Goal: Transaction & Acquisition: Book appointment/travel/reservation

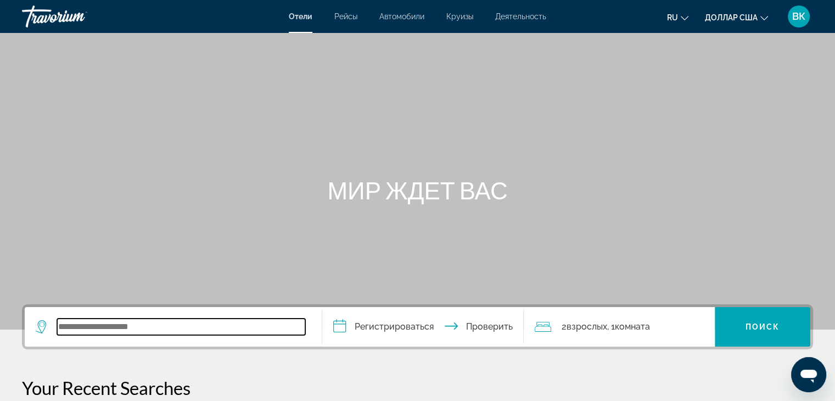
click at [97, 326] on input "Виджет поиска" at bounding box center [181, 326] width 248 height 16
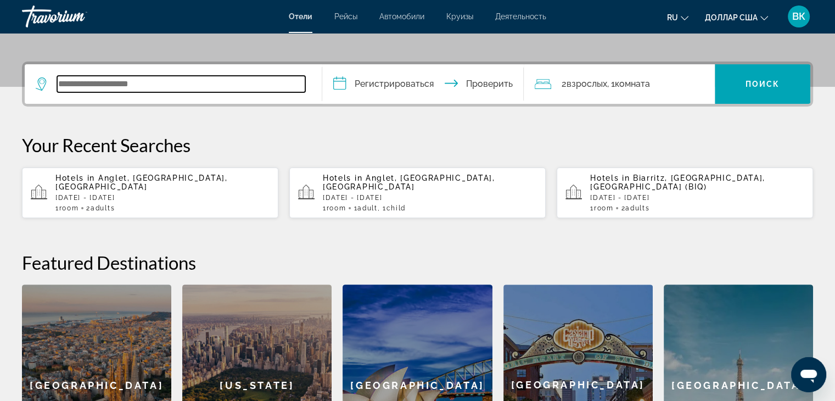
scroll to position [268, 0]
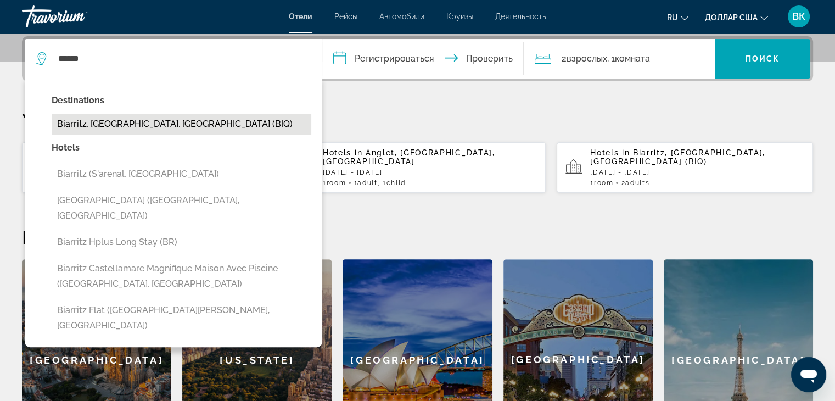
click at [138, 122] on button "Biarritz, [GEOGRAPHIC_DATA], [GEOGRAPHIC_DATA] (BIQ)" at bounding box center [182, 124] width 260 height 21
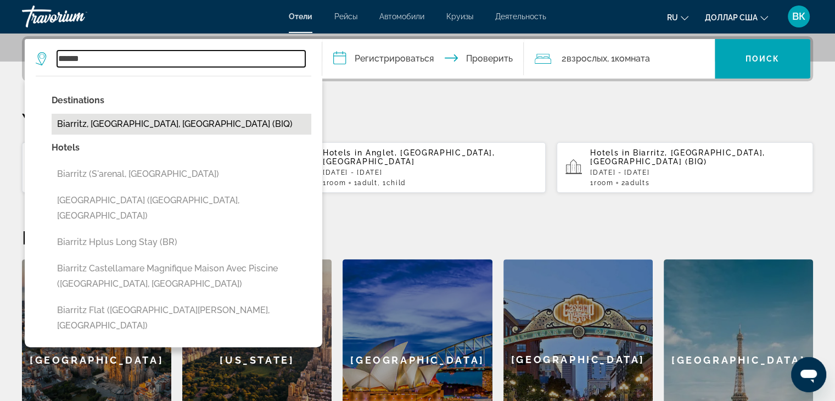
type input "**********"
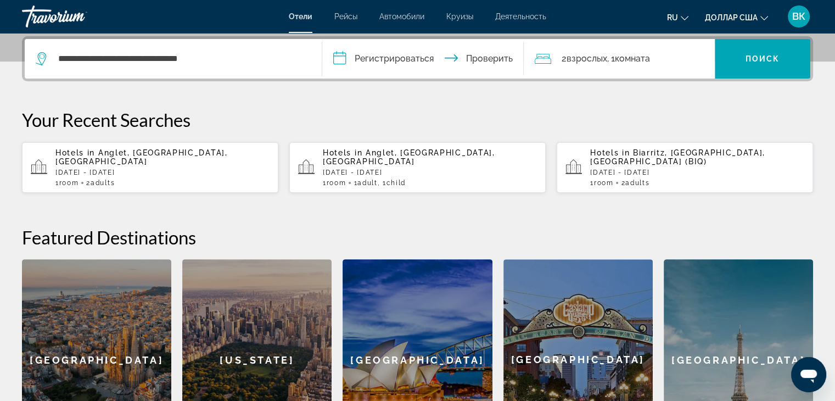
click at [393, 60] on input "**********" at bounding box center [425, 60] width 206 height 43
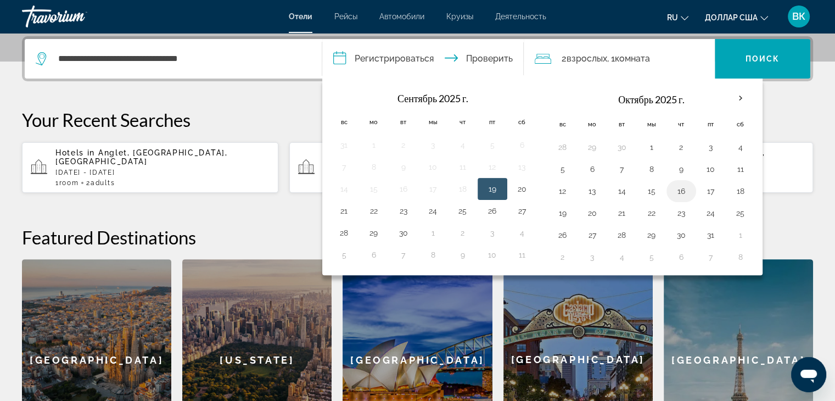
click at [684, 187] on button "16" at bounding box center [681, 190] width 18 height 15
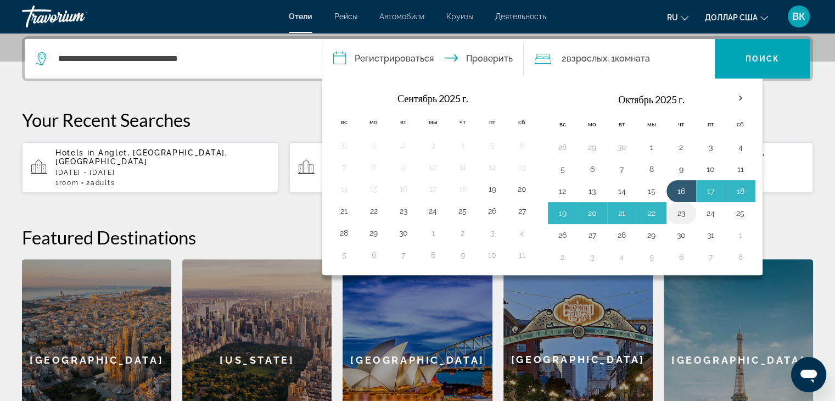
click at [680, 212] on button "23" at bounding box center [681, 212] width 18 height 15
type input "**********"
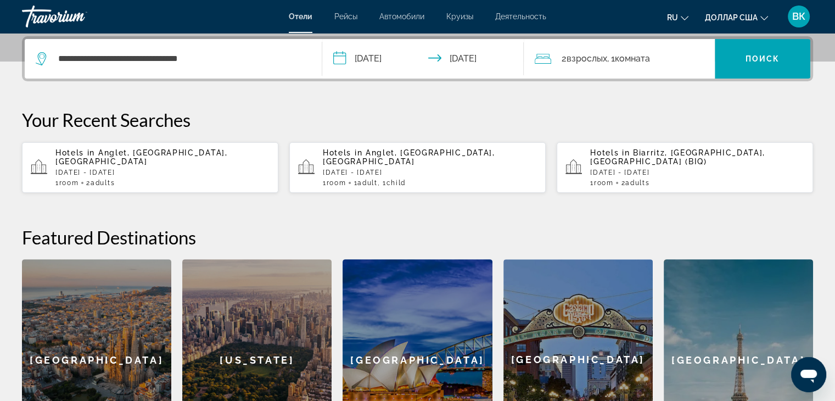
click at [733, 15] on font "доллар США" at bounding box center [731, 17] width 53 height 9
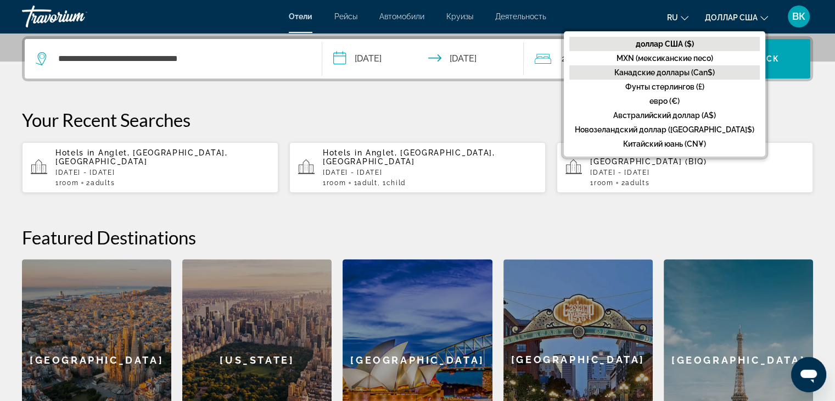
click at [714, 75] on font "Канадские доллары (Can$)" at bounding box center [664, 72] width 100 height 9
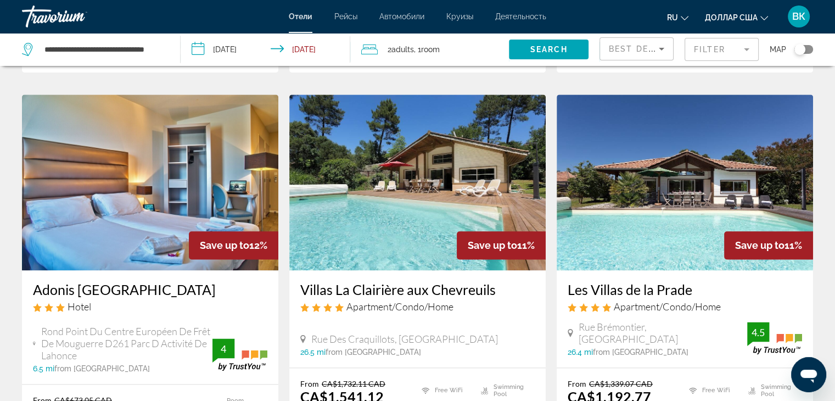
scroll to position [1317, 0]
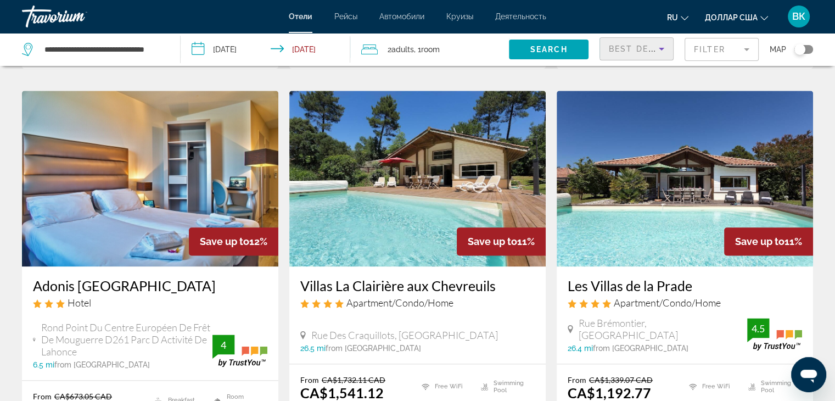
click at [629, 47] on span "Best Deals" at bounding box center [637, 48] width 57 height 9
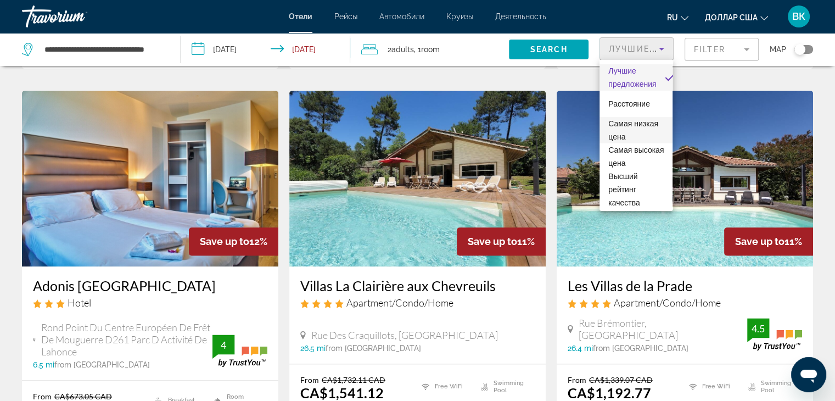
click at [632, 134] on font "Самая низкая цена" at bounding box center [633, 130] width 50 height 22
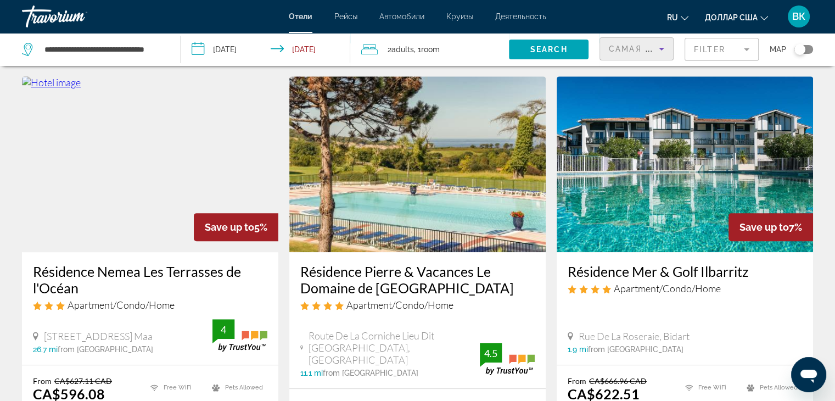
scroll to position [439, 0]
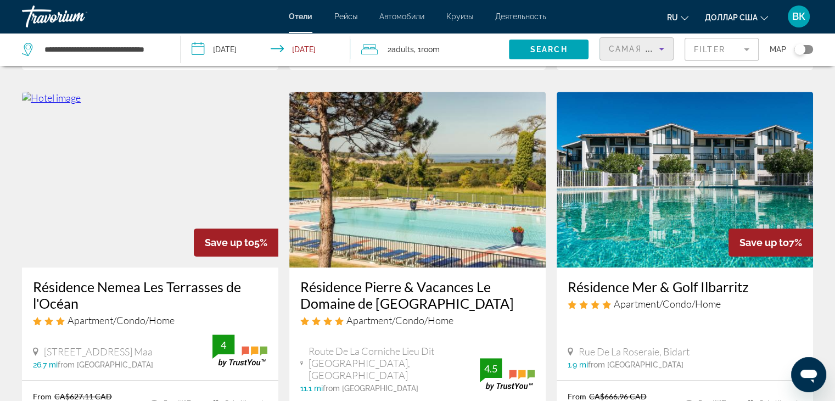
click at [693, 178] on img "Основное содержание" at bounding box center [684, 180] width 256 height 176
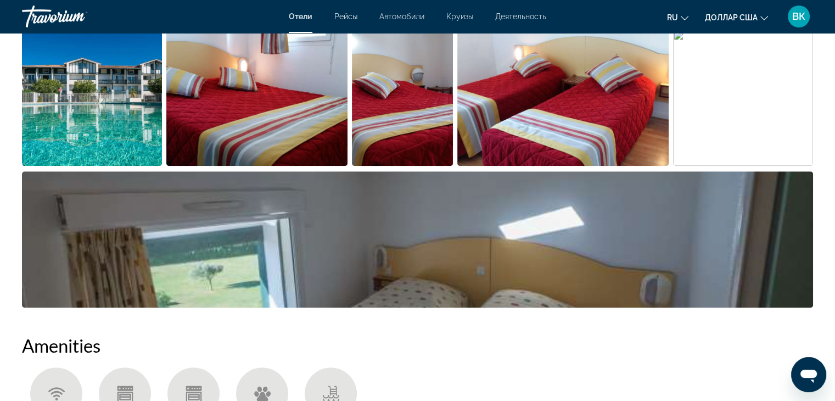
scroll to position [549, 0]
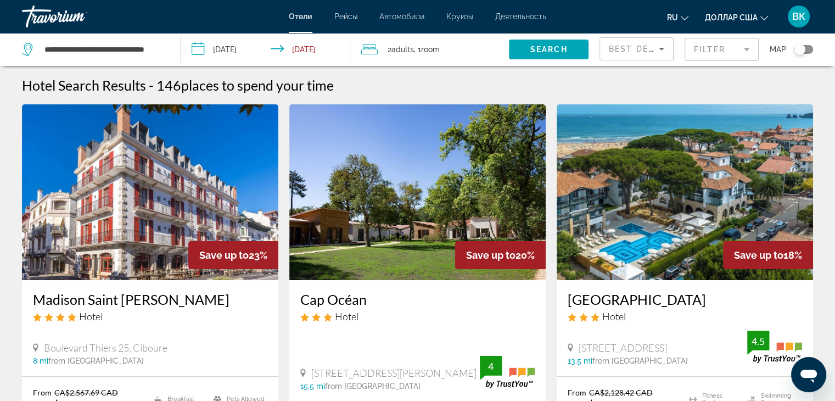
click at [633, 46] on span "Best Deals" at bounding box center [637, 48] width 57 height 9
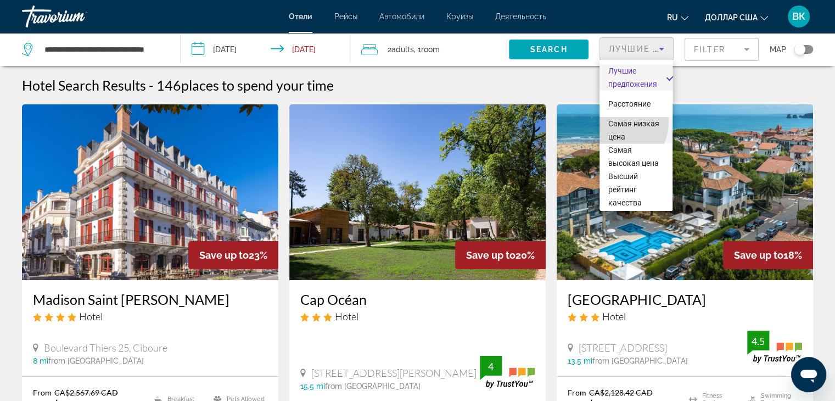
click at [612, 122] on font "Самая низкая цена" at bounding box center [633, 130] width 51 height 22
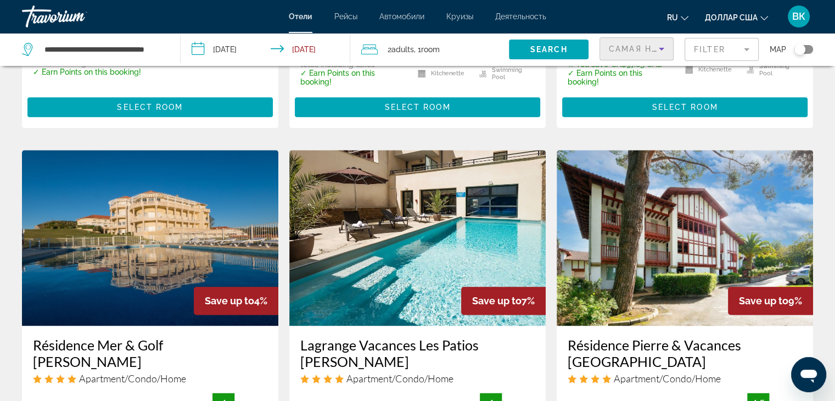
scroll to position [1317, 0]
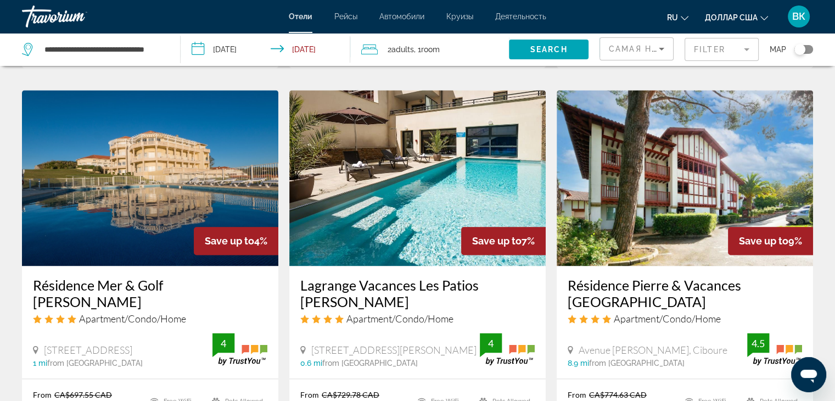
click at [147, 148] on img "Основное содержание" at bounding box center [150, 178] width 256 height 176
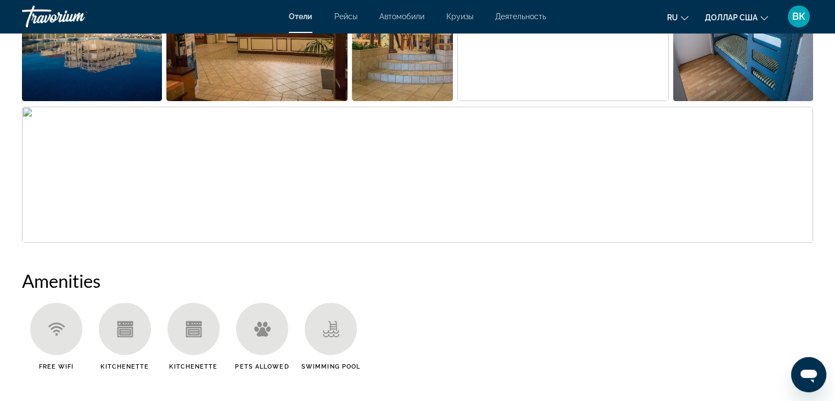
scroll to position [713, 0]
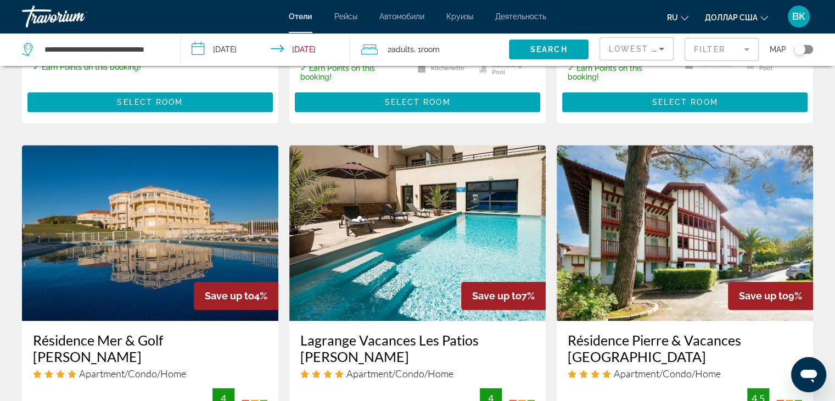
scroll to position [1317, 0]
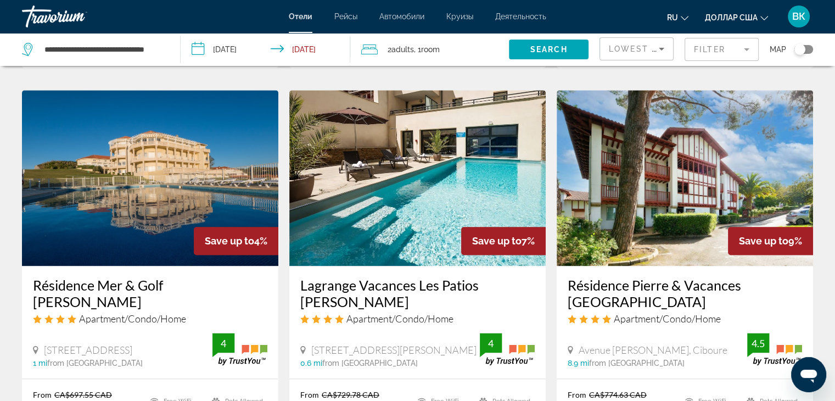
click at [433, 146] on img "Основное содержание" at bounding box center [417, 178] width 256 height 176
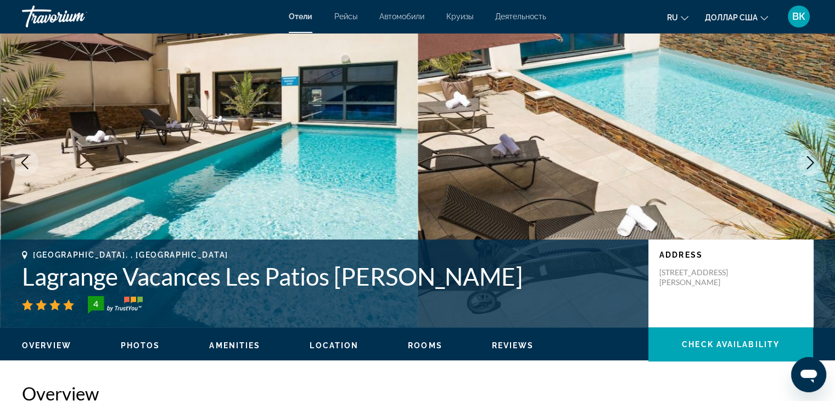
scroll to position [55, 0]
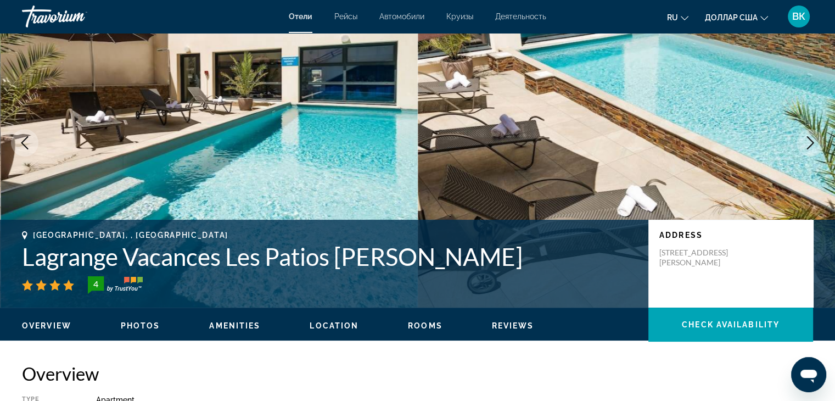
click at [812, 142] on icon "Next image" at bounding box center [810, 142] width 7 height 13
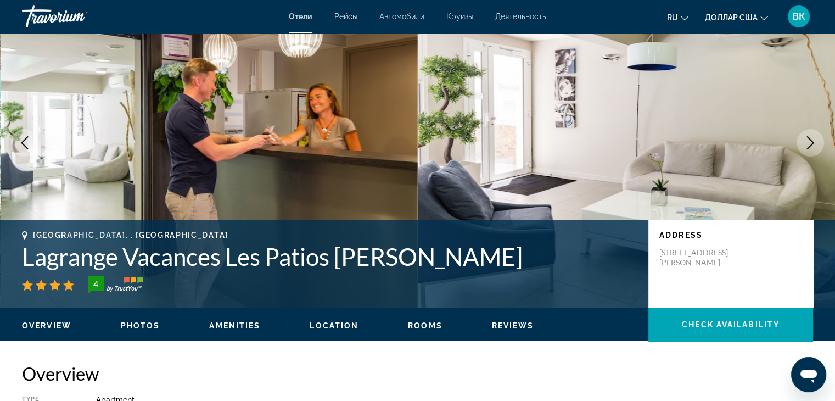
click at [812, 142] on icon "Next image" at bounding box center [810, 142] width 7 height 13
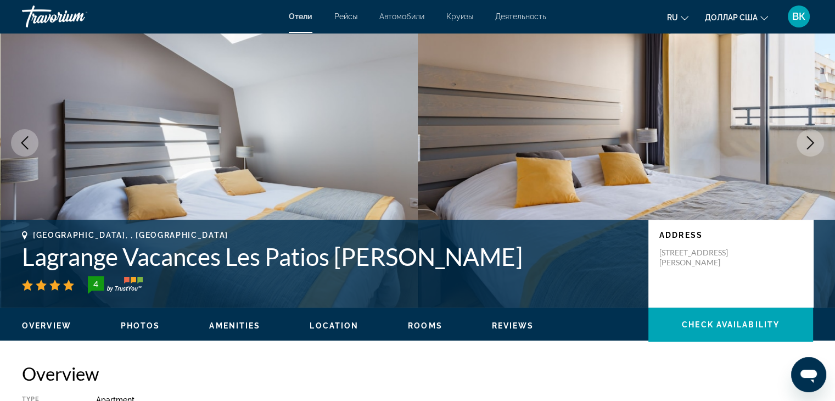
click at [812, 142] on icon "Next image" at bounding box center [810, 142] width 7 height 13
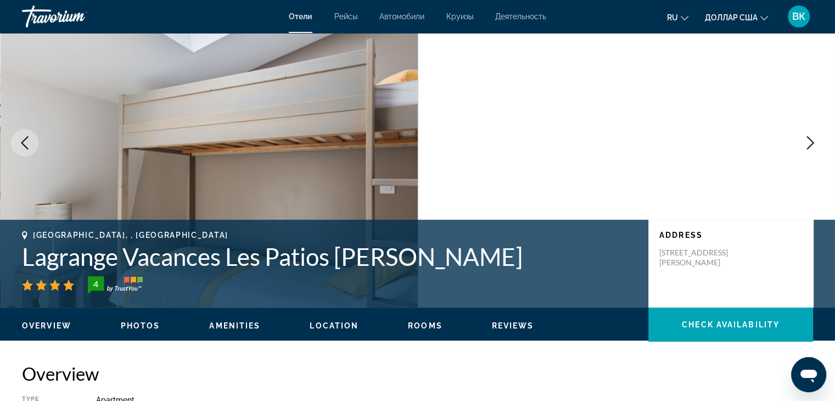
click at [812, 142] on icon "Next image" at bounding box center [810, 142] width 7 height 13
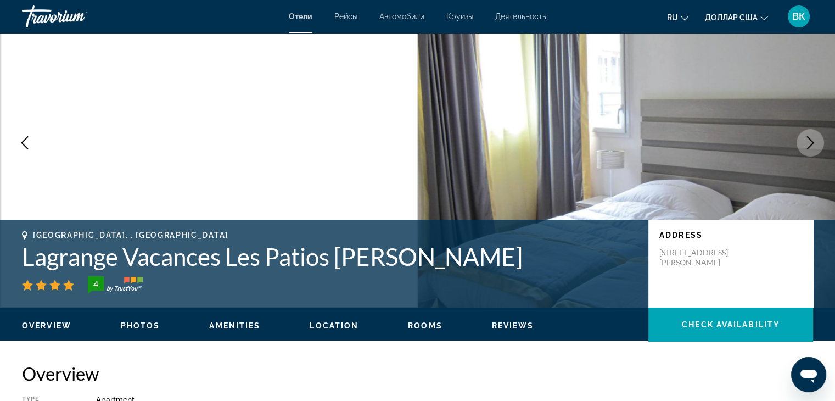
click at [812, 142] on icon "Next image" at bounding box center [810, 142] width 7 height 13
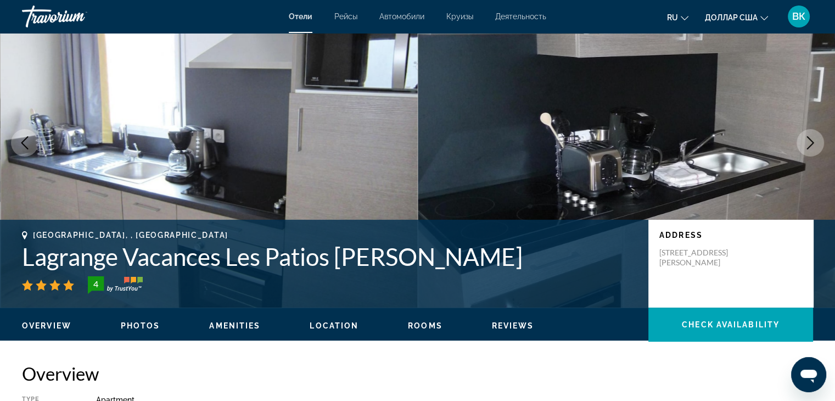
click at [812, 142] on icon "Next image" at bounding box center [810, 142] width 7 height 13
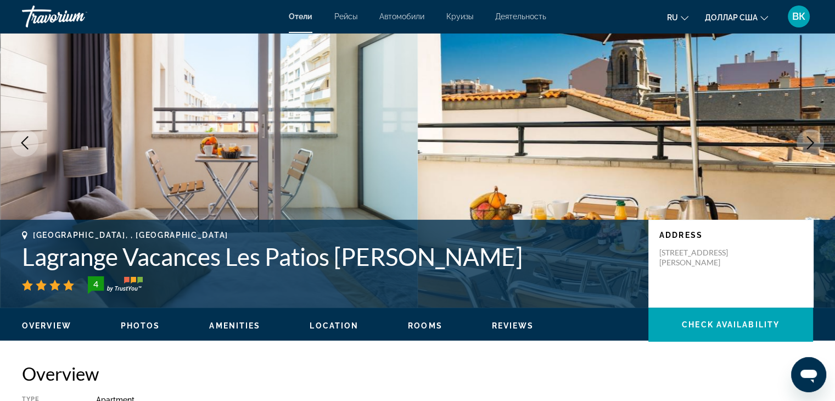
click at [812, 142] on icon "Next image" at bounding box center [810, 142] width 7 height 13
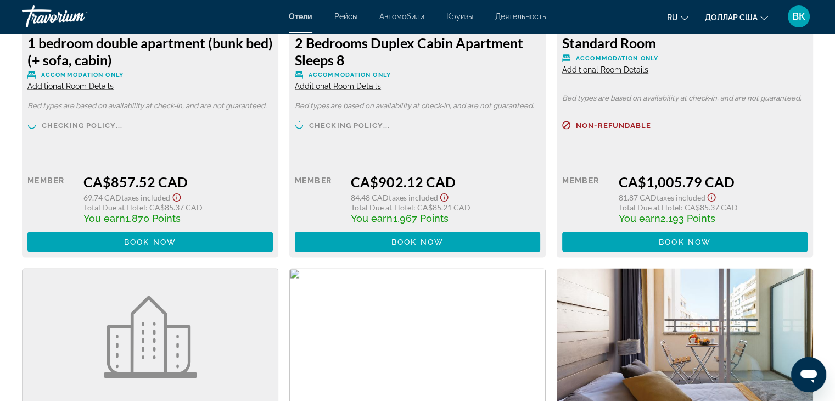
scroll to position [2195, 0]
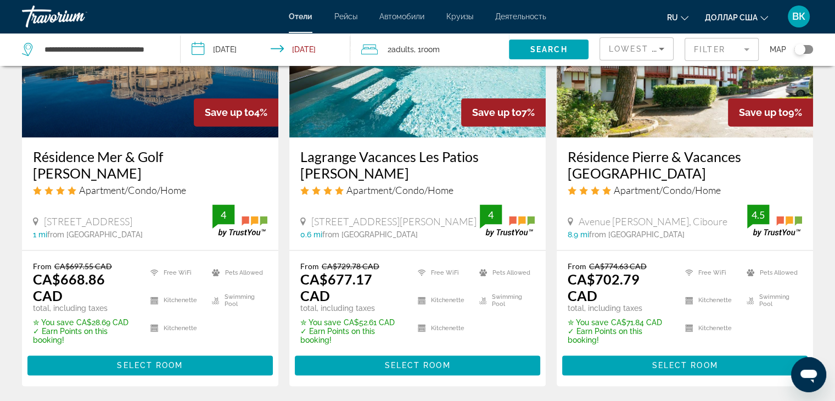
scroll to position [1573, 0]
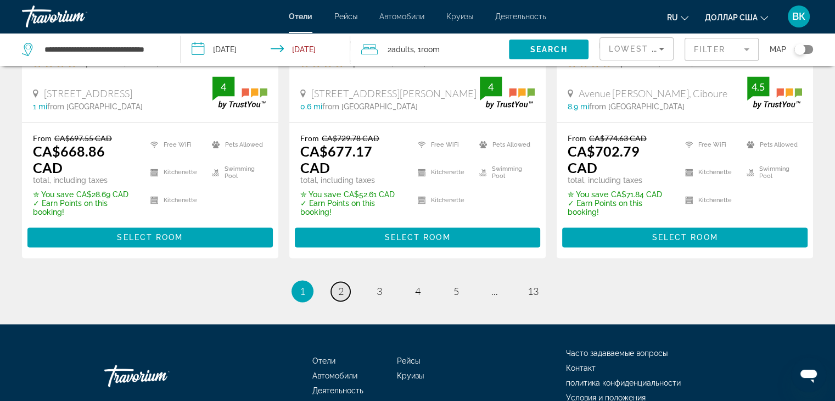
click at [336, 282] on link "page 2" at bounding box center [340, 291] width 19 height 19
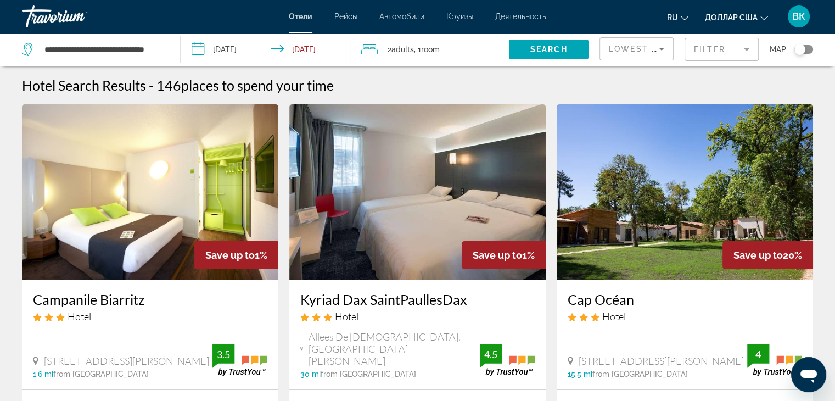
scroll to position [110, 0]
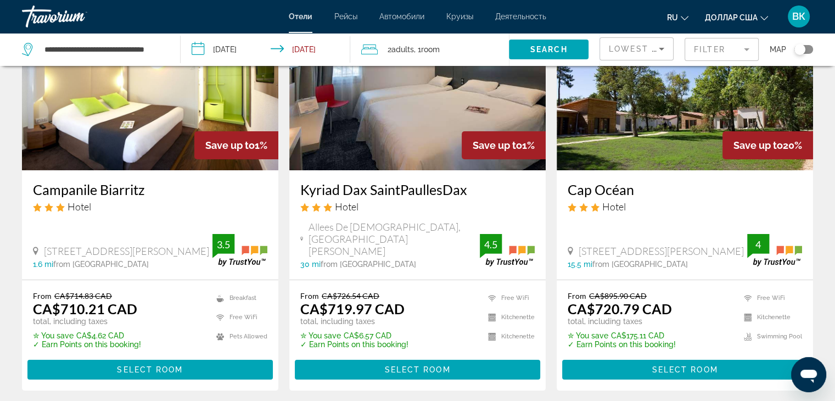
click at [74, 119] on img "Основное содержание" at bounding box center [150, 83] width 256 height 176
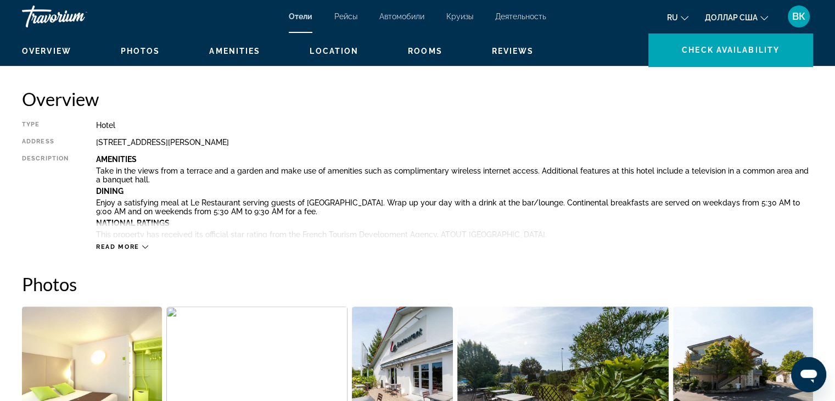
scroll to position [494, 0]
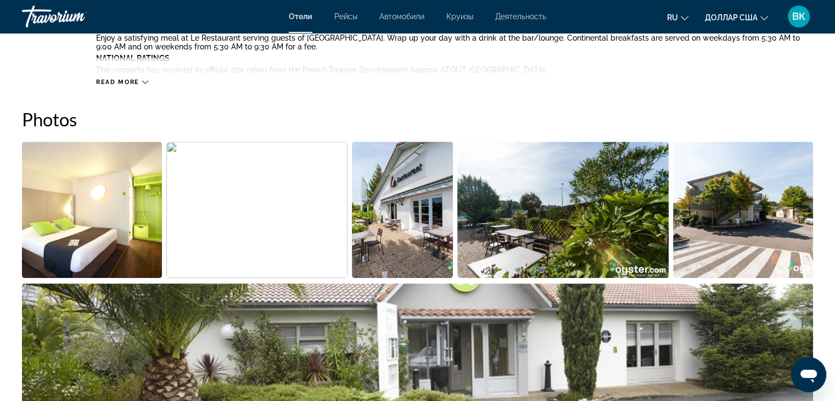
click at [109, 188] on img "Open full-screen image slider" at bounding box center [92, 210] width 140 height 136
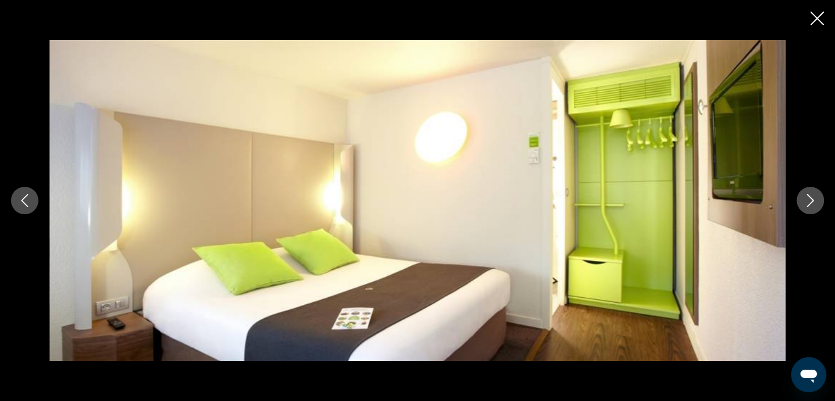
click at [812, 199] on icon "Next image" at bounding box center [810, 200] width 7 height 13
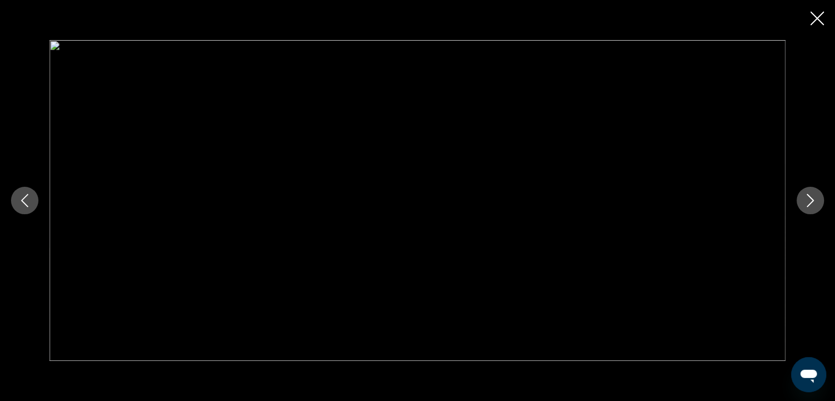
click at [812, 199] on icon "Next image" at bounding box center [810, 200] width 7 height 13
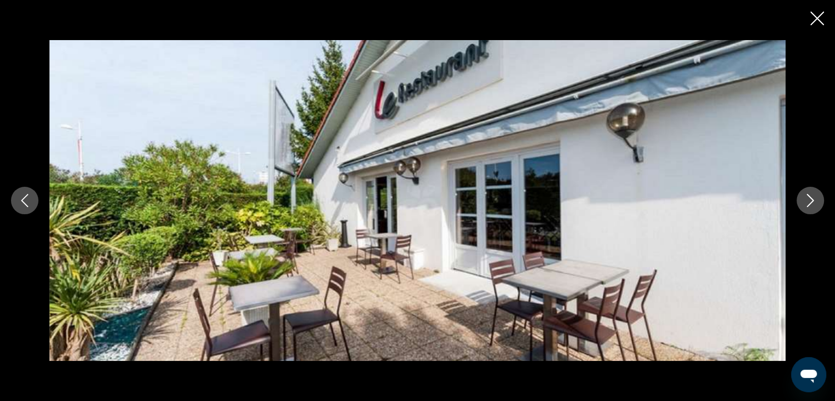
click at [812, 199] on icon "Next image" at bounding box center [810, 200] width 7 height 13
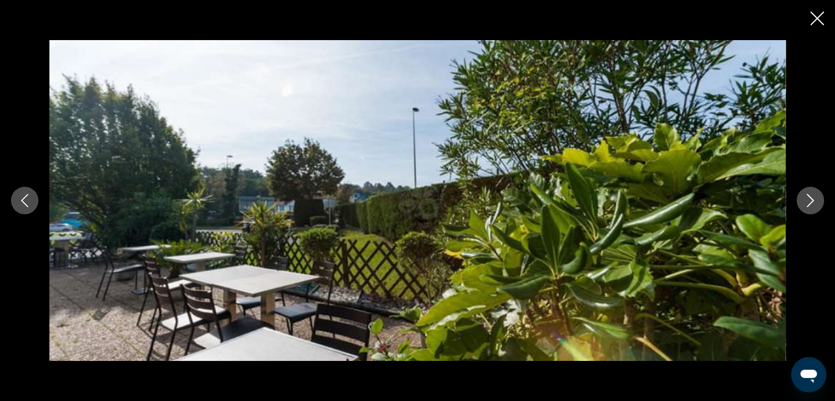
click at [812, 199] on icon "Next image" at bounding box center [810, 200] width 7 height 13
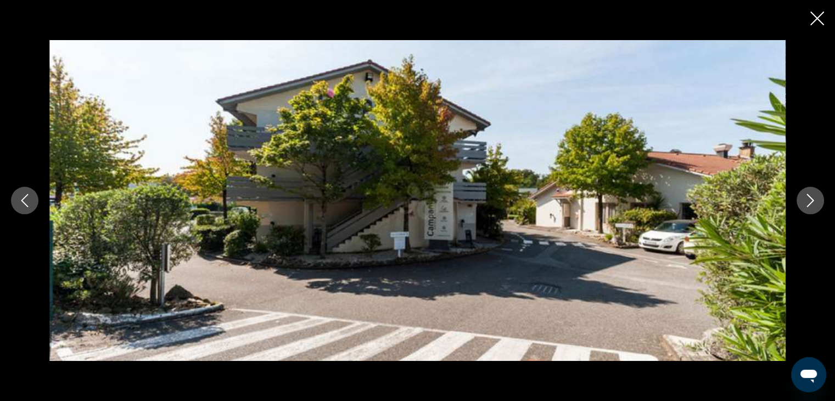
click at [812, 198] on icon "Next image" at bounding box center [810, 200] width 7 height 13
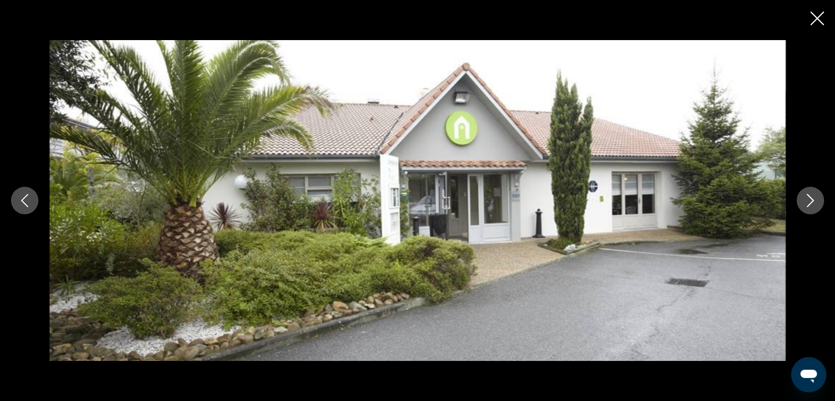
click at [812, 198] on icon "Next image" at bounding box center [810, 200] width 7 height 13
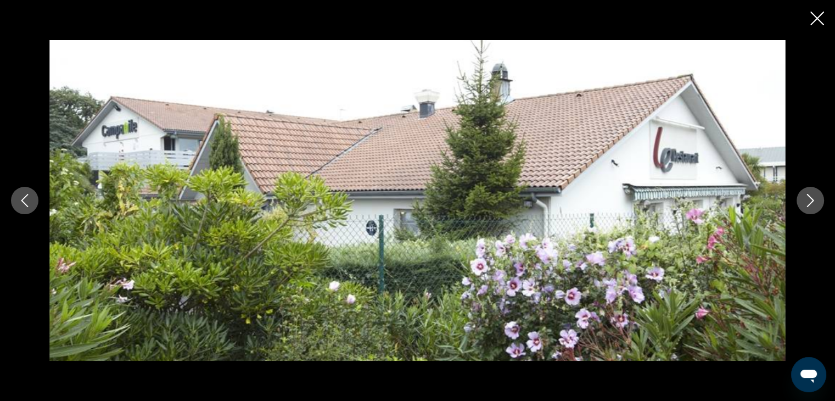
click at [812, 198] on icon "Next image" at bounding box center [810, 200] width 7 height 13
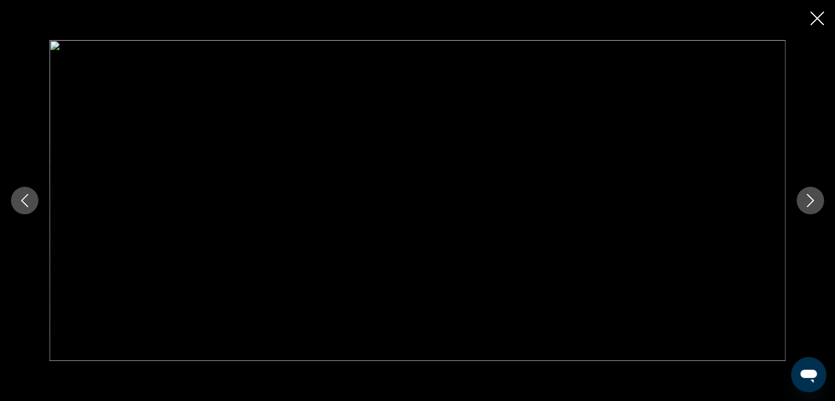
click at [812, 198] on icon "Next image" at bounding box center [810, 200] width 7 height 13
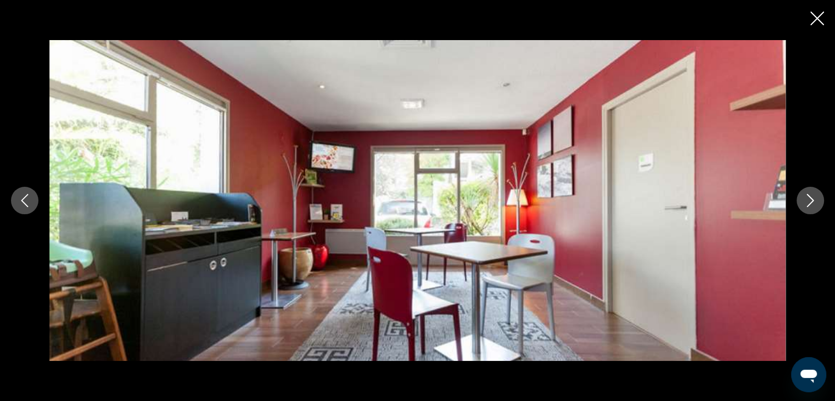
click at [812, 198] on icon "Next image" at bounding box center [810, 200] width 7 height 13
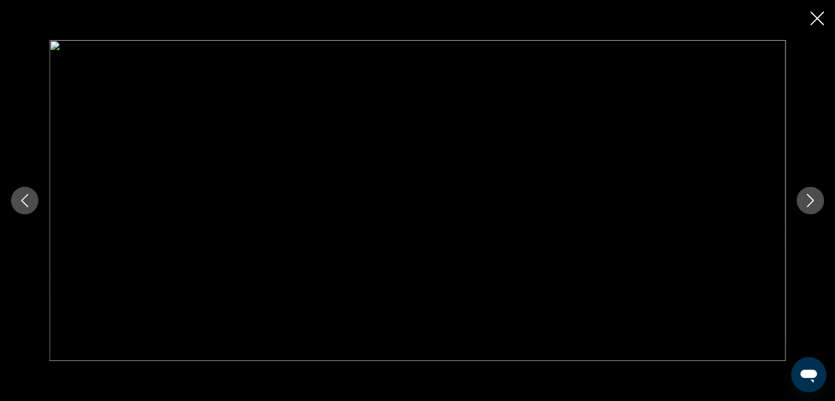
click at [812, 198] on icon "Next image" at bounding box center [810, 200] width 7 height 13
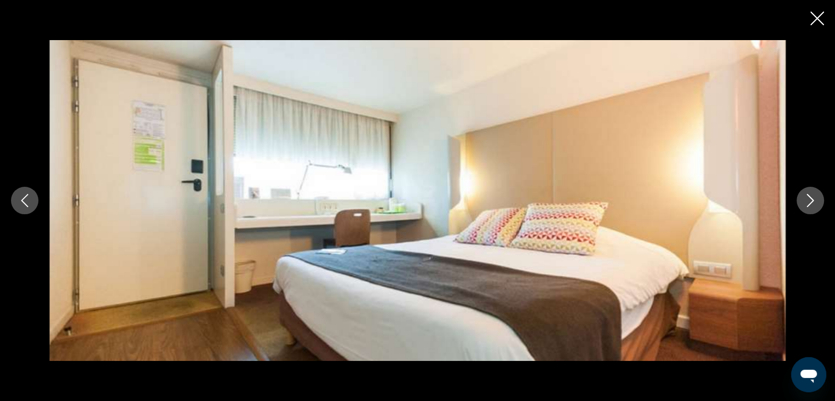
click at [812, 198] on icon "Next image" at bounding box center [810, 200] width 7 height 13
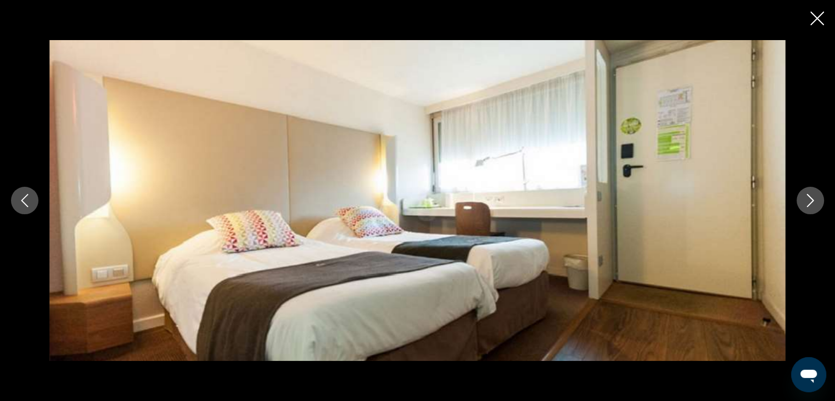
click at [812, 198] on icon "Next image" at bounding box center [810, 200] width 7 height 13
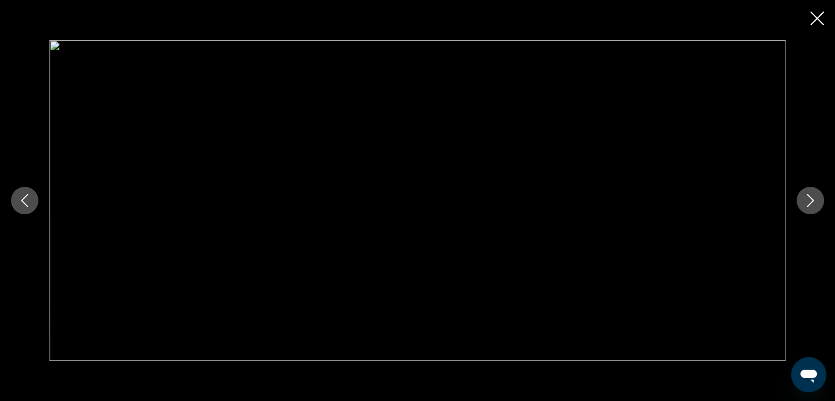
click at [812, 198] on icon "Next image" at bounding box center [810, 200] width 7 height 13
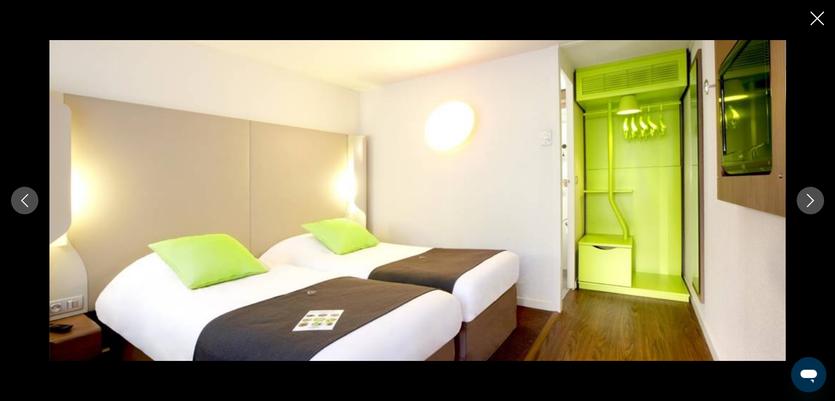
click at [812, 198] on icon "Next image" at bounding box center [810, 200] width 7 height 13
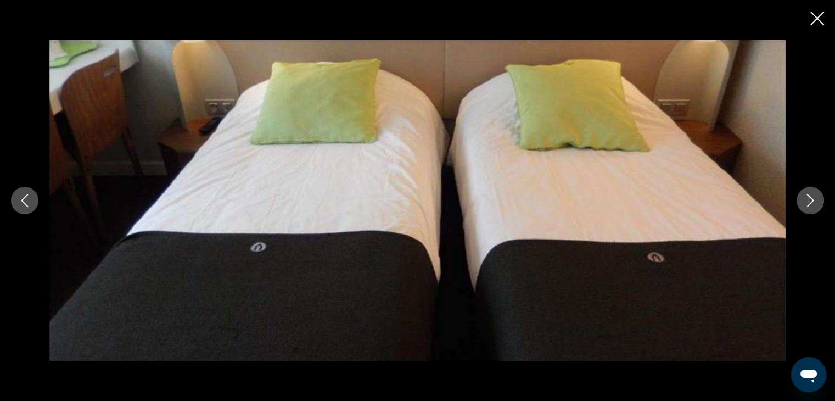
click at [812, 198] on icon "Next image" at bounding box center [810, 200] width 7 height 13
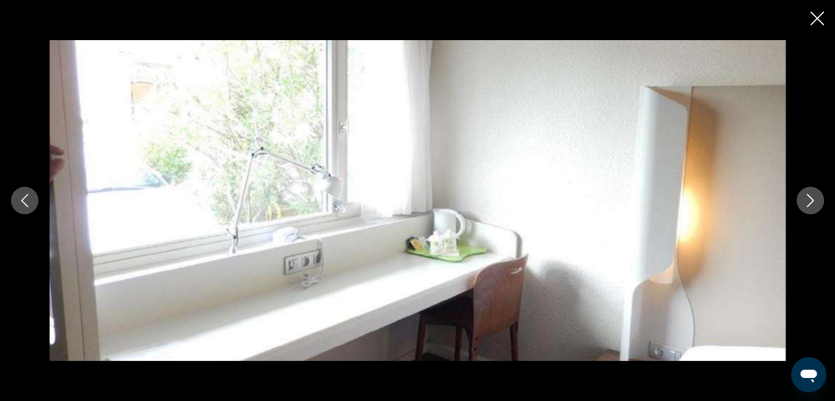
click at [812, 198] on icon "Next image" at bounding box center [810, 200] width 7 height 13
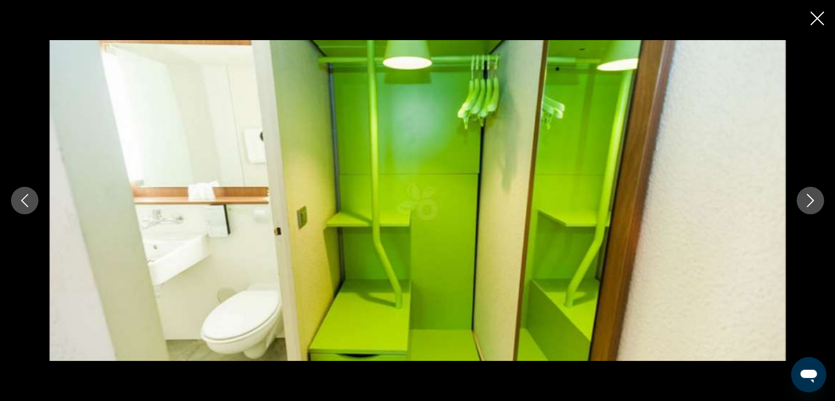
click at [812, 198] on icon "Next image" at bounding box center [810, 200] width 7 height 13
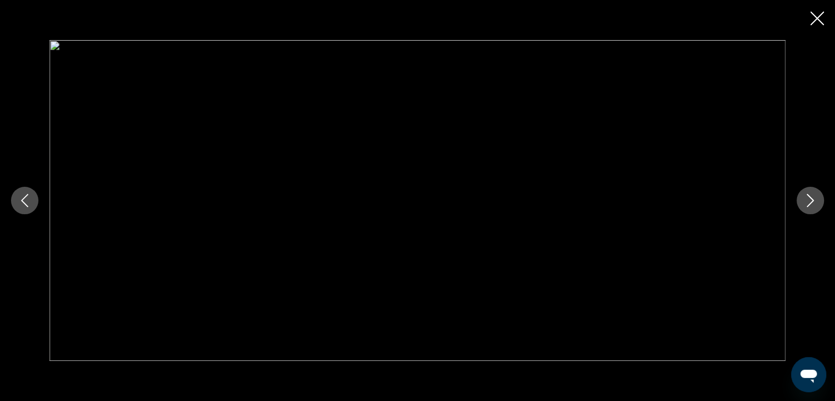
click at [812, 198] on icon "Next image" at bounding box center [809, 200] width 13 height 13
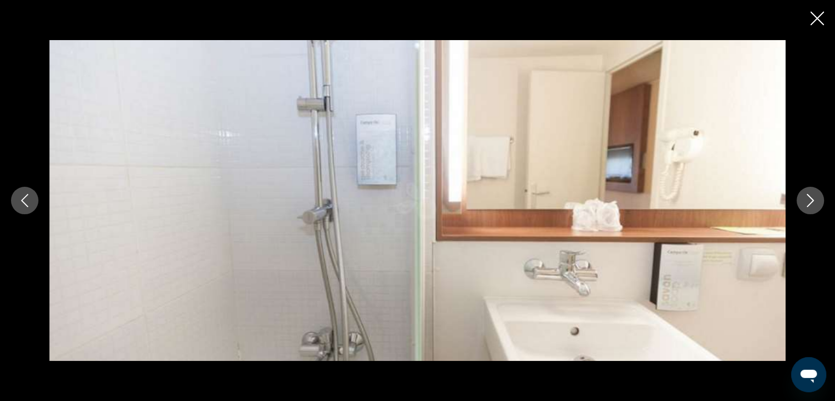
click at [812, 198] on icon "Next image" at bounding box center [809, 200] width 13 height 13
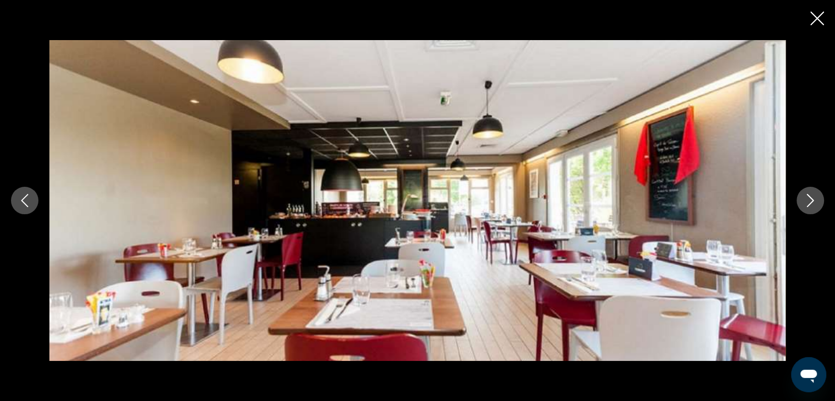
click at [812, 198] on icon "Next image" at bounding box center [809, 200] width 13 height 13
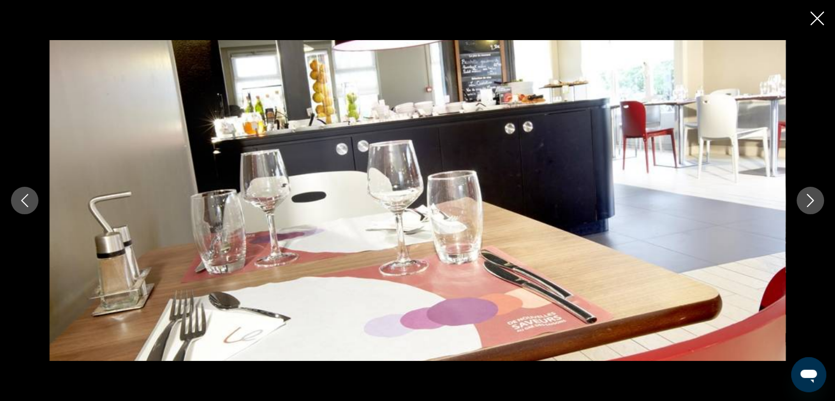
click at [812, 198] on icon "Next image" at bounding box center [809, 200] width 13 height 13
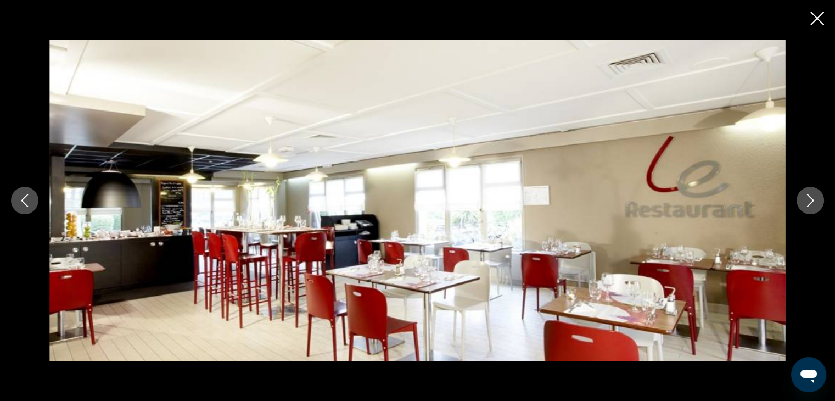
click at [812, 198] on icon "Next image" at bounding box center [809, 200] width 13 height 13
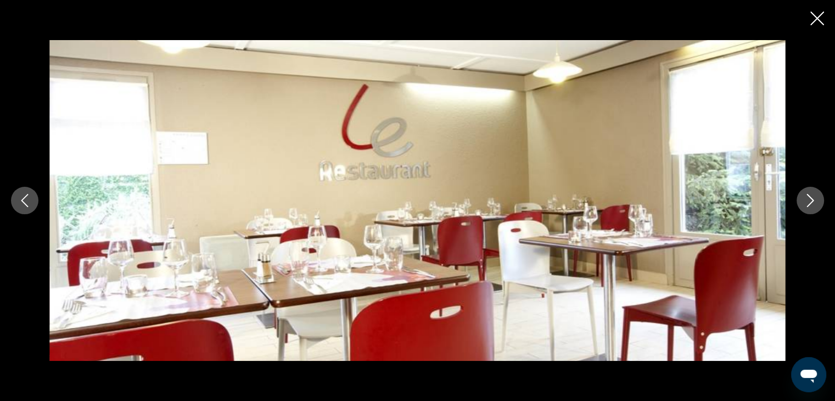
click at [812, 198] on icon "Next image" at bounding box center [809, 200] width 13 height 13
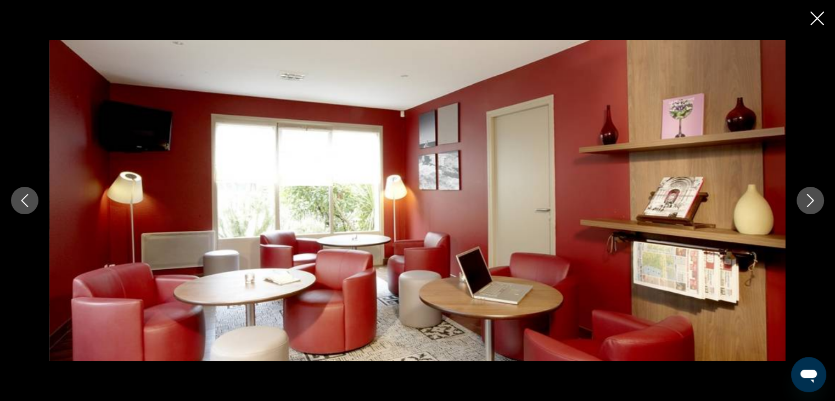
click at [812, 198] on icon "Next image" at bounding box center [809, 200] width 13 height 13
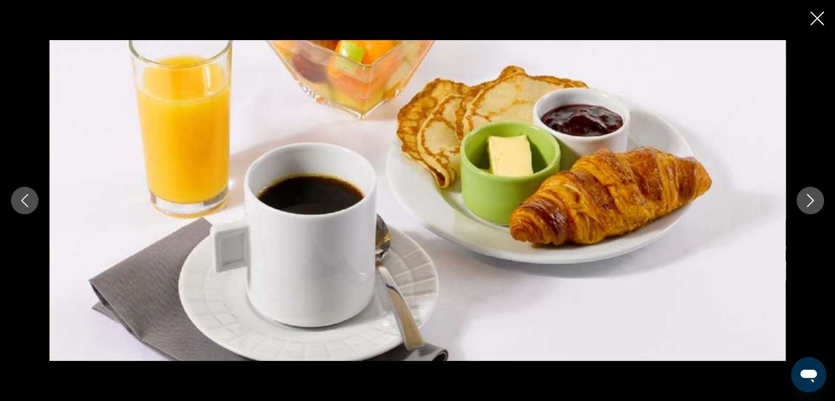
click at [812, 198] on icon "Next image" at bounding box center [809, 200] width 13 height 13
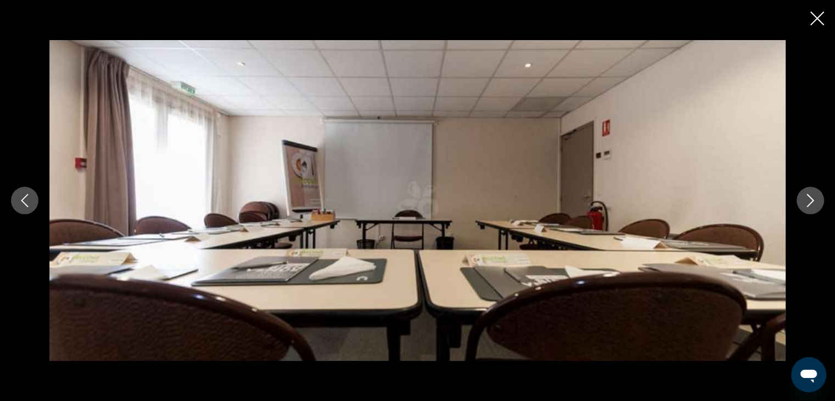
click at [812, 198] on icon "Next image" at bounding box center [809, 200] width 13 height 13
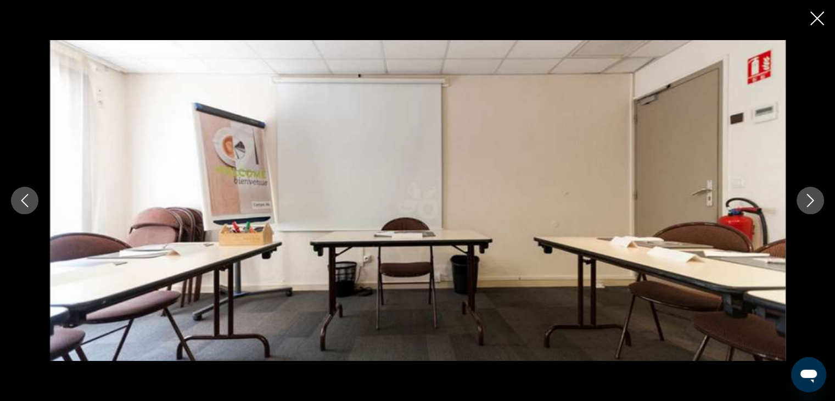
click at [812, 198] on icon "Next image" at bounding box center [809, 200] width 13 height 13
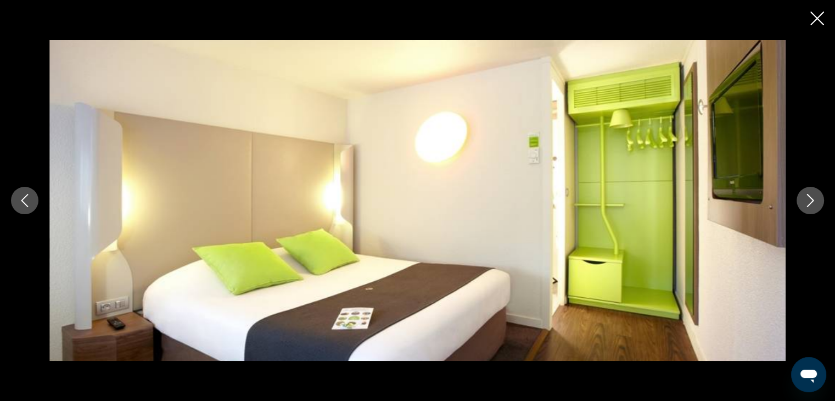
click at [812, 198] on icon "Next image" at bounding box center [809, 200] width 13 height 13
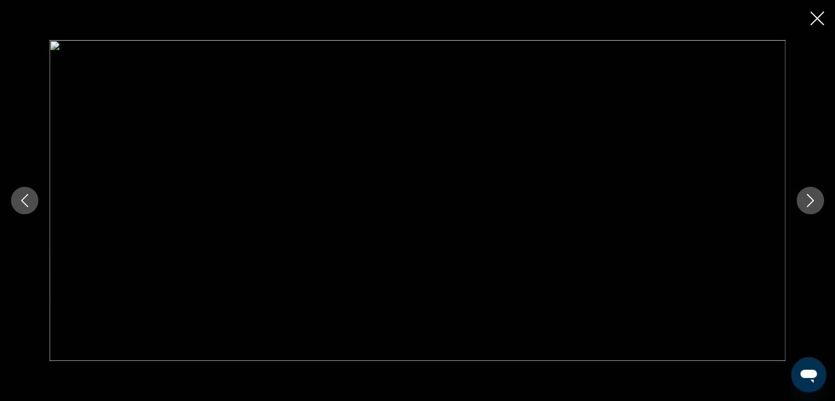
click at [812, 198] on icon "Next image" at bounding box center [809, 200] width 13 height 13
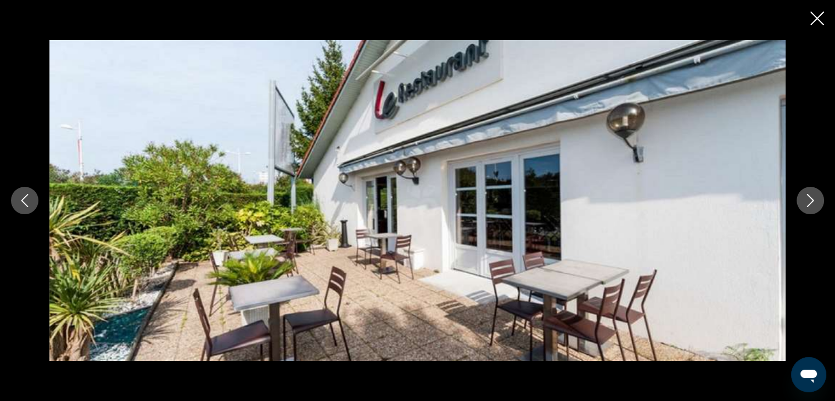
scroll to position [659, 0]
click at [815, 16] on icon "Close slideshow" at bounding box center [817, 19] width 14 height 14
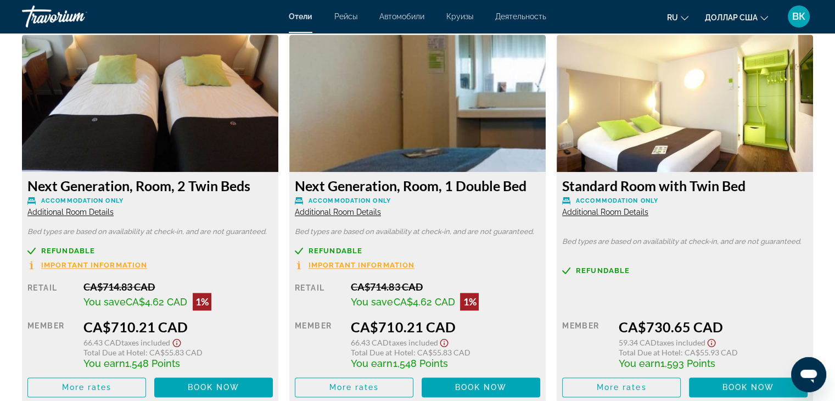
scroll to position [1482, 0]
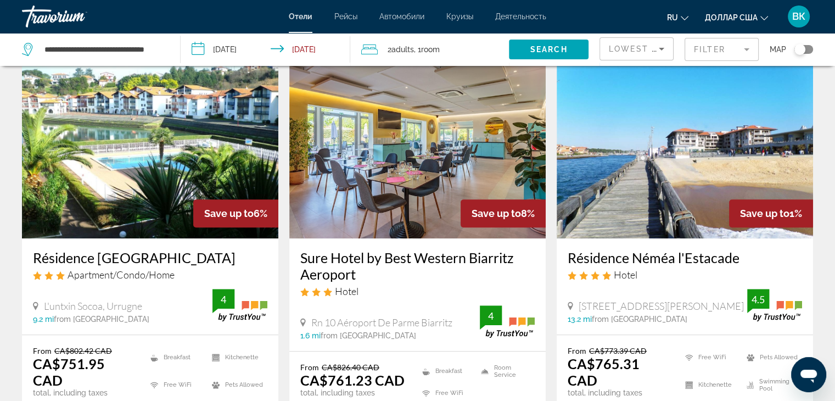
scroll to position [878, 0]
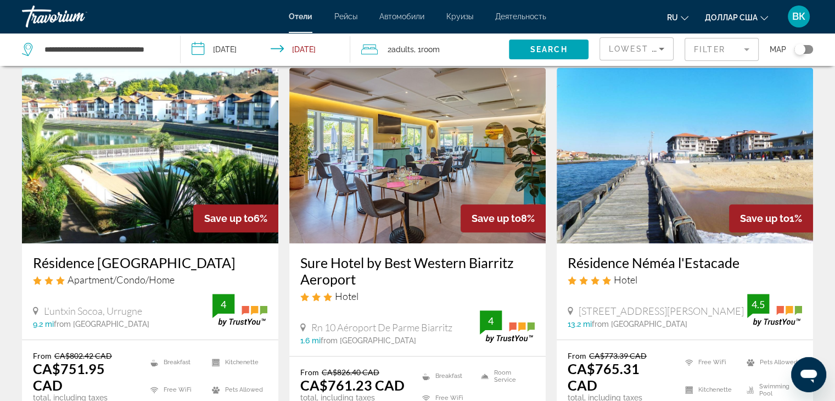
click at [400, 123] on img "Основное содержание" at bounding box center [417, 155] width 256 height 176
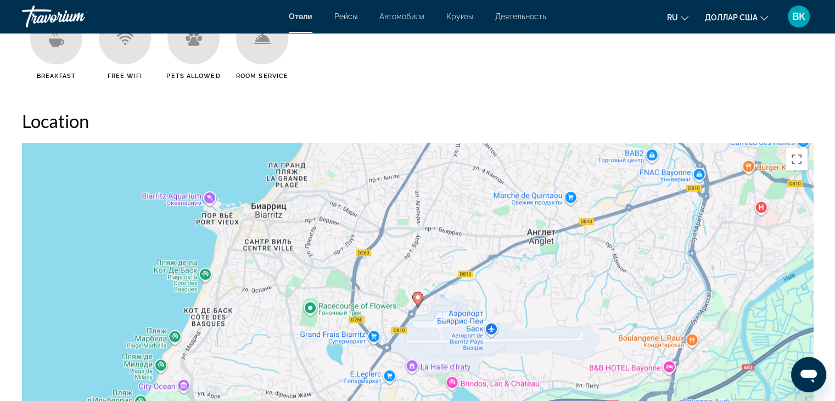
scroll to position [988, 0]
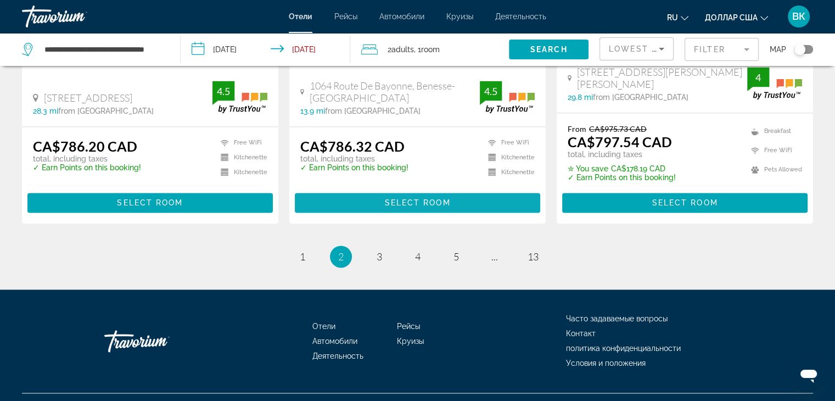
scroll to position [1537, 0]
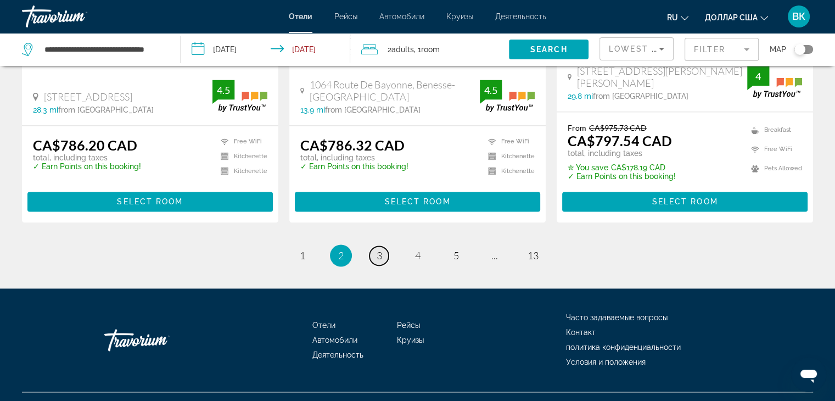
click at [381, 249] on span "3" at bounding box center [378, 255] width 5 height 12
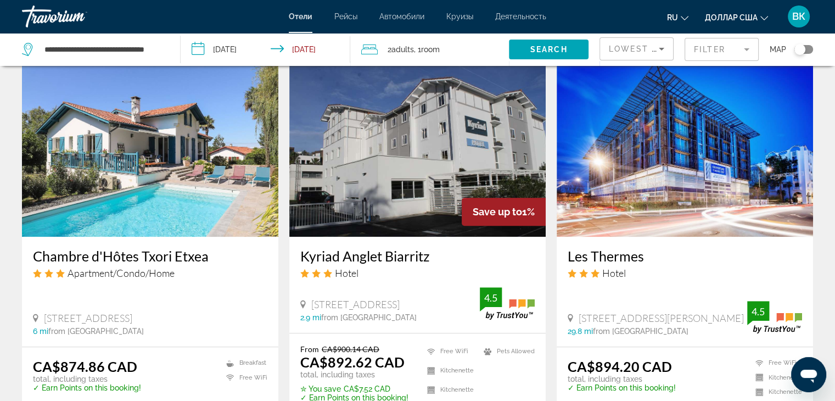
scroll to position [878, 0]
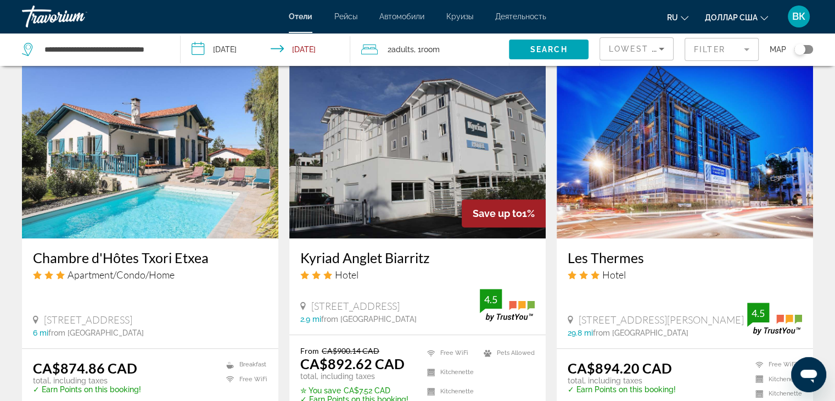
click at [403, 148] on img "Основное содержание" at bounding box center [417, 151] width 256 height 176
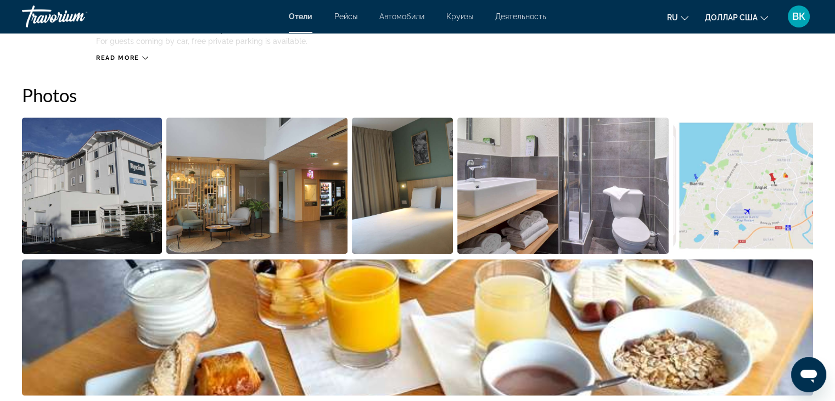
scroll to position [549, 0]
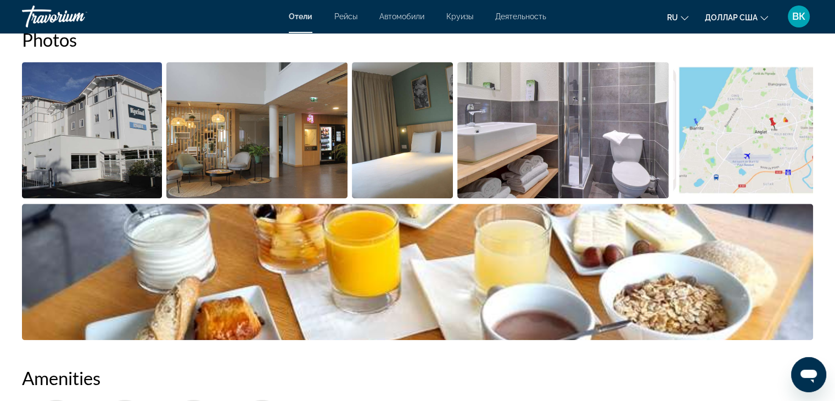
click at [121, 139] on img "Open full-screen image slider" at bounding box center [92, 130] width 140 height 136
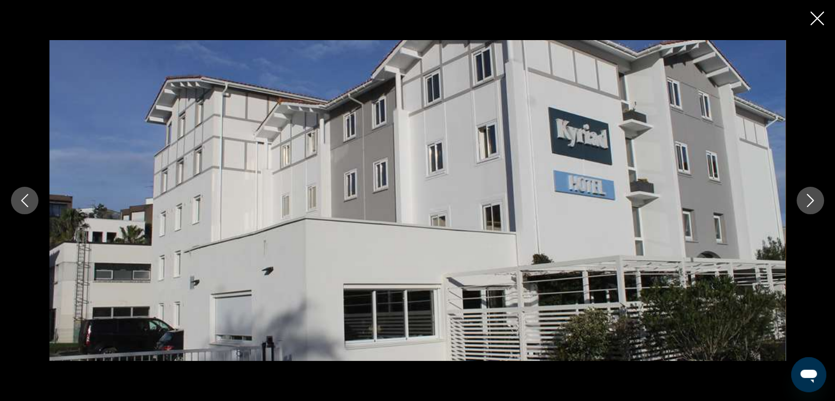
click at [819, 199] on button "Next image" at bounding box center [809, 200] width 27 height 27
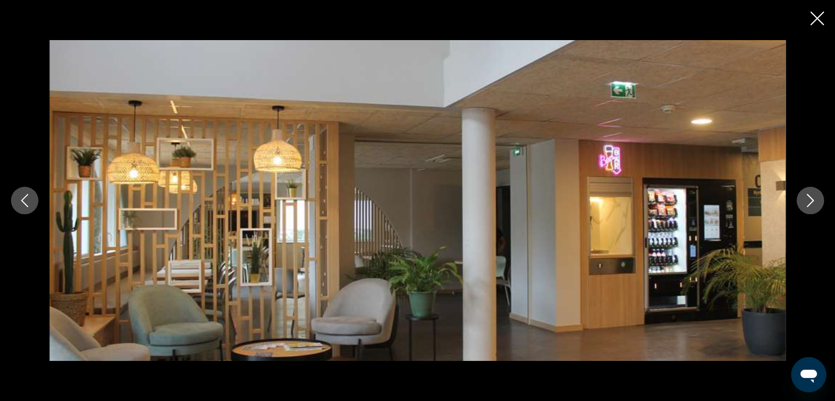
click at [819, 199] on button "Next image" at bounding box center [809, 200] width 27 height 27
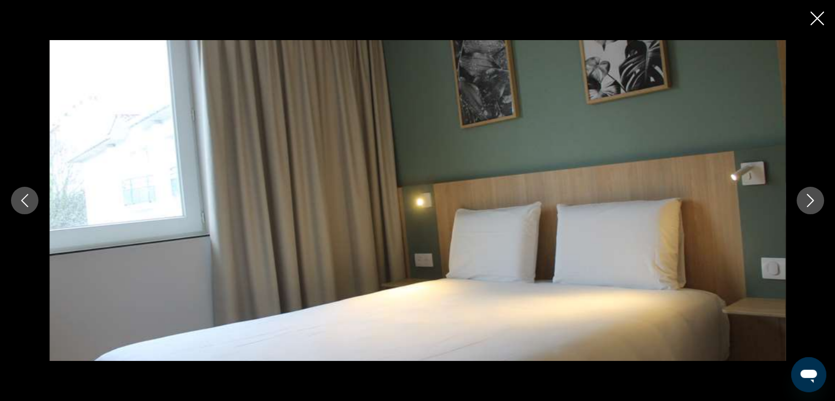
click at [819, 199] on button "Next image" at bounding box center [809, 200] width 27 height 27
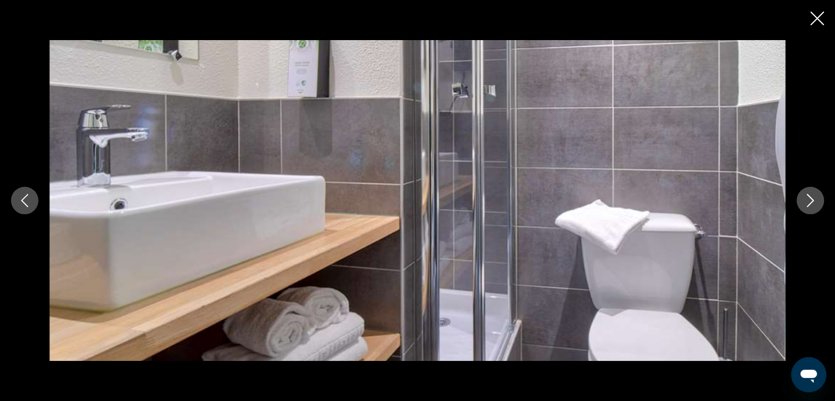
click at [819, 199] on button "Next image" at bounding box center [809, 200] width 27 height 27
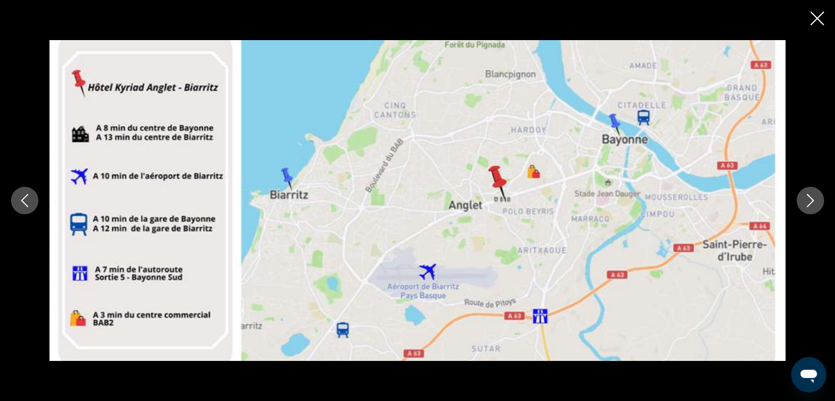
click at [819, 199] on button "Next image" at bounding box center [809, 200] width 27 height 27
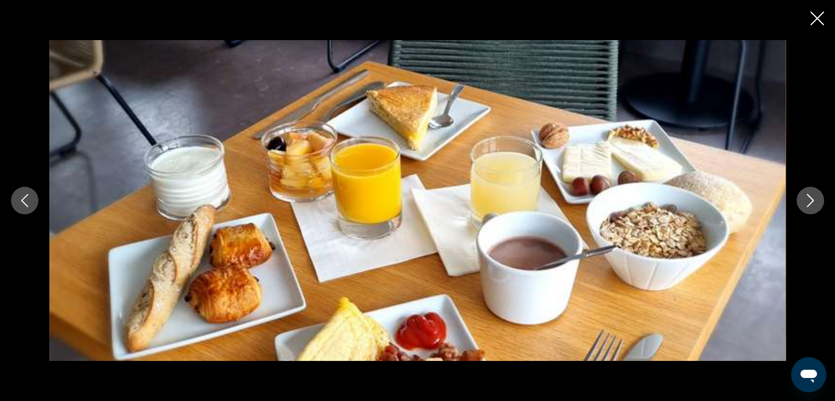
click at [819, 199] on button "Next image" at bounding box center [809, 200] width 27 height 27
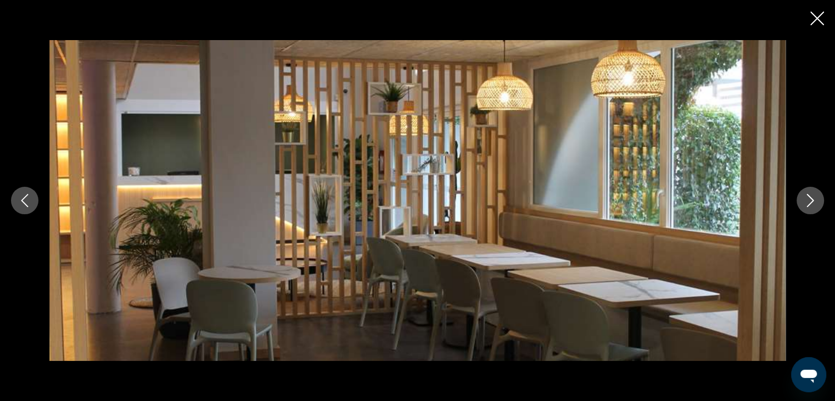
click at [819, 199] on button "Next image" at bounding box center [809, 200] width 27 height 27
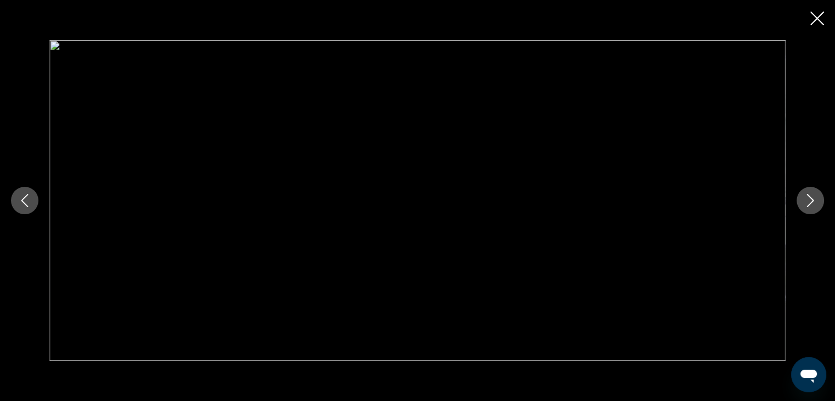
click at [819, 199] on button "Next image" at bounding box center [809, 200] width 27 height 27
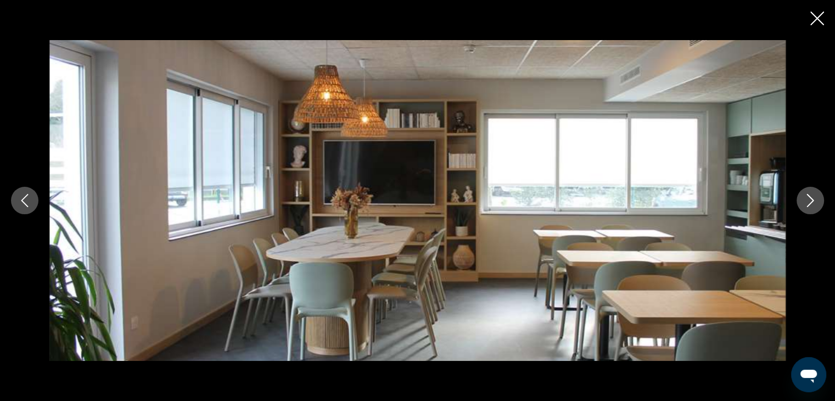
click at [819, 199] on button "Next image" at bounding box center [809, 200] width 27 height 27
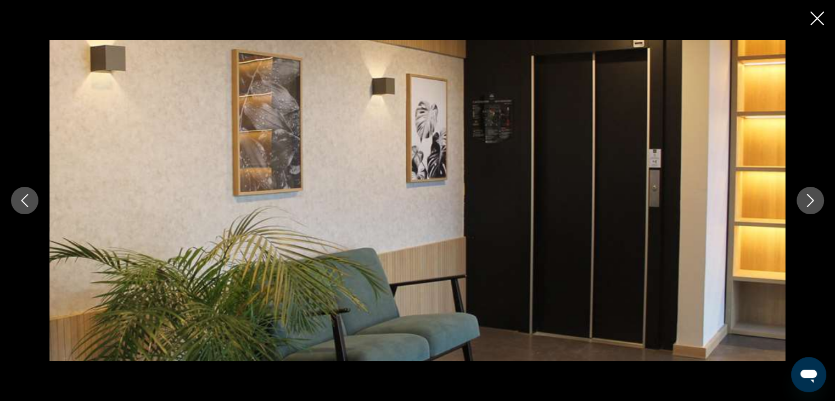
click at [819, 199] on button "Next image" at bounding box center [809, 200] width 27 height 27
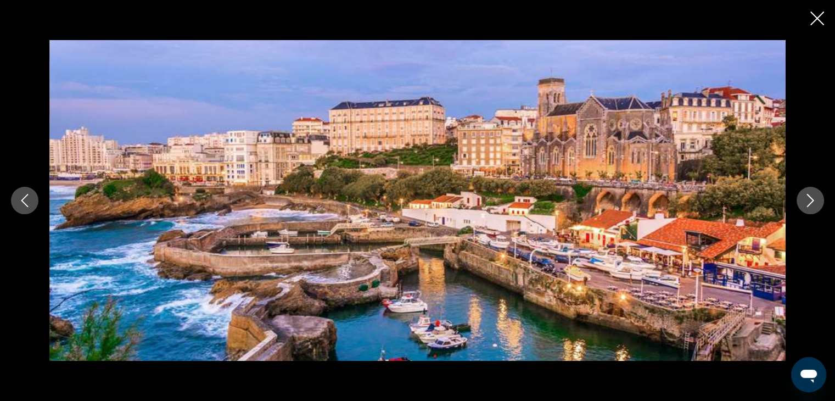
click at [819, 199] on button "Next image" at bounding box center [809, 200] width 27 height 27
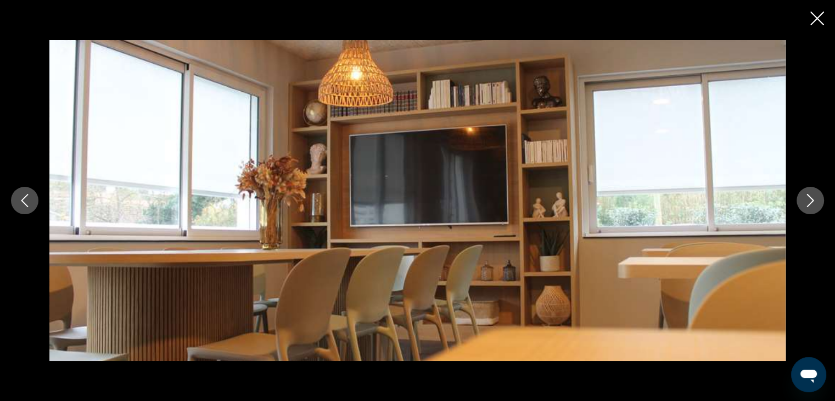
click at [819, 199] on button "Next image" at bounding box center [809, 200] width 27 height 27
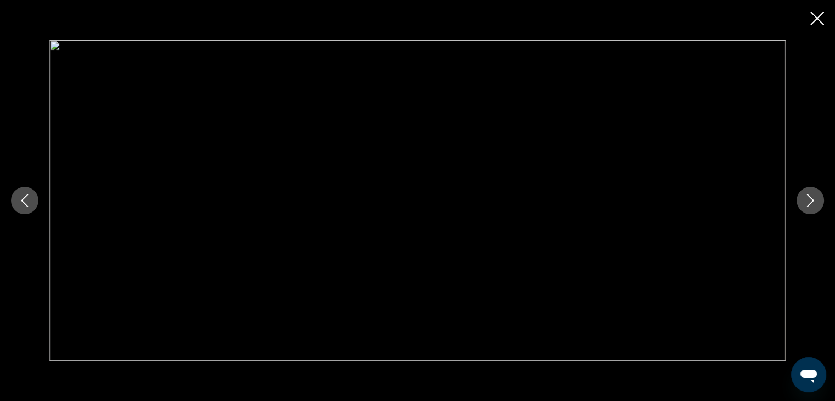
click at [819, 199] on button "Next image" at bounding box center [809, 200] width 27 height 27
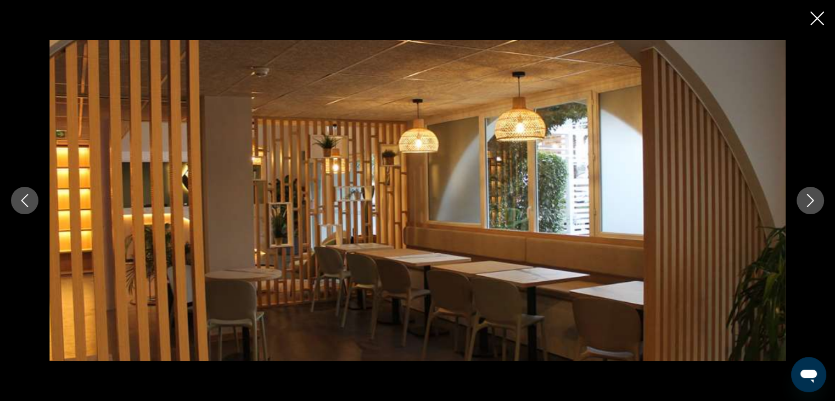
click at [819, 199] on button "Next image" at bounding box center [809, 200] width 27 height 27
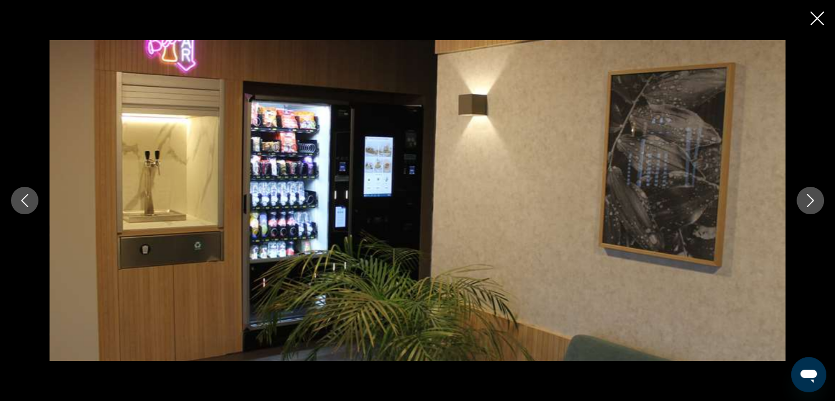
click at [819, 199] on button "Next image" at bounding box center [809, 200] width 27 height 27
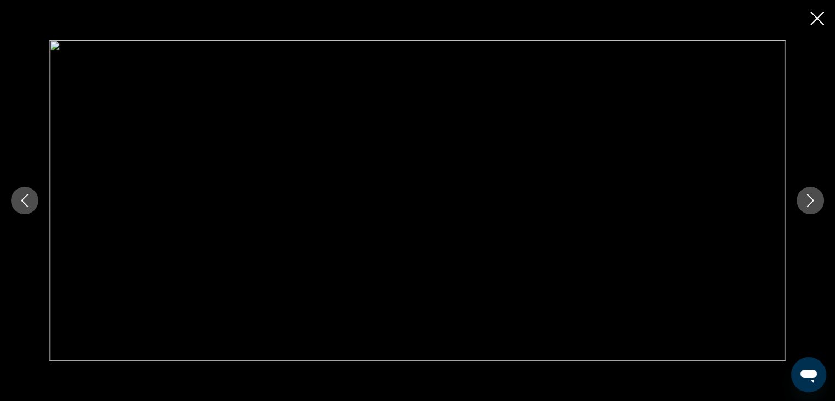
click at [819, 199] on button "Next image" at bounding box center [809, 200] width 27 height 27
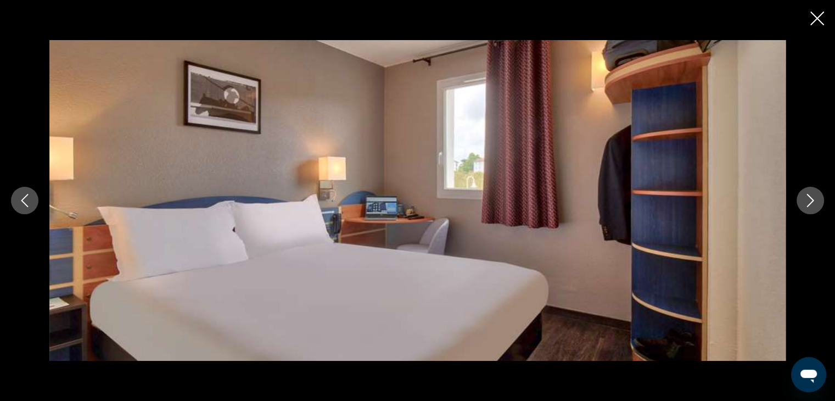
click at [819, 199] on button "Next image" at bounding box center [809, 200] width 27 height 27
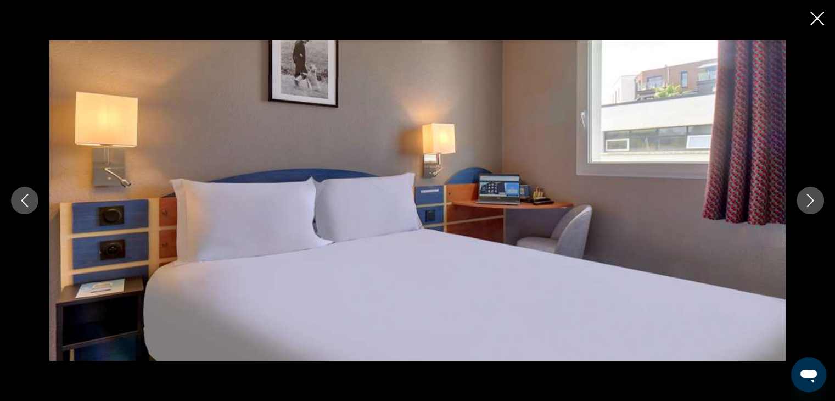
click at [819, 199] on button "Next image" at bounding box center [809, 200] width 27 height 27
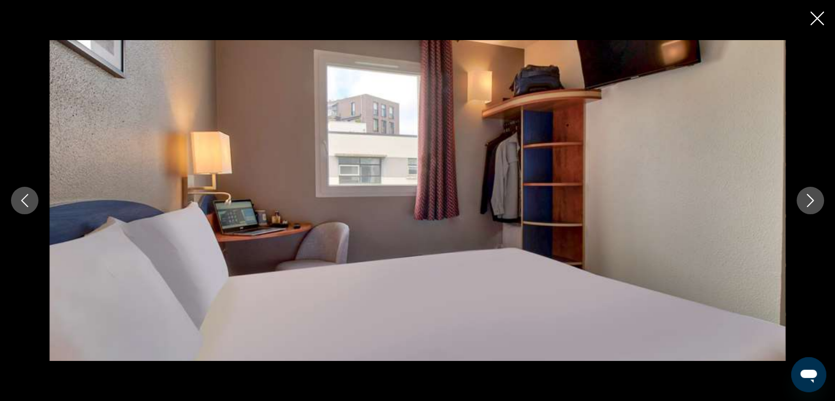
click at [819, 198] on button "Next image" at bounding box center [809, 200] width 27 height 27
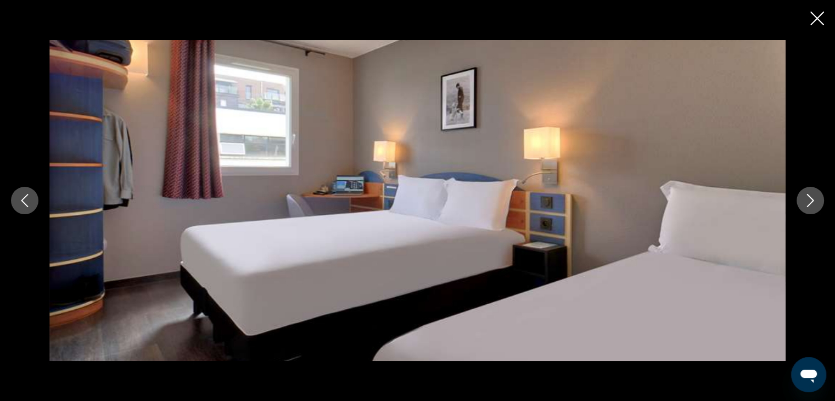
click at [819, 198] on button "Next image" at bounding box center [809, 200] width 27 height 27
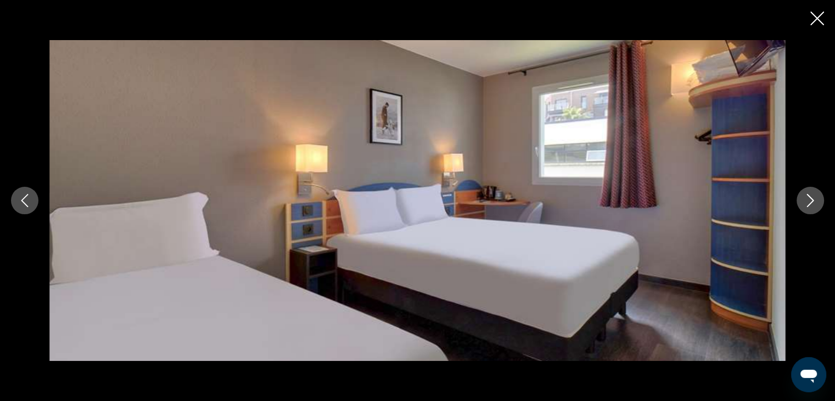
click at [819, 198] on button "Next image" at bounding box center [809, 200] width 27 height 27
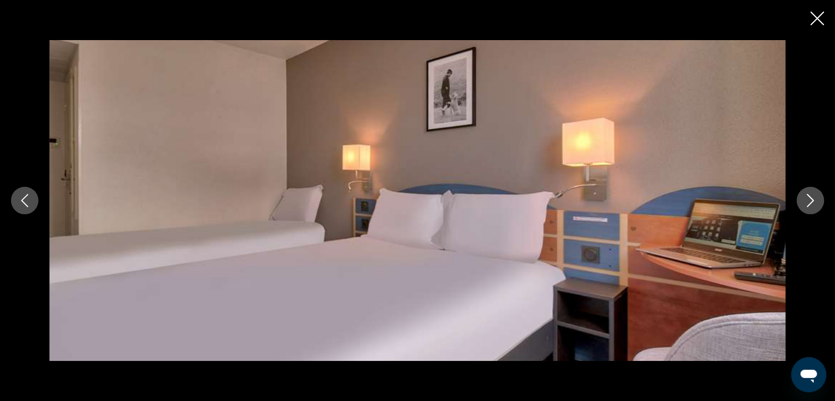
click at [819, 198] on button "Next image" at bounding box center [809, 200] width 27 height 27
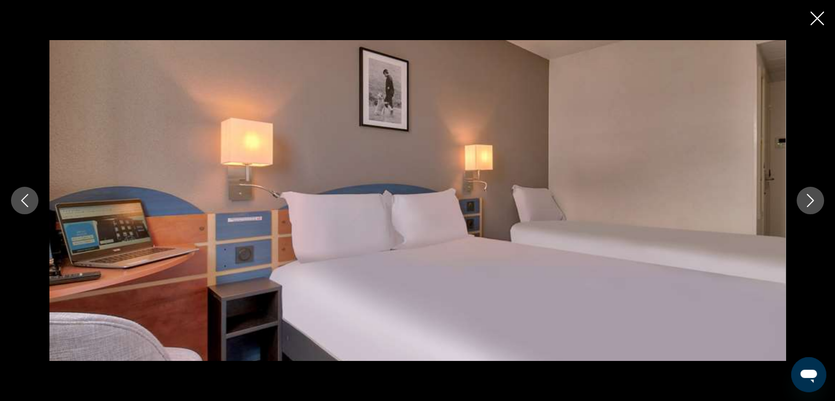
click at [819, 198] on button "Next image" at bounding box center [809, 200] width 27 height 27
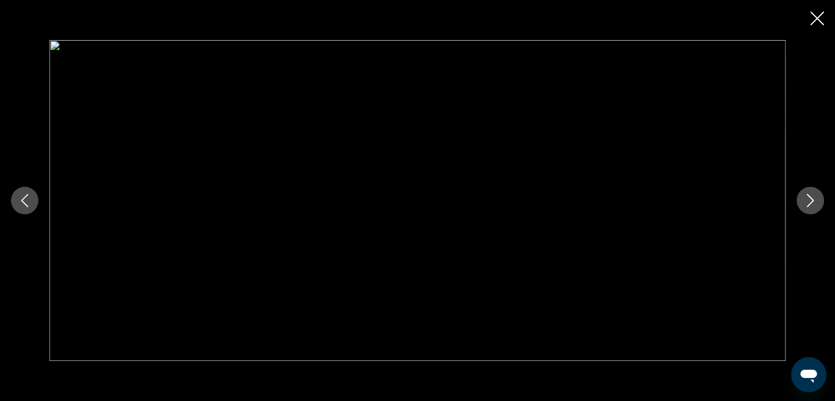
click at [819, 198] on button "Next image" at bounding box center [809, 200] width 27 height 27
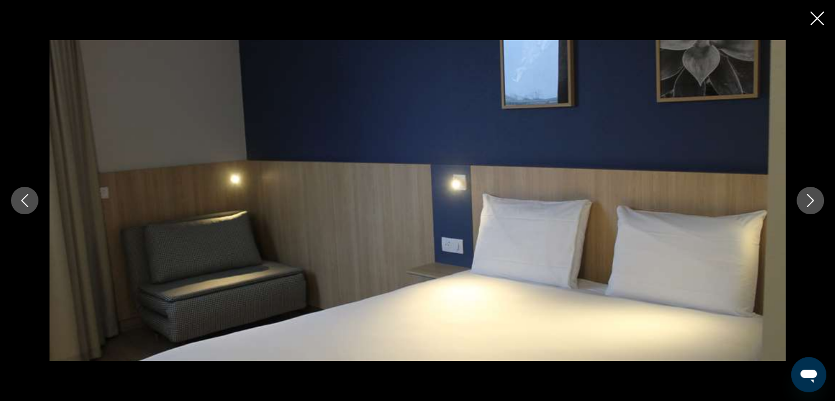
click at [819, 198] on button "Next image" at bounding box center [809, 200] width 27 height 27
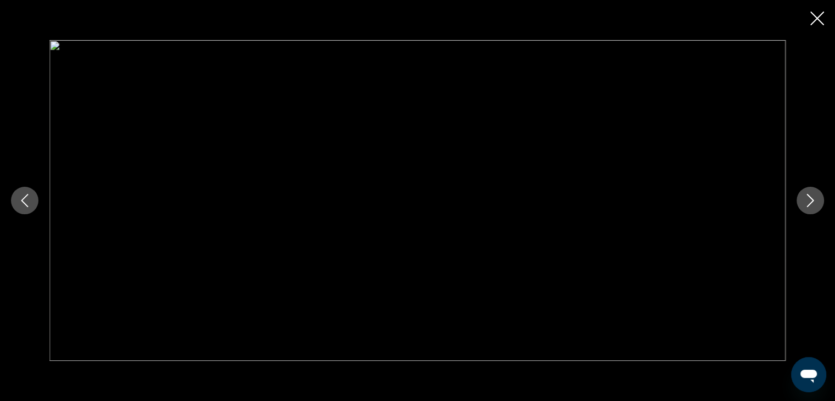
click at [819, 198] on button "Next image" at bounding box center [809, 200] width 27 height 27
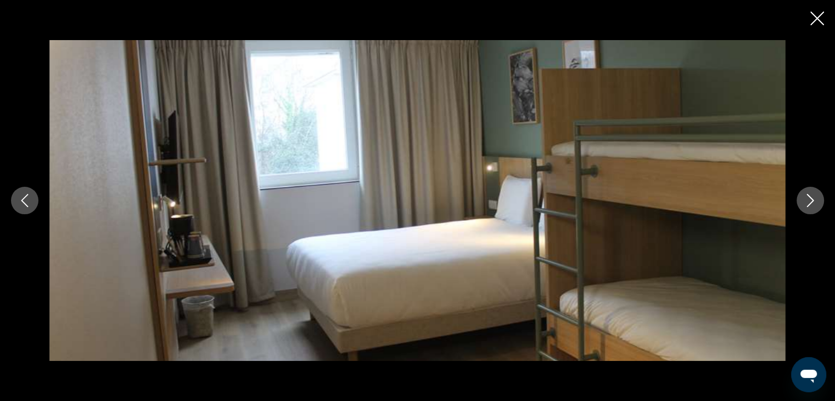
click at [819, 198] on button "Next image" at bounding box center [809, 200] width 27 height 27
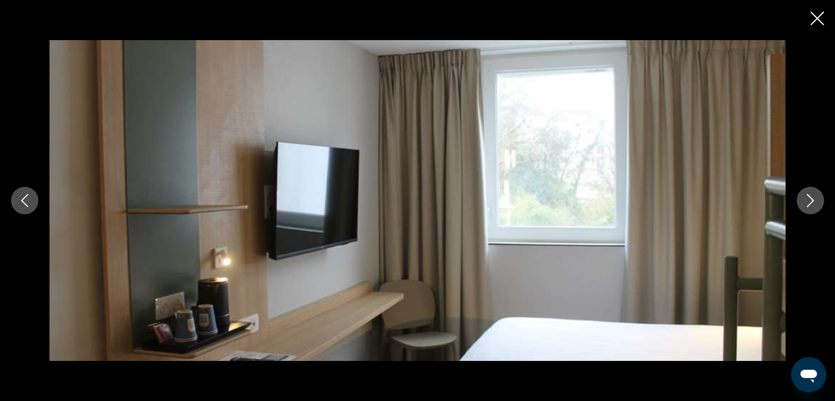
click at [819, 198] on button "Next image" at bounding box center [809, 200] width 27 height 27
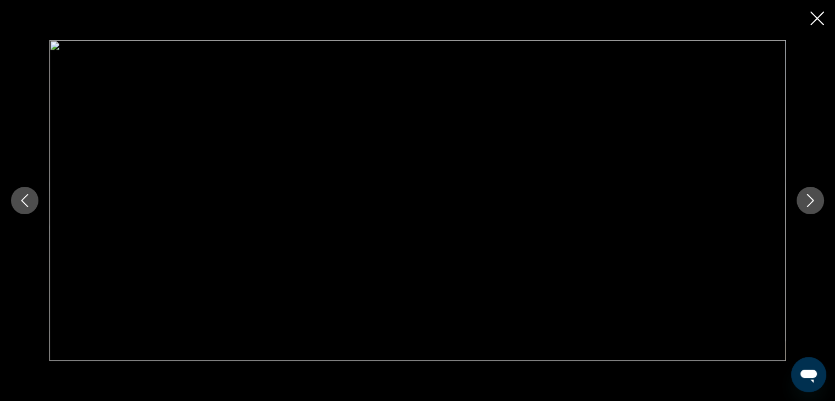
click at [819, 198] on button "Next image" at bounding box center [809, 200] width 27 height 27
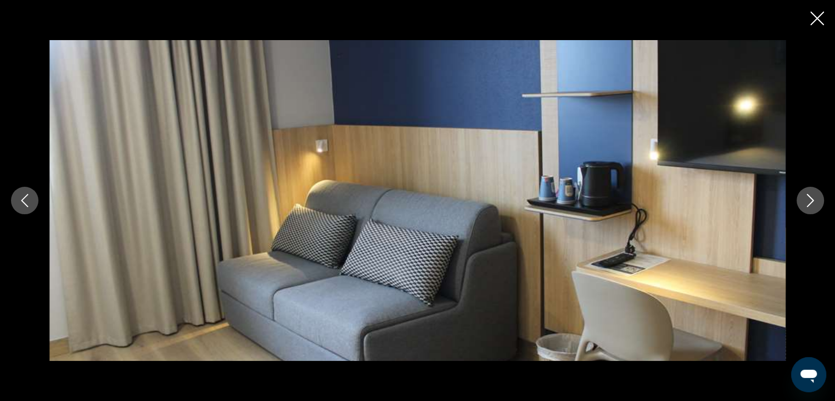
click at [819, 198] on button "Next image" at bounding box center [809, 200] width 27 height 27
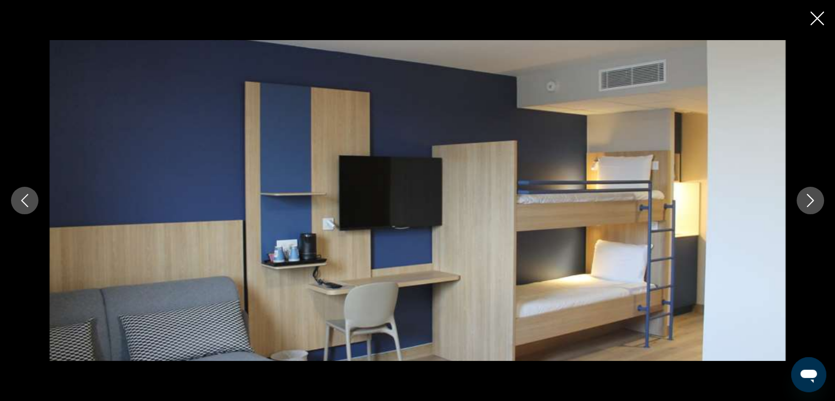
click at [819, 198] on button "Next image" at bounding box center [809, 200] width 27 height 27
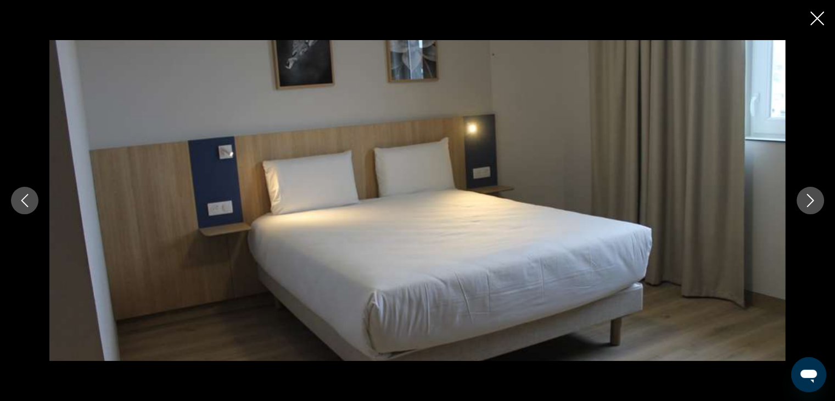
click at [819, 198] on button "Next image" at bounding box center [809, 200] width 27 height 27
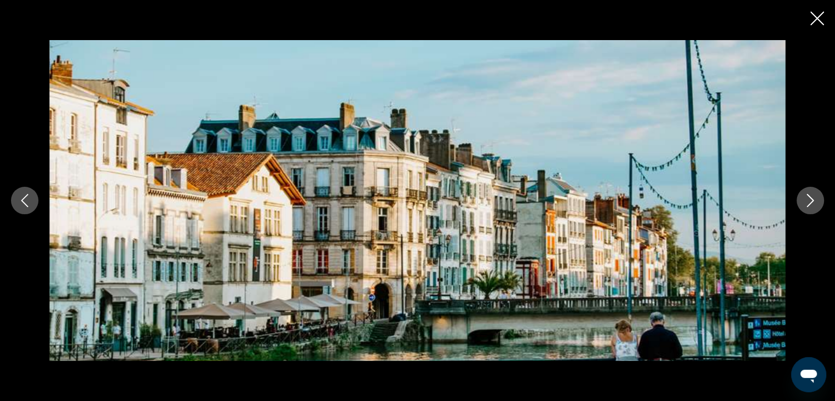
click at [819, 198] on button "Next image" at bounding box center [809, 200] width 27 height 27
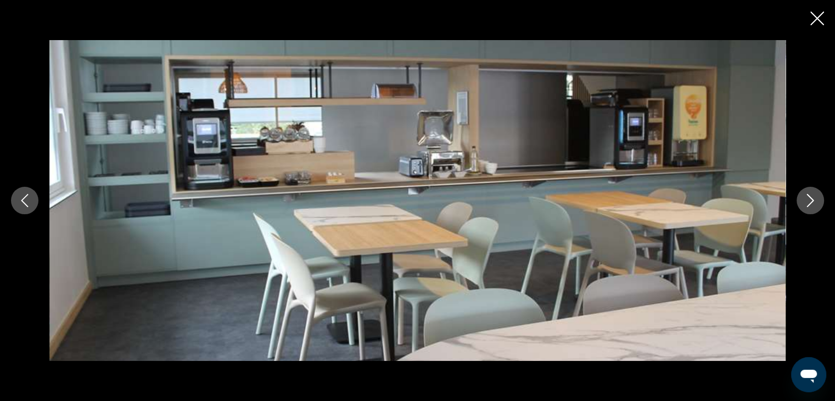
click at [819, 198] on button "Next image" at bounding box center [809, 200] width 27 height 27
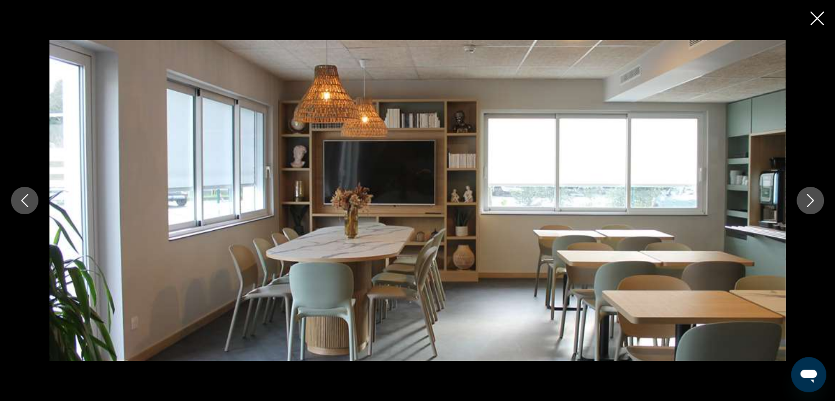
click at [819, 198] on button "Next image" at bounding box center [809, 200] width 27 height 27
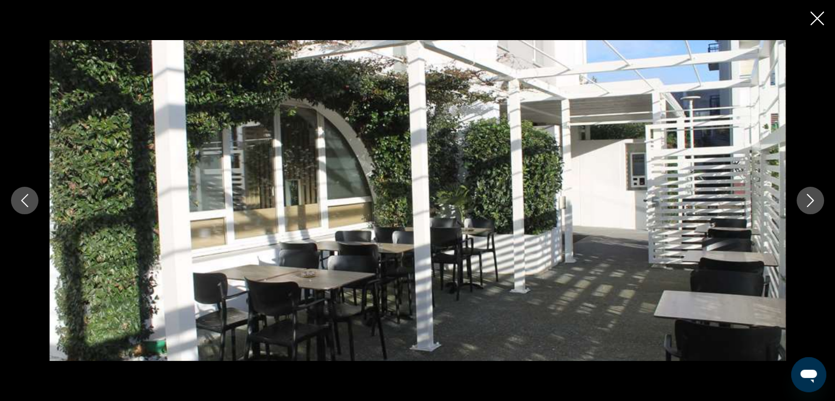
click at [819, 198] on button "Next image" at bounding box center [809, 200] width 27 height 27
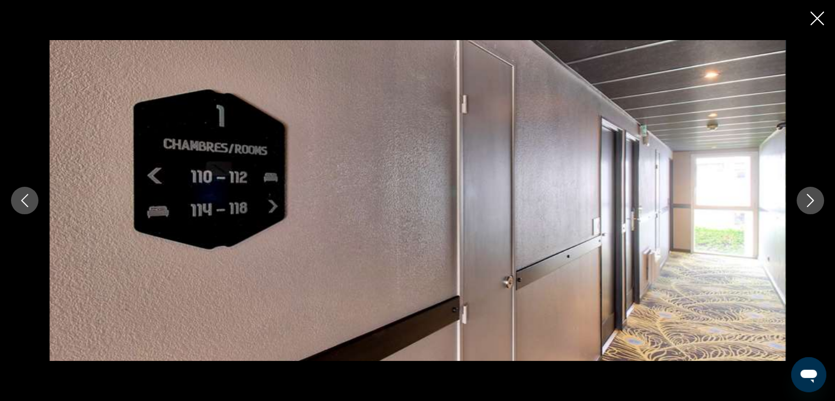
click at [819, 198] on button "Next image" at bounding box center [809, 200] width 27 height 27
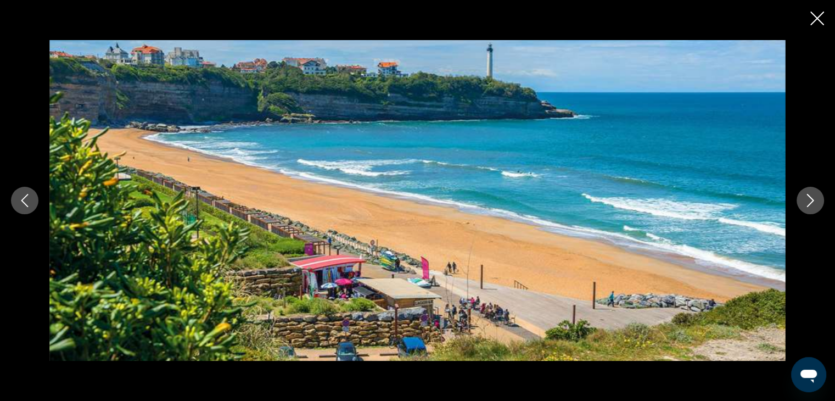
click at [819, 198] on button "Next image" at bounding box center [809, 200] width 27 height 27
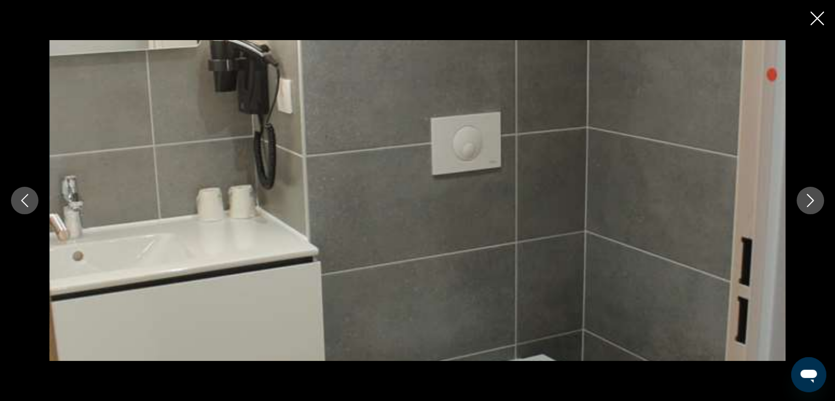
click at [819, 198] on button "Next image" at bounding box center [809, 200] width 27 height 27
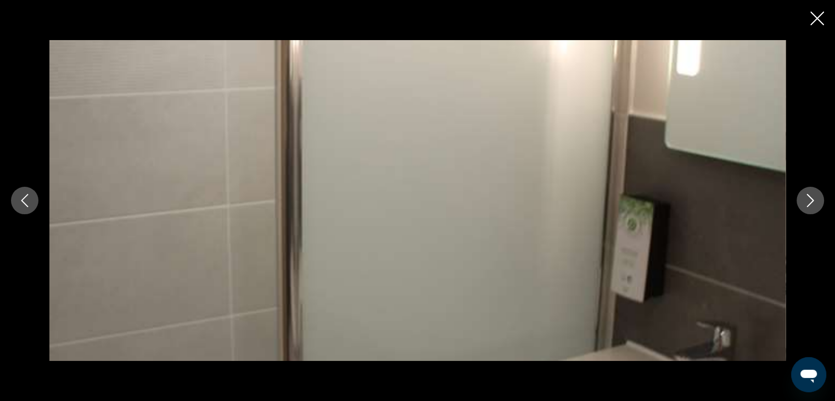
click at [818, 198] on button "Next image" at bounding box center [809, 200] width 27 height 27
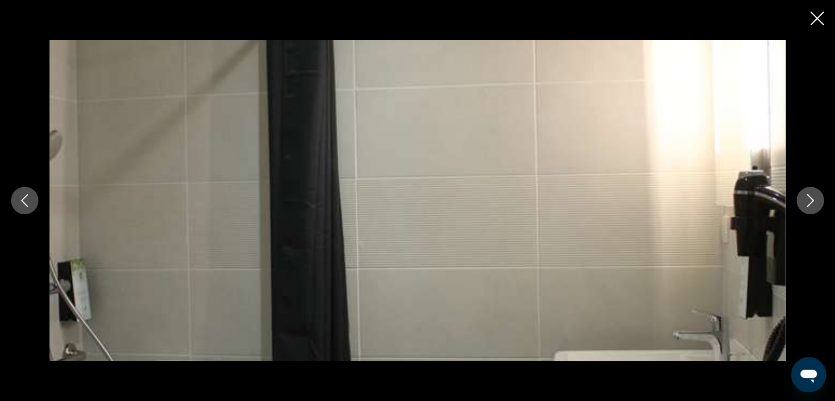
click at [818, 198] on button "Next image" at bounding box center [809, 200] width 27 height 27
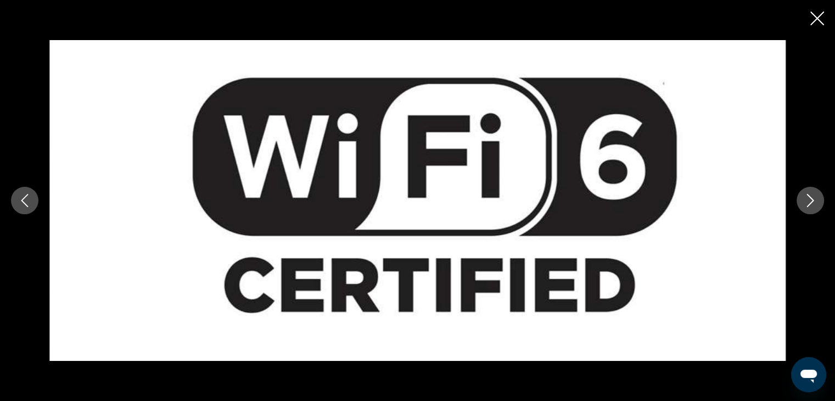
click at [818, 198] on button "Next image" at bounding box center [809, 200] width 27 height 27
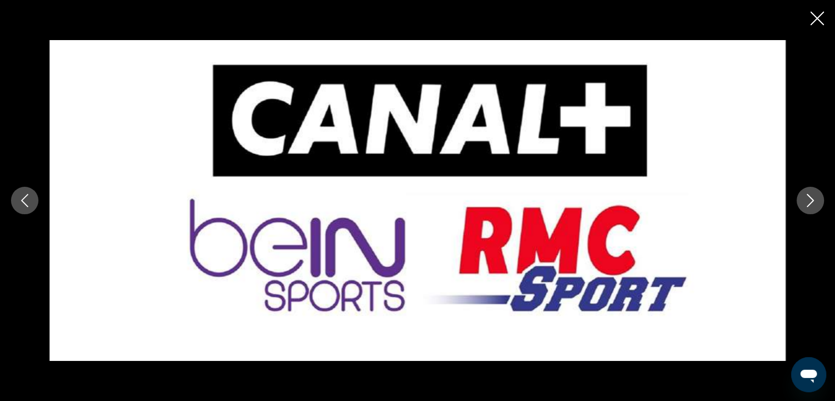
click at [818, 198] on button "Next image" at bounding box center [809, 200] width 27 height 27
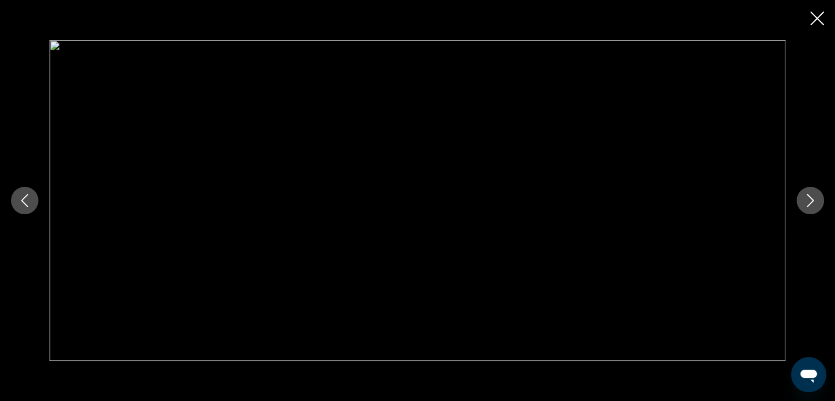
click at [818, 198] on button "Next image" at bounding box center [809, 200] width 27 height 27
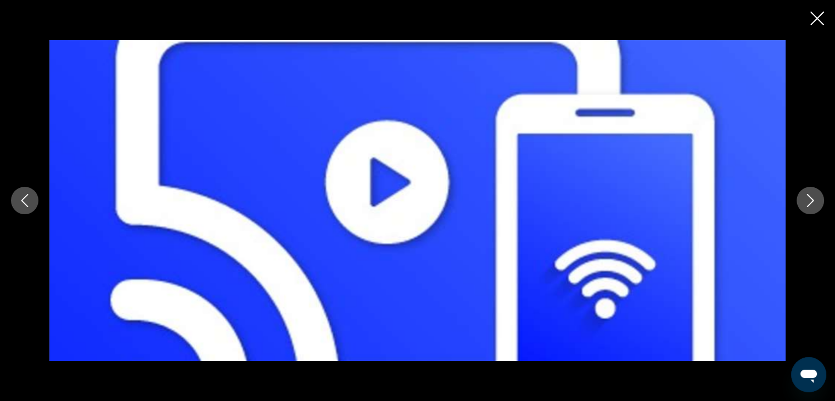
click at [818, 198] on button "Next image" at bounding box center [809, 200] width 27 height 27
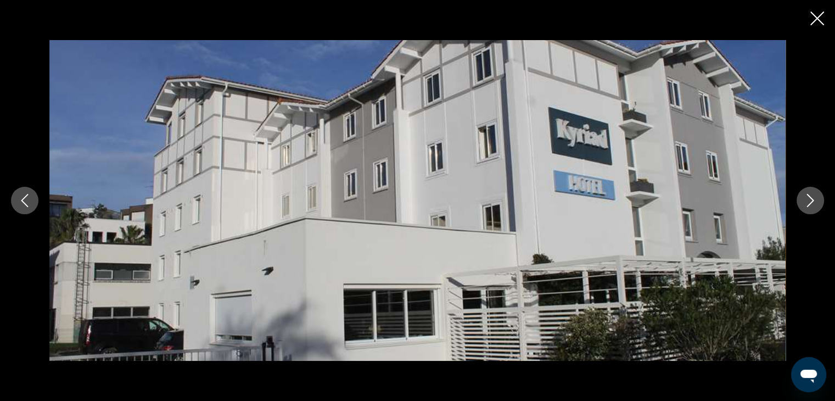
click at [818, 198] on button "Next image" at bounding box center [809, 200] width 27 height 27
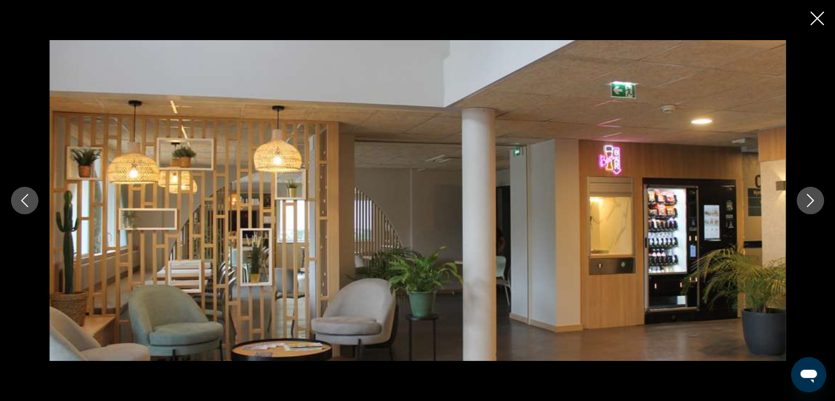
click at [814, 12] on icon "Close slideshow" at bounding box center [817, 19] width 14 height 14
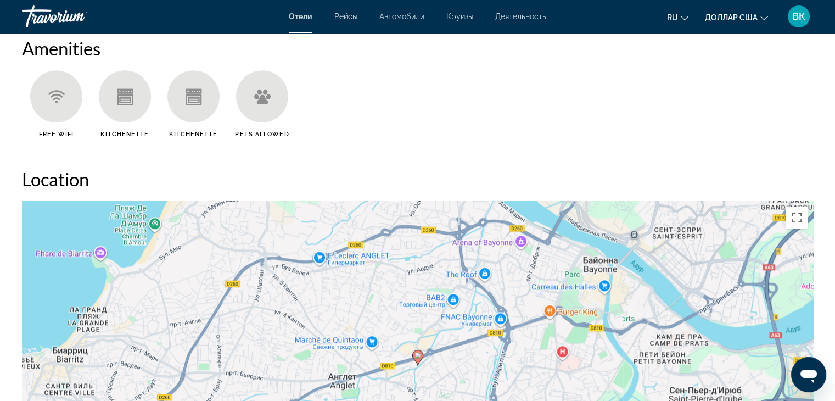
scroll to position [1043, 0]
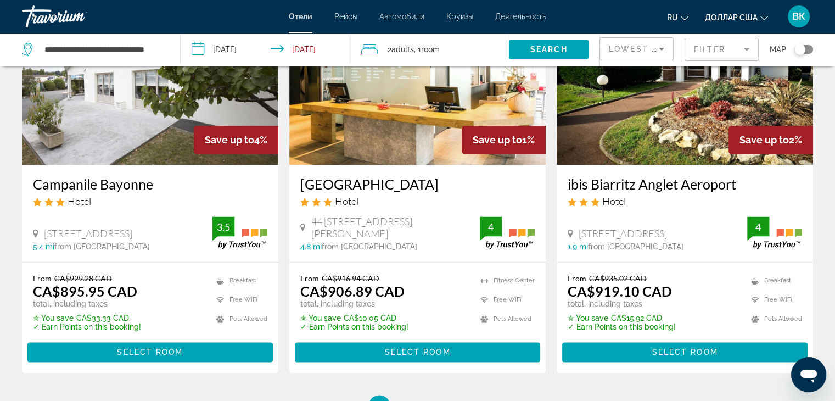
scroll to position [1427, 0]
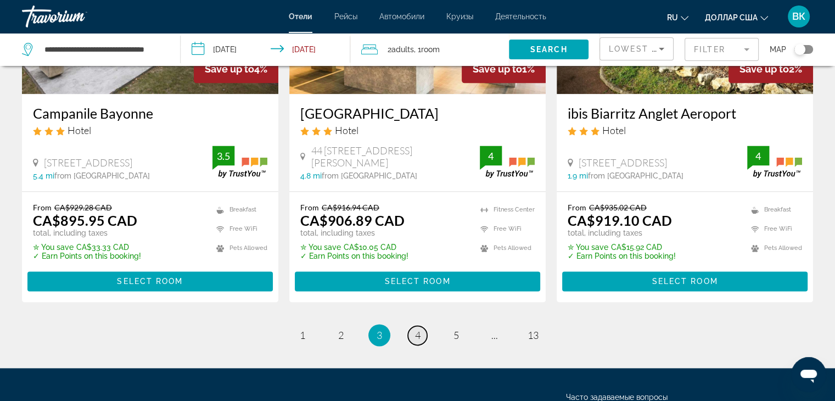
click at [415, 329] on span "4" at bounding box center [417, 335] width 5 height 12
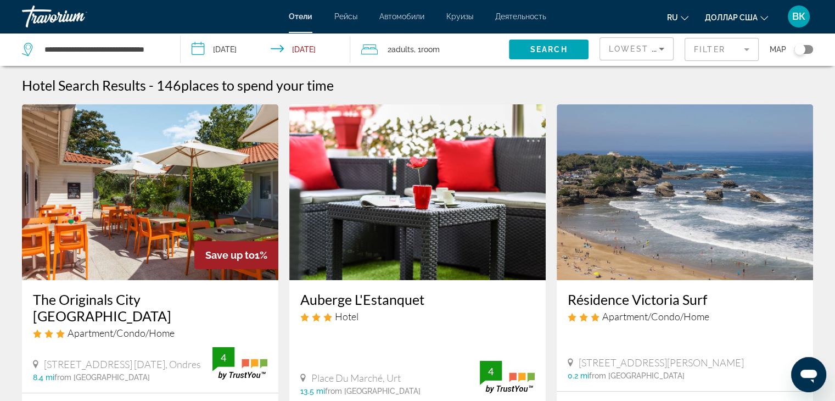
scroll to position [110, 0]
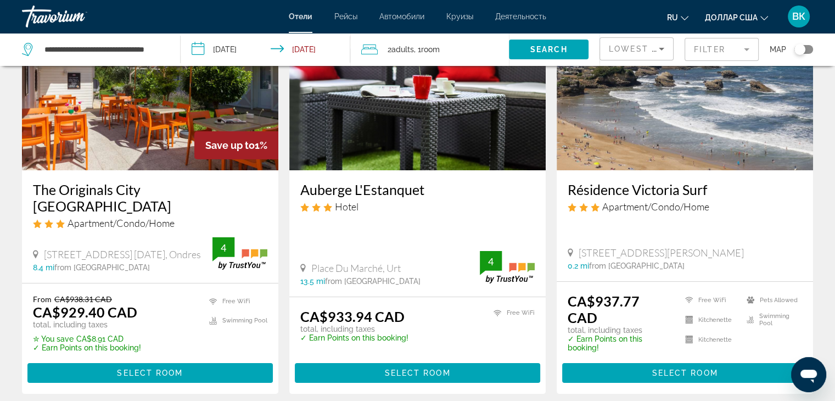
click at [674, 143] on img "Основное содержание" at bounding box center [684, 83] width 256 height 176
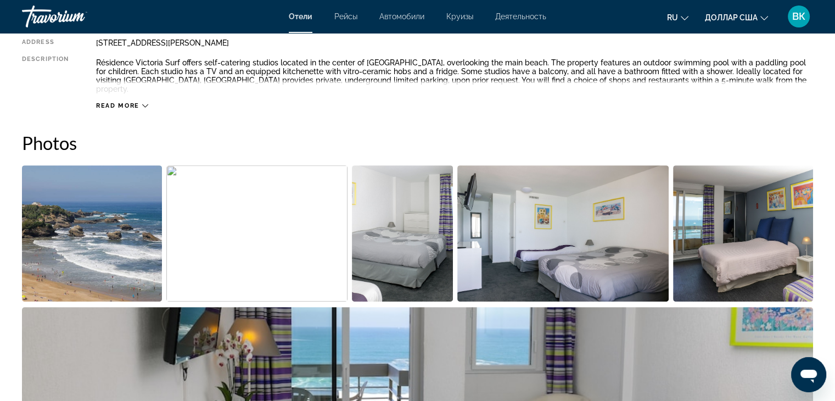
scroll to position [494, 0]
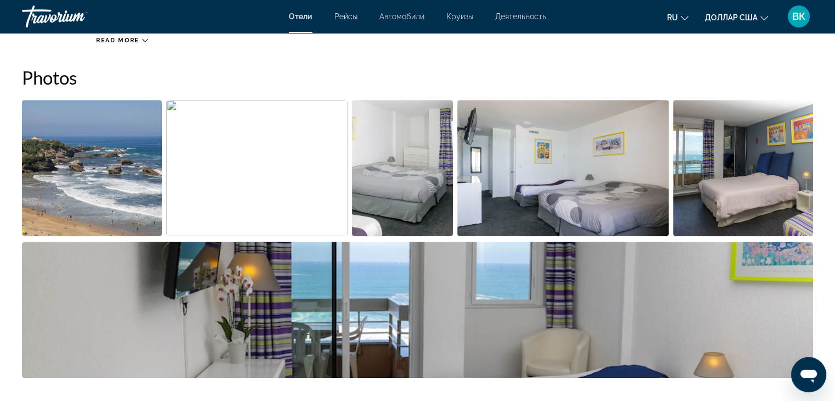
click at [179, 173] on img "Open full-screen image slider" at bounding box center [256, 168] width 181 height 136
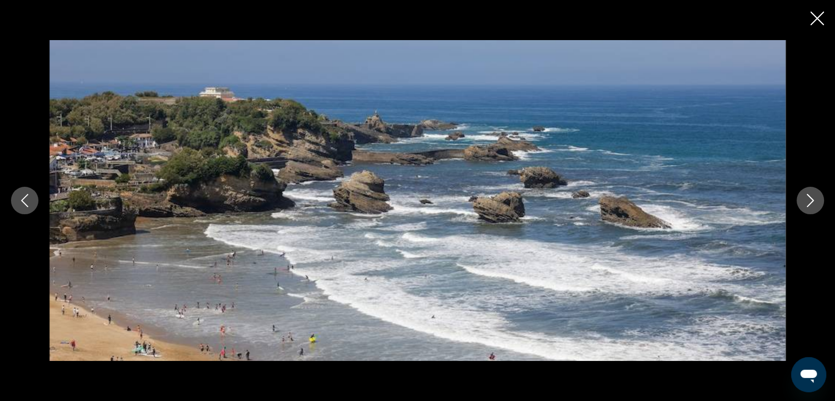
click at [806, 195] on icon "Next image" at bounding box center [809, 200] width 13 height 13
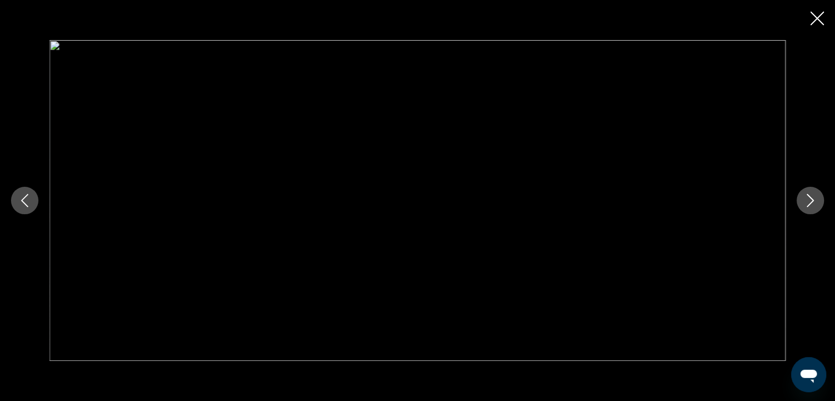
click at [806, 195] on icon "Next image" at bounding box center [809, 200] width 13 height 13
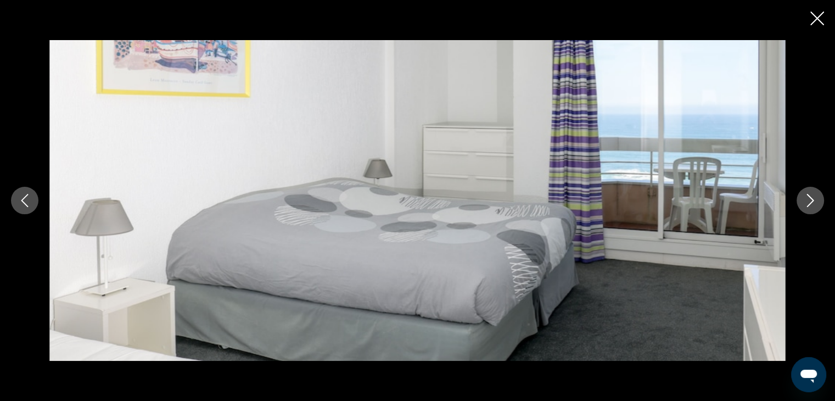
click at [806, 195] on icon "Next image" at bounding box center [809, 200] width 13 height 13
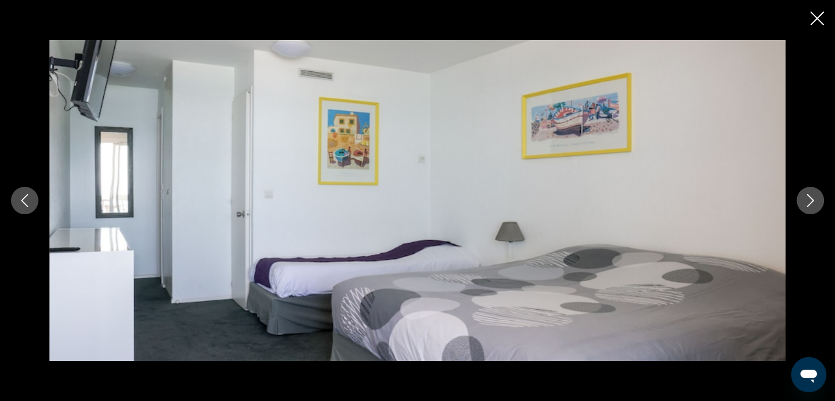
click at [806, 195] on icon "Next image" at bounding box center [809, 200] width 13 height 13
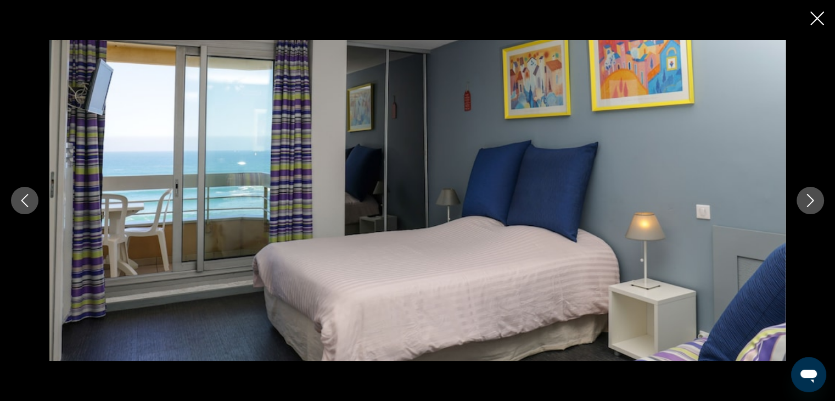
click at [806, 195] on icon "Next image" at bounding box center [809, 200] width 13 height 13
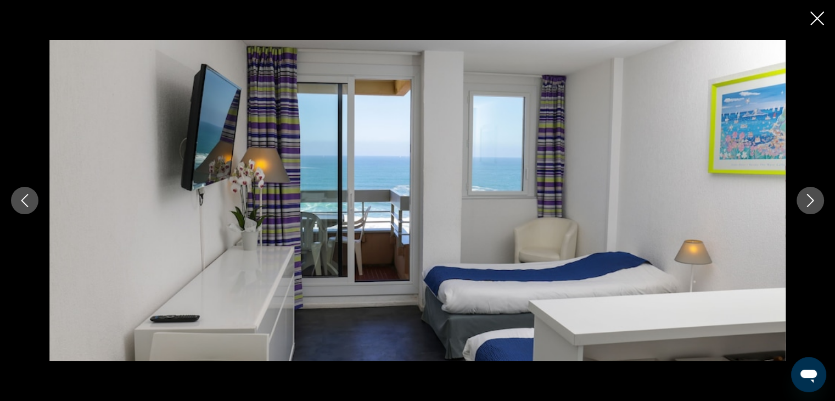
click at [806, 195] on icon "Next image" at bounding box center [809, 200] width 13 height 13
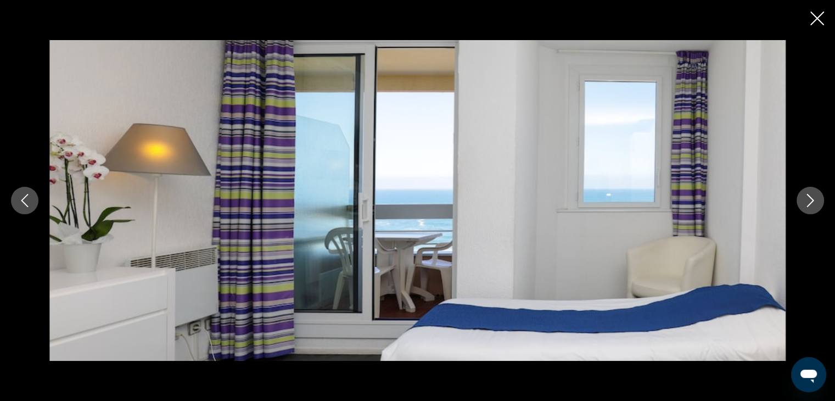
click at [806, 195] on icon "Next image" at bounding box center [809, 200] width 13 height 13
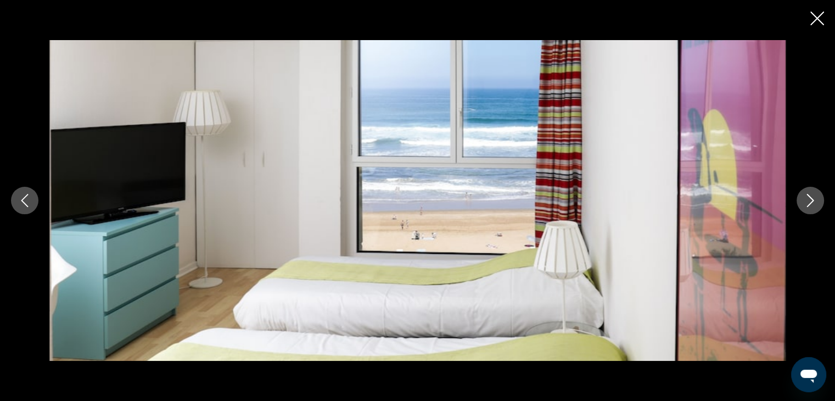
click at [806, 195] on icon "Next image" at bounding box center [809, 200] width 13 height 13
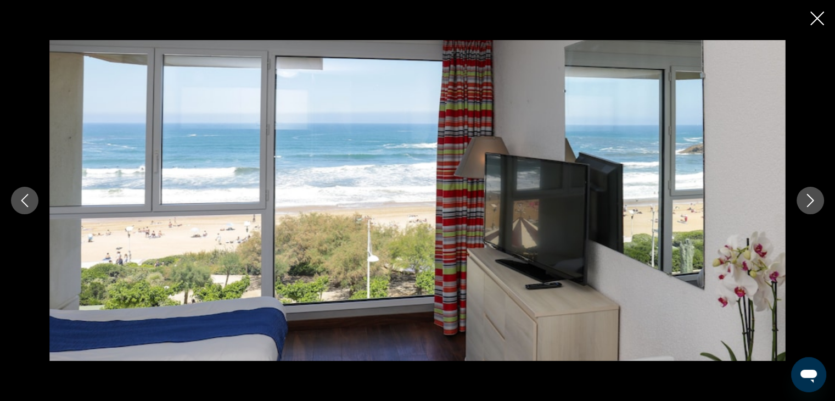
click at [806, 195] on icon "Next image" at bounding box center [809, 200] width 13 height 13
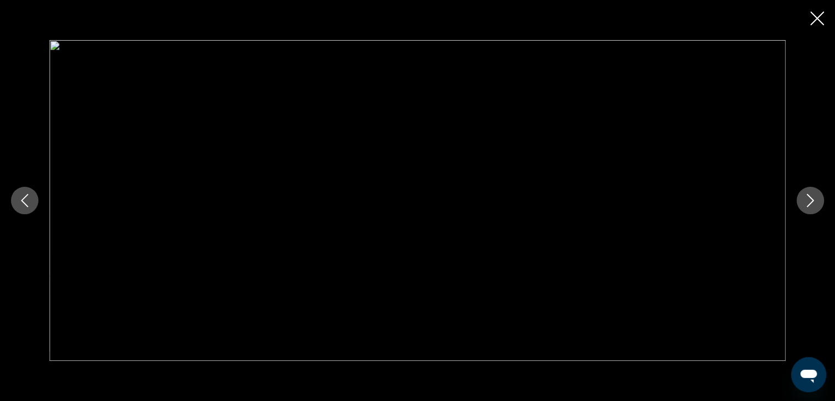
click at [807, 194] on icon "Next image" at bounding box center [810, 200] width 7 height 13
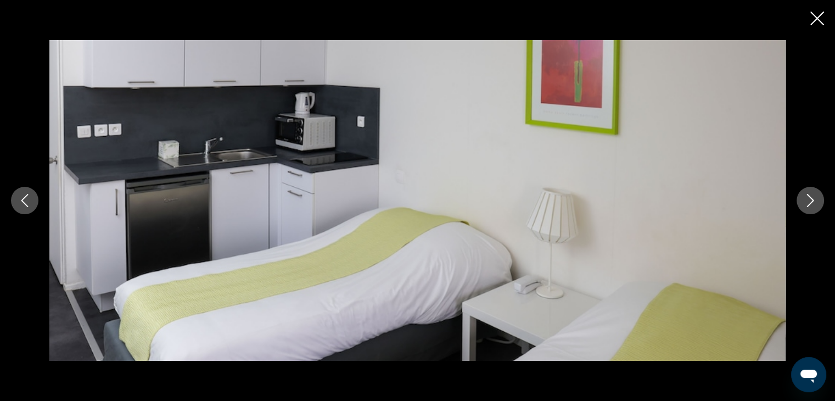
click at [807, 194] on icon "Next image" at bounding box center [810, 200] width 7 height 13
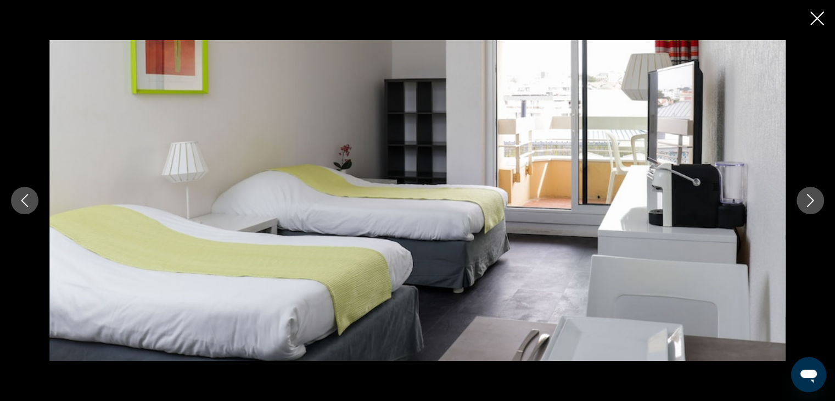
click at [807, 194] on icon "Next image" at bounding box center [810, 200] width 7 height 13
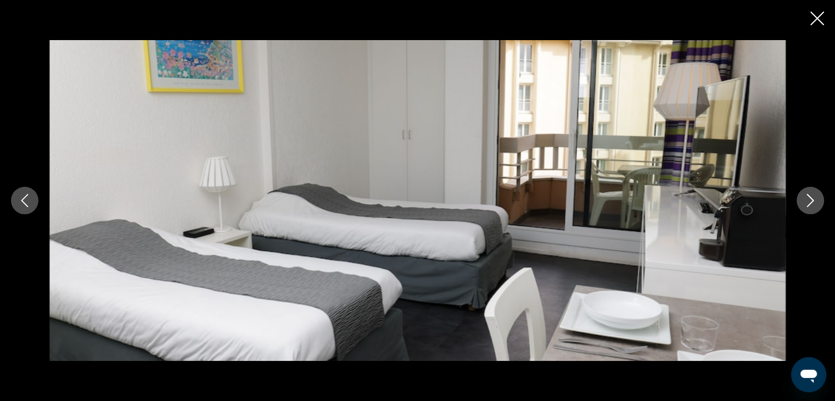
click at [807, 194] on icon "Next image" at bounding box center [810, 200] width 7 height 13
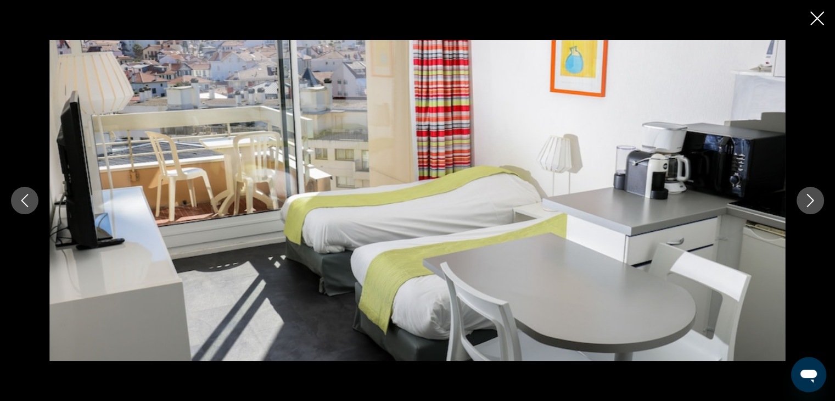
click at [807, 194] on icon "Next image" at bounding box center [810, 200] width 7 height 13
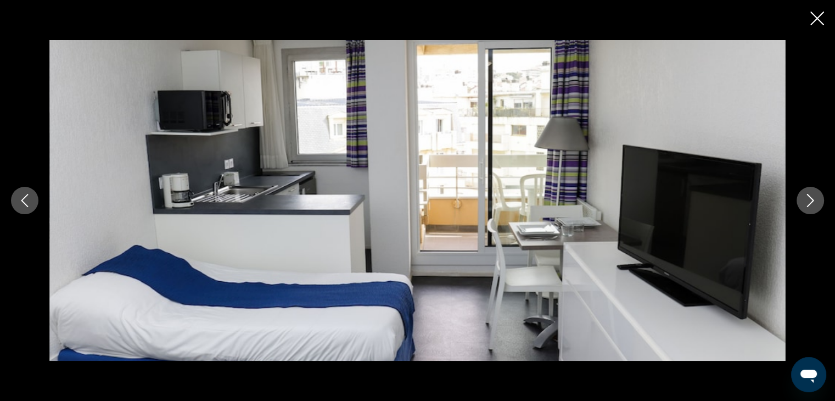
click at [807, 194] on icon "Next image" at bounding box center [810, 200] width 7 height 13
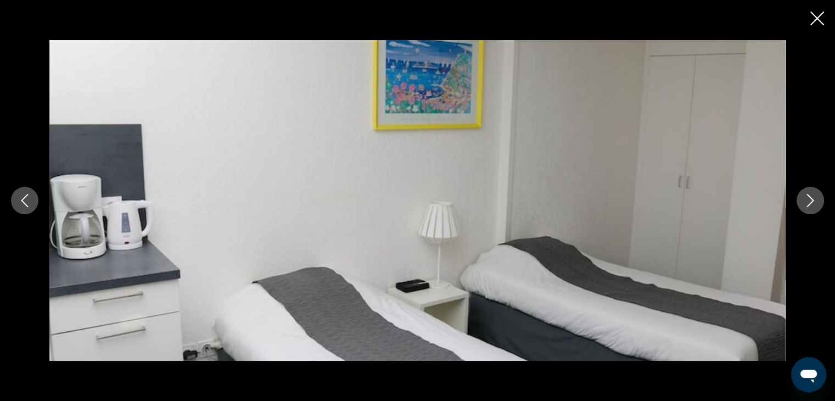
click at [807, 194] on icon "Next image" at bounding box center [810, 200] width 7 height 13
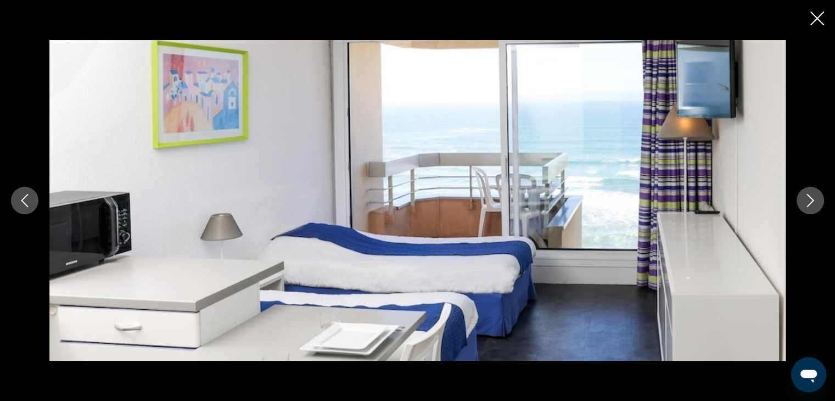
click at [807, 194] on icon "Next image" at bounding box center [810, 200] width 7 height 13
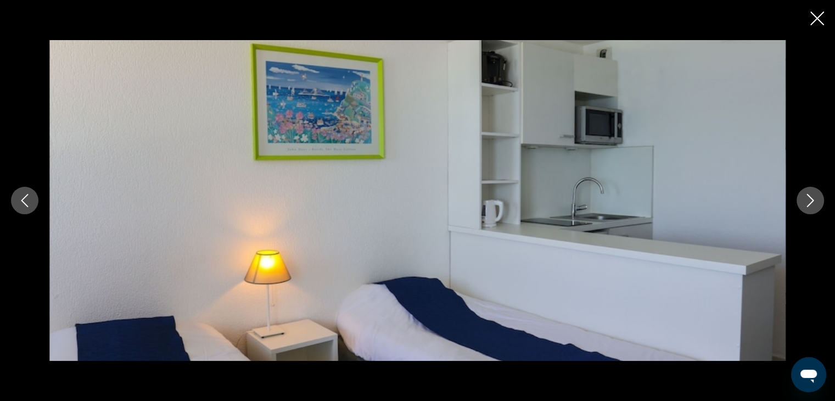
click at [807, 194] on icon "Next image" at bounding box center [810, 200] width 7 height 13
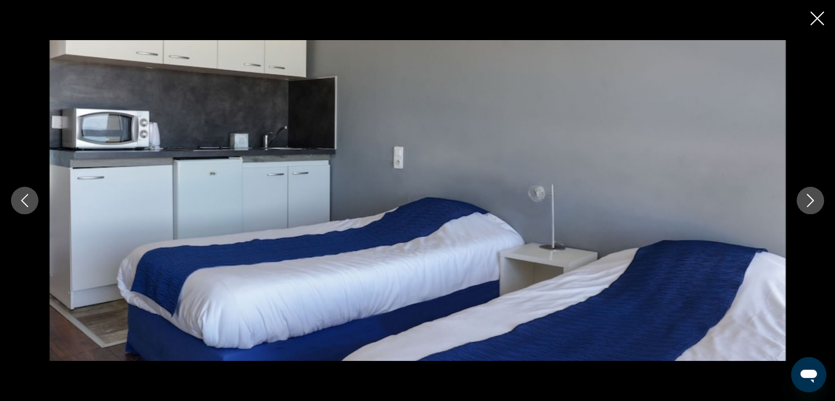
click at [807, 194] on icon "Next image" at bounding box center [810, 200] width 7 height 13
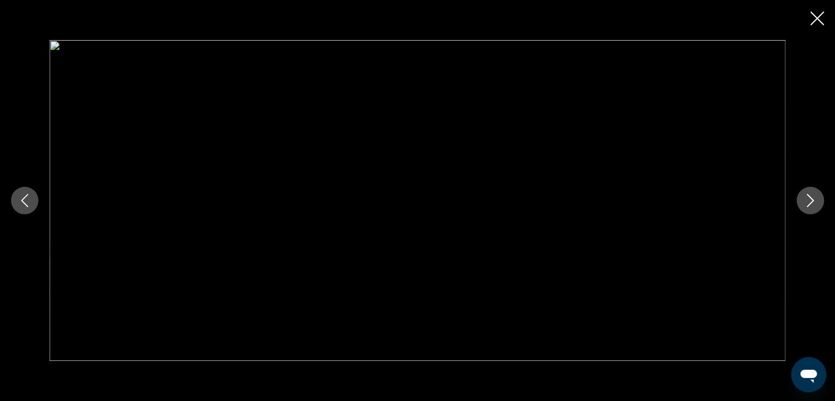
click at [807, 194] on icon "Next image" at bounding box center [810, 200] width 7 height 13
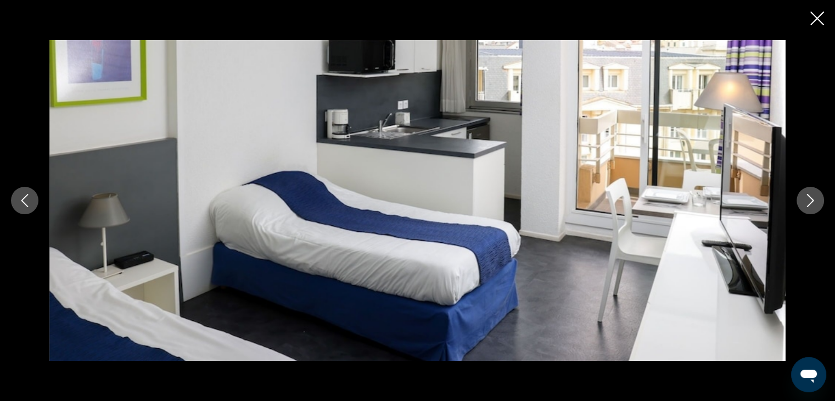
click at [807, 194] on icon "Next image" at bounding box center [810, 200] width 7 height 13
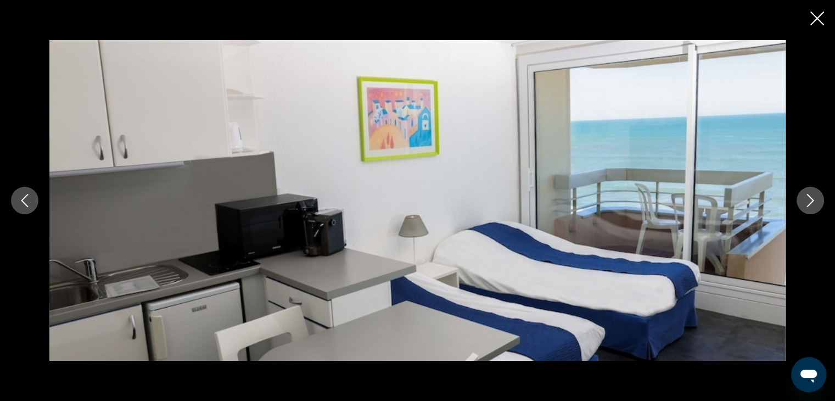
click at [807, 194] on icon "Next image" at bounding box center [810, 200] width 7 height 13
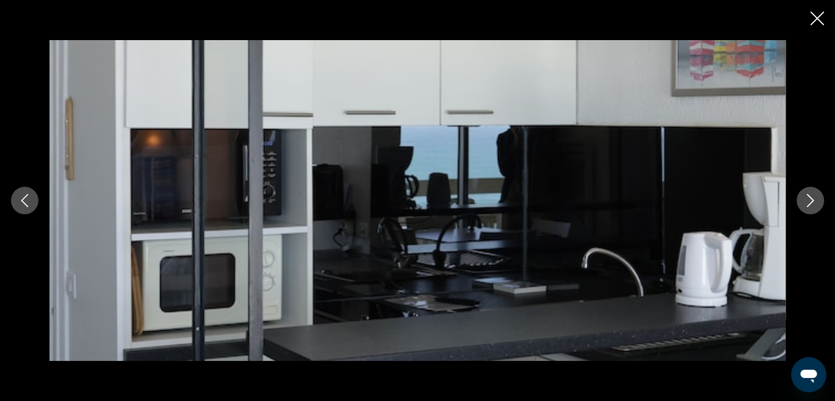
click at [807, 194] on icon "Next image" at bounding box center [810, 200] width 7 height 13
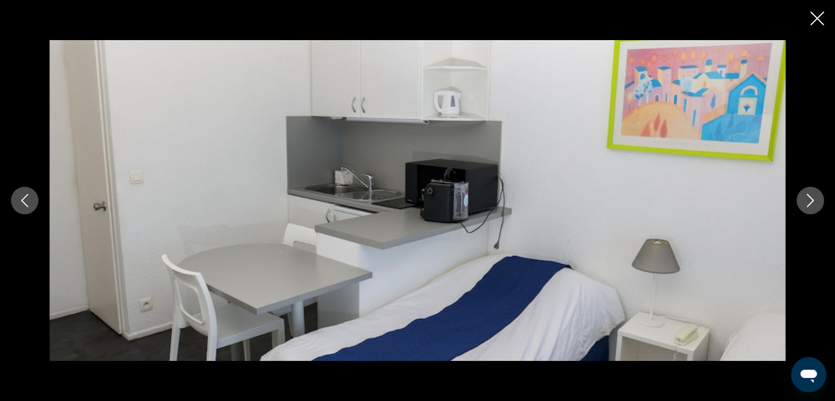
click at [807, 194] on icon "Next image" at bounding box center [810, 200] width 7 height 13
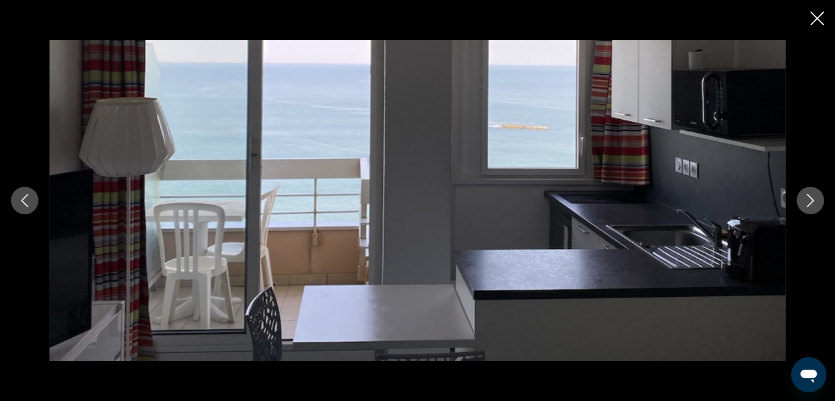
click at [807, 194] on icon "Next image" at bounding box center [810, 200] width 7 height 13
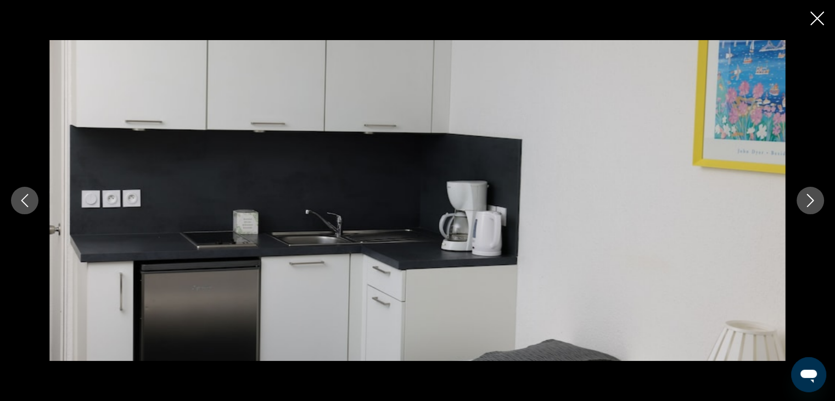
click at [807, 194] on icon "Next image" at bounding box center [810, 200] width 7 height 13
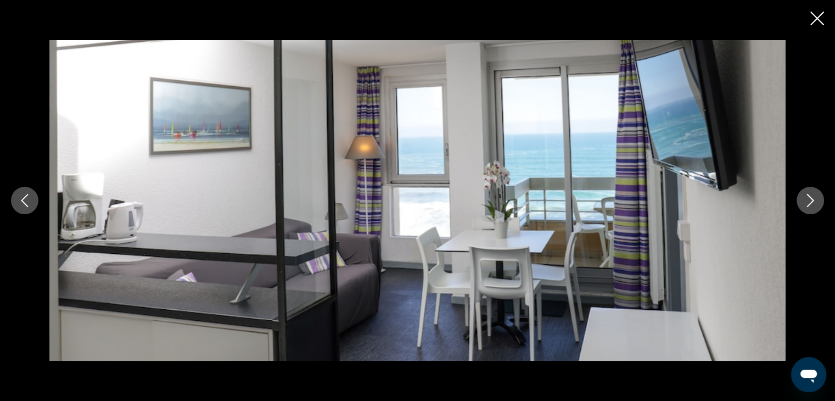
click at [807, 194] on icon "Next image" at bounding box center [810, 200] width 7 height 13
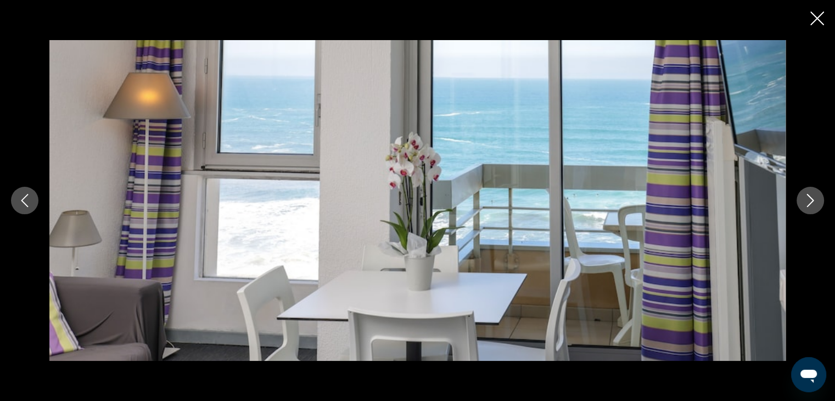
click at [807, 194] on icon "Next image" at bounding box center [810, 200] width 7 height 13
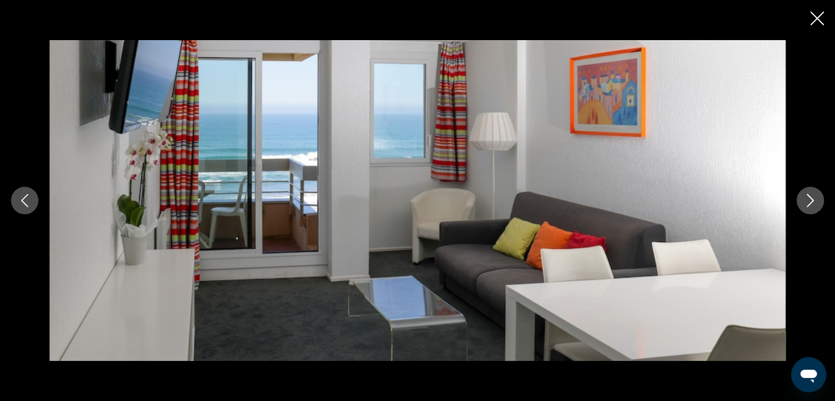
click at [807, 194] on icon "Next image" at bounding box center [810, 200] width 7 height 13
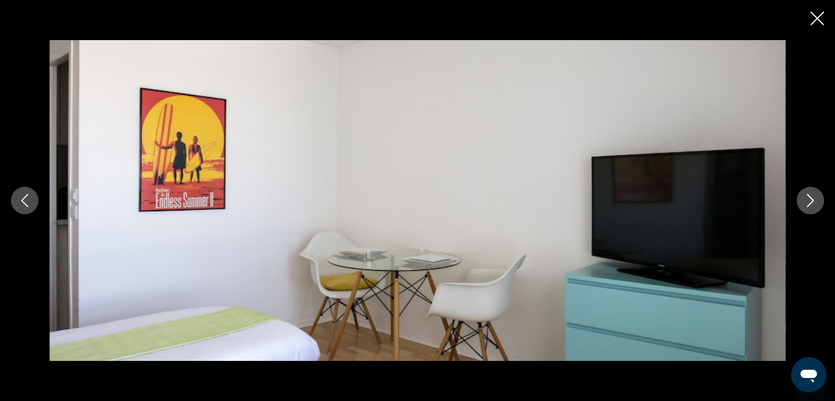
click at [807, 194] on icon "Next image" at bounding box center [810, 200] width 7 height 13
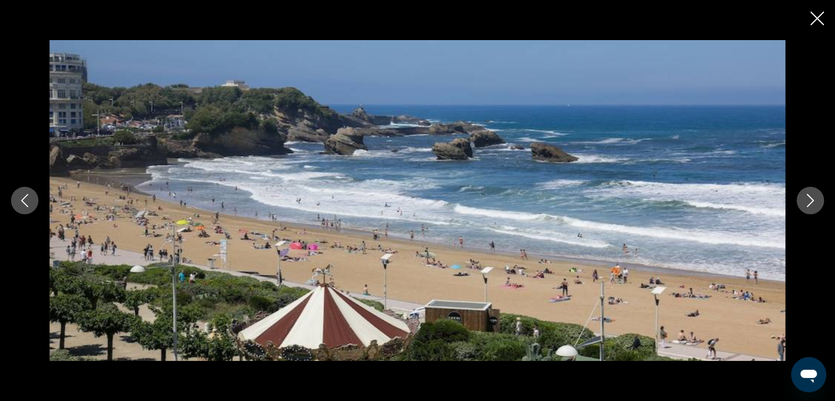
click at [807, 194] on icon "Next image" at bounding box center [810, 200] width 7 height 13
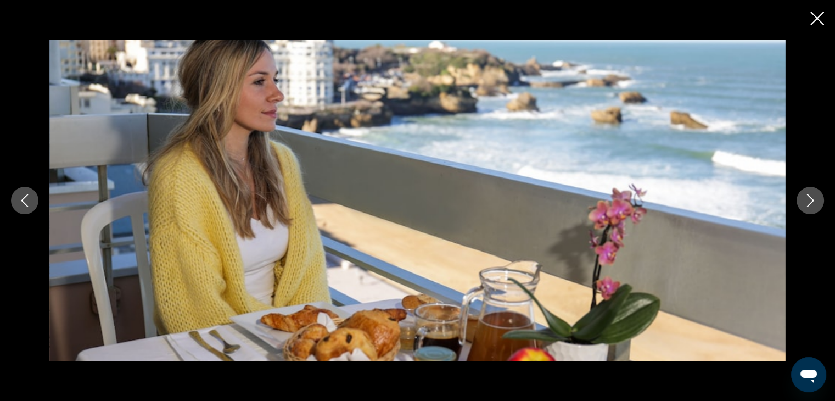
click at [807, 194] on icon "Next image" at bounding box center [810, 200] width 7 height 13
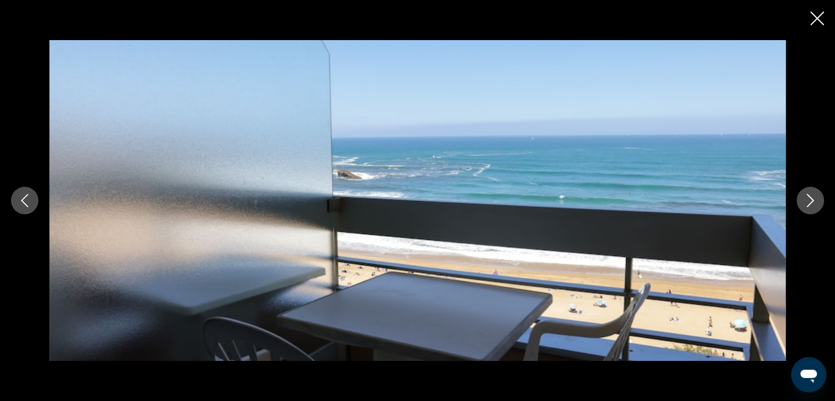
click at [807, 194] on icon "Next image" at bounding box center [810, 200] width 7 height 13
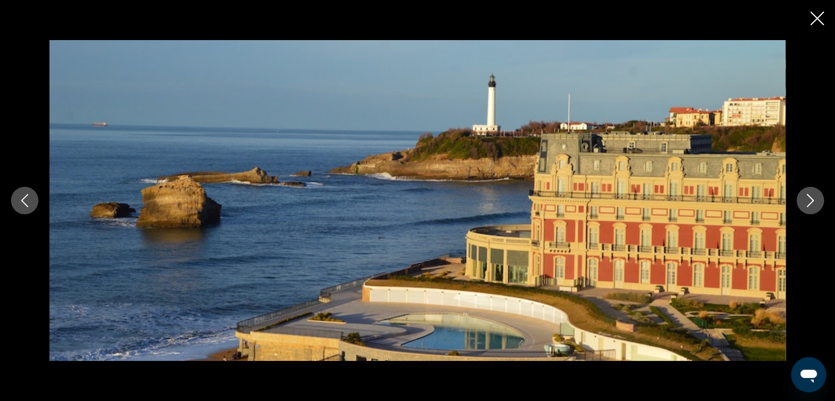
click at [807, 194] on icon "Next image" at bounding box center [810, 200] width 7 height 13
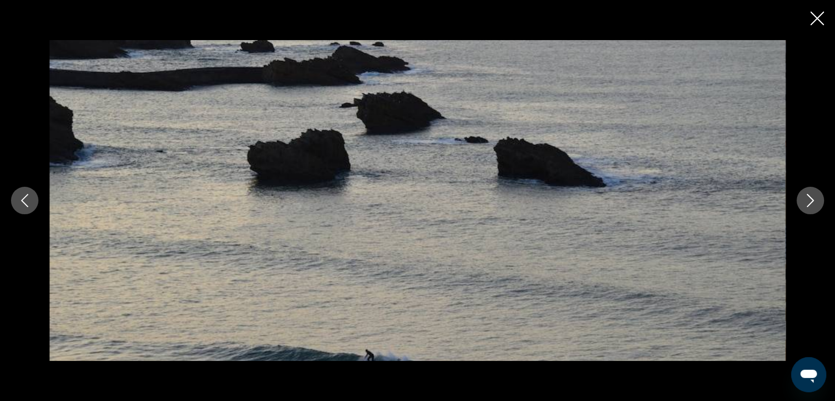
click at [807, 194] on icon "Next image" at bounding box center [810, 200] width 7 height 13
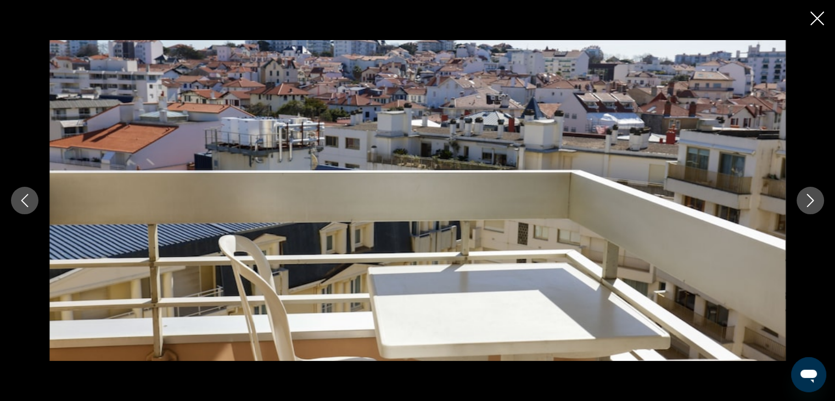
click at [807, 194] on icon "Next image" at bounding box center [810, 200] width 7 height 13
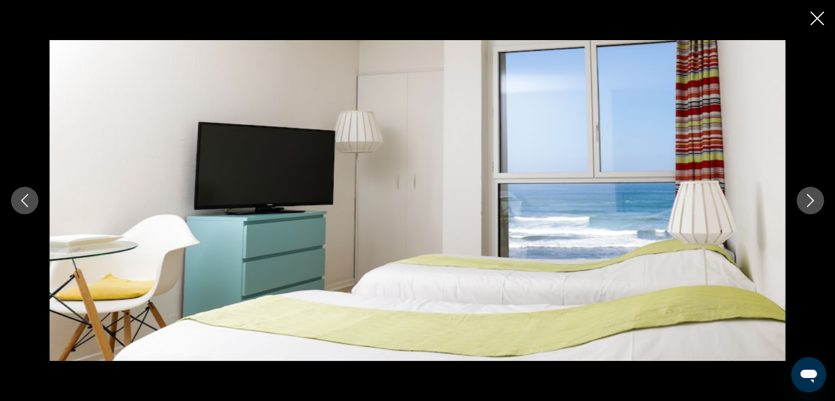
click at [807, 194] on icon "Next image" at bounding box center [810, 200] width 7 height 13
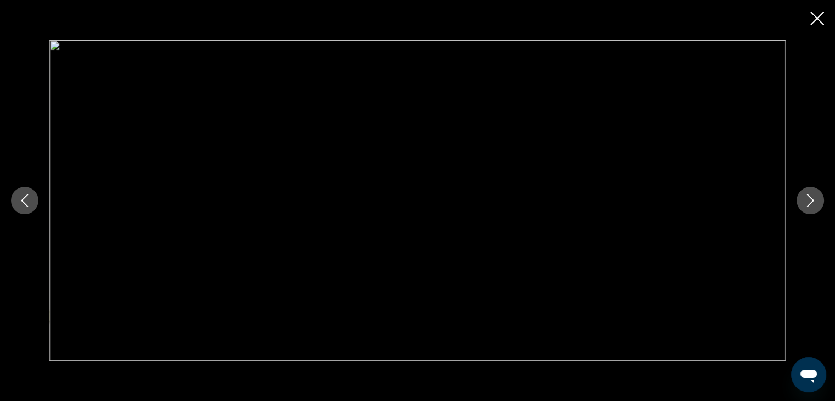
click at [807, 194] on icon "Next image" at bounding box center [810, 200] width 7 height 13
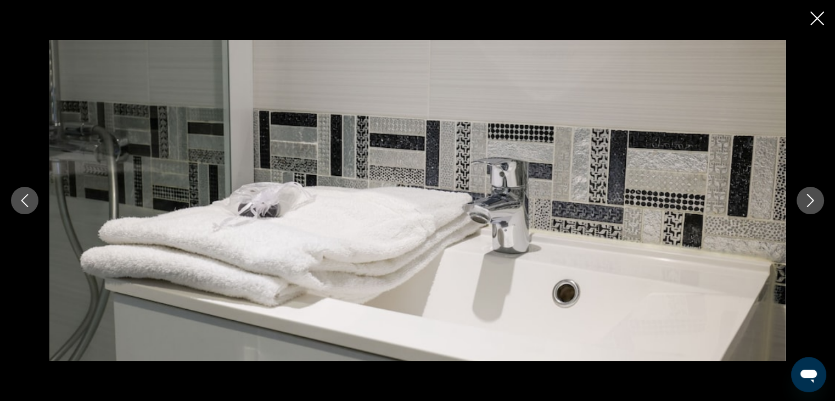
click at [807, 194] on icon "Next image" at bounding box center [810, 200] width 7 height 13
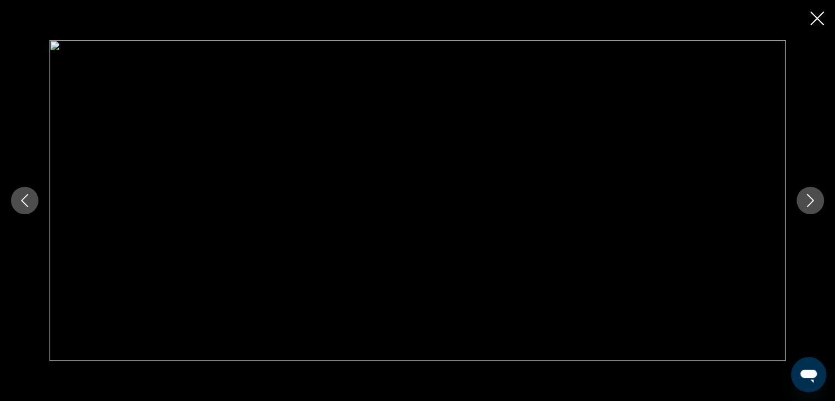
click at [807, 194] on icon "Next image" at bounding box center [810, 200] width 7 height 13
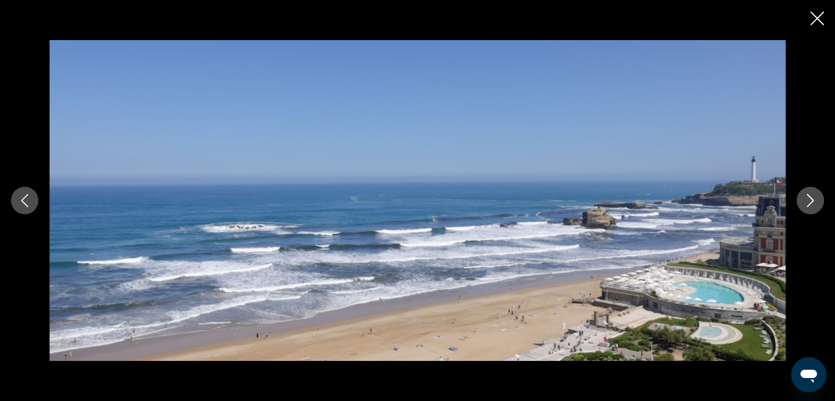
click at [807, 194] on icon "Next image" at bounding box center [810, 200] width 7 height 13
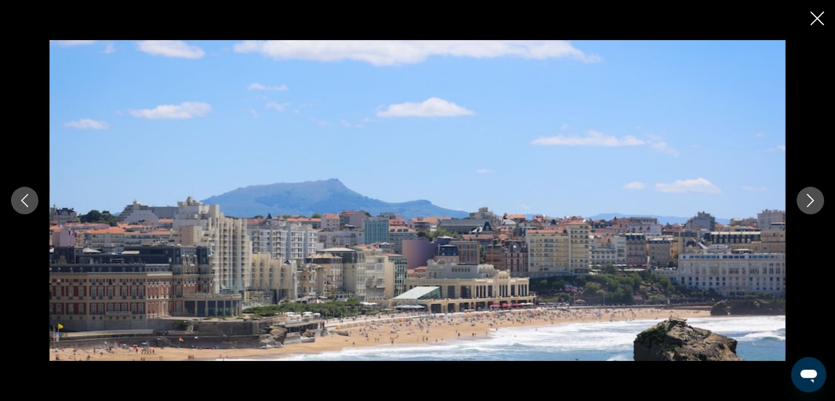
click at [807, 194] on icon "Next image" at bounding box center [810, 200] width 7 height 13
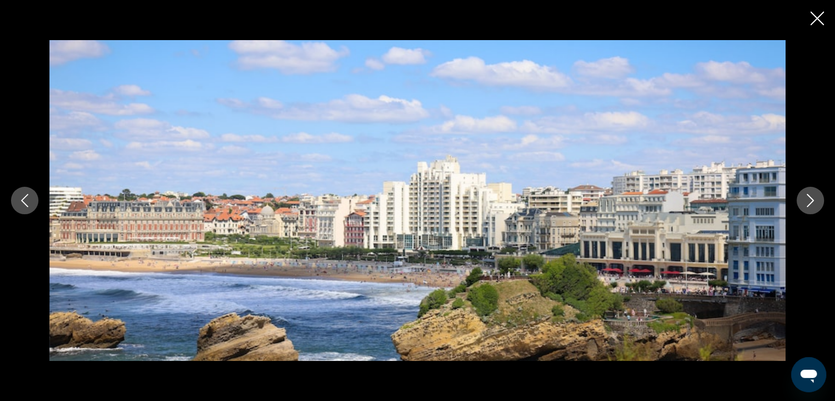
click at [807, 194] on icon "Next image" at bounding box center [810, 200] width 7 height 13
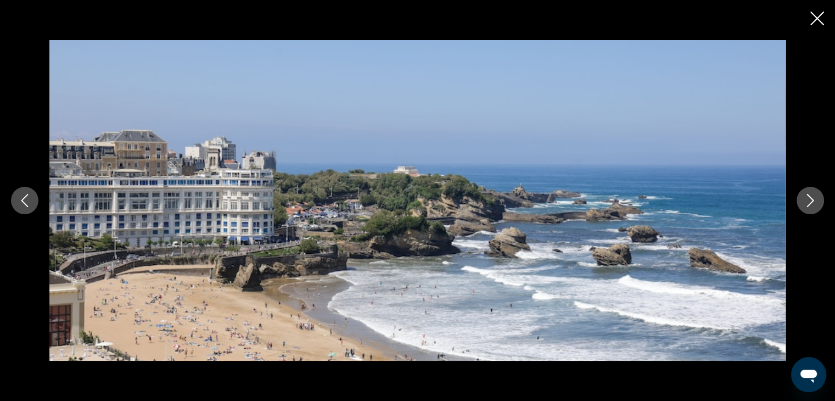
click at [807, 194] on icon "Next image" at bounding box center [810, 200] width 7 height 13
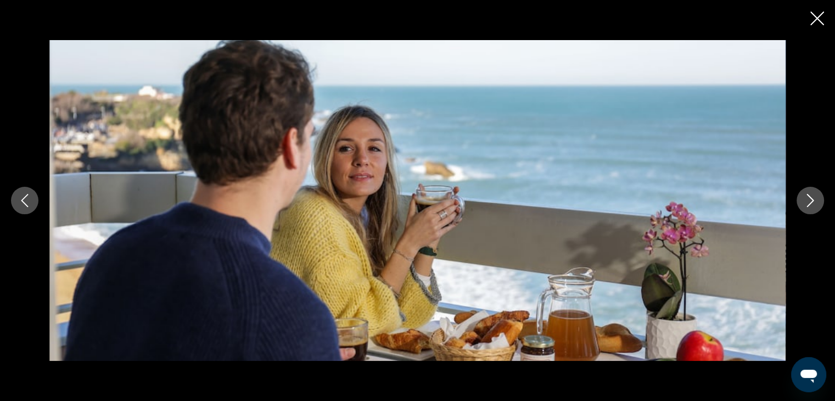
click at [807, 194] on icon "Next image" at bounding box center [810, 200] width 7 height 13
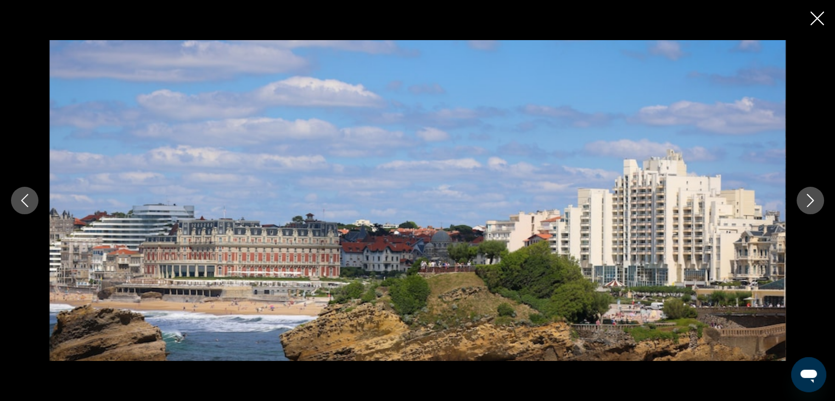
click at [807, 194] on icon "Next image" at bounding box center [810, 200] width 7 height 13
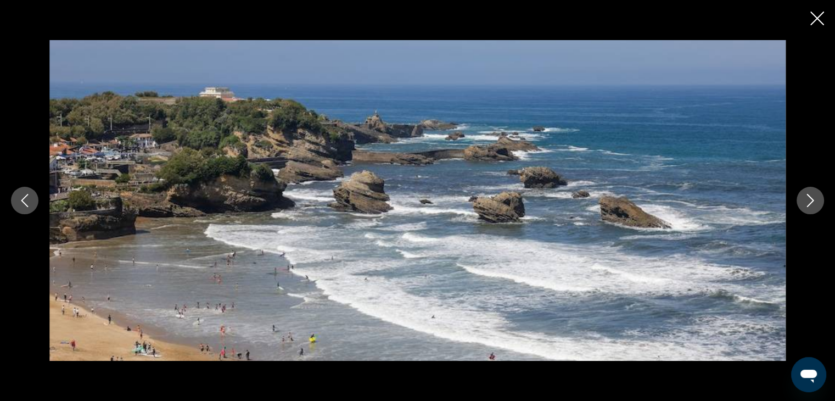
click at [807, 194] on icon "Next image" at bounding box center [810, 200] width 7 height 13
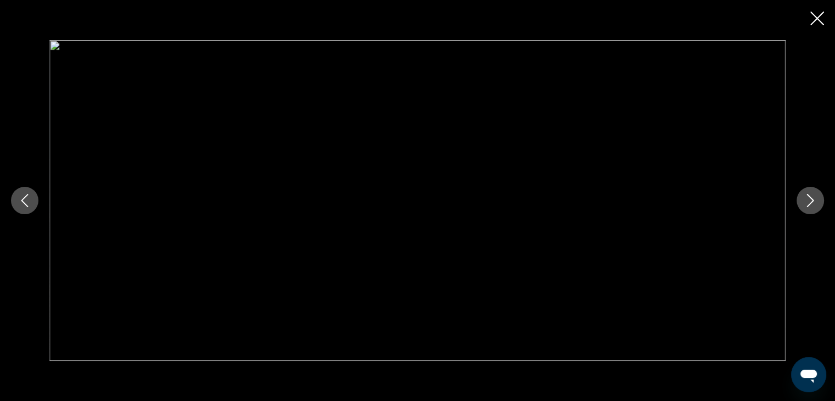
click at [811, 204] on icon "Next image" at bounding box center [809, 200] width 13 height 13
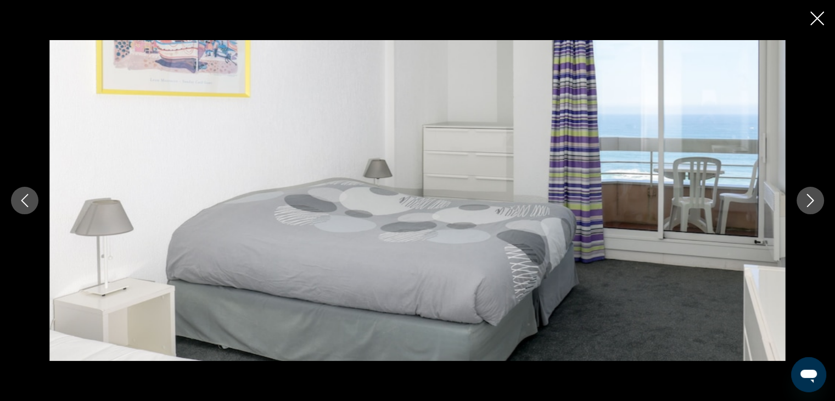
click at [814, 202] on icon "Next image" at bounding box center [809, 200] width 13 height 13
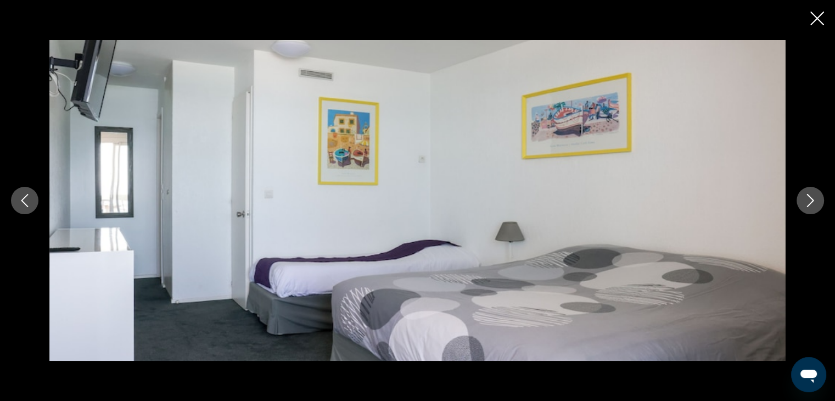
click at [816, 16] on icon "Close slideshow" at bounding box center [817, 19] width 14 height 14
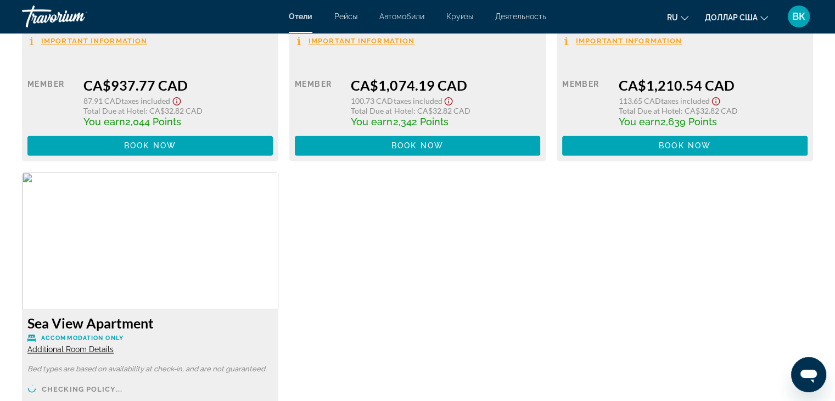
scroll to position [1811, 0]
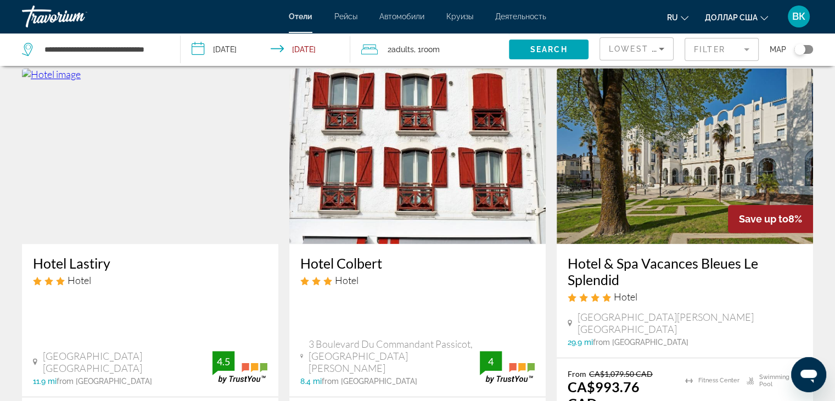
scroll to position [878, 0]
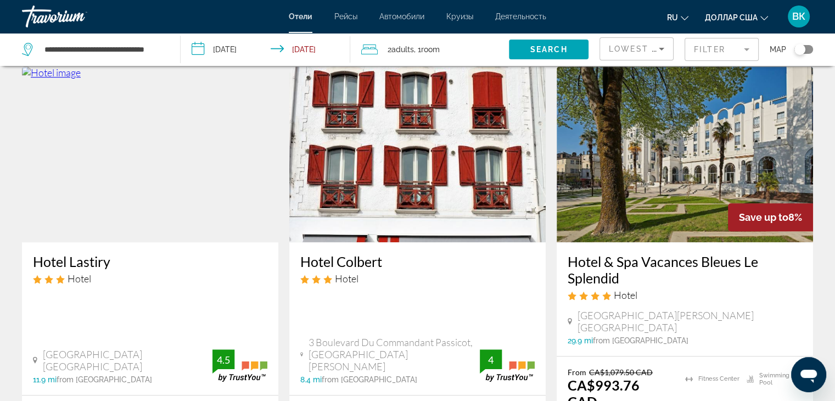
click at [674, 157] on img "Основное содержание" at bounding box center [684, 154] width 256 height 176
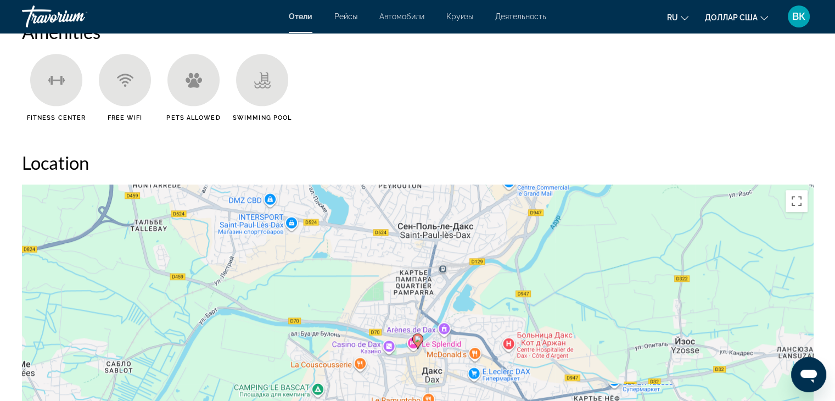
scroll to position [988, 0]
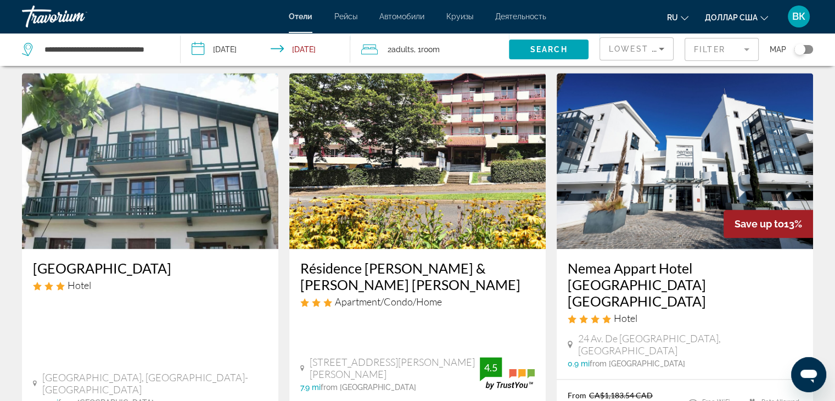
scroll to position [1317, 0]
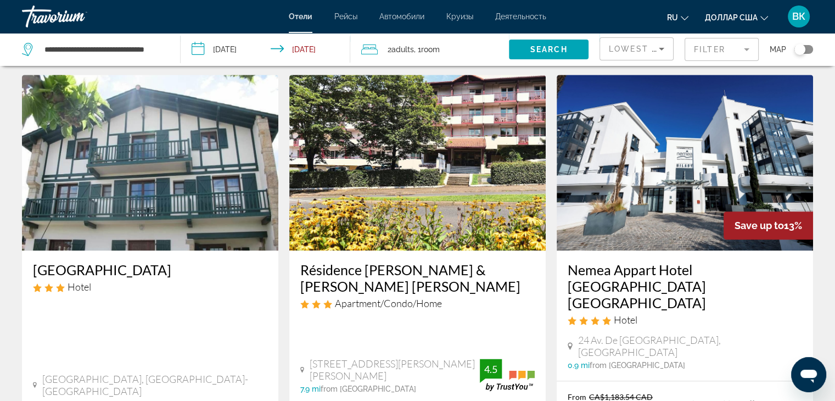
click at [681, 149] on img "Основное содержание" at bounding box center [684, 163] width 256 height 176
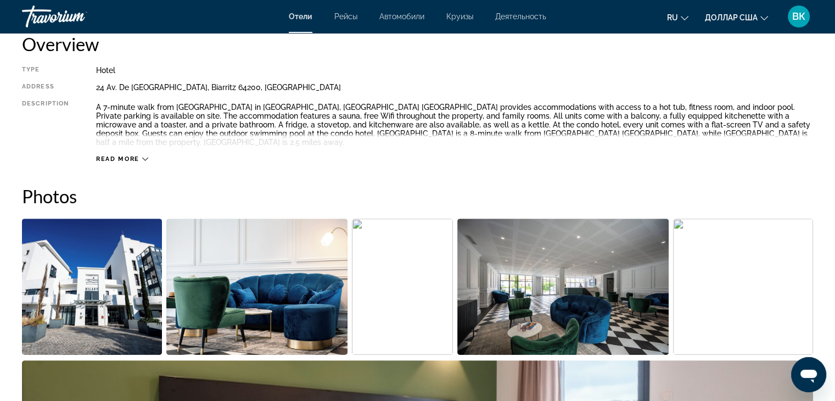
scroll to position [549, 0]
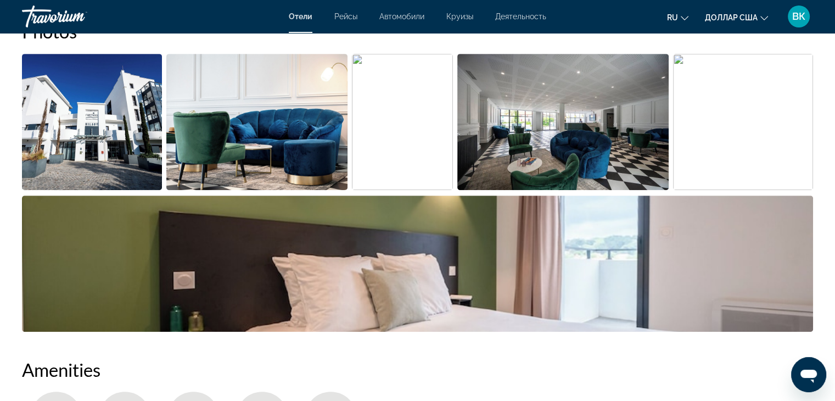
click at [121, 128] on img "Open full-screen image slider" at bounding box center [92, 122] width 140 height 136
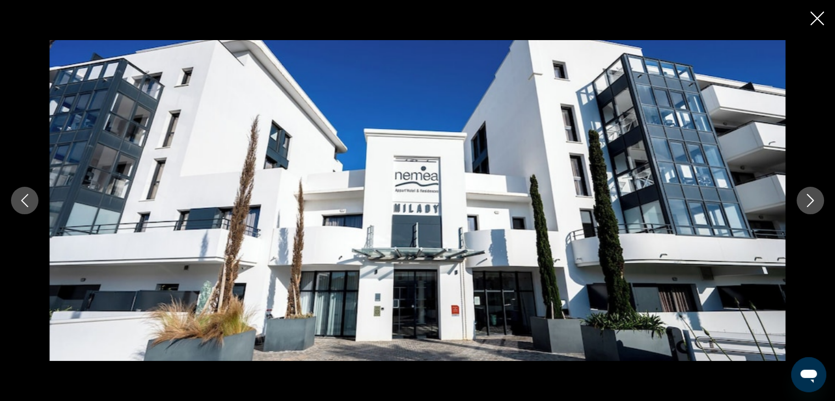
click at [808, 195] on icon "Next image" at bounding box center [810, 200] width 7 height 13
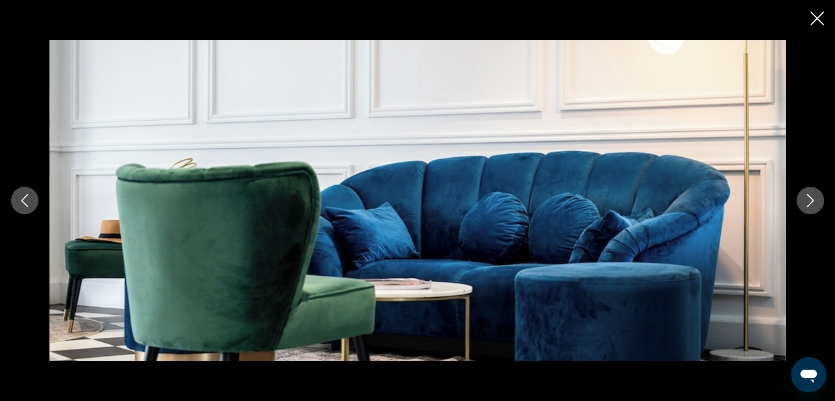
click at [808, 195] on icon "Next image" at bounding box center [810, 200] width 7 height 13
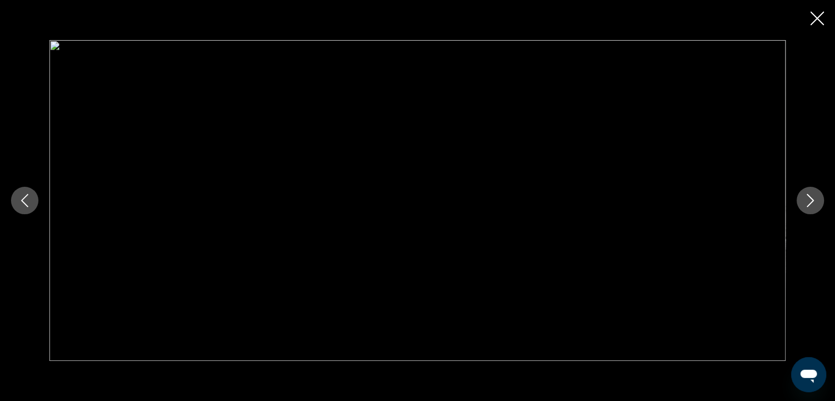
click at [808, 195] on icon "Next image" at bounding box center [810, 200] width 7 height 13
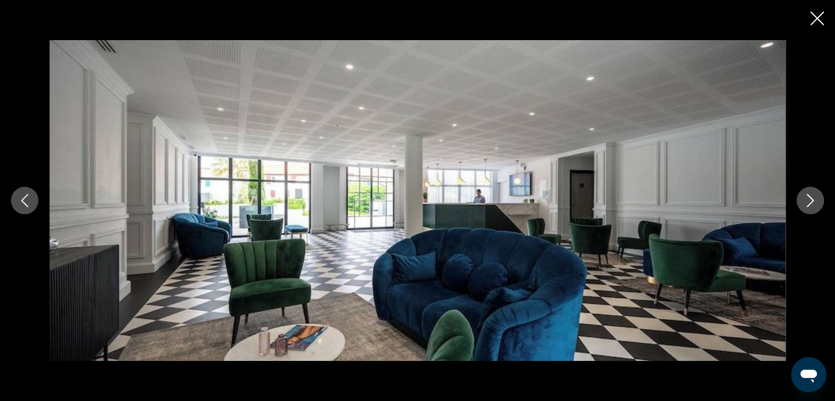
click at [808, 194] on icon "Next image" at bounding box center [810, 200] width 7 height 13
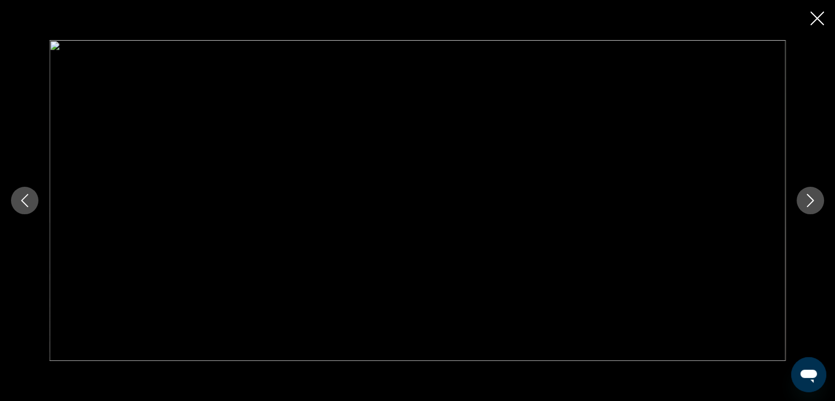
click at [808, 194] on icon "Next image" at bounding box center [809, 200] width 13 height 13
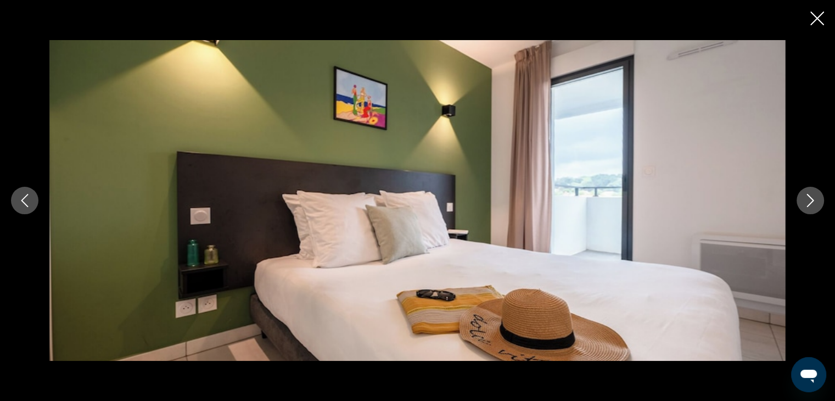
click at [808, 194] on icon "Next image" at bounding box center [809, 200] width 13 height 13
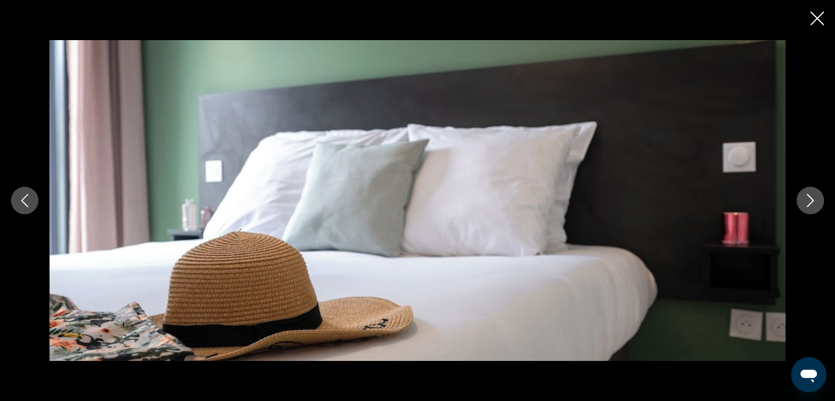
click at [808, 194] on icon "Next image" at bounding box center [809, 200] width 13 height 13
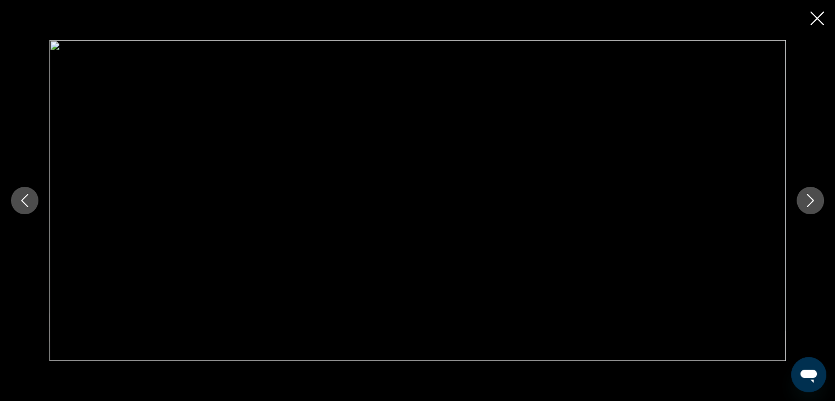
click at [808, 194] on icon "Next image" at bounding box center [809, 200] width 13 height 13
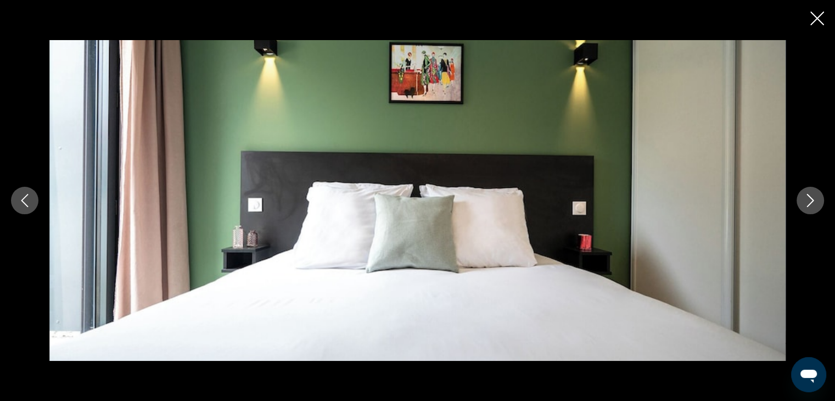
click at [808, 194] on icon "Next image" at bounding box center [809, 200] width 13 height 13
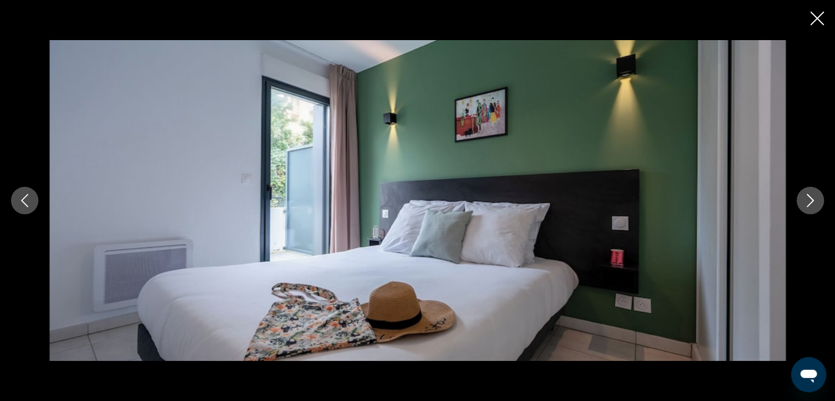
click at [808, 194] on icon "Next image" at bounding box center [809, 200] width 13 height 13
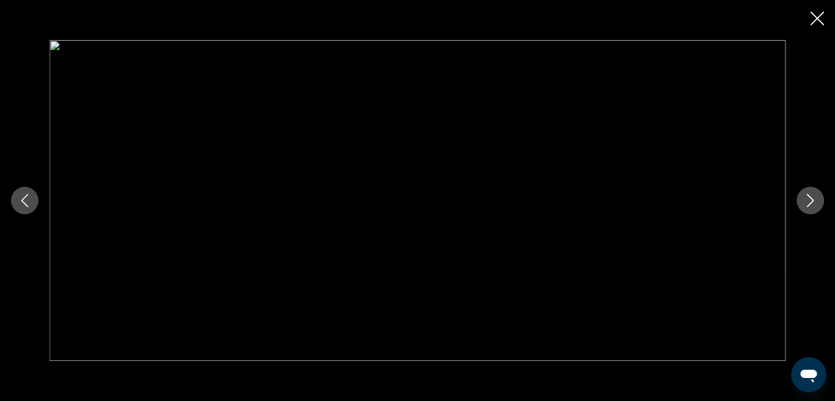
click at [808, 194] on icon "Next image" at bounding box center [809, 200] width 13 height 13
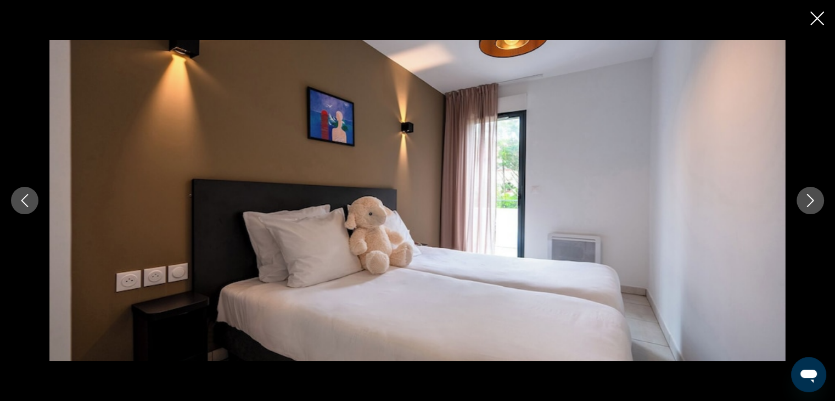
click at [808, 194] on icon "Next image" at bounding box center [809, 200] width 13 height 13
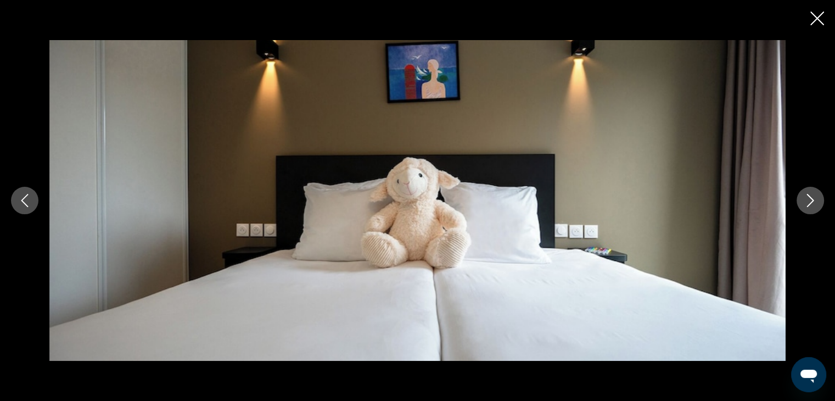
click at [808, 194] on icon "Next image" at bounding box center [809, 200] width 13 height 13
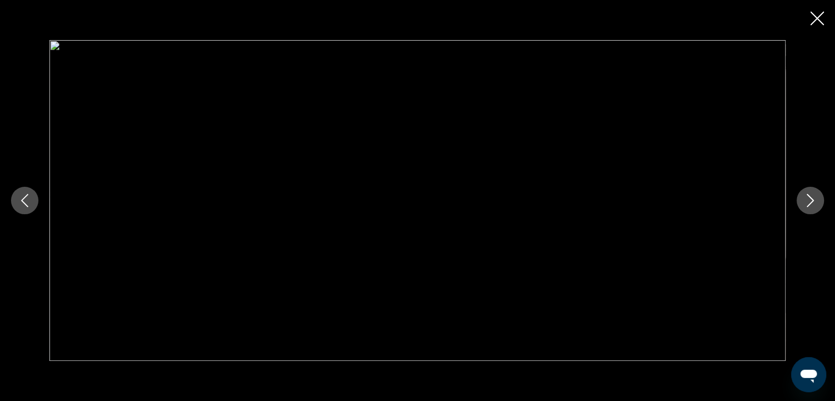
click at [808, 194] on icon "Next image" at bounding box center [809, 200] width 13 height 13
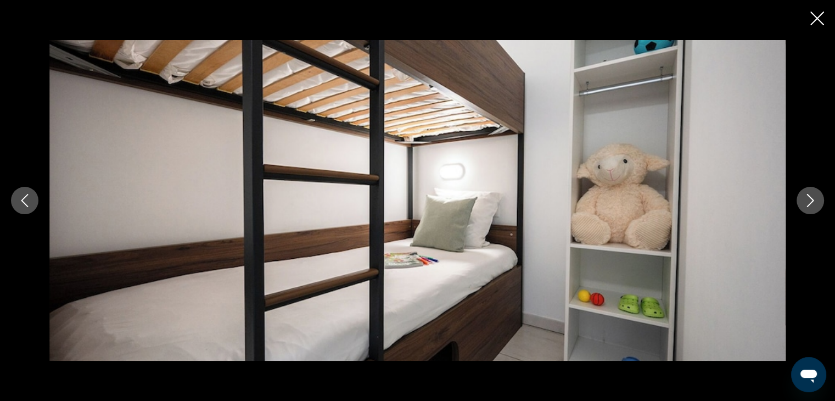
click at [808, 194] on icon "Next image" at bounding box center [809, 200] width 13 height 13
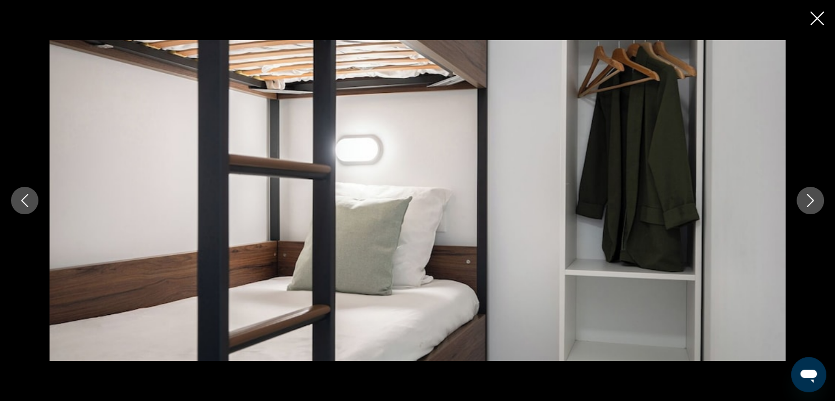
click at [808, 194] on icon "Next image" at bounding box center [809, 200] width 13 height 13
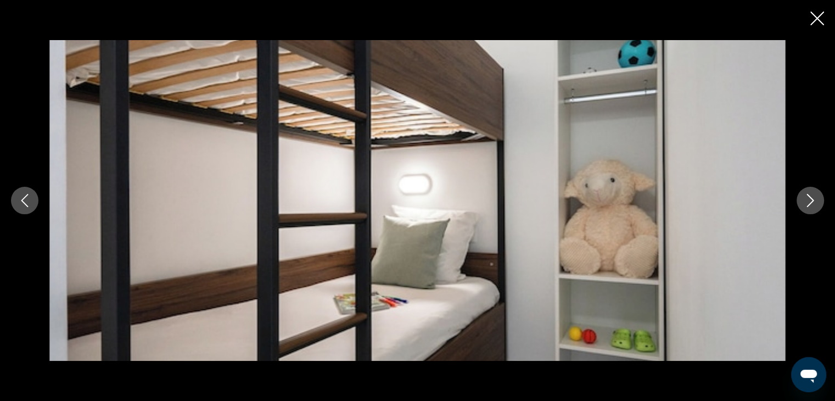
click at [808, 194] on icon "Next image" at bounding box center [809, 200] width 13 height 13
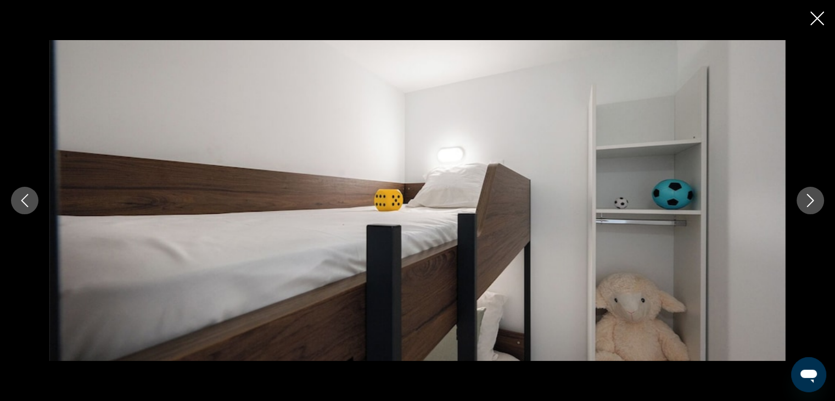
click at [808, 194] on icon "Next image" at bounding box center [809, 200] width 13 height 13
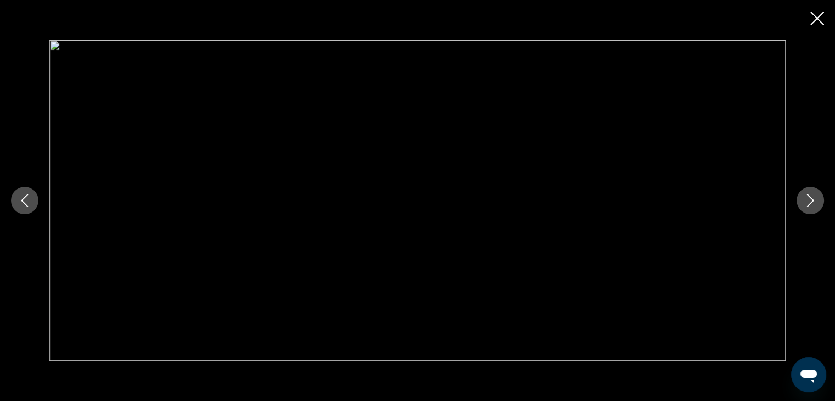
click at [808, 194] on icon "Next image" at bounding box center [809, 200] width 13 height 13
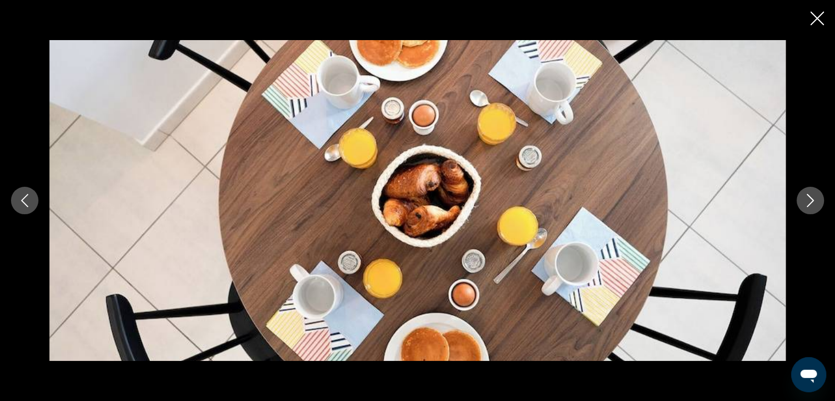
click at [808, 194] on icon "Next image" at bounding box center [809, 200] width 13 height 13
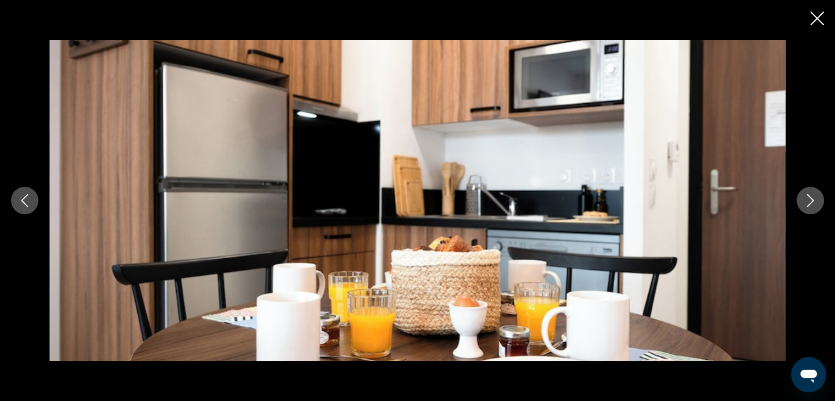
click at [808, 194] on icon "Next image" at bounding box center [809, 200] width 13 height 13
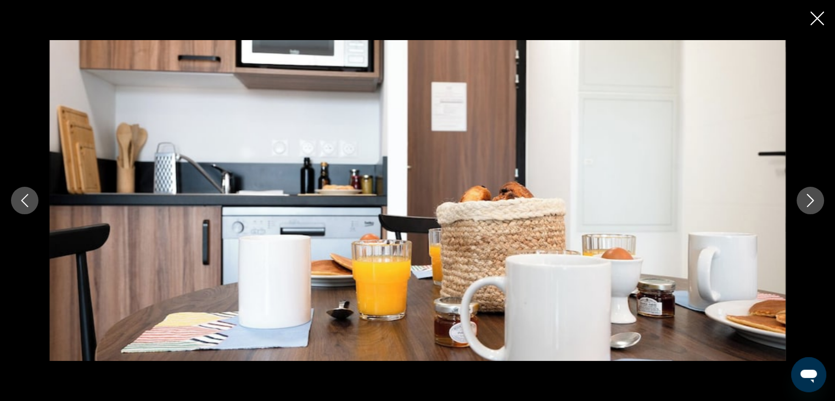
click at [808, 194] on icon "Next image" at bounding box center [809, 200] width 13 height 13
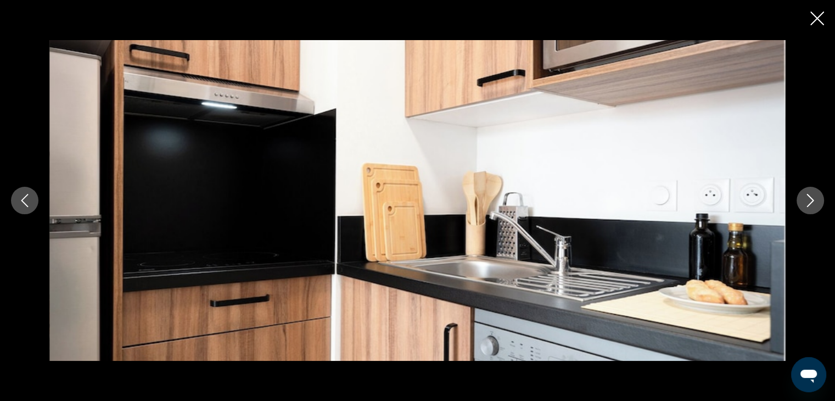
click at [808, 194] on icon "Next image" at bounding box center [809, 200] width 13 height 13
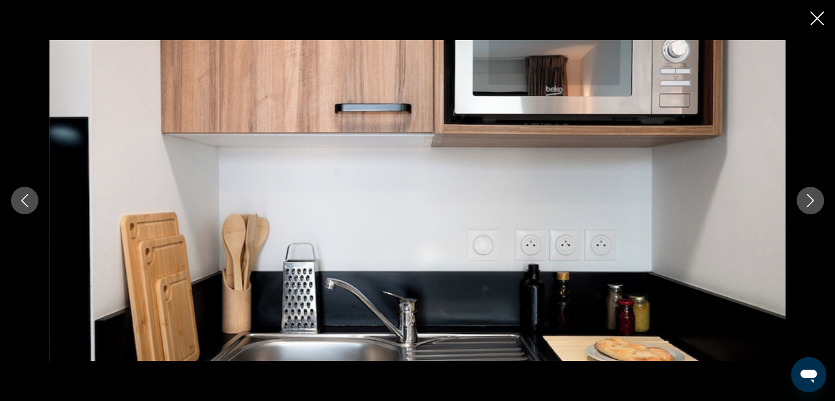
click at [808, 194] on icon "Next image" at bounding box center [809, 200] width 13 height 13
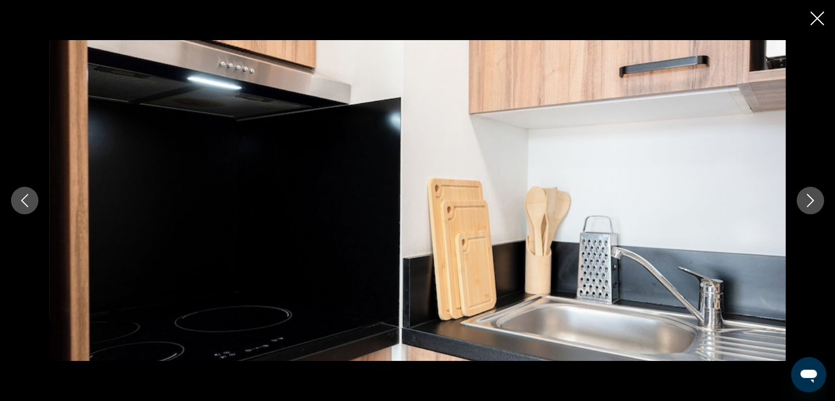
click at [808, 194] on icon "Next image" at bounding box center [809, 200] width 13 height 13
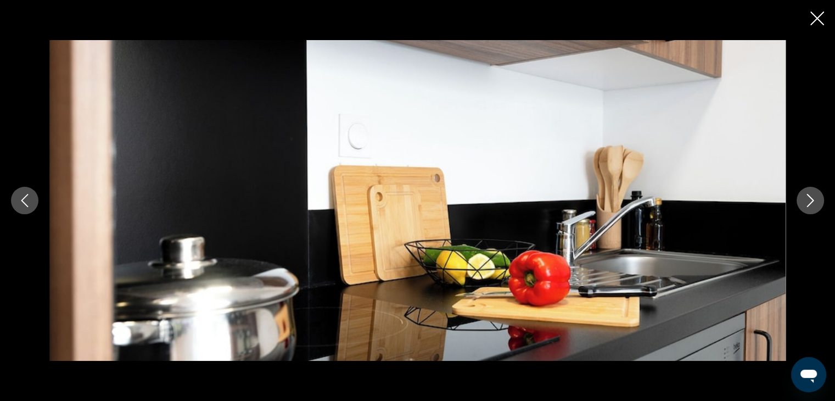
click at [808, 194] on icon "Next image" at bounding box center [809, 200] width 13 height 13
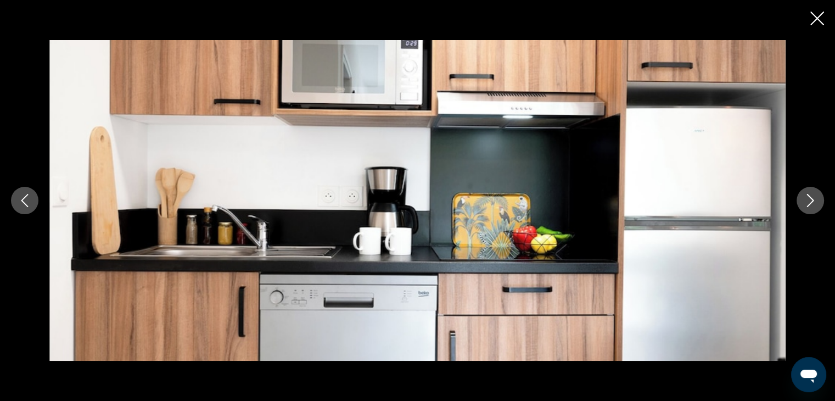
click at [808, 193] on button "Next image" at bounding box center [809, 200] width 27 height 27
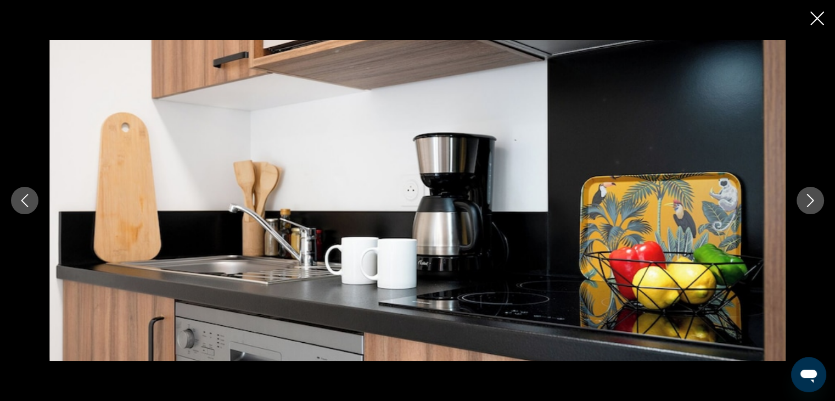
click at [809, 193] on button "Next image" at bounding box center [809, 200] width 27 height 27
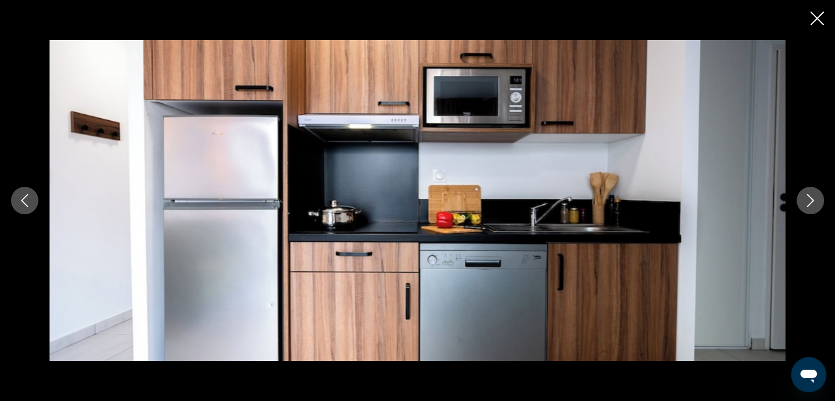
click at [809, 193] on button "Next image" at bounding box center [809, 200] width 27 height 27
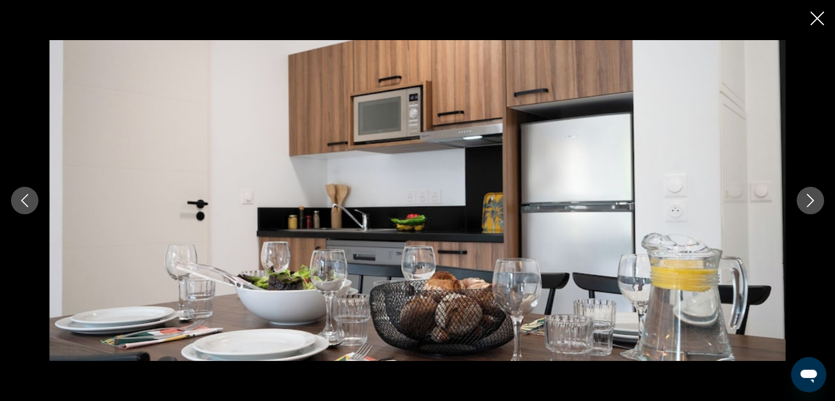
click at [809, 193] on button "Next image" at bounding box center [809, 200] width 27 height 27
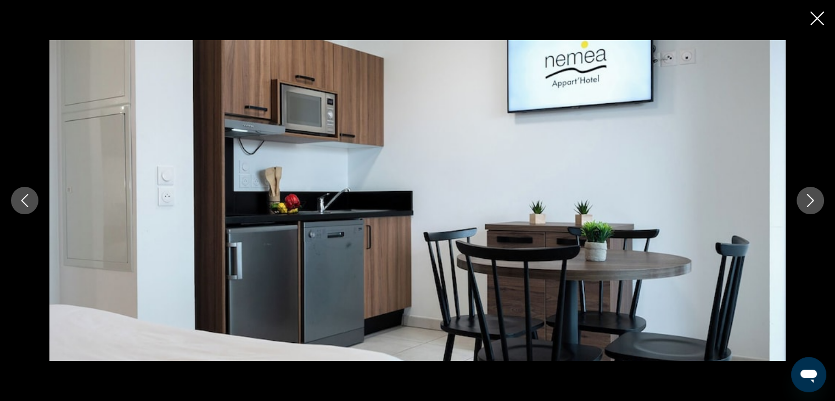
click at [809, 193] on button "Next image" at bounding box center [809, 200] width 27 height 27
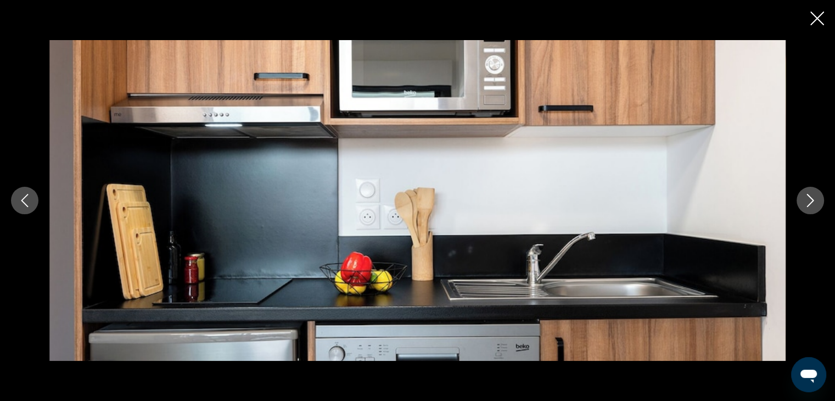
click at [809, 193] on button "Next image" at bounding box center [809, 200] width 27 height 27
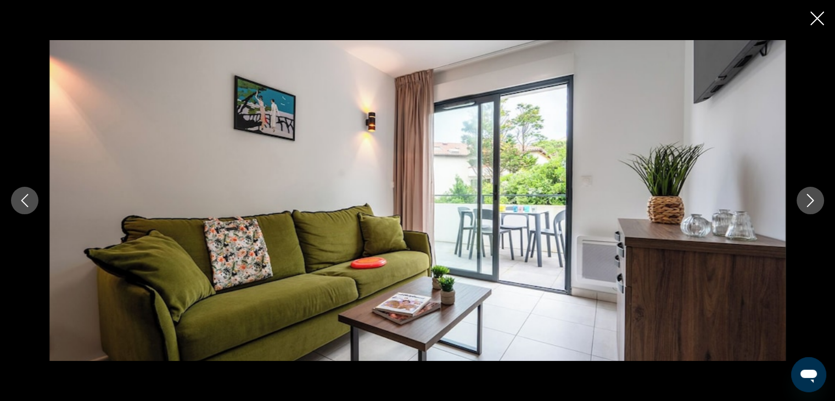
click at [809, 193] on button "Next image" at bounding box center [809, 200] width 27 height 27
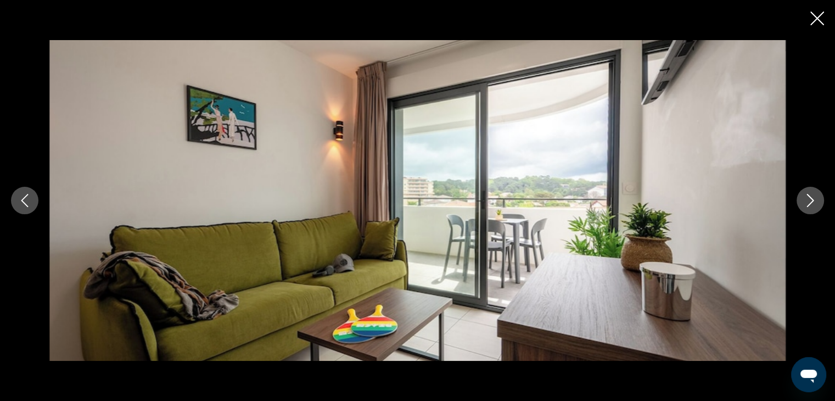
click at [809, 192] on button "Next image" at bounding box center [809, 200] width 27 height 27
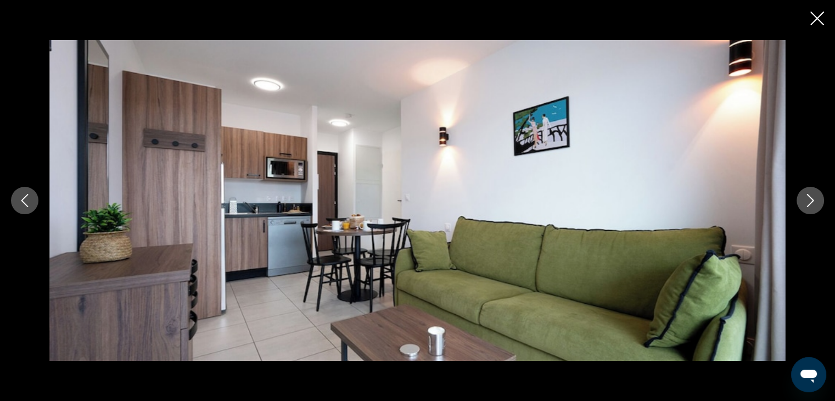
click at [809, 192] on button "Next image" at bounding box center [809, 200] width 27 height 27
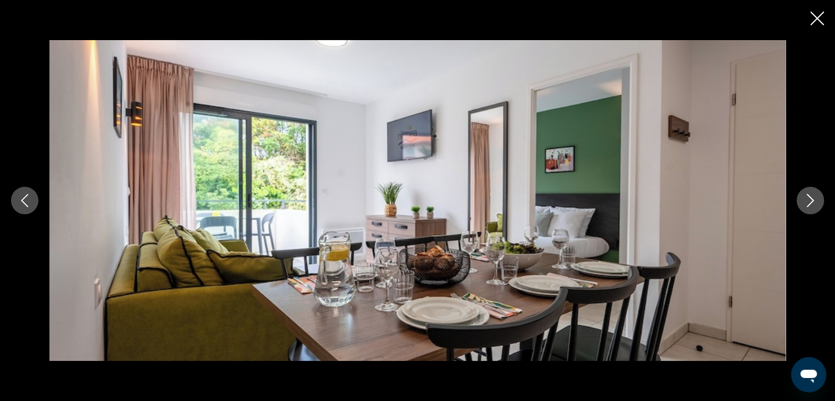
click at [809, 192] on button "Next image" at bounding box center [809, 200] width 27 height 27
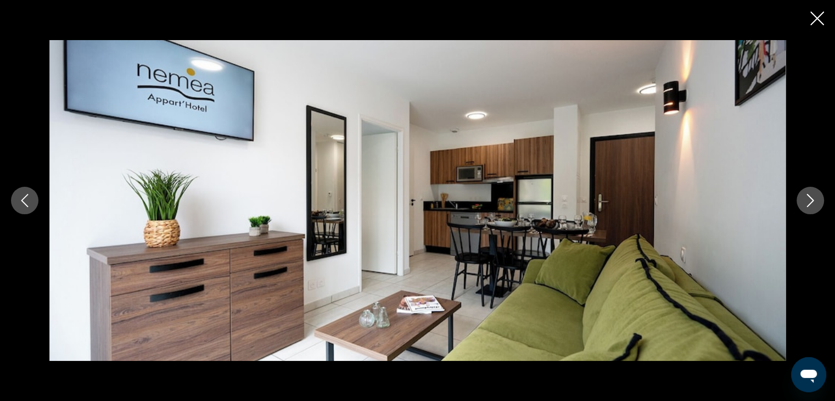
click at [809, 192] on button "Next image" at bounding box center [809, 200] width 27 height 27
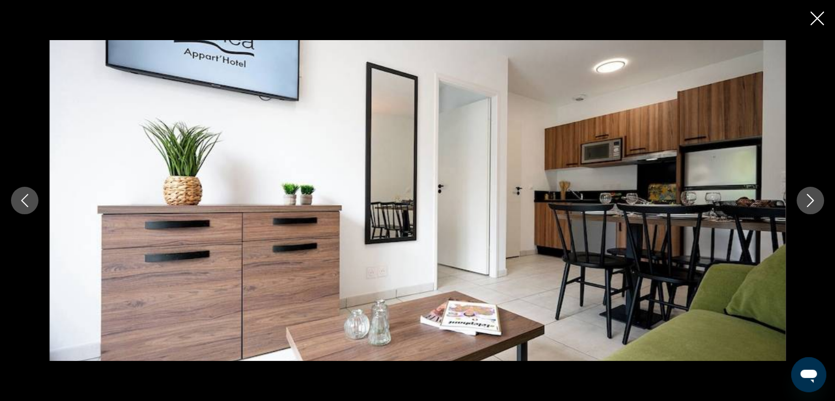
click at [809, 192] on button "Next image" at bounding box center [809, 200] width 27 height 27
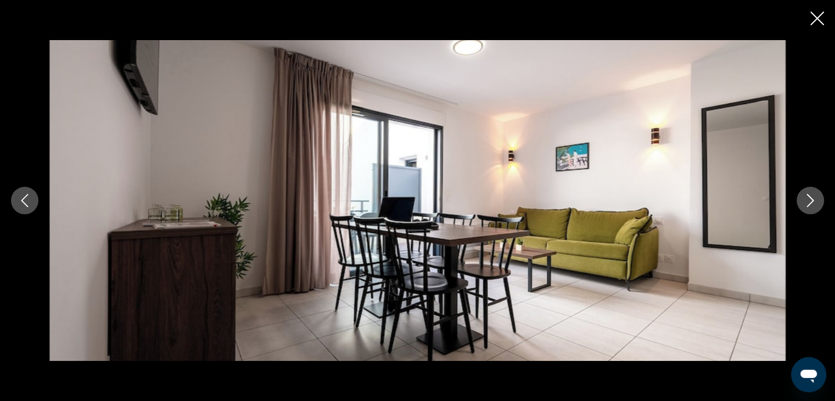
click at [809, 192] on button "Next image" at bounding box center [809, 200] width 27 height 27
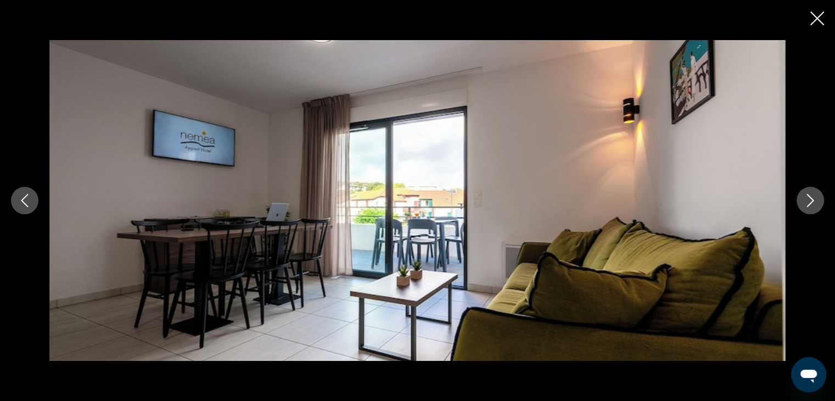
click at [809, 192] on button "Next image" at bounding box center [809, 200] width 27 height 27
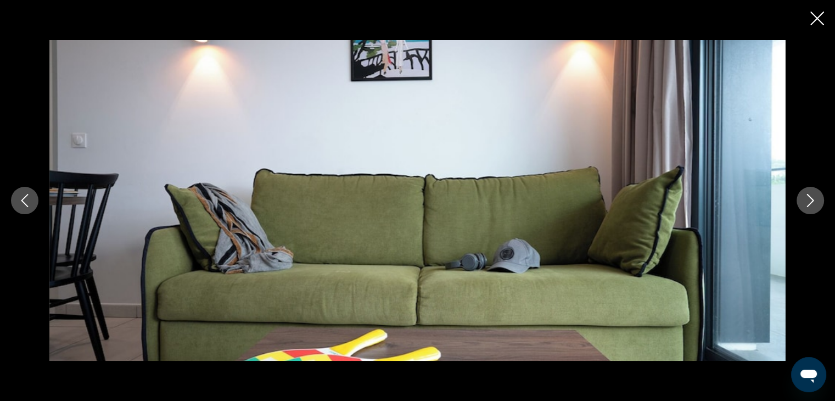
click at [809, 192] on button "Next image" at bounding box center [809, 200] width 27 height 27
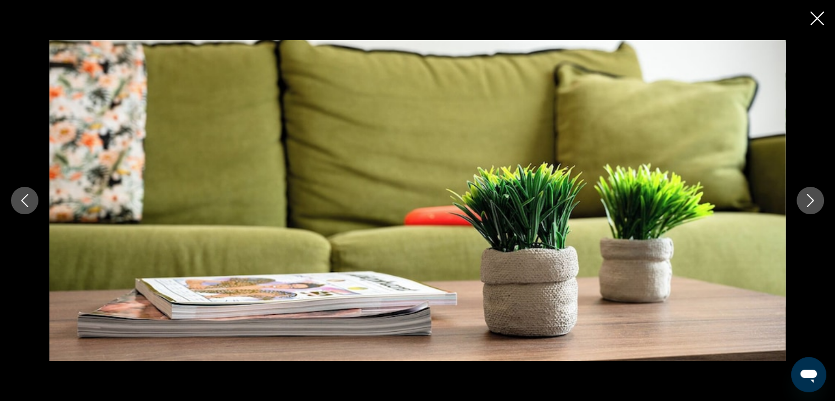
click at [809, 192] on button "Next image" at bounding box center [809, 200] width 27 height 27
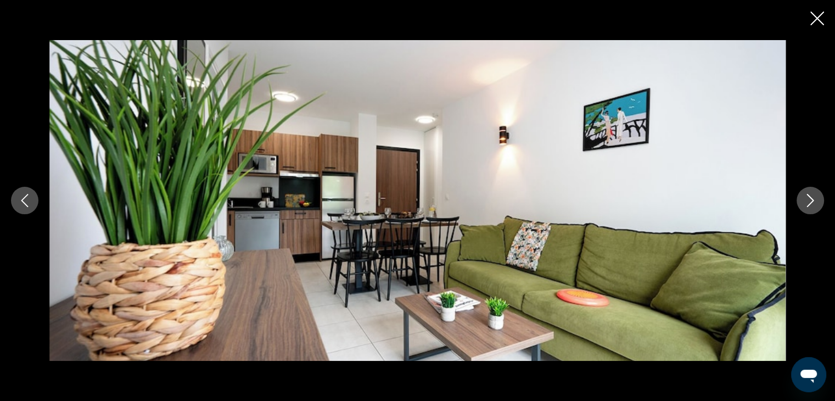
click at [809, 192] on button "Next image" at bounding box center [809, 200] width 27 height 27
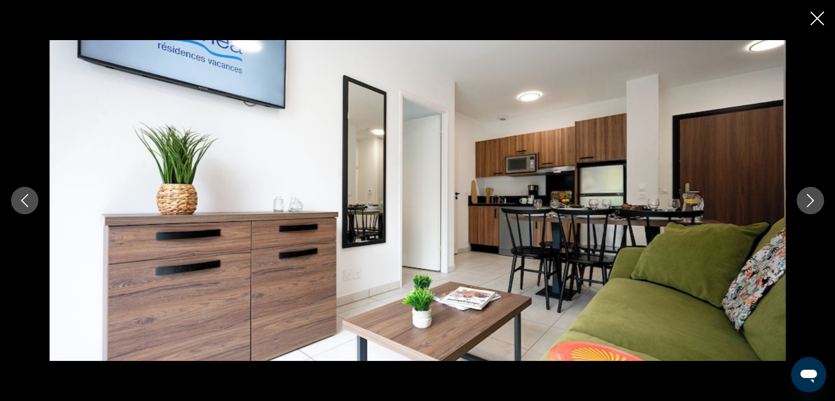
click at [809, 192] on button "Next image" at bounding box center [809, 200] width 27 height 27
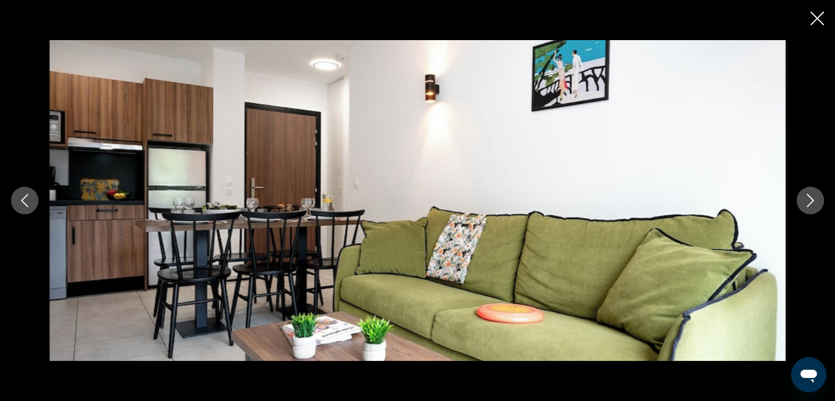
click at [809, 192] on button "Next image" at bounding box center [809, 200] width 27 height 27
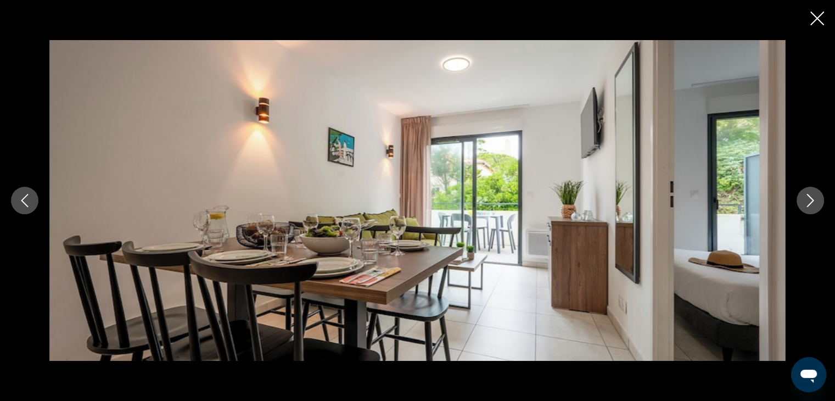
click at [809, 192] on button "Next image" at bounding box center [809, 200] width 27 height 27
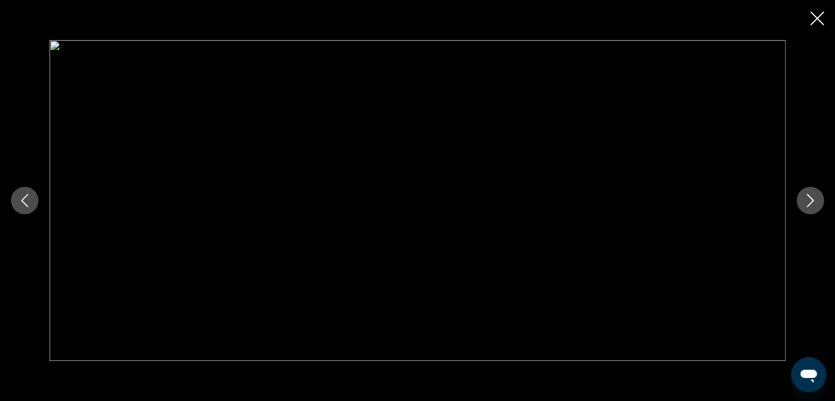
click at [810, 192] on button "Next image" at bounding box center [809, 200] width 27 height 27
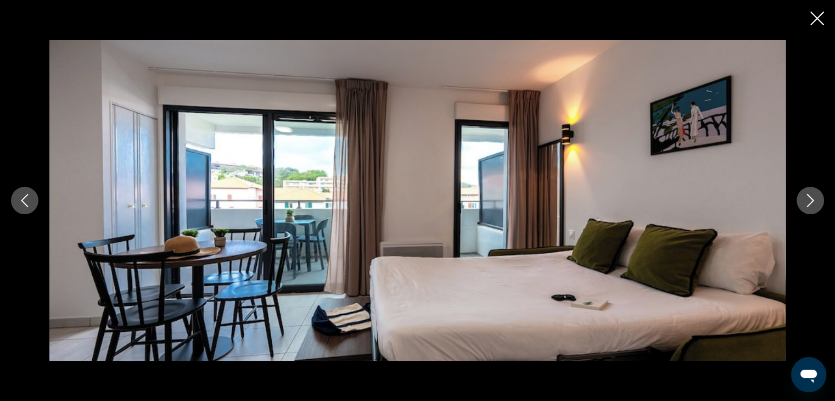
click at [810, 192] on button "Next image" at bounding box center [809, 200] width 27 height 27
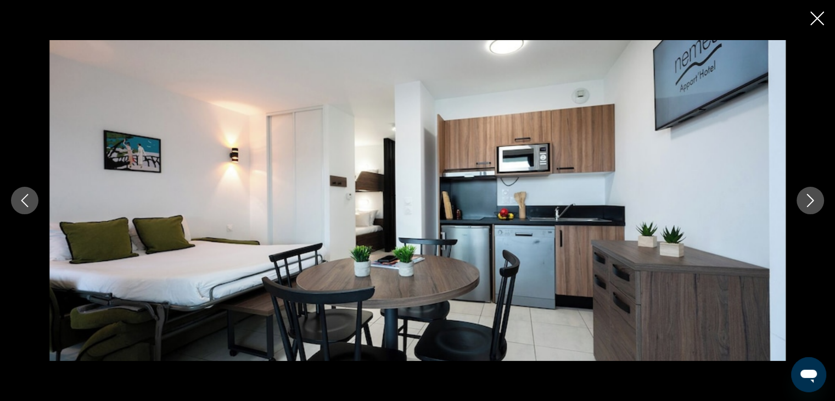
click at [810, 191] on button "Next image" at bounding box center [809, 200] width 27 height 27
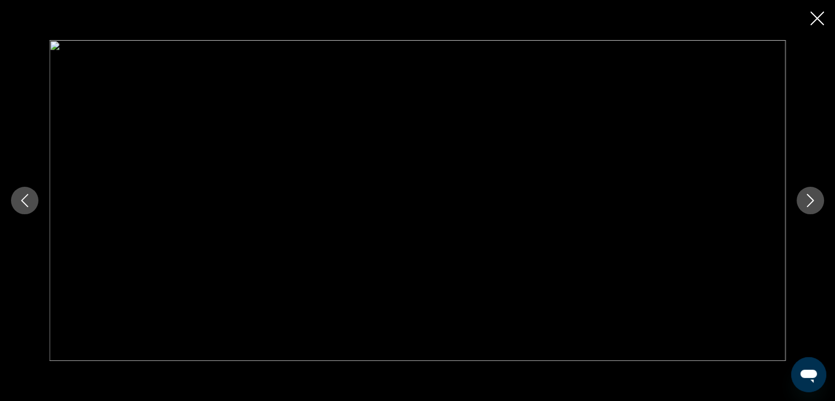
click at [810, 191] on button "Next image" at bounding box center [809, 200] width 27 height 27
click at [18, 198] on icon "Previous image" at bounding box center [24, 200] width 13 height 13
click at [812, 196] on icon "Next image" at bounding box center [809, 200] width 13 height 13
click at [813, 196] on icon "Next image" at bounding box center [809, 200] width 13 height 13
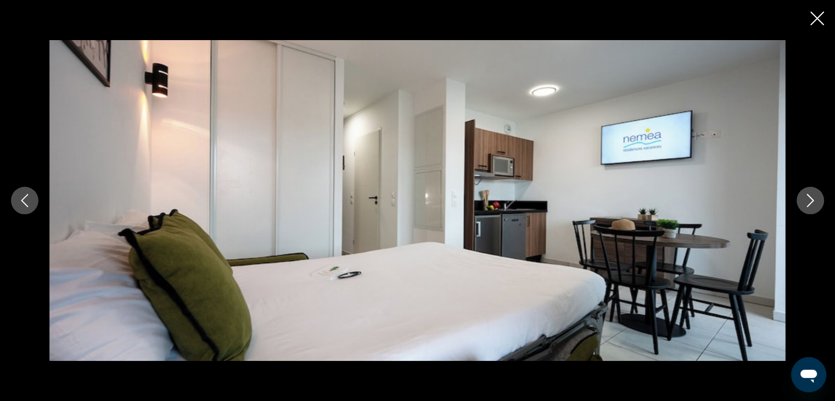
click at [813, 196] on icon "Next image" at bounding box center [809, 200] width 13 height 13
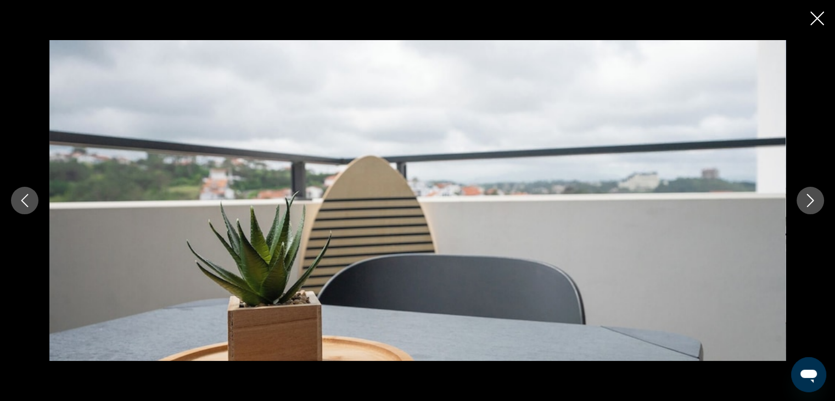
click at [813, 196] on icon "Next image" at bounding box center [809, 200] width 13 height 13
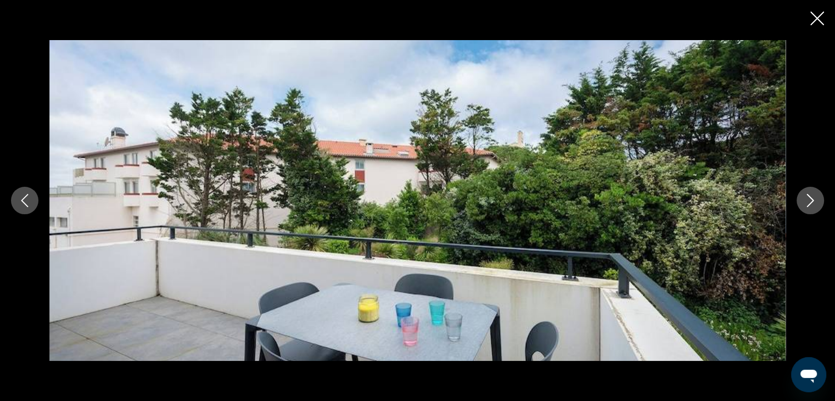
click at [813, 196] on icon "Next image" at bounding box center [809, 200] width 13 height 13
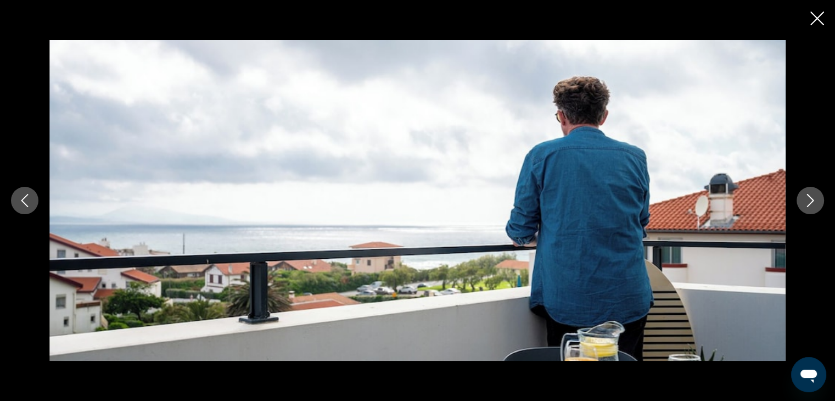
click at [813, 196] on icon "Next image" at bounding box center [809, 200] width 13 height 13
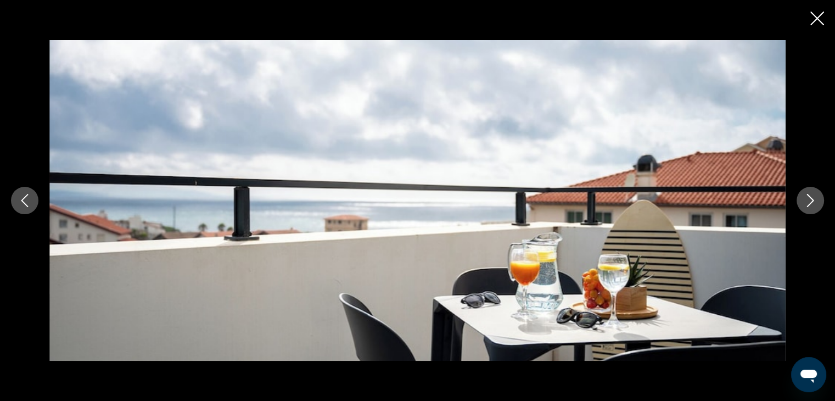
click at [813, 196] on icon "Next image" at bounding box center [809, 200] width 13 height 13
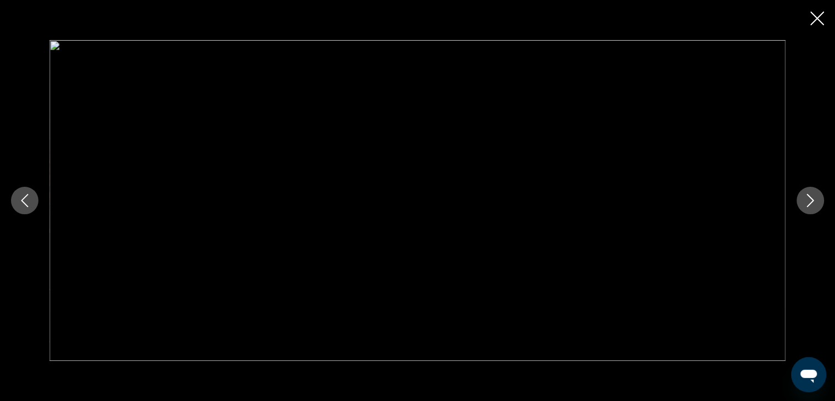
click at [813, 196] on icon "Next image" at bounding box center [809, 200] width 13 height 13
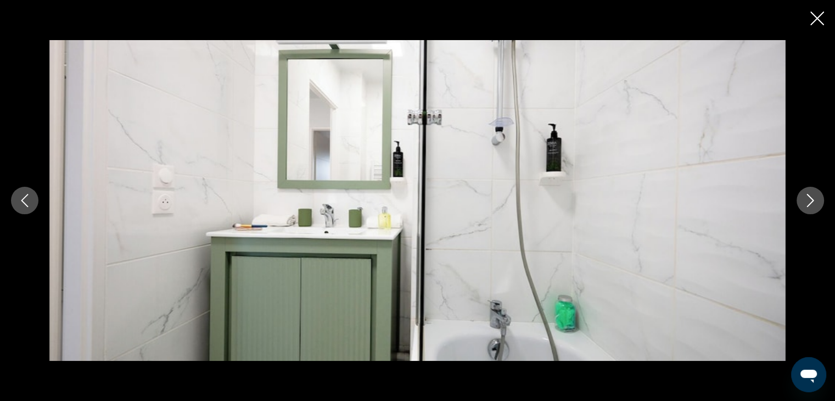
click at [813, 196] on icon "Next image" at bounding box center [809, 200] width 13 height 13
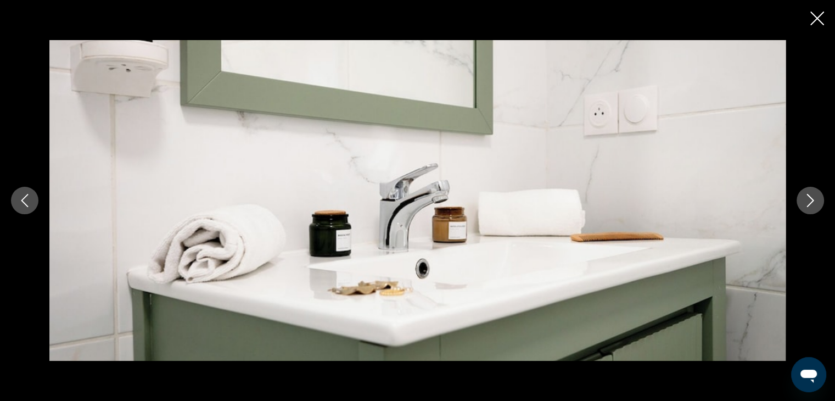
click at [813, 196] on icon "Next image" at bounding box center [809, 200] width 13 height 13
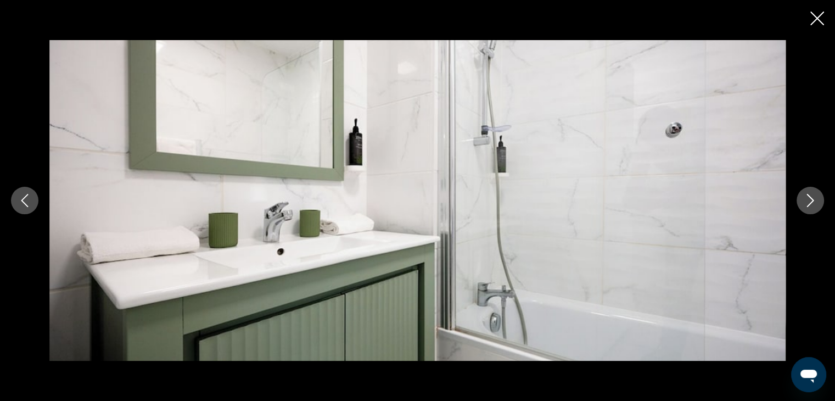
click at [813, 196] on icon "Next image" at bounding box center [809, 200] width 13 height 13
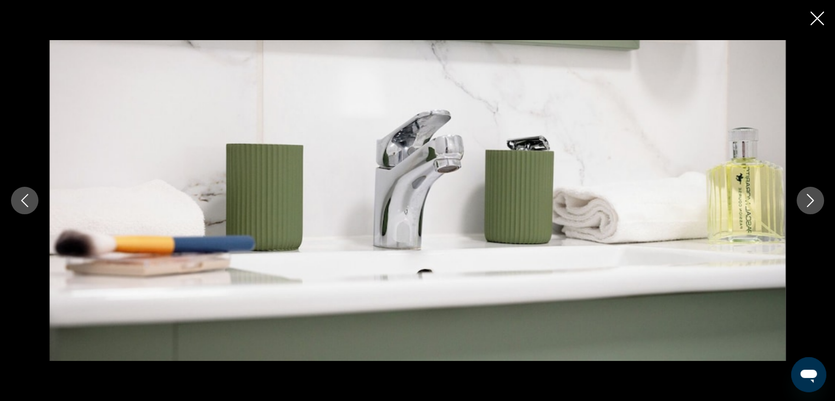
click at [813, 196] on icon "Next image" at bounding box center [809, 200] width 13 height 13
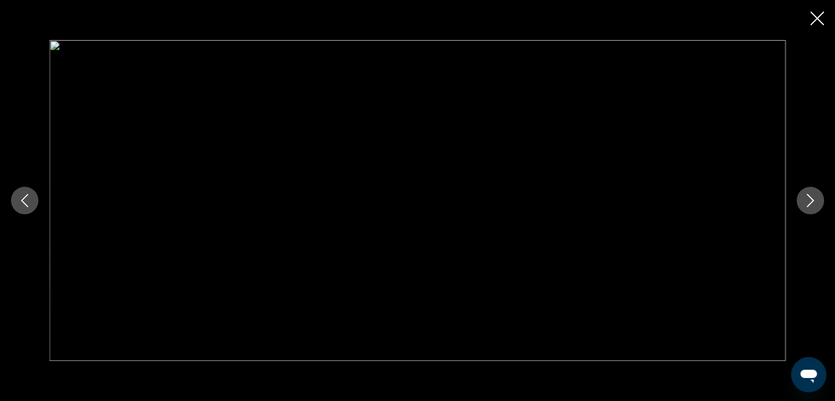
click at [813, 196] on icon "Next image" at bounding box center [809, 200] width 13 height 13
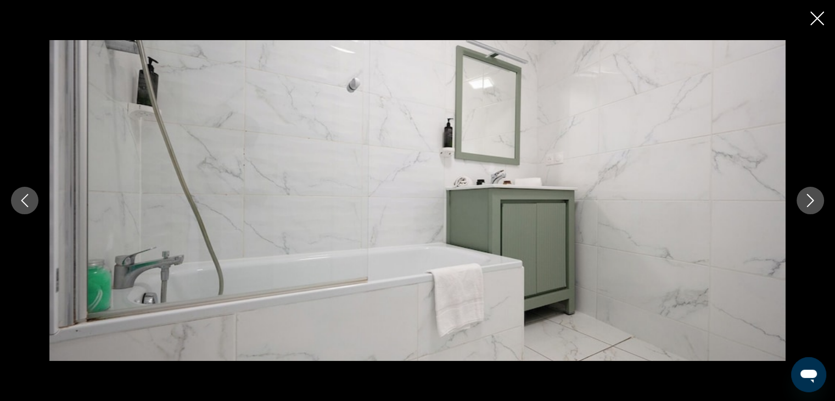
click at [813, 196] on icon "Next image" at bounding box center [809, 200] width 13 height 13
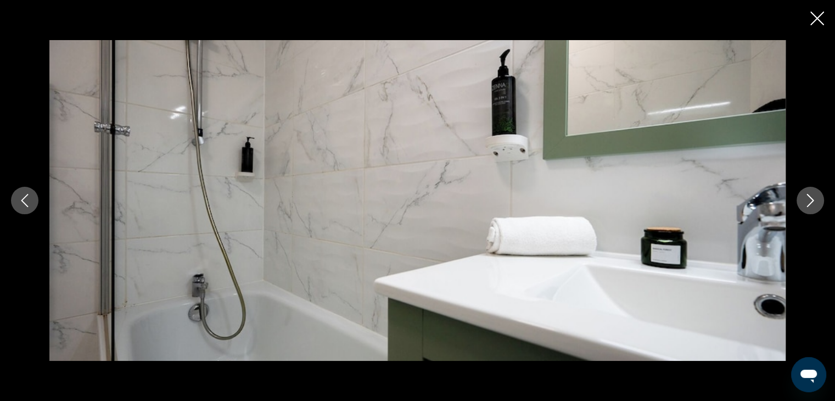
click at [813, 196] on icon "Next image" at bounding box center [809, 200] width 13 height 13
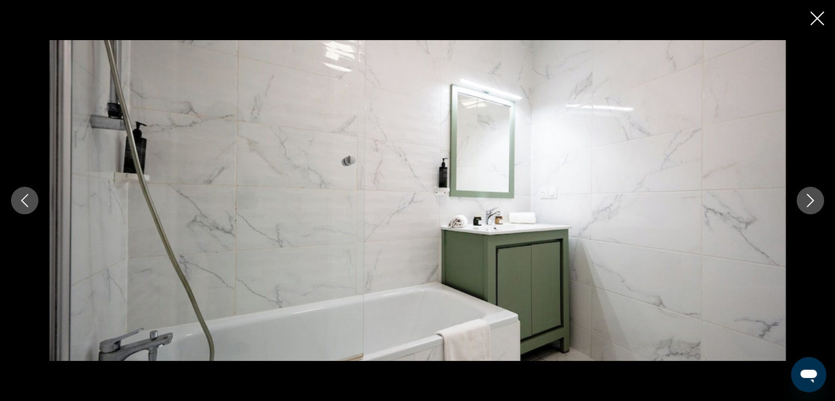
click at [813, 196] on icon "Next image" at bounding box center [809, 200] width 13 height 13
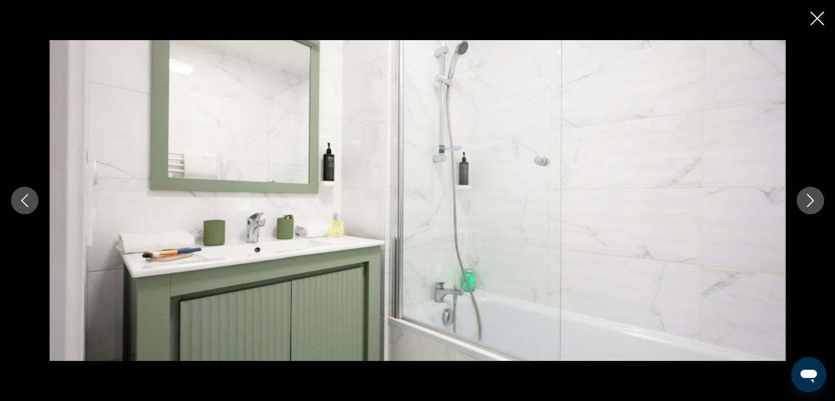
click at [813, 196] on icon "Next image" at bounding box center [809, 200] width 13 height 13
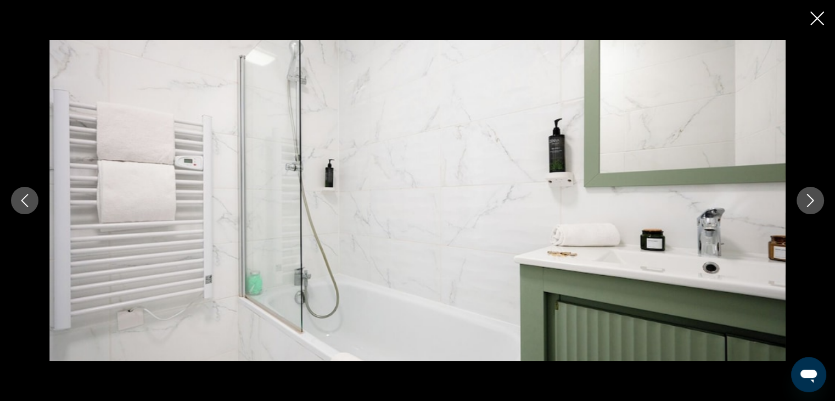
click at [813, 196] on icon "Next image" at bounding box center [809, 200] width 13 height 13
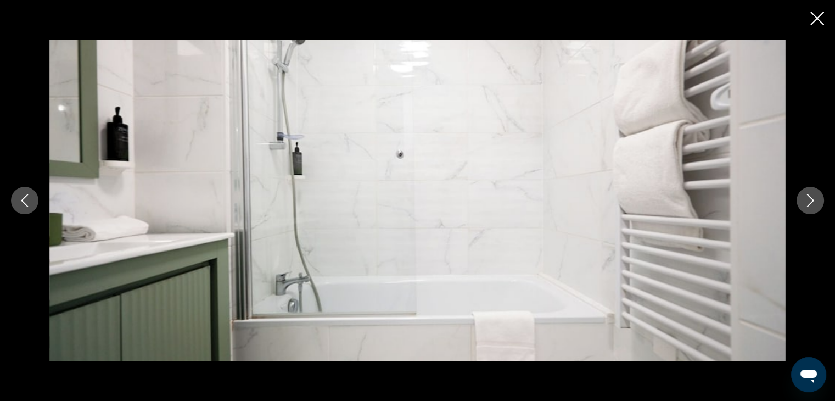
click at [813, 196] on icon "Next image" at bounding box center [809, 200] width 13 height 13
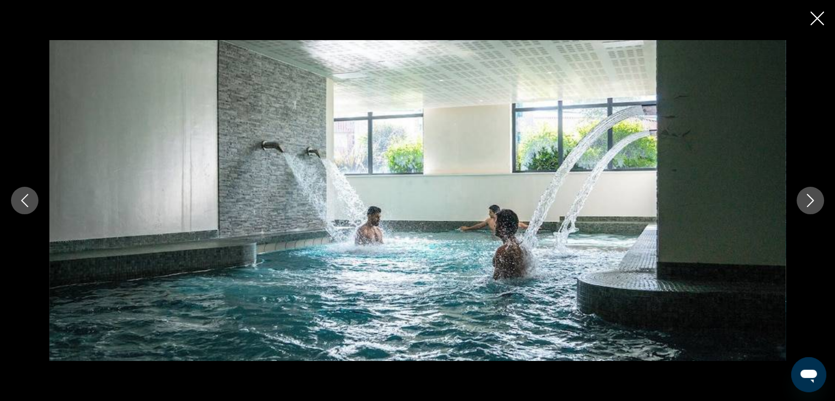
click at [813, 196] on icon "Next image" at bounding box center [809, 200] width 13 height 13
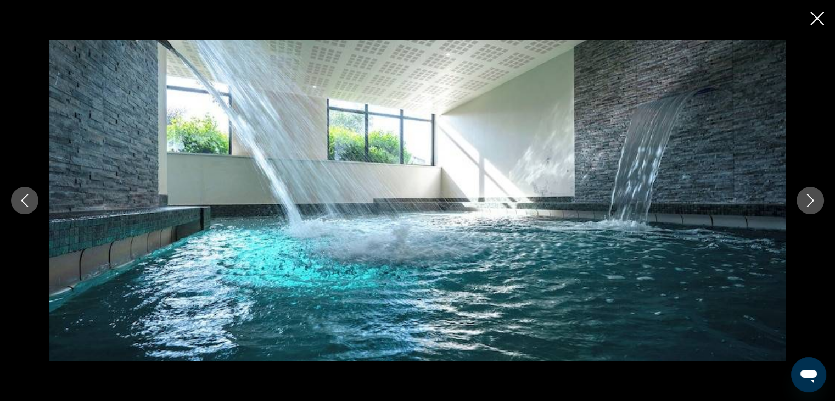
click at [813, 196] on icon "Next image" at bounding box center [809, 200] width 13 height 13
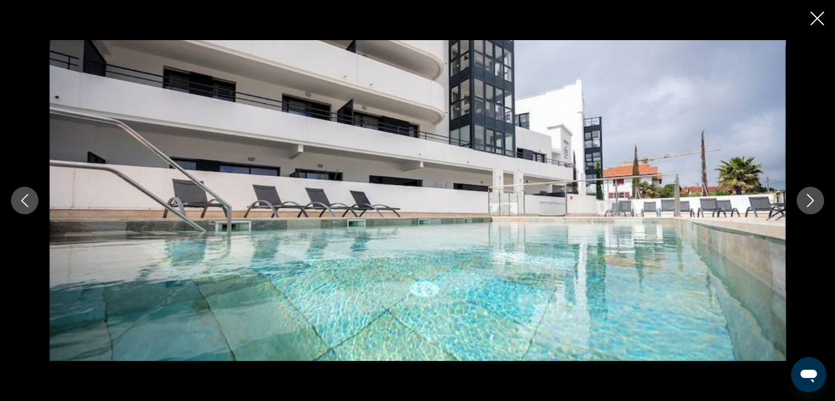
click at [813, 196] on icon "Next image" at bounding box center [809, 200] width 13 height 13
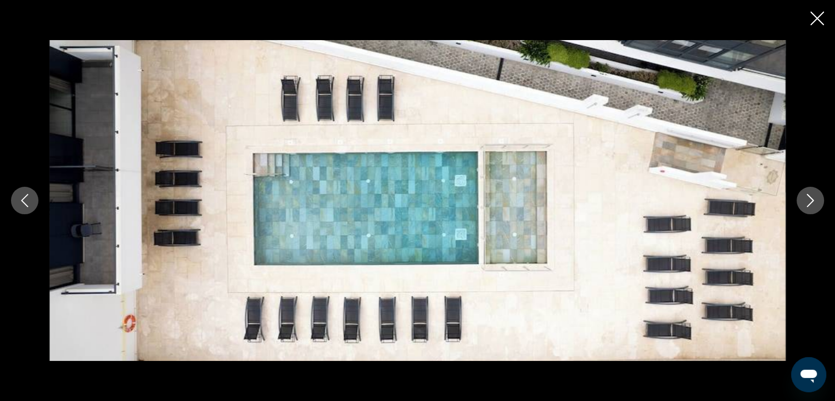
click at [813, 196] on icon "Next image" at bounding box center [809, 200] width 13 height 13
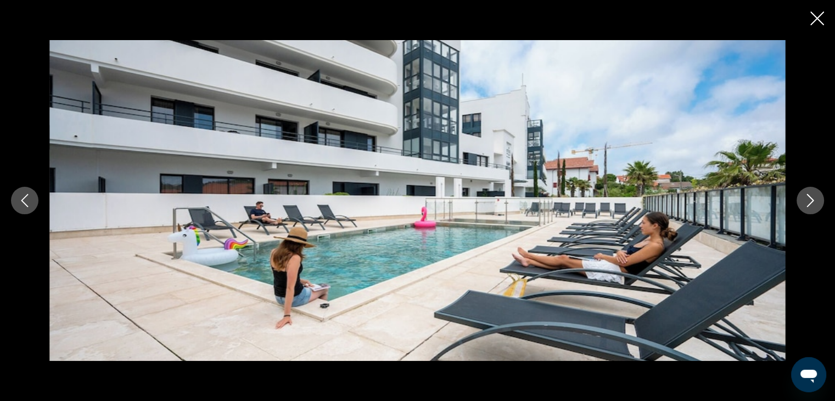
click at [813, 196] on icon "Next image" at bounding box center [809, 200] width 13 height 13
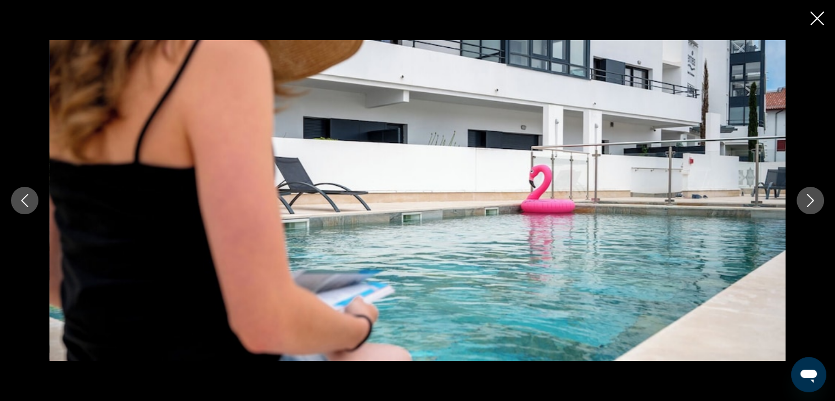
click at [813, 196] on icon "Next image" at bounding box center [809, 200] width 13 height 13
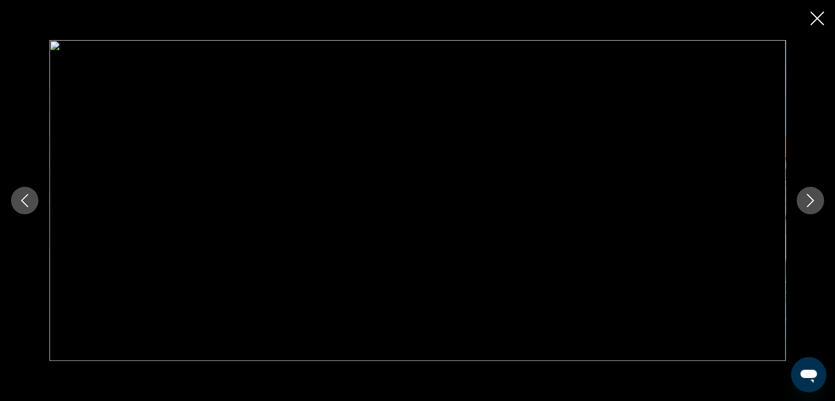
click at [813, 196] on icon "Next image" at bounding box center [809, 200] width 13 height 13
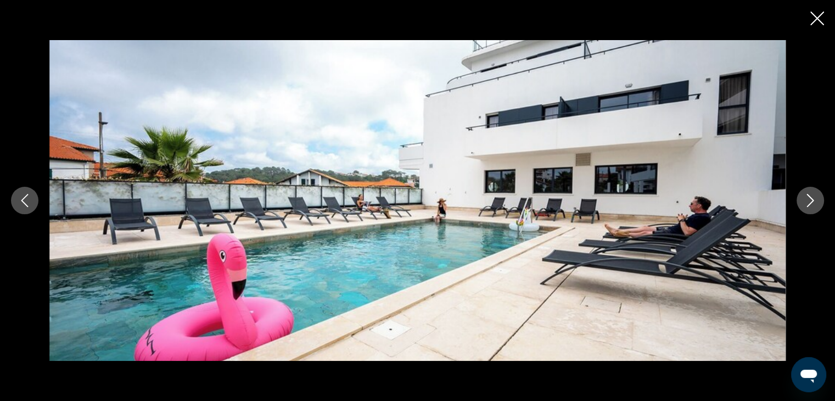
click at [813, 196] on icon "Next image" at bounding box center [809, 200] width 13 height 13
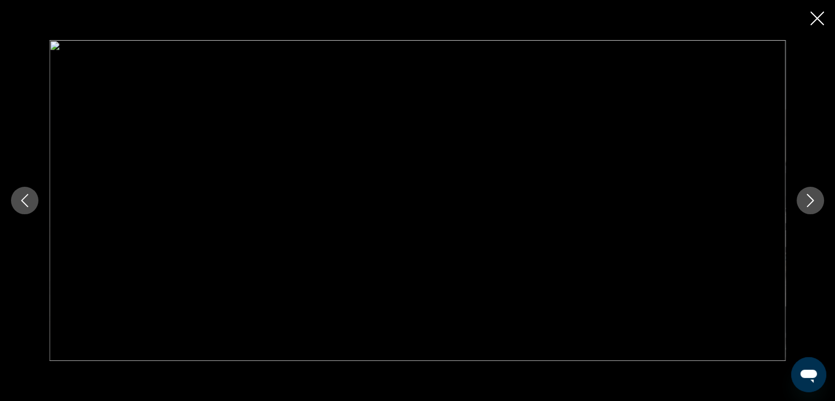
click at [813, 196] on icon "Next image" at bounding box center [809, 200] width 13 height 13
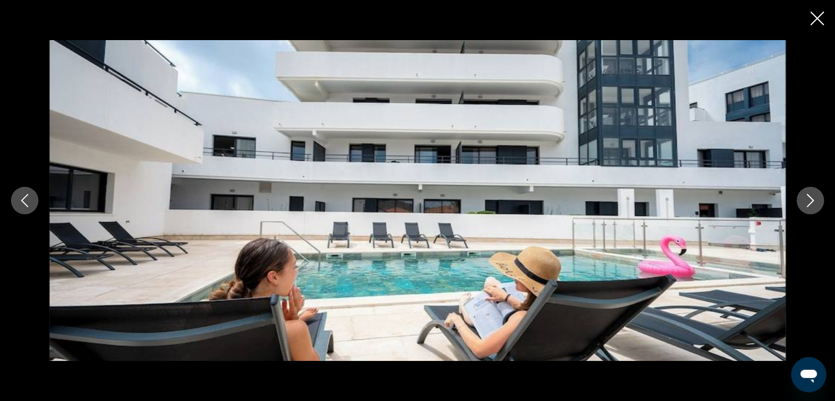
click at [813, 196] on icon "Next image" at bounding box center [809, 200] width 13 height 13
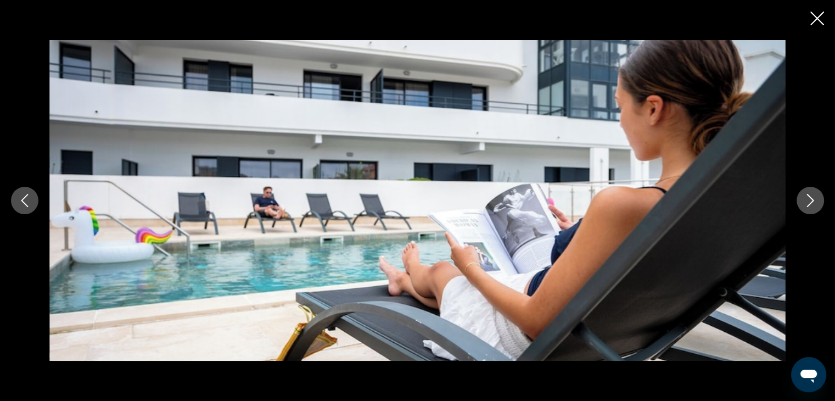
click at [813, 196] on icon "Next image" at bounding box center [809, 200] width 13 height 13
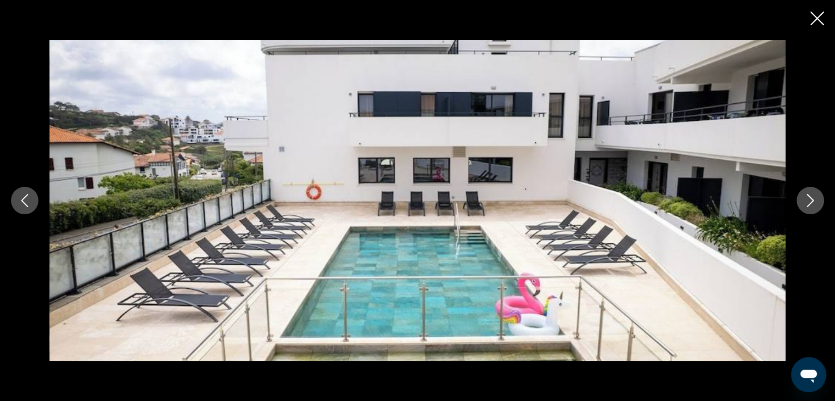
click at [813, 196] on icon "Next image" at bounding box center [809, 200] width 13 height 13
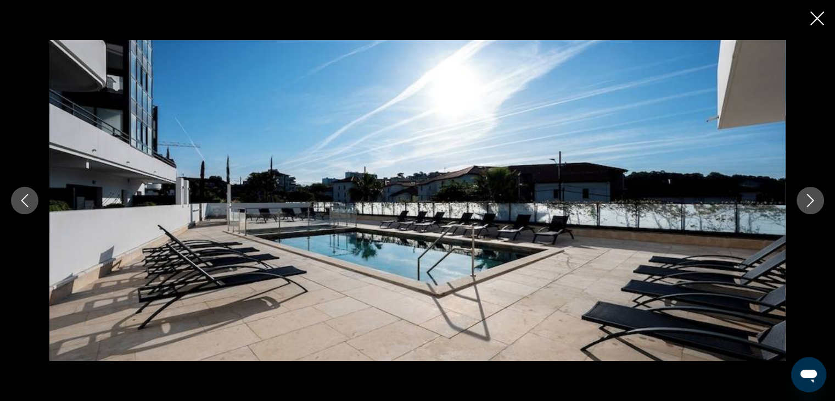
click at [813, 196] on icon "Next image" at bounding box center [809, 200] width 13 height 13
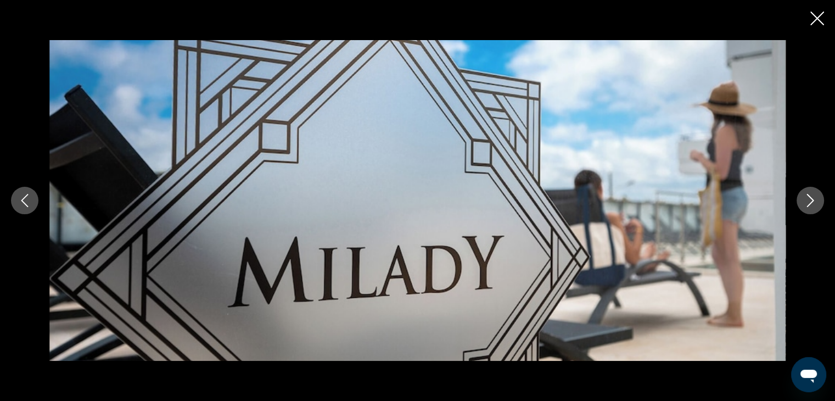
click at [813, 196] on icon "Next image" at bounding box center [809, 200] width 13 height 13
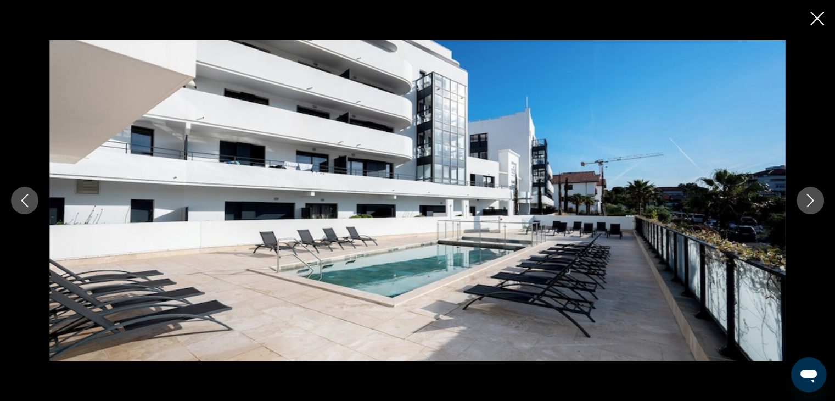
click at [813, 196] on icon "Next image" at bounding box center [809, 200] width 13 height 13
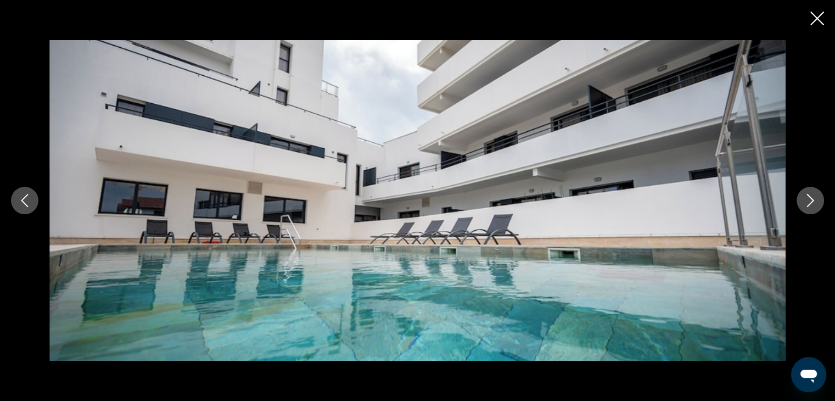
click at [813, 196] on icon "Next image" at bounding box center [809, 200] width 13 height 13
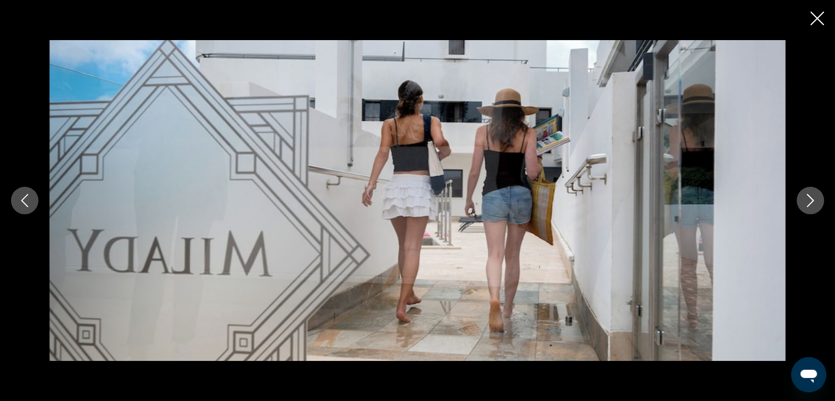
click at [813, 196] on icon "Next image" at bounding box center [809, 200] width 13 height 13
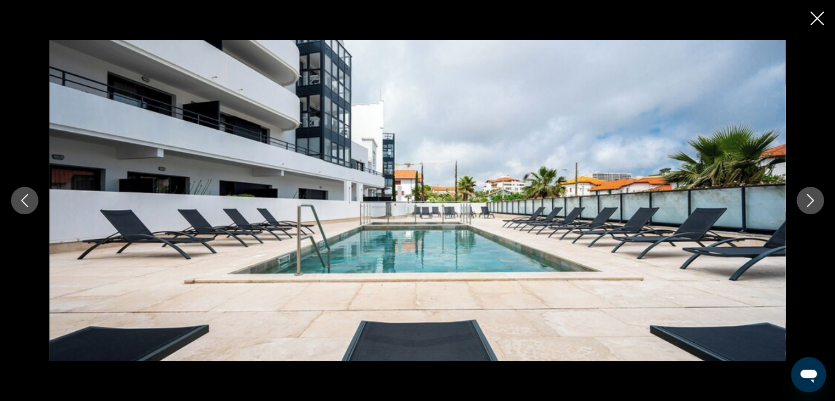
click at [813, 196] on icon "Next image" at bounding box center [809, 200] width 13 height 13
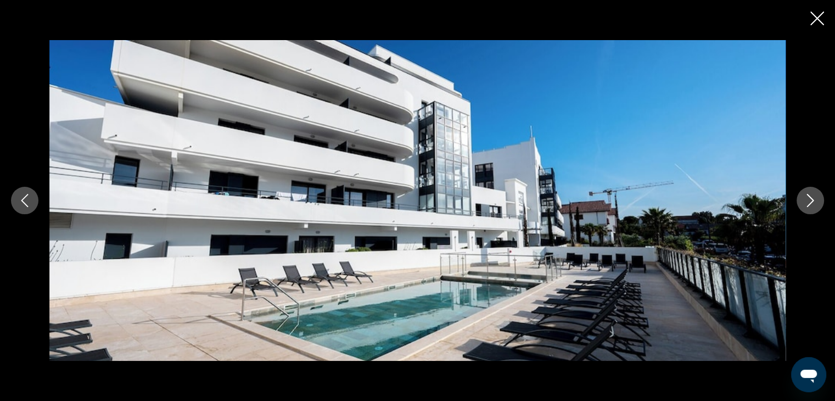
click at [814, 14] on icon "Close slideshow" at bounding box center [817, 19] width 14 height 14
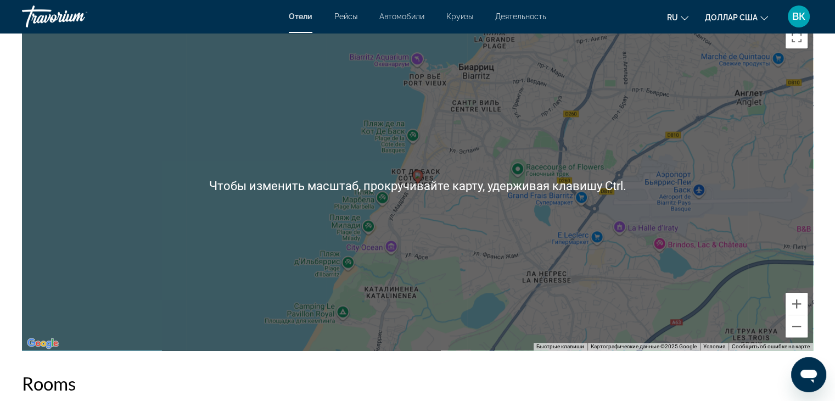
scroll to position [1043, 0]
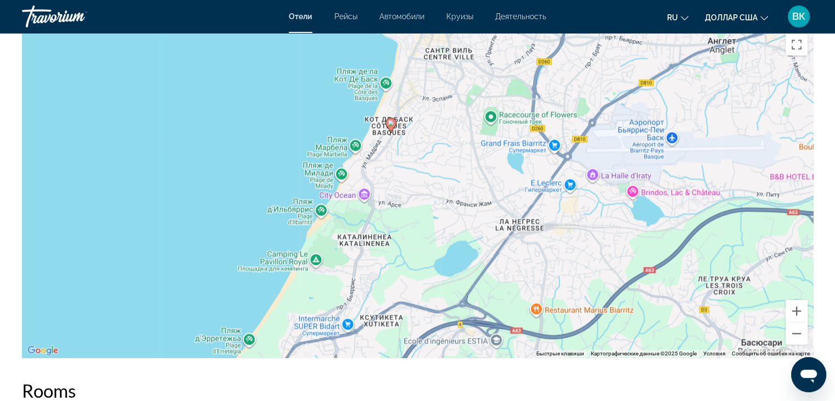
drag, startPoint x: 606, startPoint y: 285, endPoint x: 585, endPoint y: 230, distance: 58.7
click at [584, 230] on div "Чтобы активировать перетаскивание с помощью клавиатуры, нажмите Alt + Ввод. Пос…" at bounding box center [417, 192] width 791 height 329
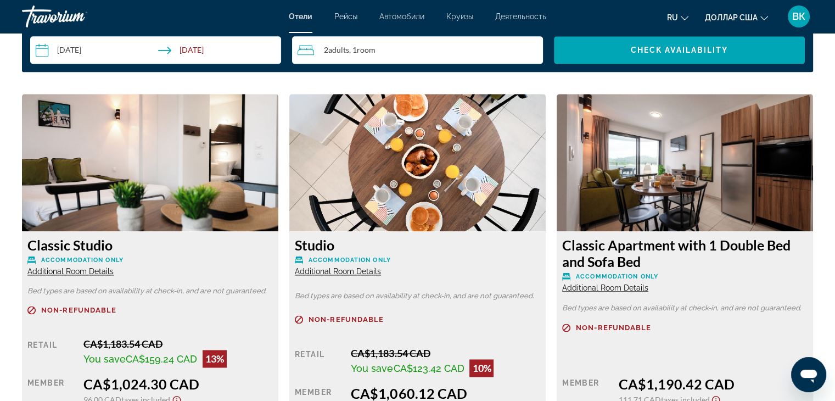
scroll to position [1537, 0]
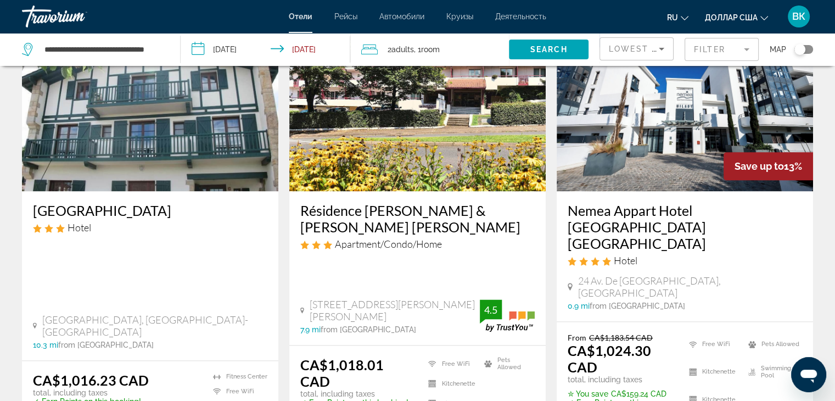
scroll to position [1537, 0]
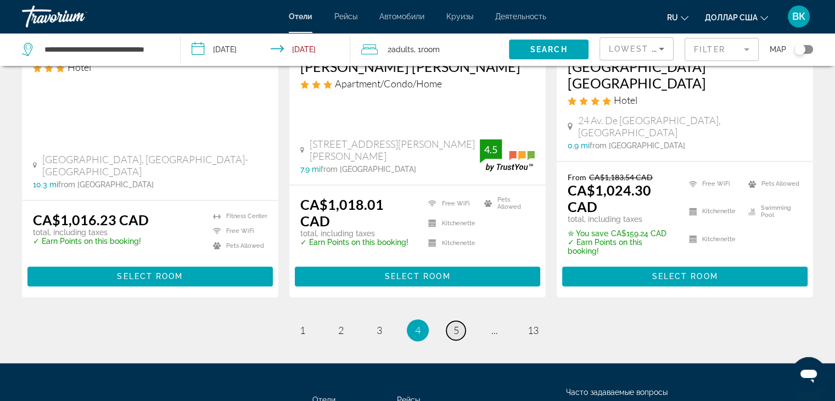
click at [457, 324] on span "5" at bounding box center [455, 330] width 5 height 12
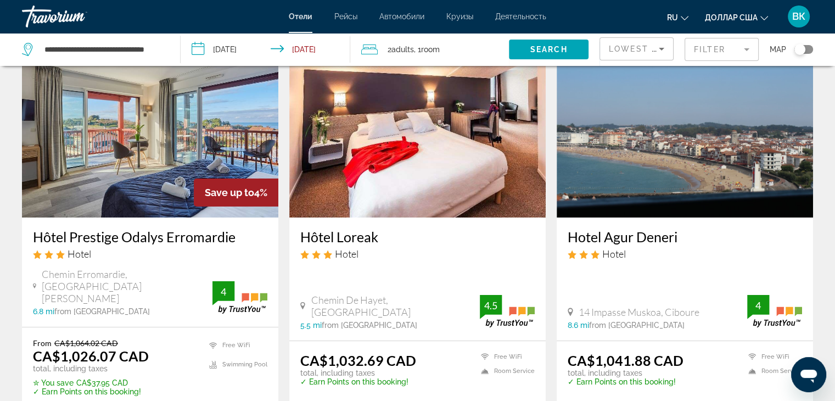
scroll to position [110, 0]
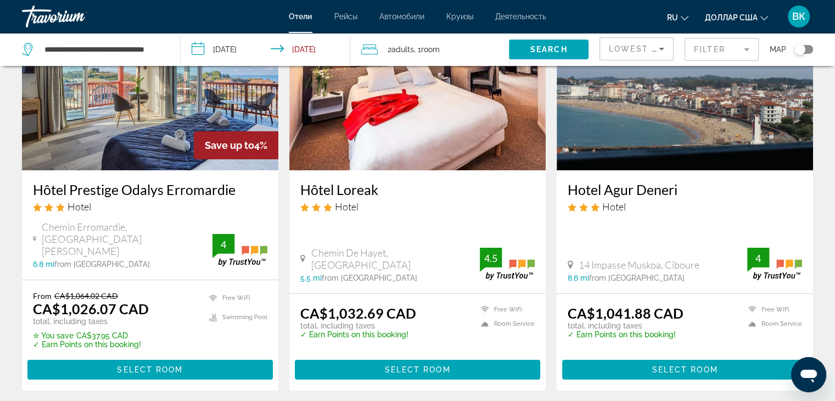
click at [195, 108] on img "Основное содержание" at bounding box center [150, 83] width 256 height 176
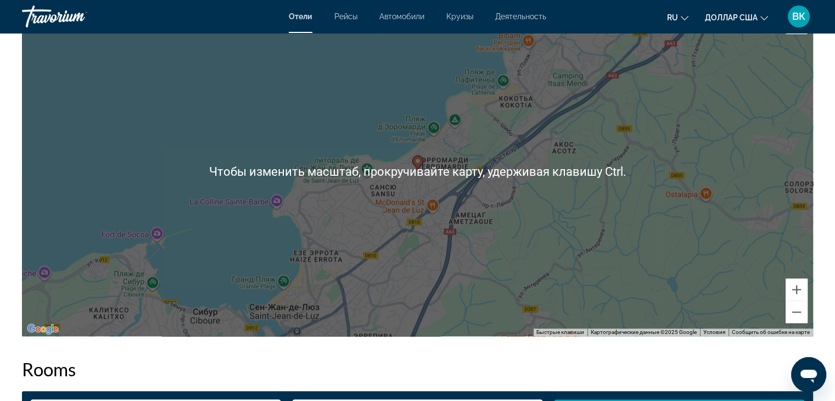
scroll to position [1098, 0]
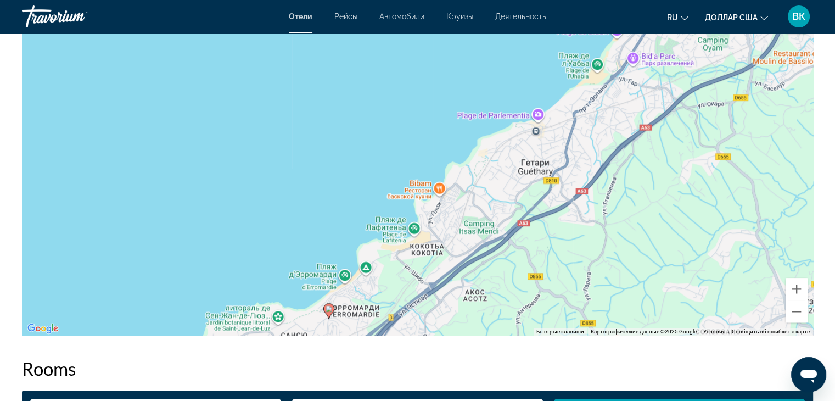
drag, startPoint x: 714, startPoint y: 143, endPoint x: 614, endPoint y: 295, distance: 182.6
click at [616, 301] on div "Чтобы активировать перетаскивание с помощью клавиатуры, нажмите Alt + Ввод. Пос…" at bounding box center [417, 170] width 791 height 329
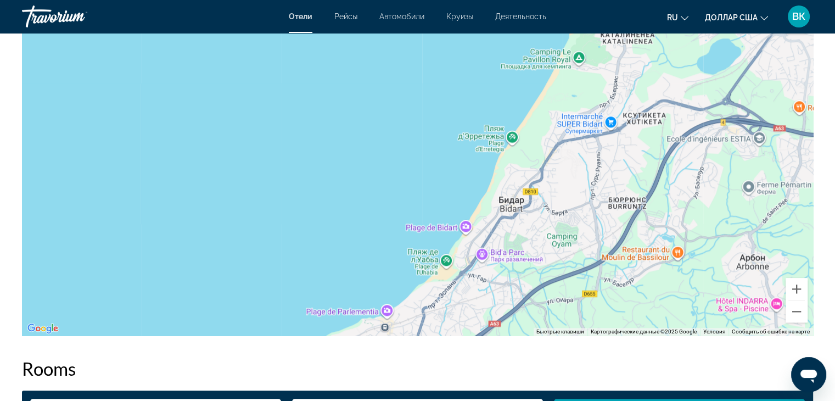
drag, startPoint x: 700, startPoint y: 167, endPoint x: 563, endPoint y: 352, distance: 229.8
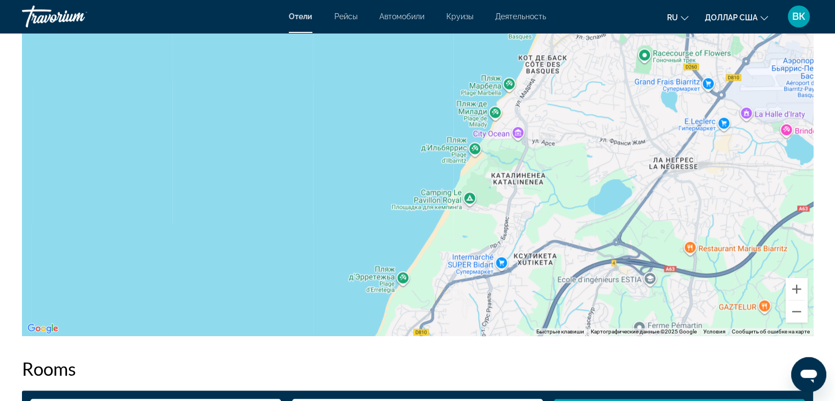
drag, startPoint x: 703, startPoint y: 205, endPoint x: 593, endPoint y: 347, distance: 179.9
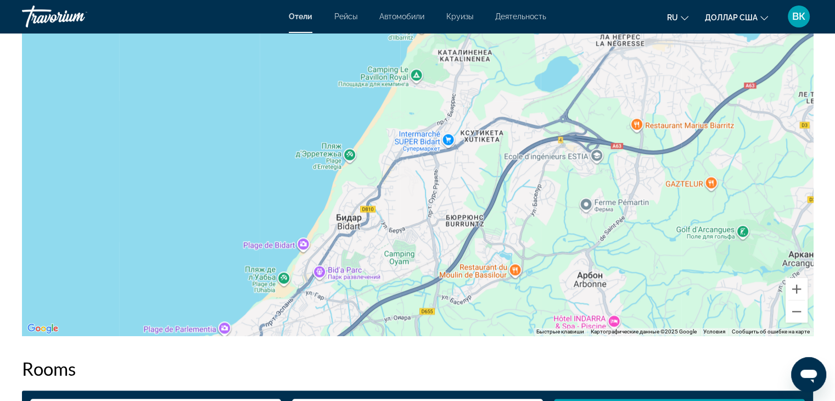
drag, startPoint x: 637, startPoint y: 180, endPoint x: 582, endPoint y: 60, distance: 131.4
click at [582, 60] on div "Основное содержание" at bounding box center [417, 170] width 791 height 329
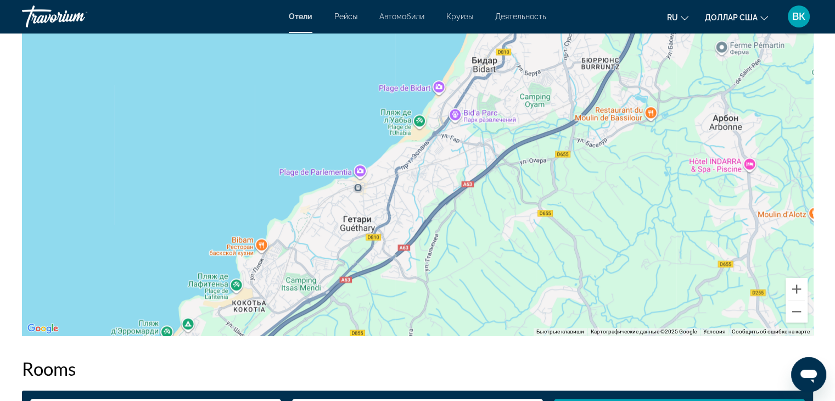
drag, startPoint x: 496, startPoint y: 263, endPoint x: 632, endPoint y: 120, distance: 196.8
click at [632, 120] on div "Основное содержание" at bounding box center [417, 170] width 791 height 329
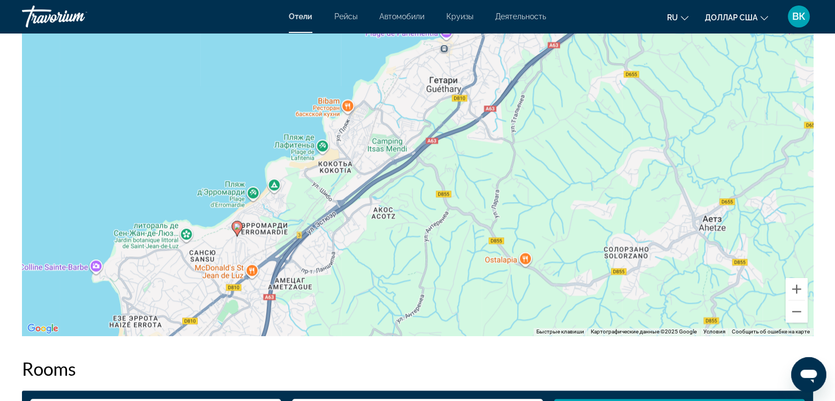
drag, startPoint x: 511, startPoint y: 256, endPoint x: 599, endPoint y: 115, distance: 166.6
click at [599, 115] on div "Чтобы активировать перетаскивание с помощью клавиатуры, нажмите Alt + Ввод. Пос…" at bounding box center [417, 170] width 791 height 329
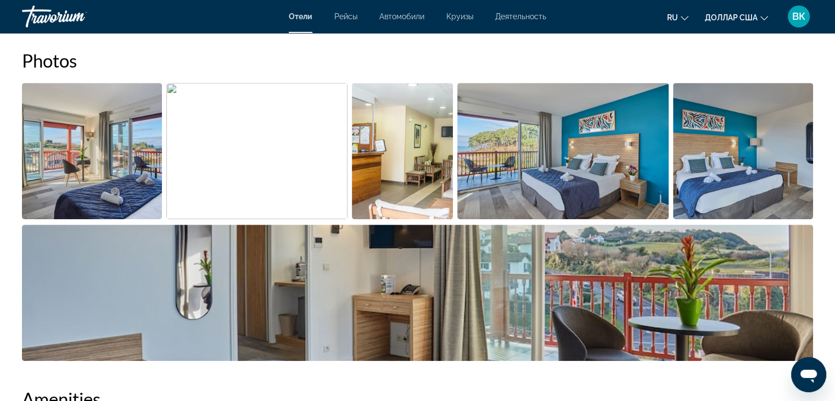
scroll to position [549, 0]
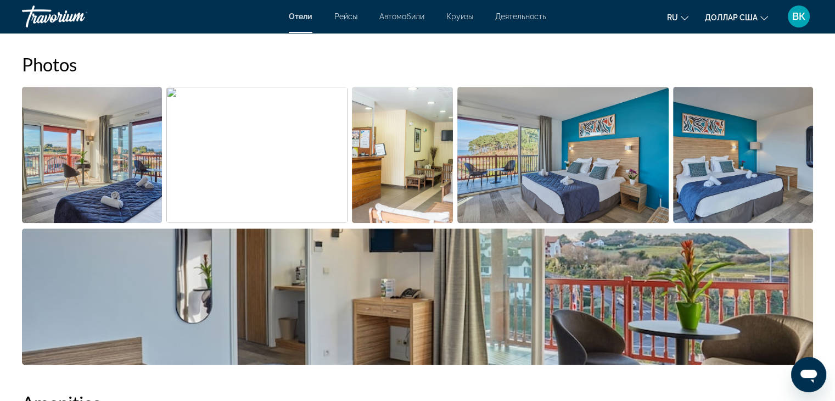
click at [285, 139] on img "Open full-screen image slider" at bounding box center [256, 155] width 181 height 136
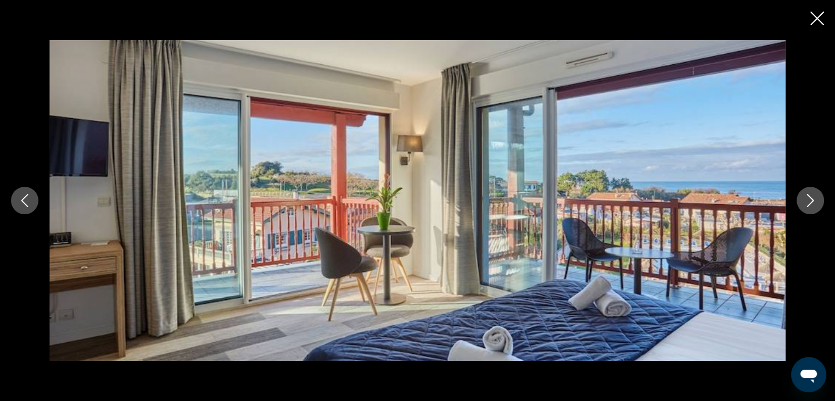
click at [811, 196] on icon "Next image" at bounding box center [809, 200] width 13 height 13
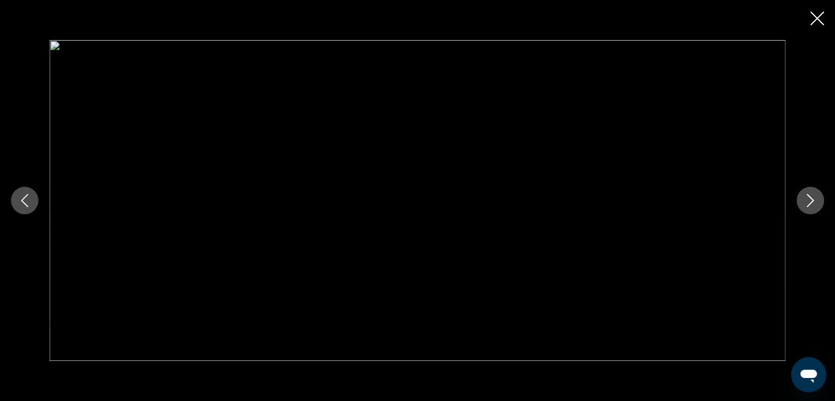
click at [811, 196] on icon "Next image" at bounding box center [809, 200] width 13 height 13
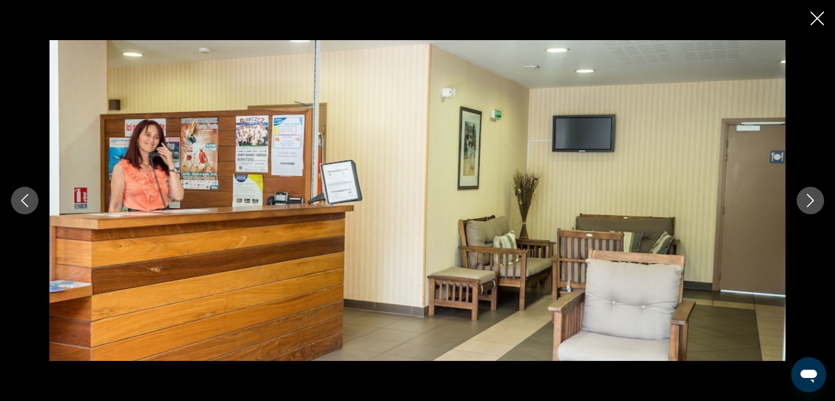
click at [812, 195] on icon "Next image" at bounding box center [809, 200] width 13 height 13
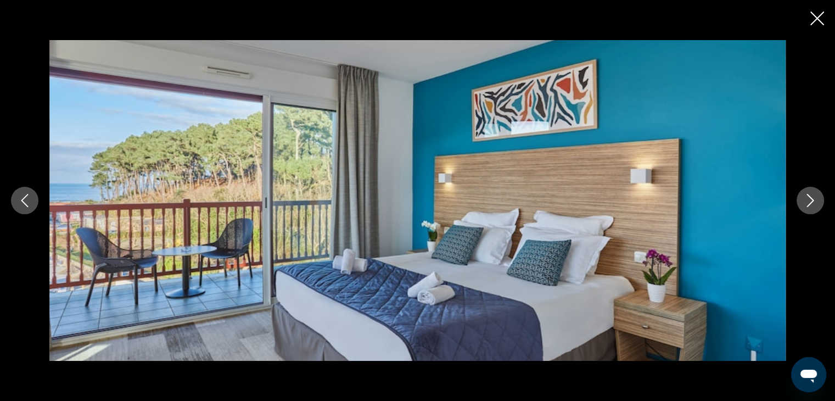
click at [812, 195] on icon "Next image" at bounding box center [809, 200] width 13 height 13
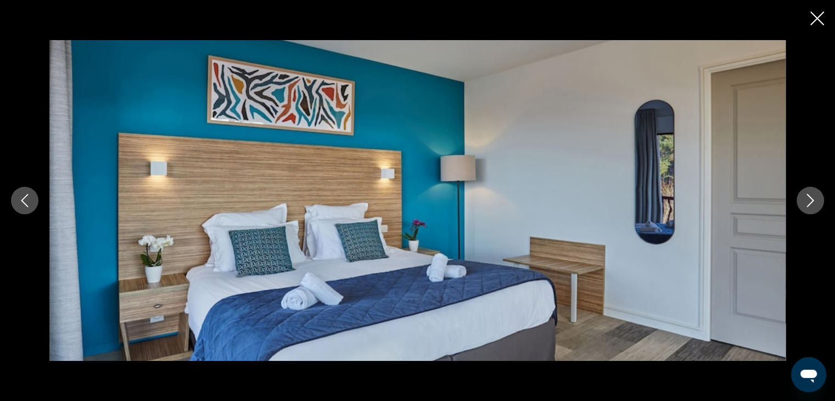
click at [812, 194] on icon "Next image" at bounding box center [809, 200] width 13 height 13
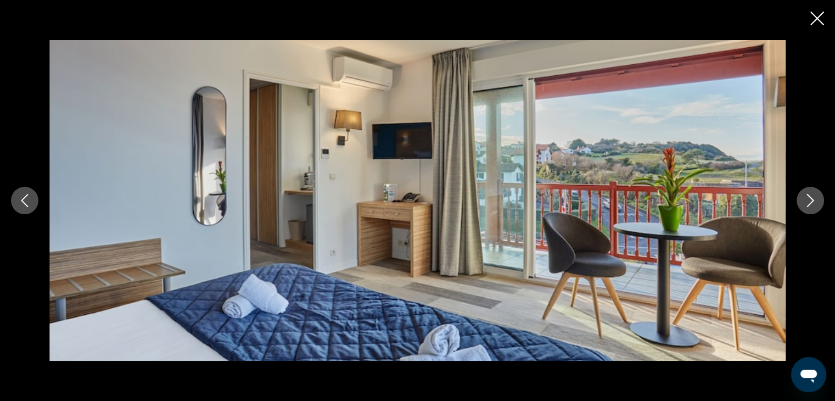
click at [812, 194] on icon "Next image" at bounding box center [809, 200] width 13 height 13
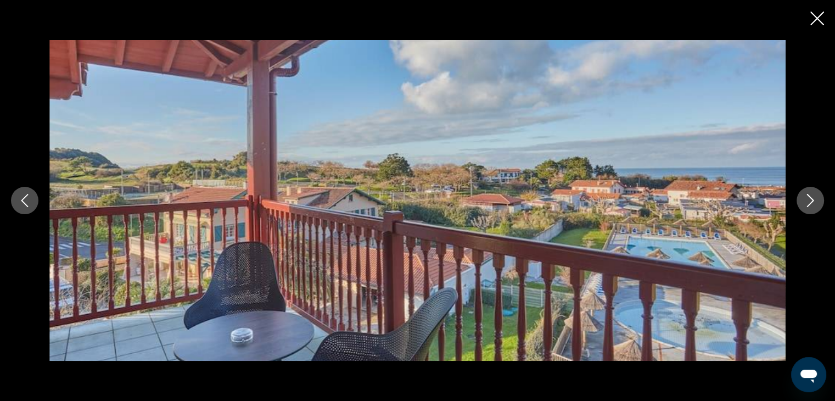
click at [812, 194] on icon "Next image" at bounding box center [809, 200] width 13 height 13
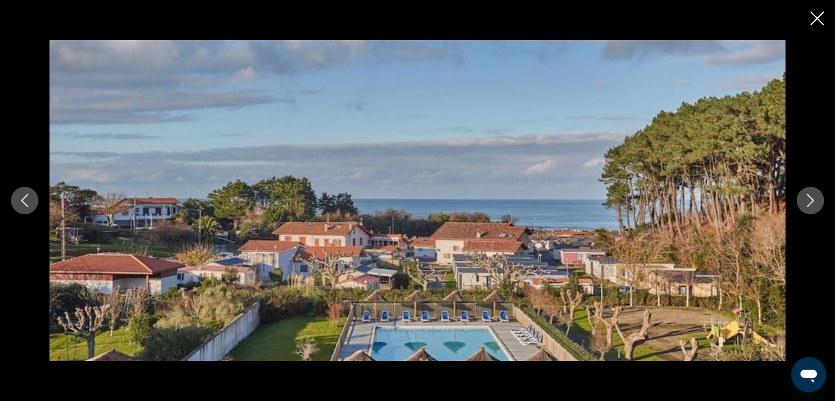
click at [812, 194] on icon "Next image" at bounding box center [809, 200] width 13 height 13
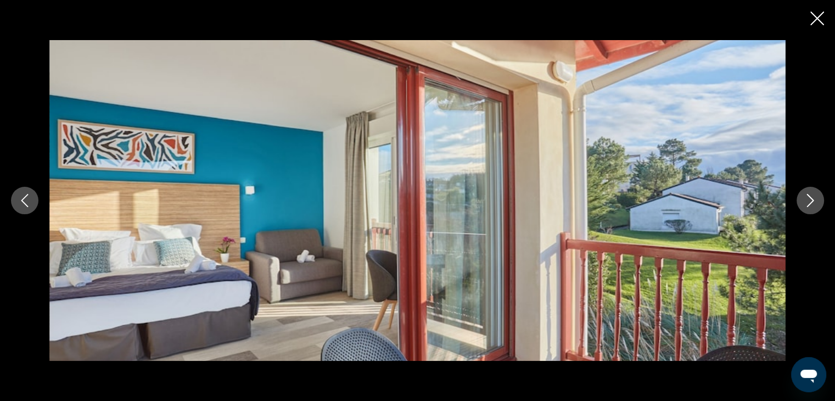
click at [812, 194] on icon "Next image" at bounding box center [809, 200] width 13 height 13
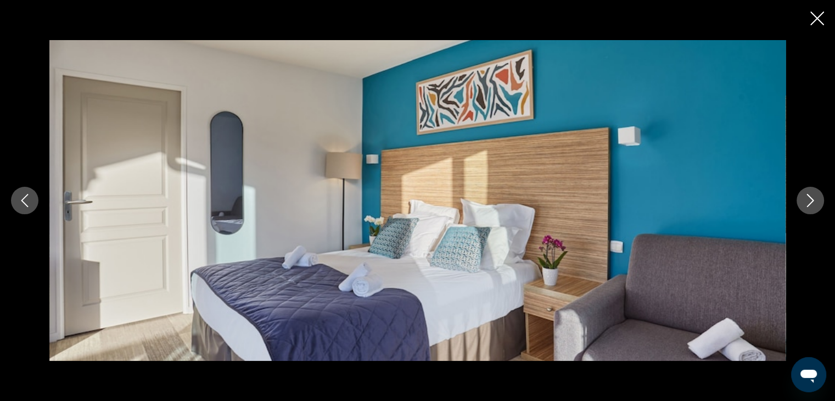
click at [812, 194] on icon "Next image" at bounding box center [809, 200] width 13 height 13
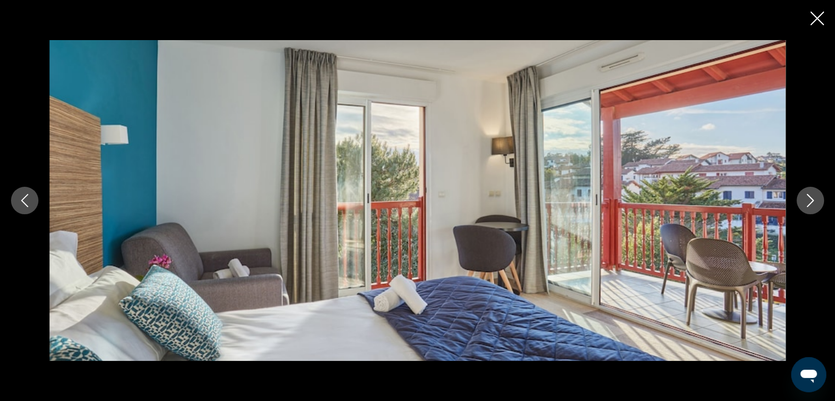
click at [812, 194] on icon "Next image" at bounding box center [809, 200] width 13 height 13
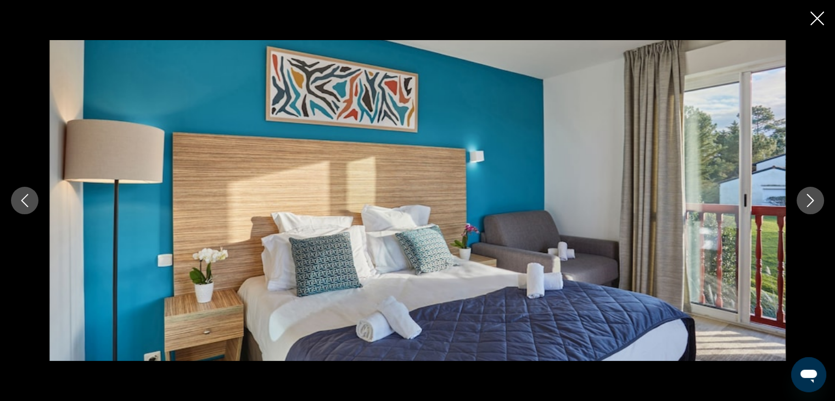
click at [812, 194] on icon "Next image" at bounding box center [809, 200] width 13 height 13
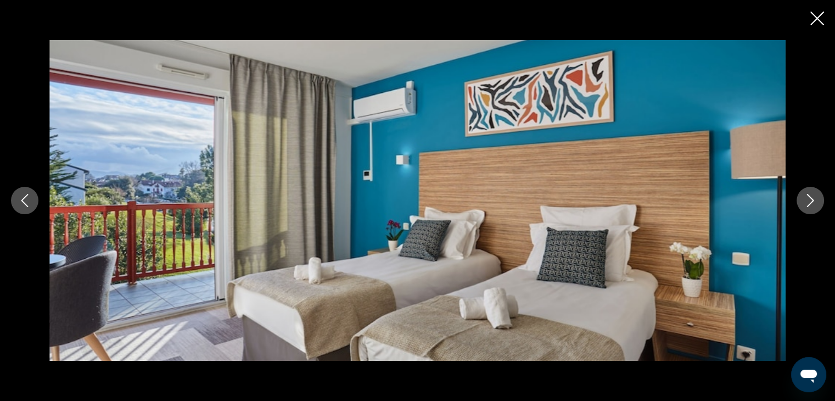
click at [812, 194] on icon "Next image" at bounding box center [809, 200] width 13 height 13
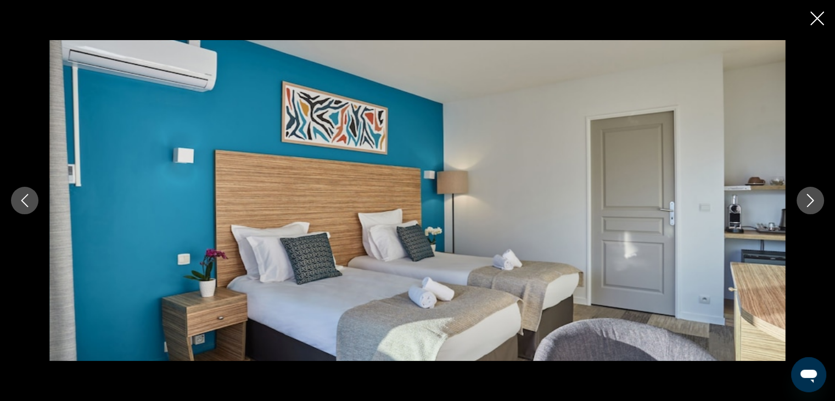
click at [812, 193] on button "Next image" at bounding box center [809, 200] width 27 height 27
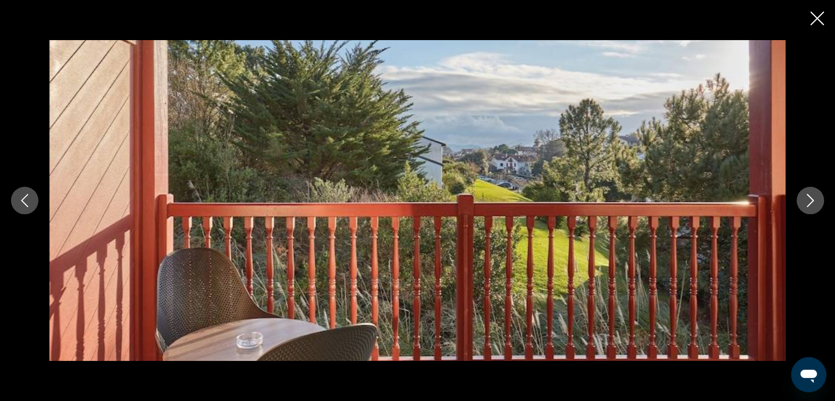
click at [812, 193] on button "Next image" at bounding box center [809, 200] width 27 height 27
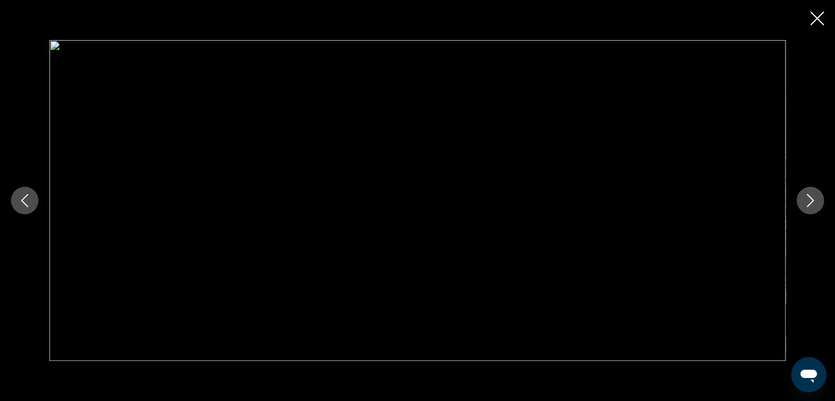
click at [812, 193] on button "Next image" at bounding box center [809, 200] width 27 height 27
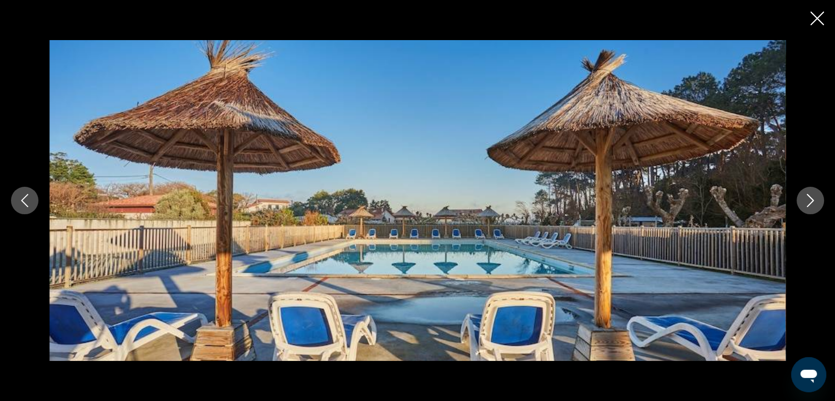
click at [812, 193] on button "Next image" at bounding box center [809, 200] width 27 height 27
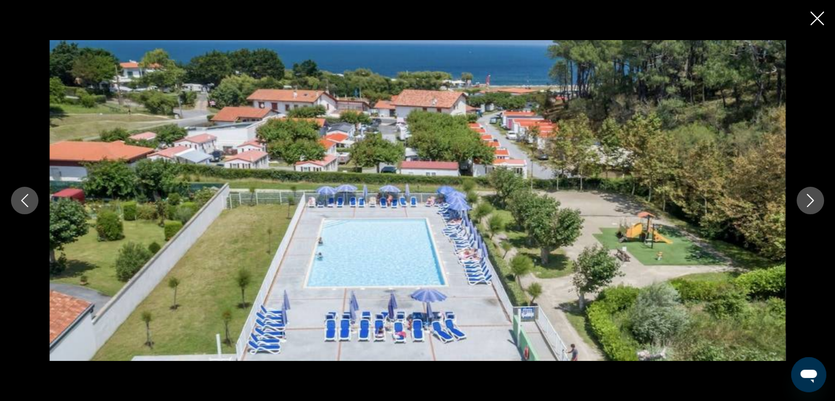
click at [812, 192] on button "Next image" at bounding box center [809, 200] width 27 height 27
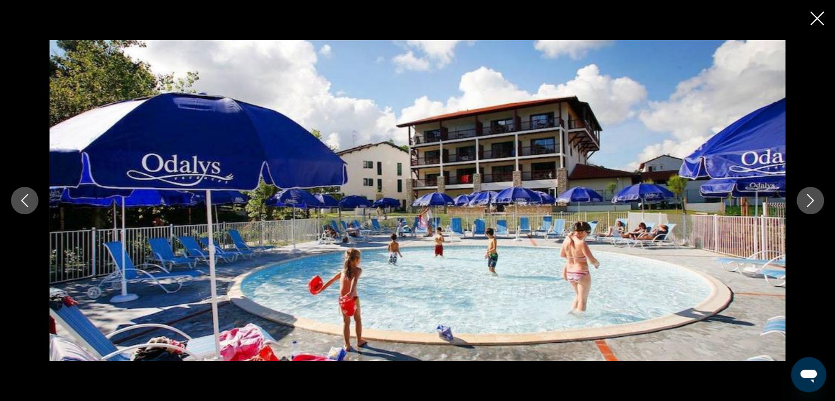
click at [812, 192] on button "Next image" at bounding box center [809, 200] width 27 height 27
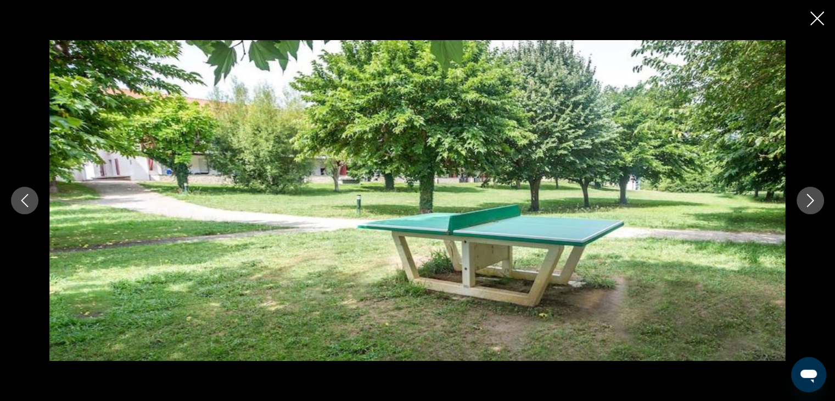
click at [812, 192] on button "Next image" at bounding box center [809, 200] width 27 height 27
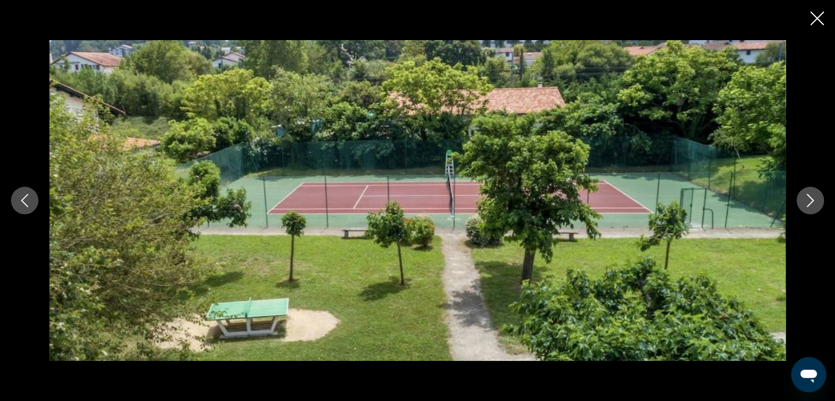
click at [812, 192] on button "Next image" at bounding box center [809, 200] width 27 height 27
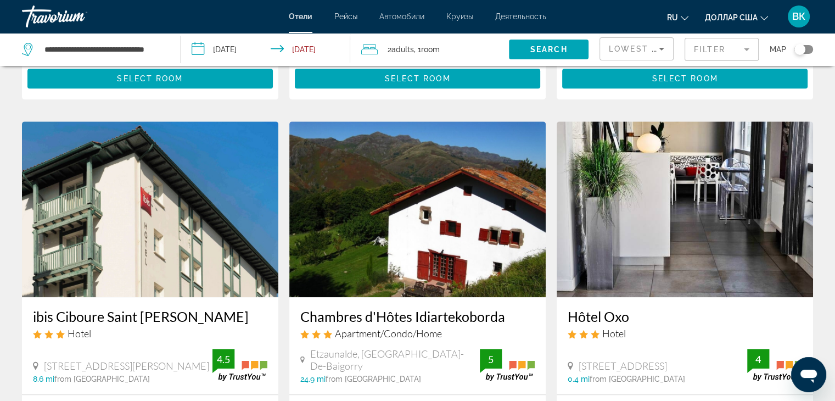
scroll to position [878, 0]
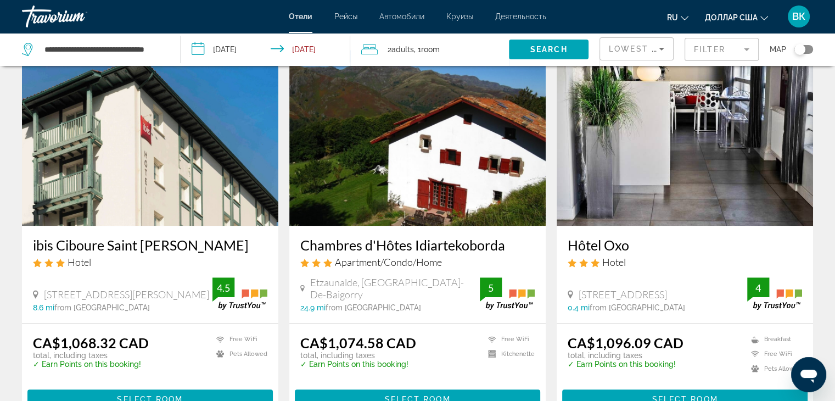
click at [682, 136] on img "Основное содержание" at bounding box center [684, 138] width 256 height 176
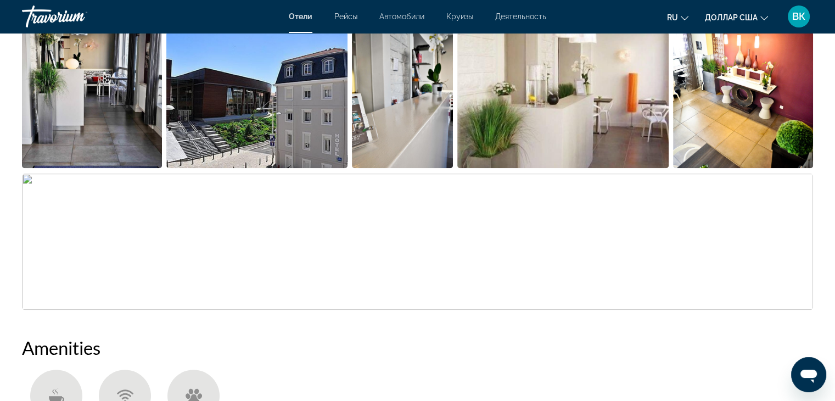
scroll to position [549, 0]
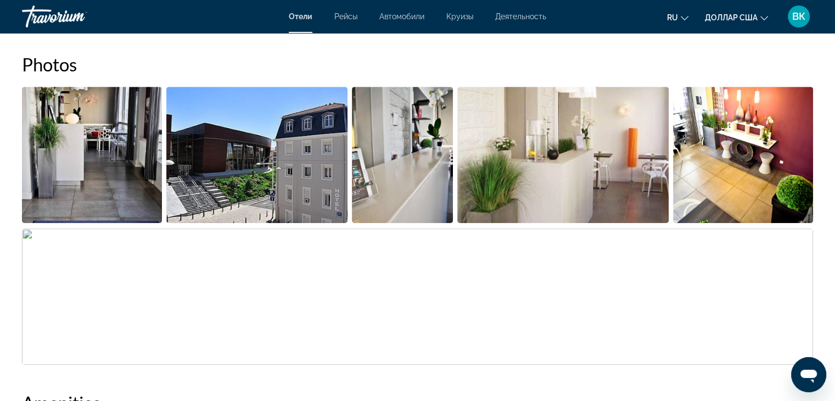
click at [267, 157] on img "Open full-screen image slider" at bounding box center [256, 155] width 181 height 136
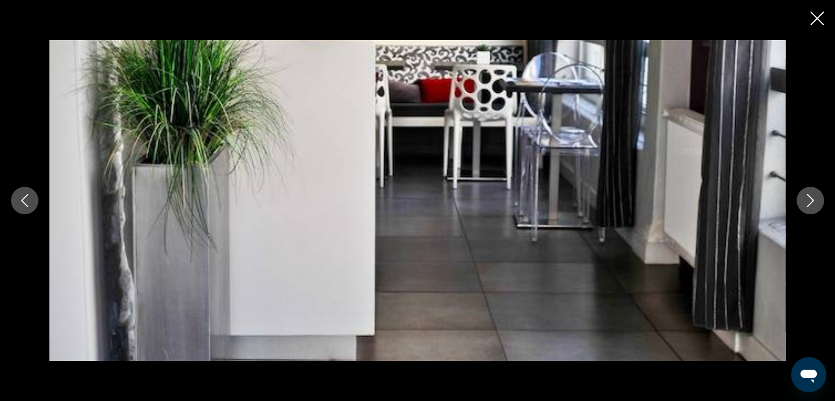
click at [812, 200] on icon "Next image" at bounding box center [810, 200] width 7 height 13
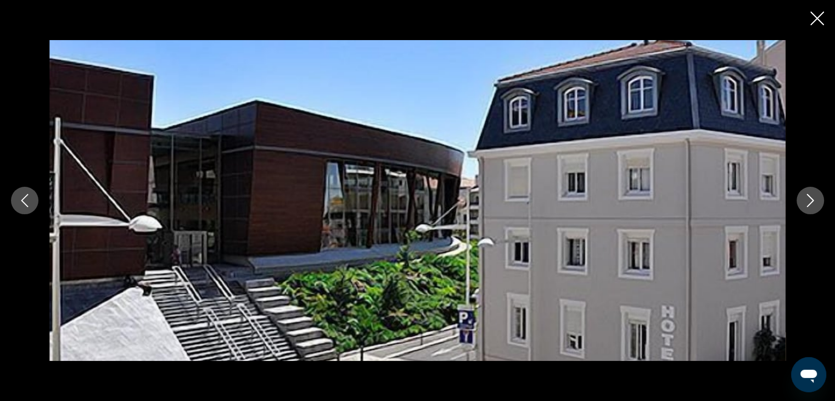
click at [812, 200] on icon "Next image" at bounding box center [810, 200] width 7 height 13
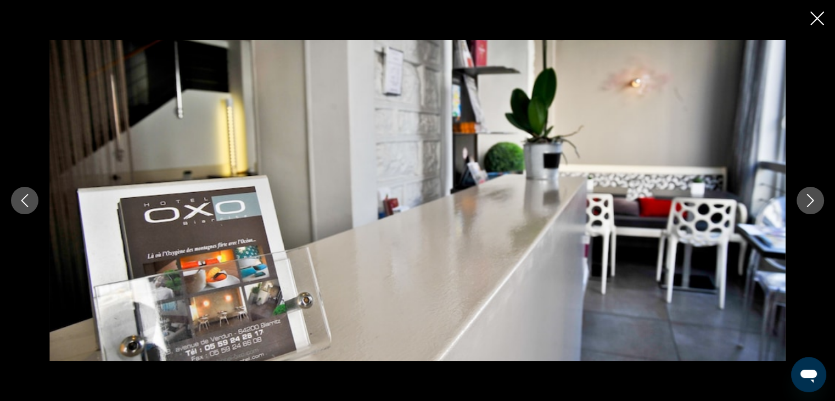
click at [812, 200] on icon "Next image" at bounding box center [810, 200] width 7 height 13
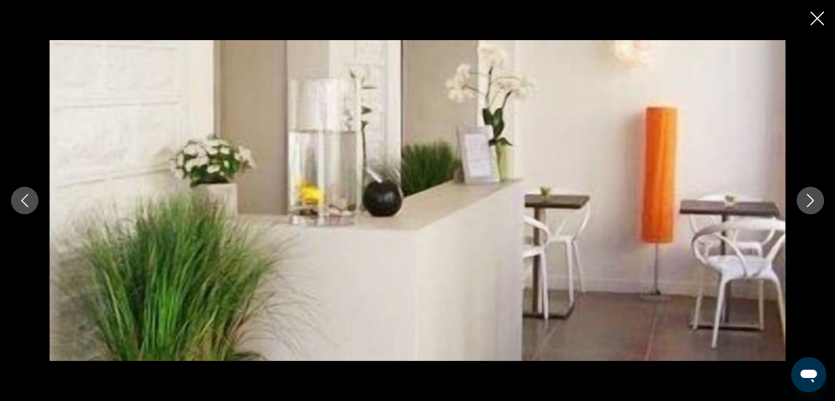
click at [812, 200] on icon "Next image" at bounding box center [810, 200] width 7 height 13
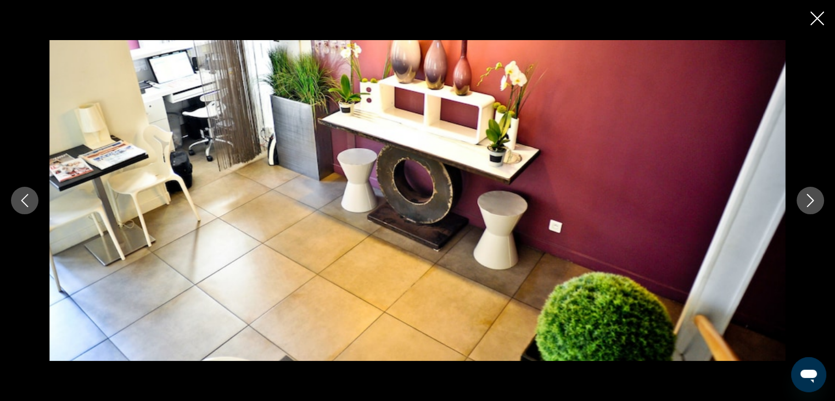
click at [812, 200] on icon "Next image" at bounding box center [810, 200] width 7 height 13
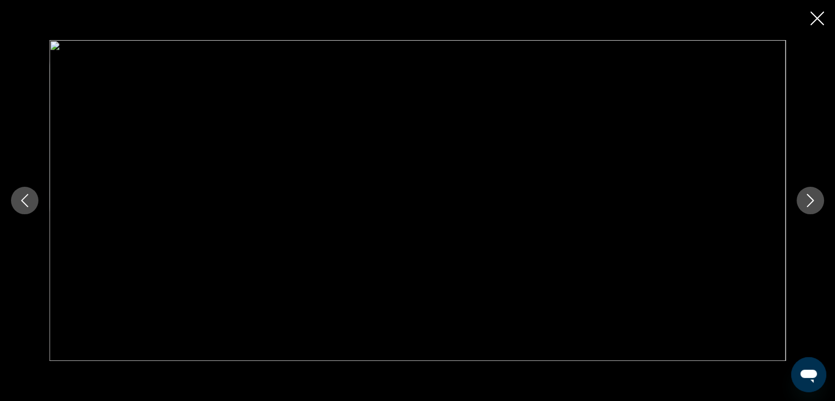
click at [812, 200] on icon "Next image" at bounding box center [810, 200] width 7 height 13
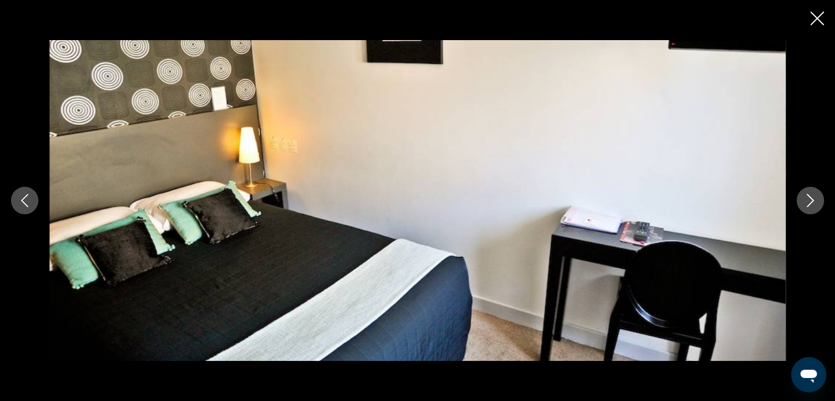
click at [812, 200] on icon "Next image" at bounding box center [810, 200] width 7 height 13
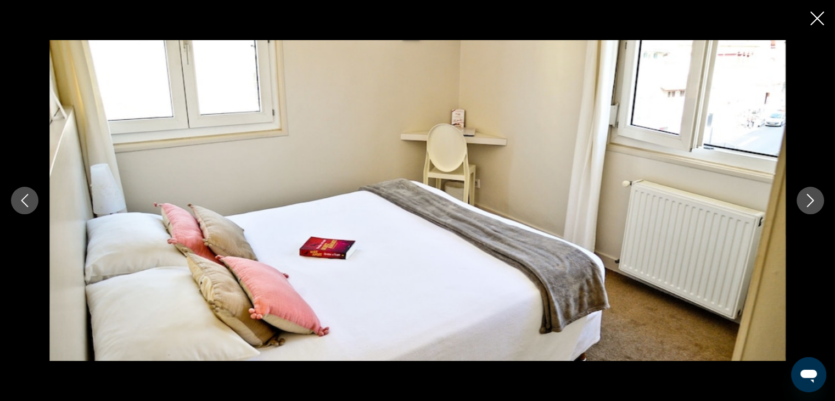
click at [812, 200] on icon "Next image" at bounding box center [810, 200] width 7 height 13
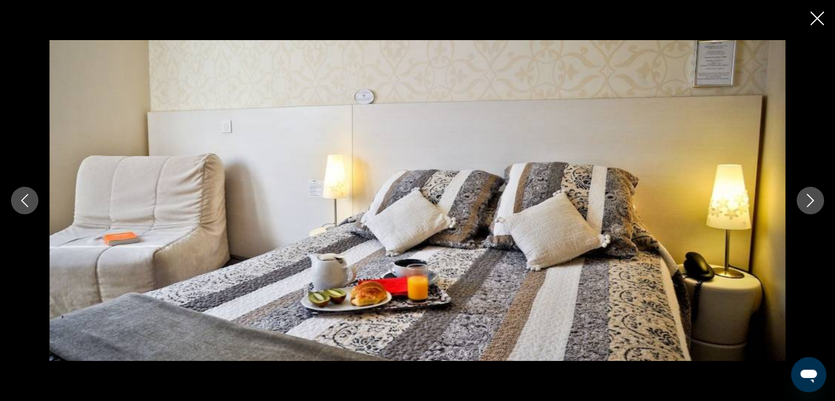
click at [812, 200] on icon "Next image" at bounding box center [810, 200] width 7 height 13
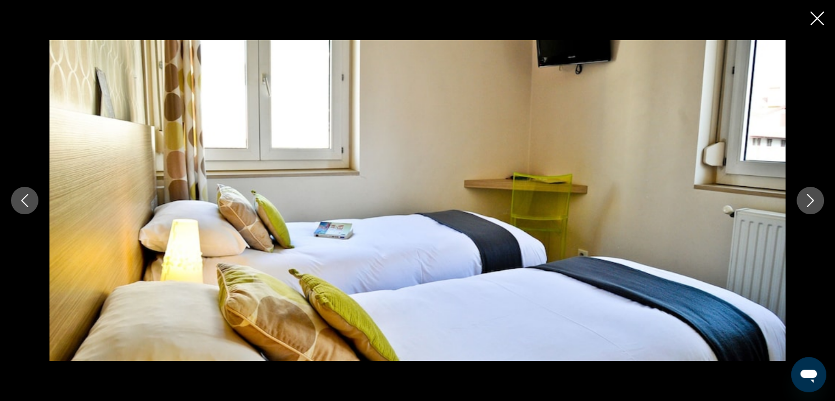
click at [812, 200] on icon "Next image" at bounding box center [810, 200] width 7 height 13
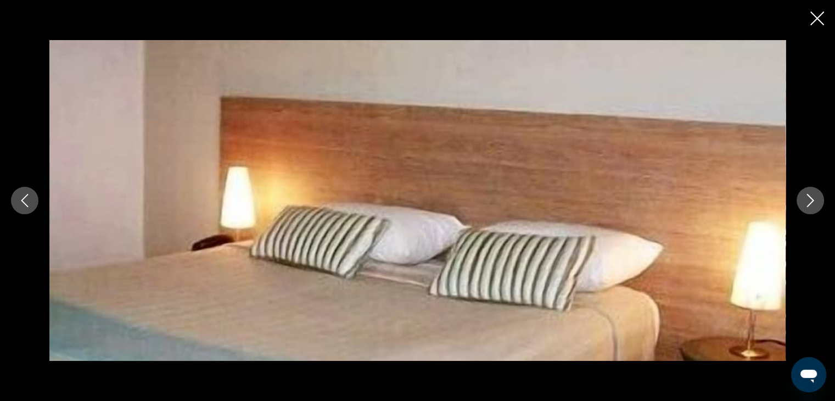
click at [812, 200] on icon "Next image" at bounding box center [810, 200] width 7 height 13
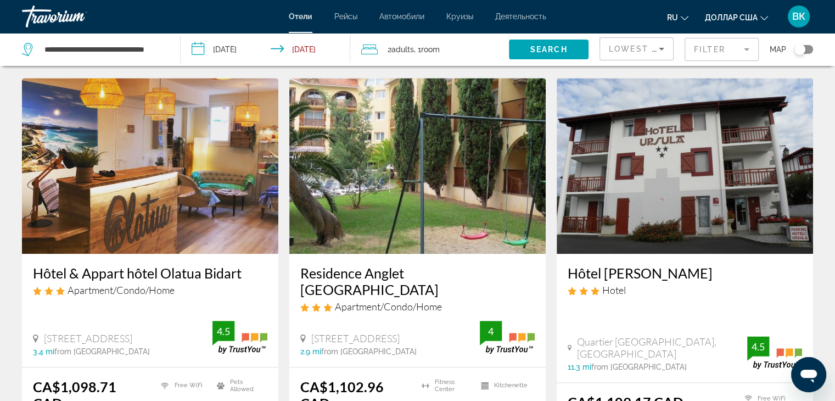
scroll to position [1217, 0]
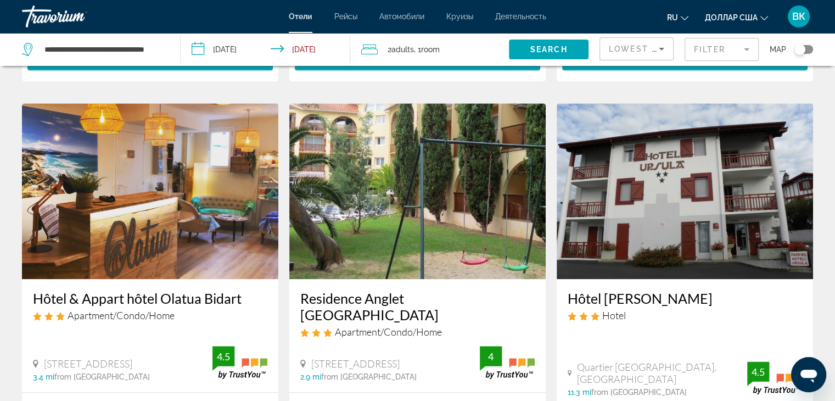
click at [210, 167] on img "Основное содержание" at bounding box center [150, 191] width 256 height 176
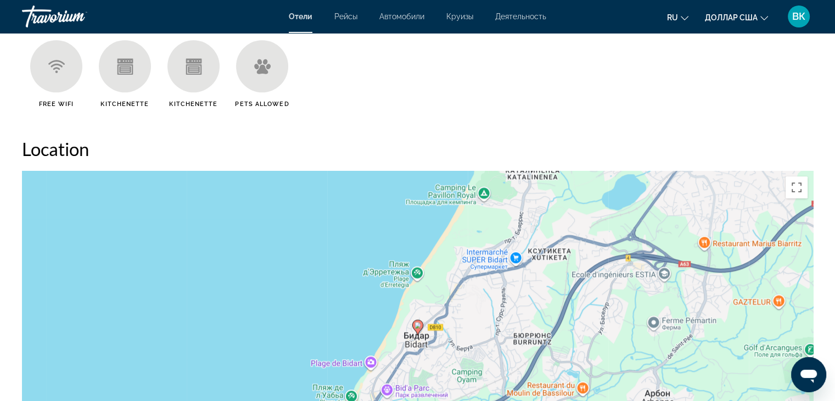
scroll to position [1043, 0]
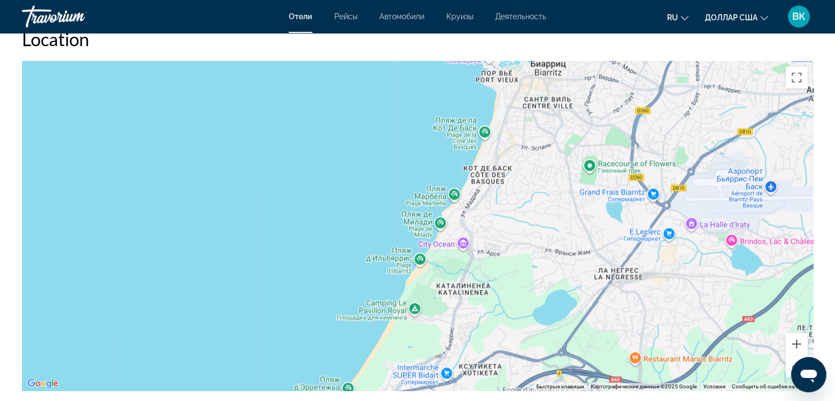
drag, startPoint x: 586, startPoint y: 170, endPoint x: 529, endPoint y: 327, distance: 166.5
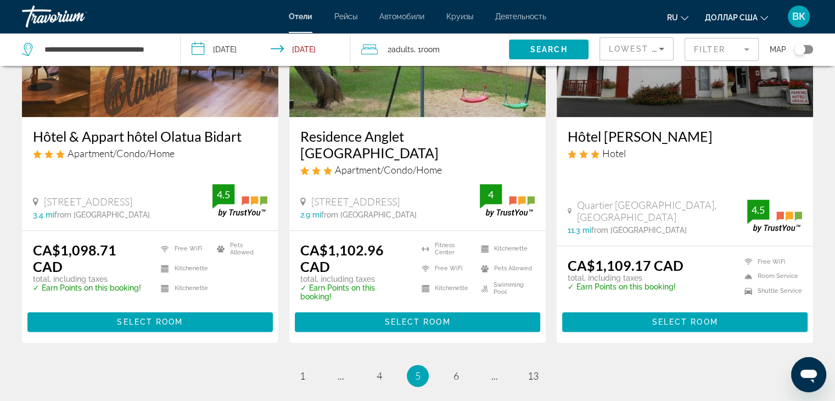
scroll to position [1482, 0]
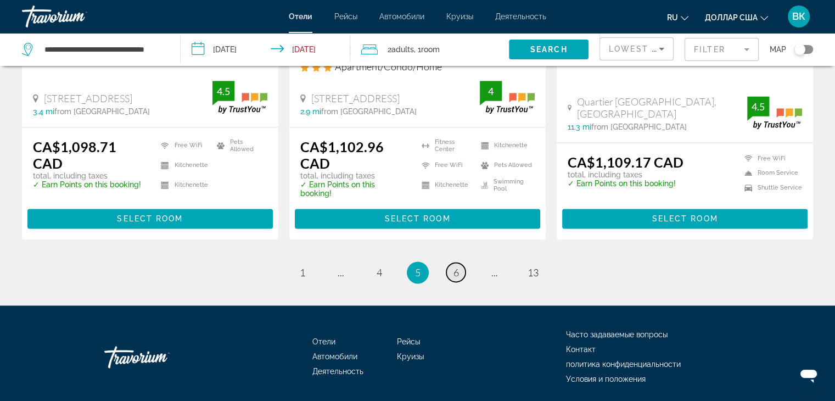
click at [454, 266] on span "6" at bounding box center [455, 272] width 5 height 12
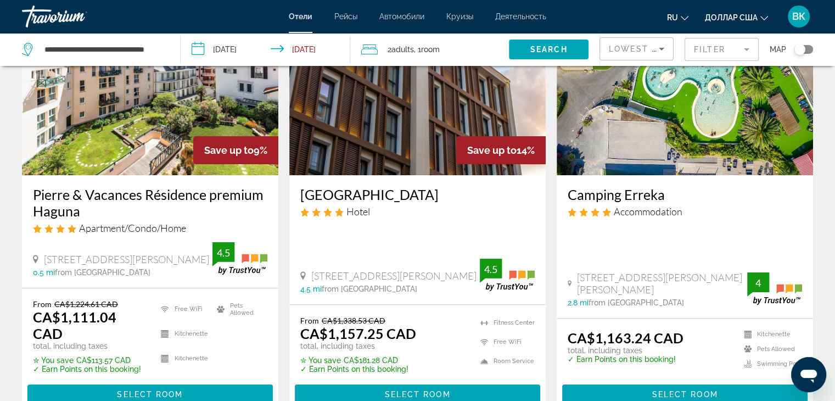
scroll to position [110, 0]
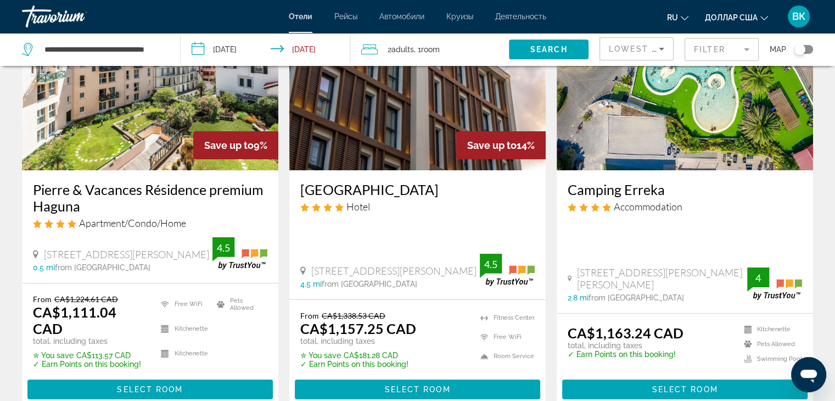
click at [130, 123] on img "Основное содержание" at bounding box center [150, 83] width 256 height 176
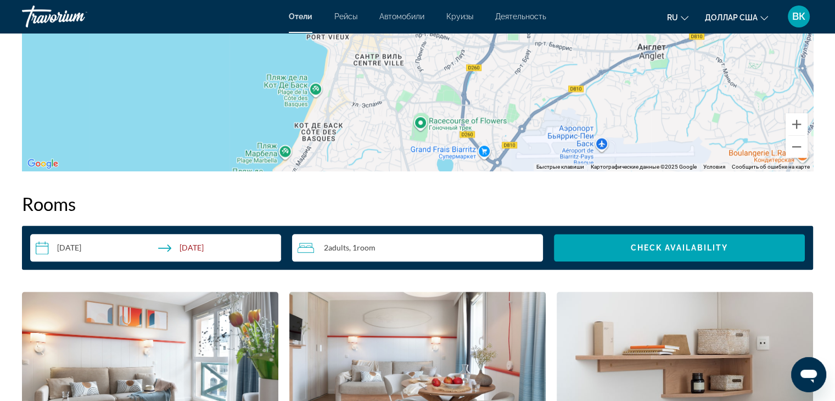
scroll to position [1043, 0]
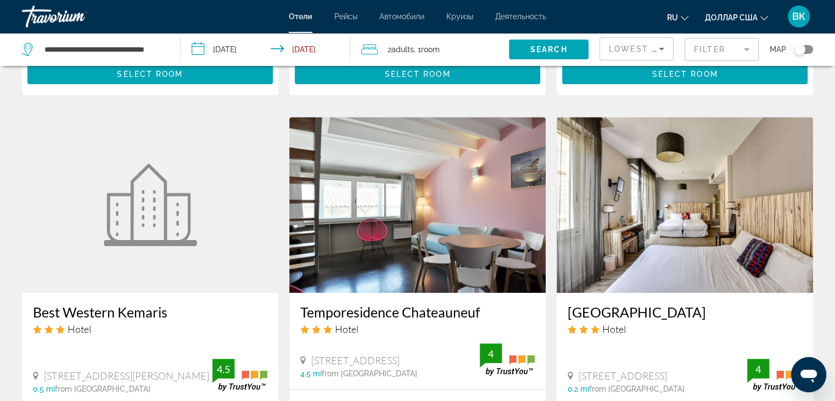
scroll to position [823, 0]
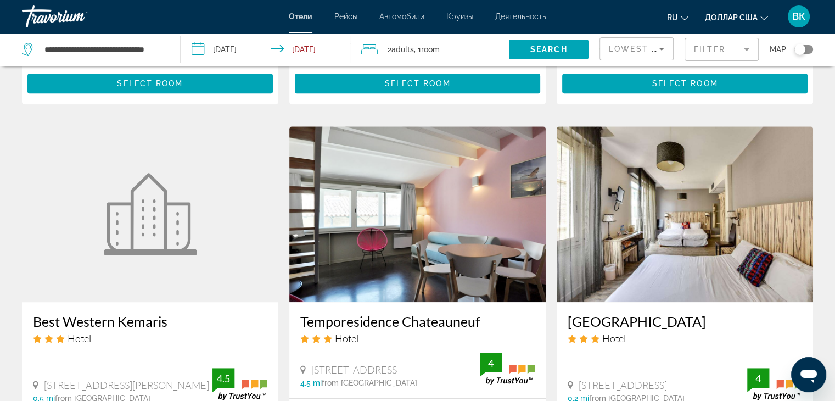
click at [121, 143] on figure "Основное содержание" at bounding box center [150, 214] width 256 height 176
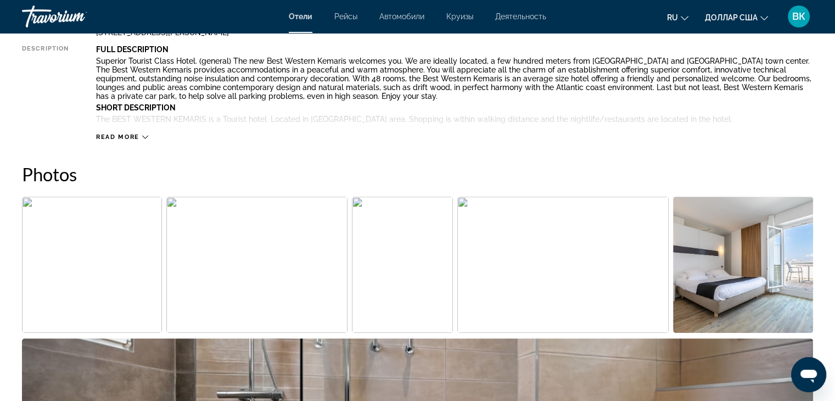
scroll to position [604, 0]
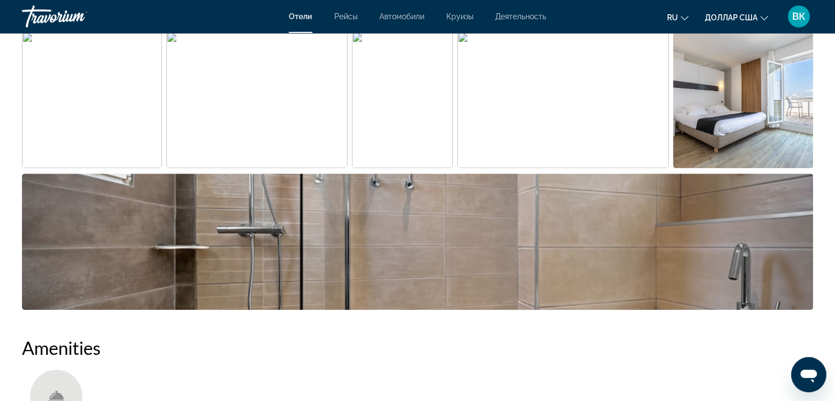
click at [773, 120] on img "Open full-screen image slider" at bounding box center [743, 100] width 140 height 136
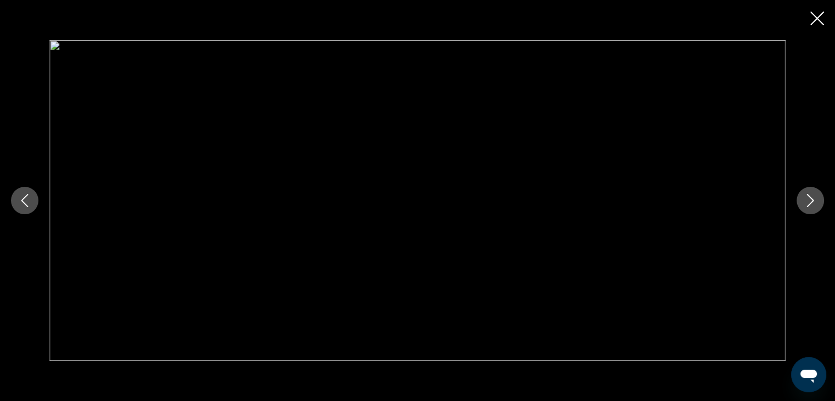
click at [812, 198] on icon "Next image" at bounding box center [809, 200] width 13 height 13
click at [814, 14] on icon "Close slideshow" at bounding box center [817, 19] width 14 height 14
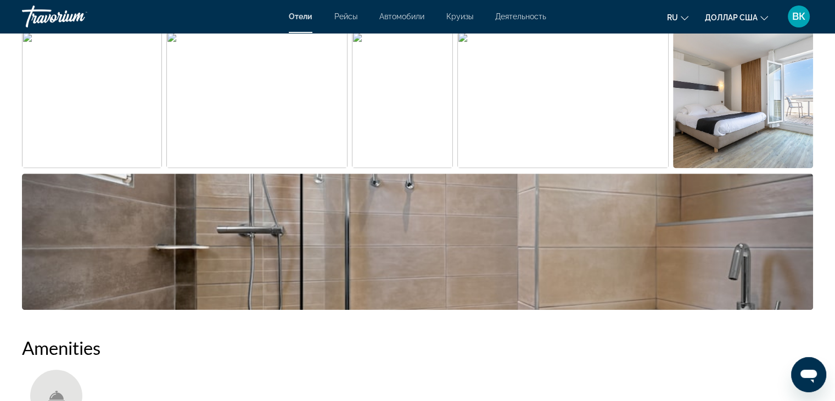
click at [586, 251] on img "Open full-screen image slider" at bounding box center [417, 241] width 791 height 136
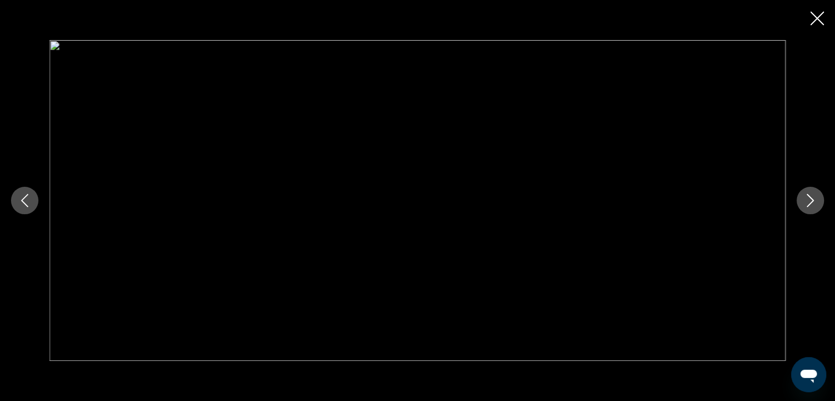
click at [803, 197] on icon "Next image" at bounding box center [809, 200] width 13 height 13
click at [803, 196] on icon "Next image" at bounding box center [809, 200] width 13 height 13
click at [810, 199] on icon "Next image" at bounding box center [809, 200] width 13 height 13
click at [814, 17] on icon "Close slideshow" at bounding box center [817, 19] width 14 height 14
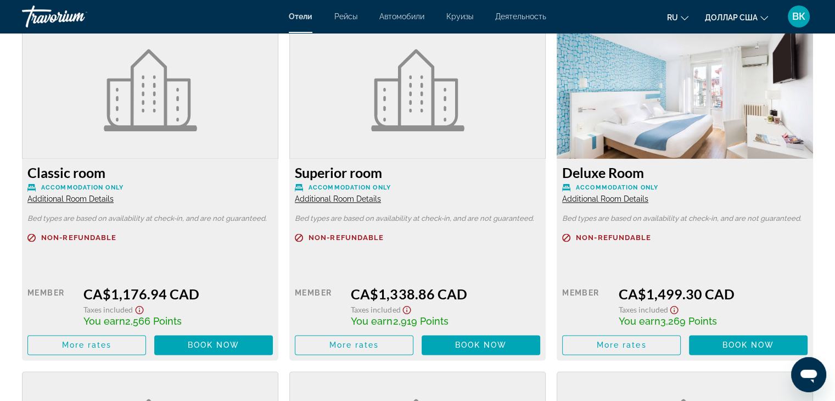
scroll to position [1591, 0]
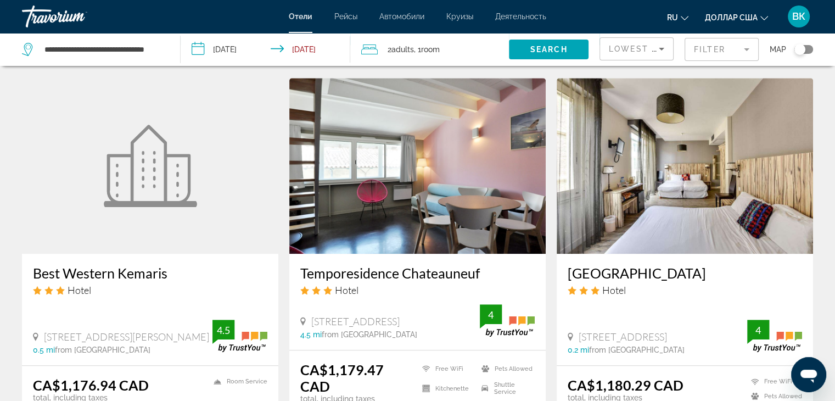
scroll to position [933, 0]
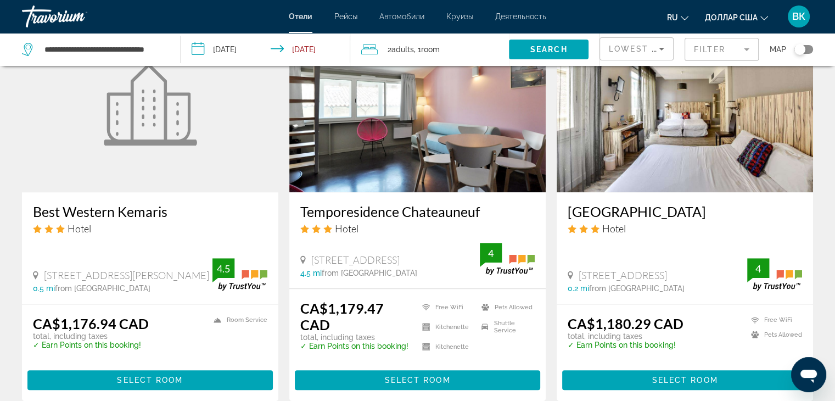
click at [663, 137] on img "Основное содержание" at bounding box center [684, 104] width 256 height 176
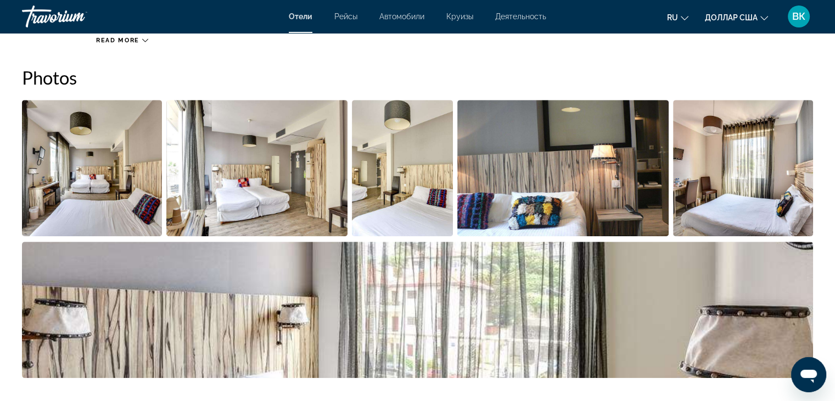
scroll to position [604, 0]
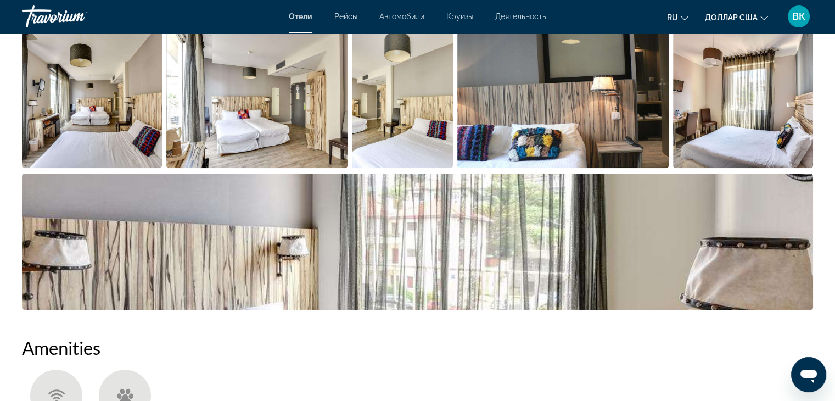
click at [55, 111] on img "Open full-screen image slider" at bounding box center [92, 100] width 140 height 136
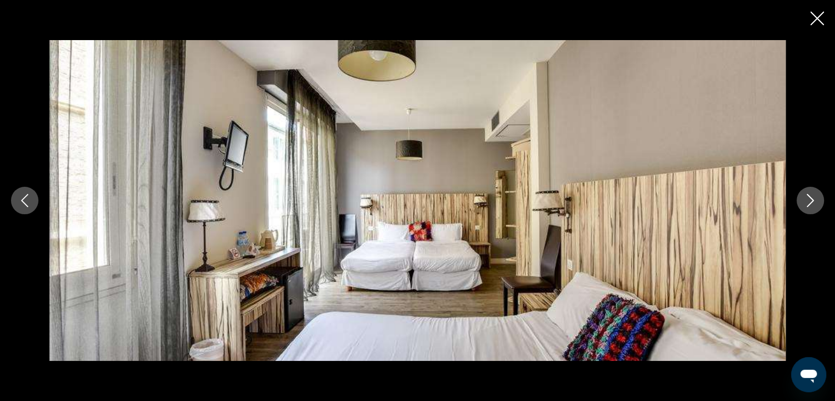
click at [811, 195] on icon "Next image" at bounding box center [809, 200] width 13 height 13
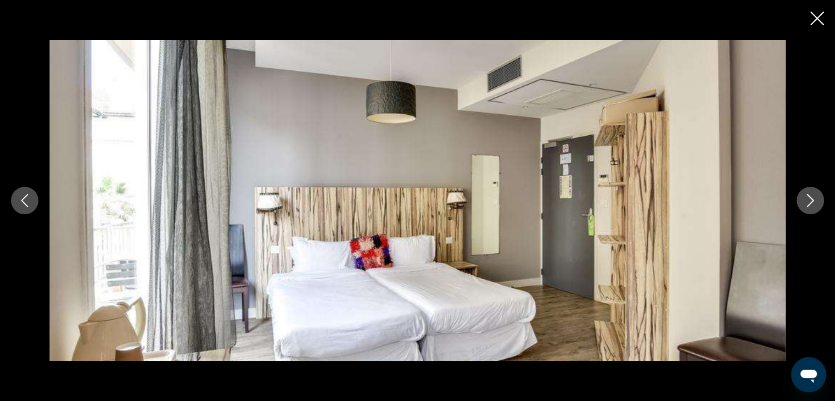
click at [811, 195] on icon "Next image" at bounding box center [809, 200] width 13 height 13
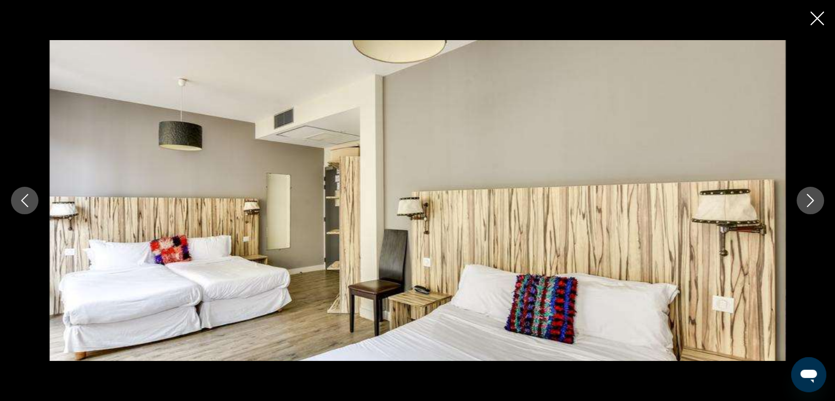
click at [811, 195] on icon "Next image" at bounding box center [809, 200] width 13 height 13
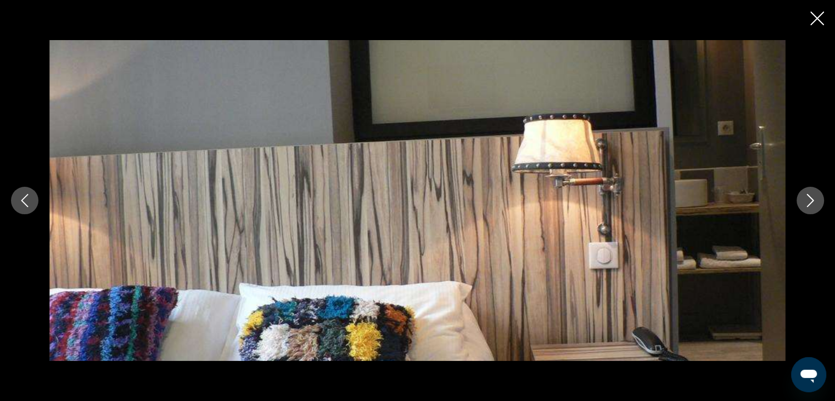
click at [811, 195] on icon "Next image" at bounding box center [809, 200] width 13 height 13
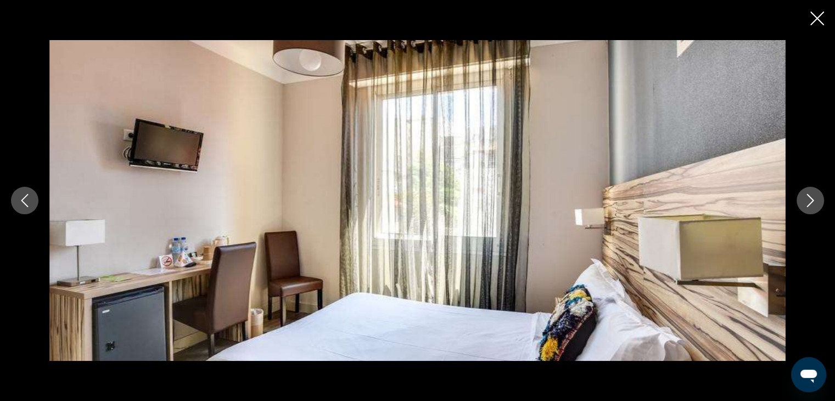
click at [811, 195] on icon "Next image" at bounding box center [809, 200] width 13 height 13
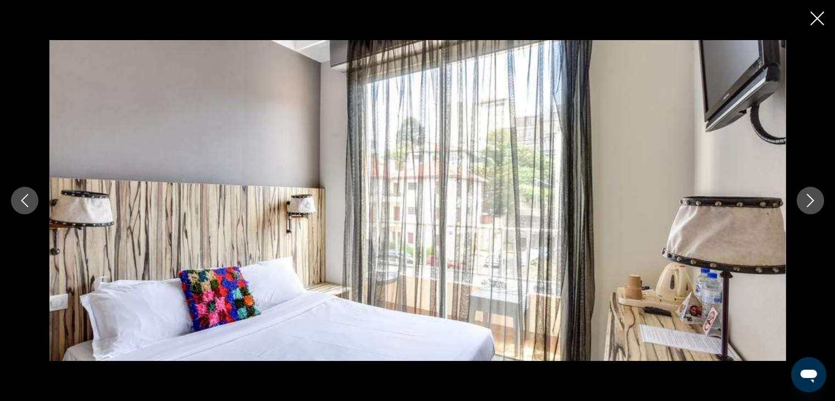
click at [811, 195] on icon "Next image" at bounding box center [809, 200] width 13 height 13
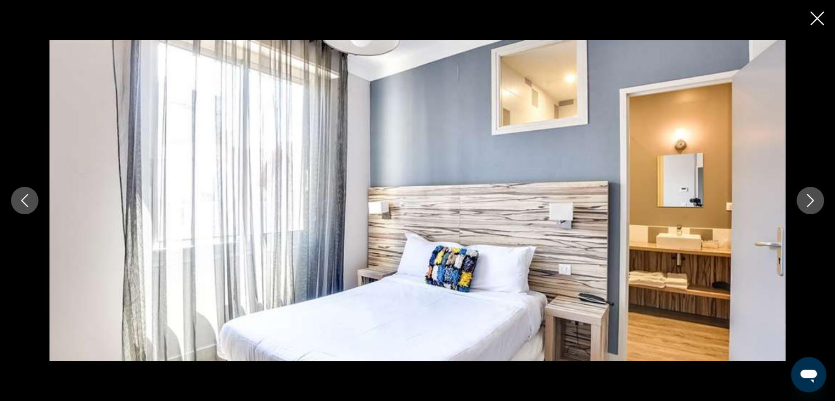
click at [811, 195] on icon "Next image" at bounding box center [809, 200] width 13 height 13
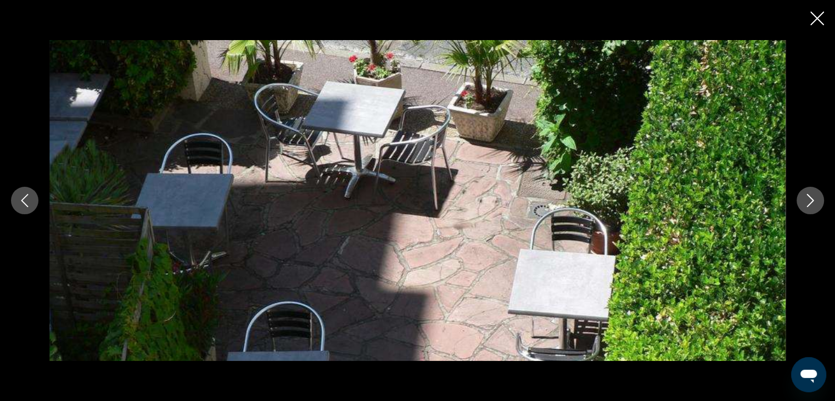
click at [811, 195] on icon "Next image" at bounding box center [809, 200] width 13 height 13
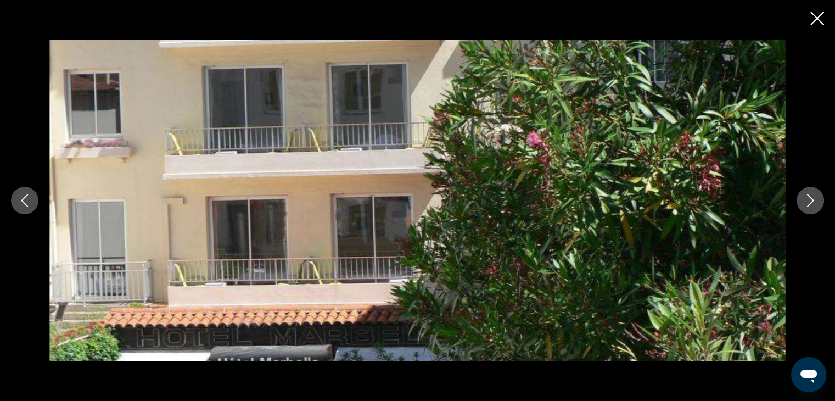
click at [811, 195] on icon "Next image" at bounding box center [809, 200] width 13 height 13
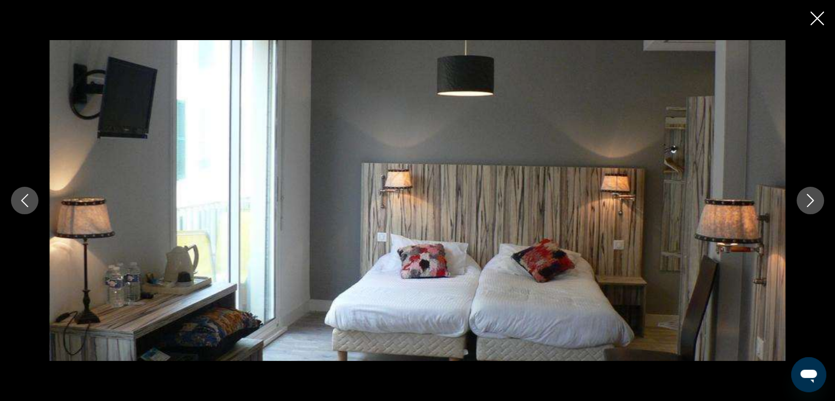
click at [810, 195] on icon "Next image" at bounding box center [809, 200] width 13 height 13
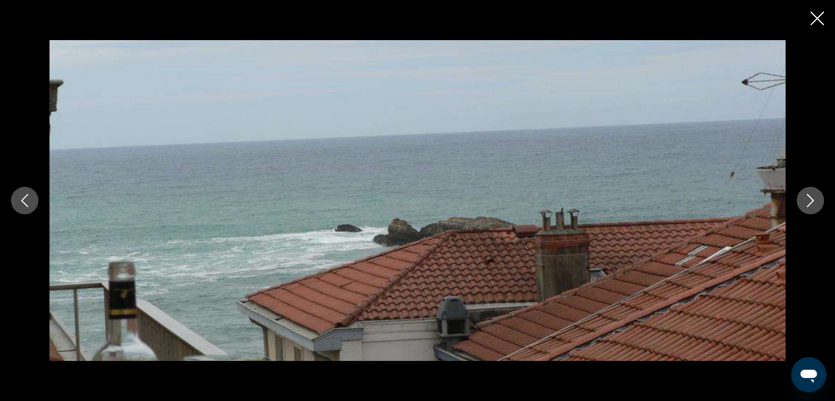
click at [810, 195] on icon "Next image" at bounding box center [809, 200] width 13 height 13
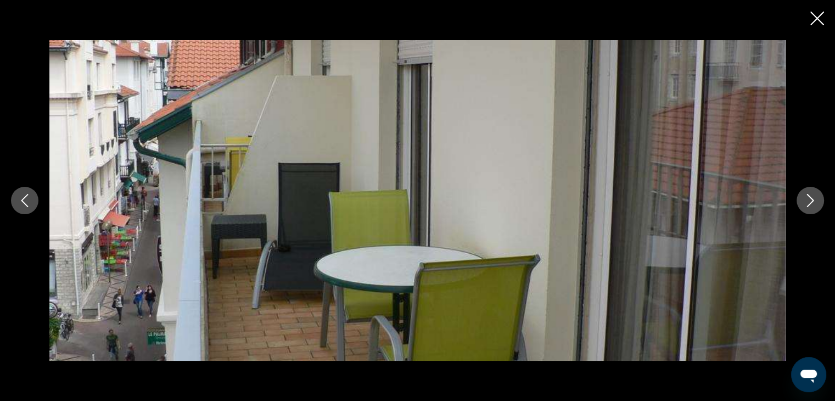
click at [810, 195] on icon "Next image" at bounding box center [809, 200] width 13 height 13
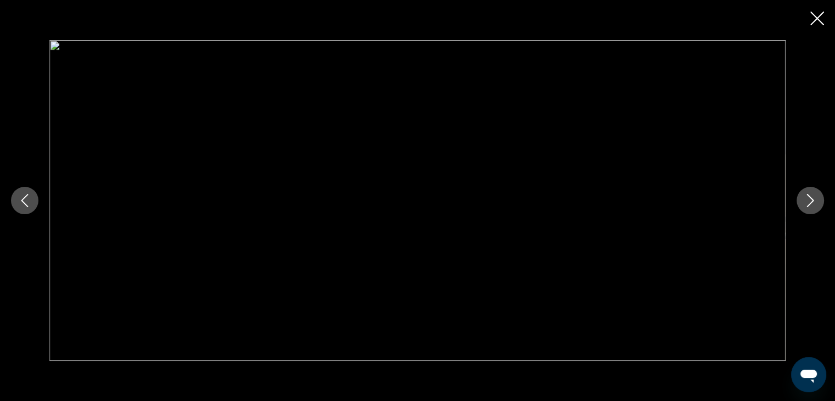
click at [810, 195] on icon "Next image" at bounding box center [809, 200] width 13 height 13
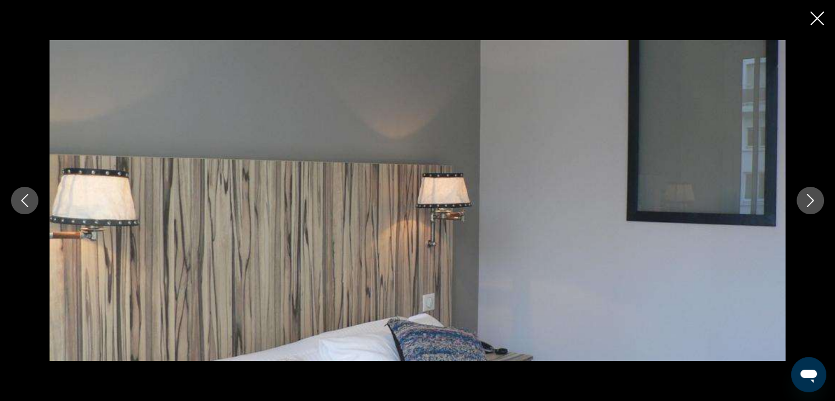
click at [810, 195] on icon "Next image" at bounding box center [809, 200] width 13 height 13
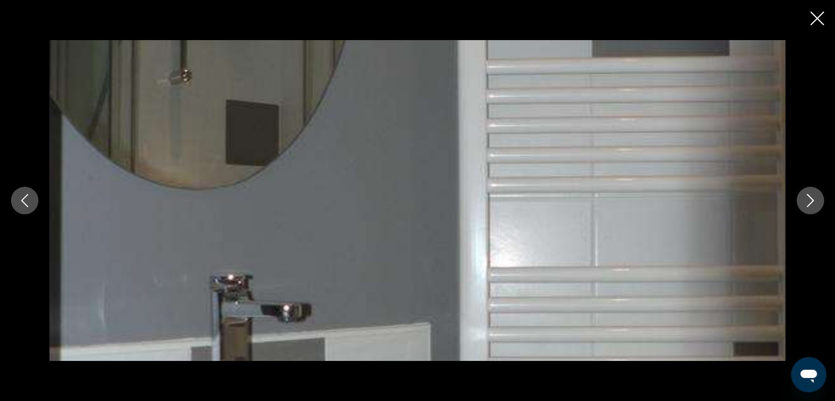
click at [810, 195] on icon "Next image" at bounding box center [809, 200] width 13 height 13
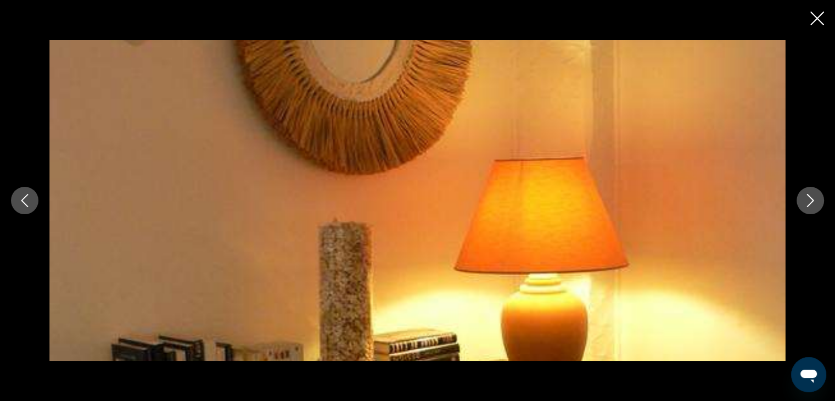
click at [810, 195] on icon "Next image" at bounding box center [809, 200] width 13 height 13
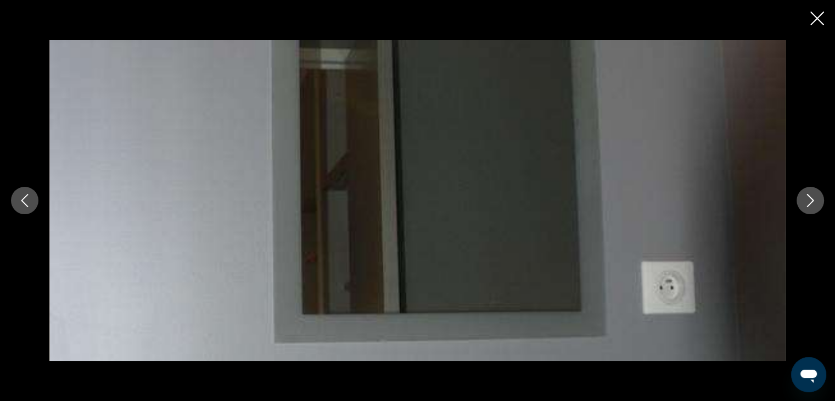
click at [810, 195] on icon "Next image" at bounding box center [809, 200] width 13 height 13
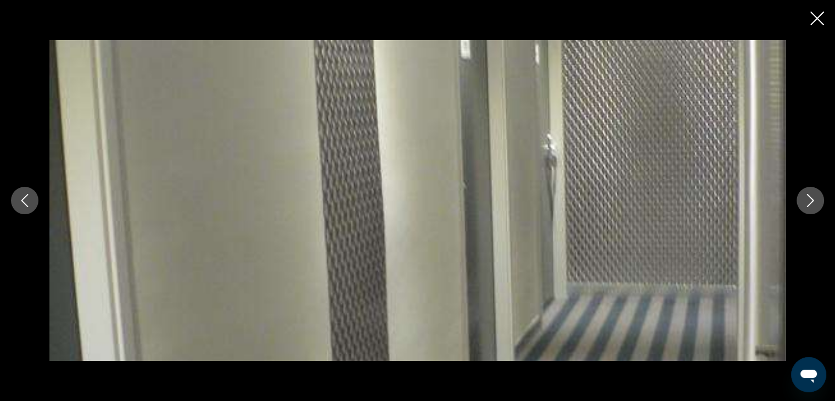
click at [810, 195] on icon "Next image" at bounding box center [809, 200] width 13 height 13
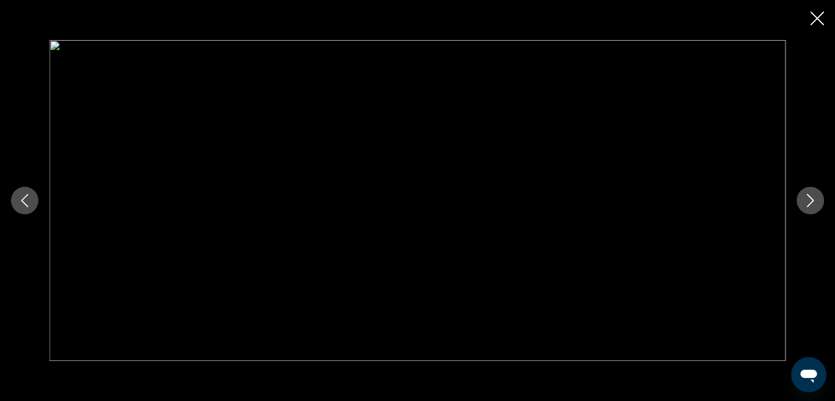
click at [816, 16] on icon "Close slideshow" at bounding box center [817, 19] width 14 height 14
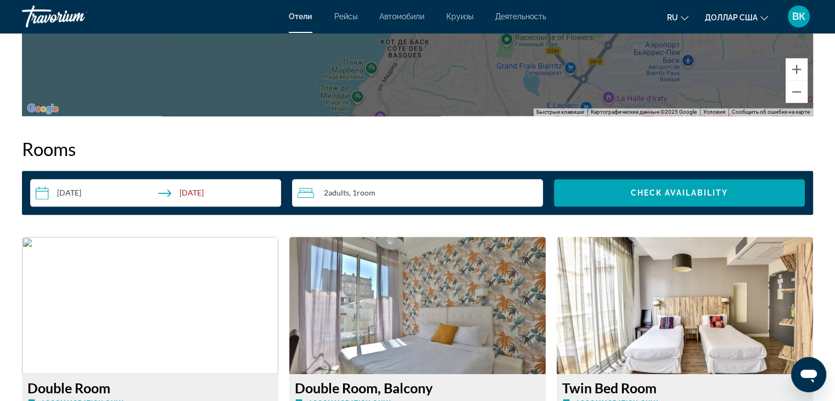
scroll to position [1482, 0]
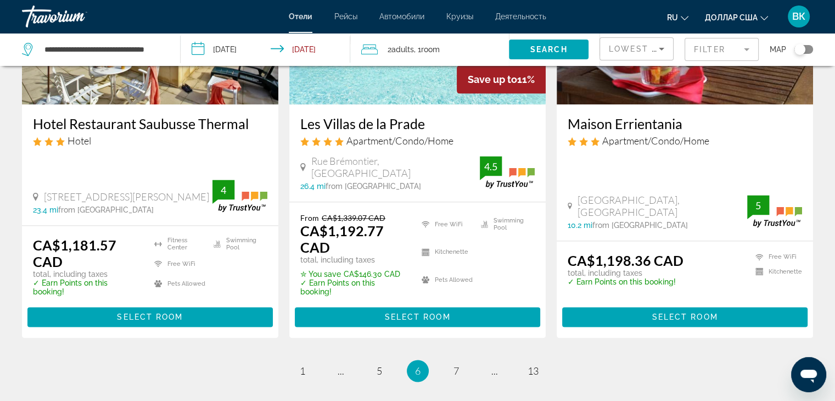
scroll to position [1539, 0]
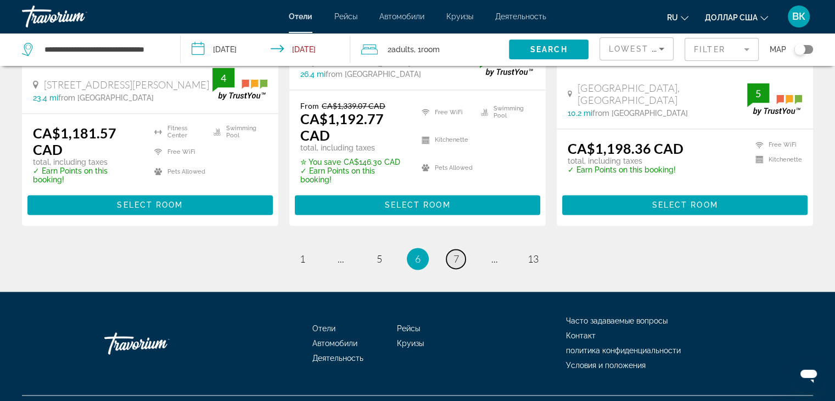
click at [459, 249] on link "page 7" at bounding box center [455, 258] width 19 height 19
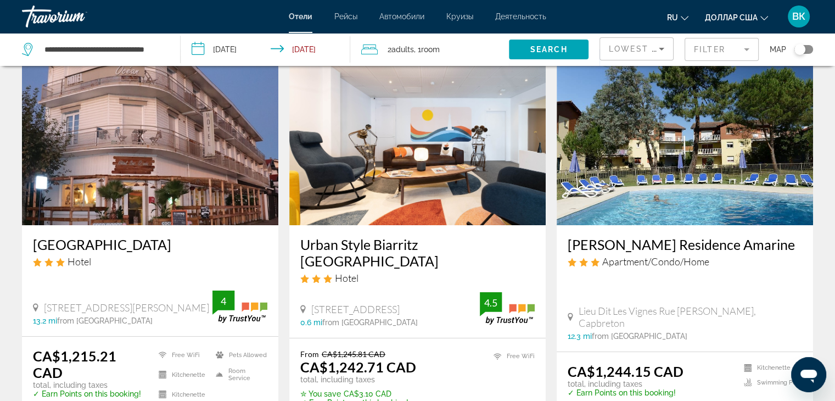
scroll to position [110, 0]
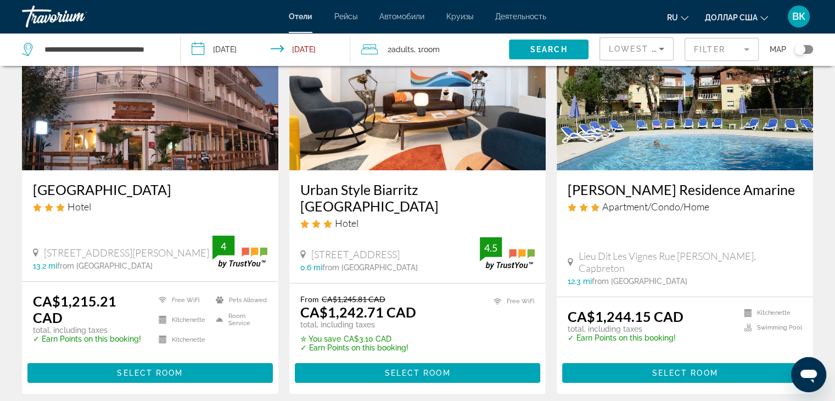
click at [406, 141] on img "Основное содержание" at bounding box center [417, 83] width 256 height 176
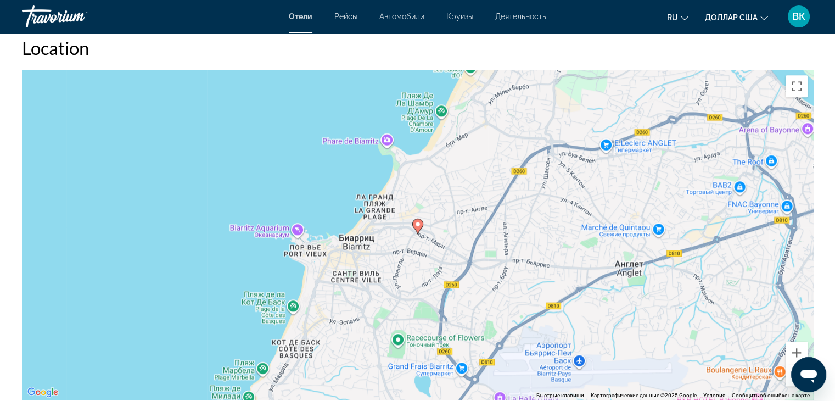
scroll to position [1043, 0]
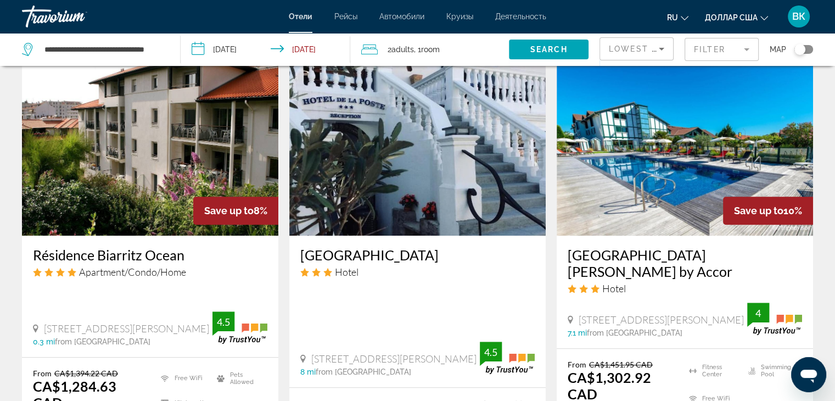
scroll to position [933, 0]
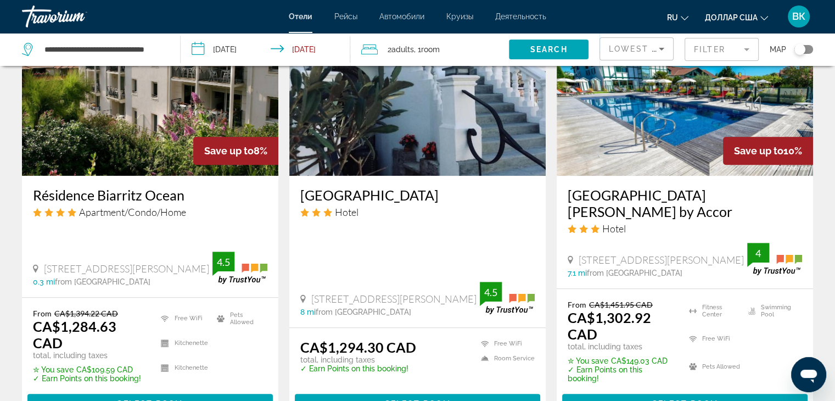
click at [189, 98] on img "Основное содержание" at bounding box center [150, 88] width 256 height 176
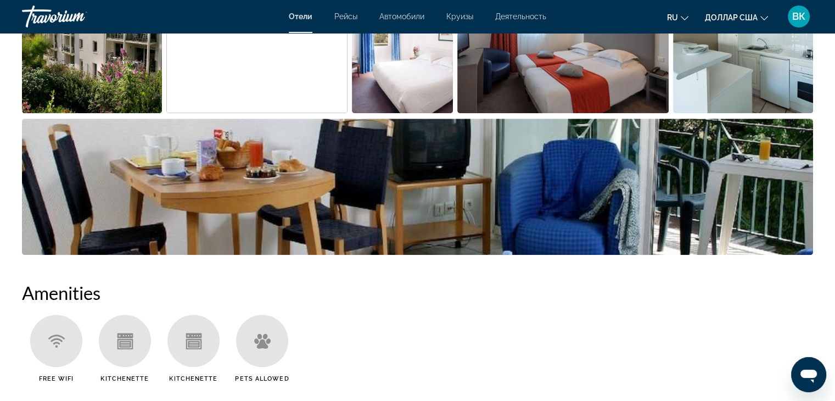
scroll to position [549, 0]
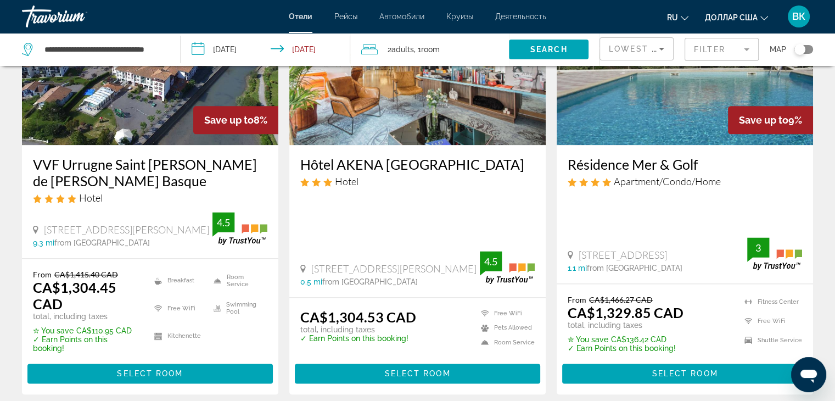
scroll to position [1317, 0]
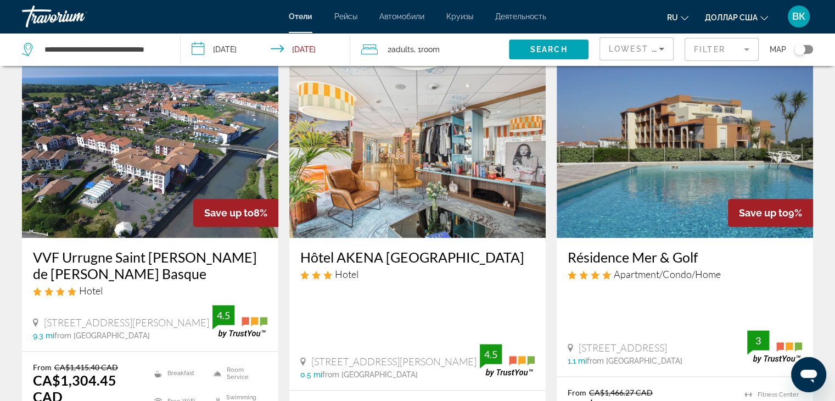
click at [415, 139] on img "Основное содержание" at bounding box center [417, 150] width 256 height 176
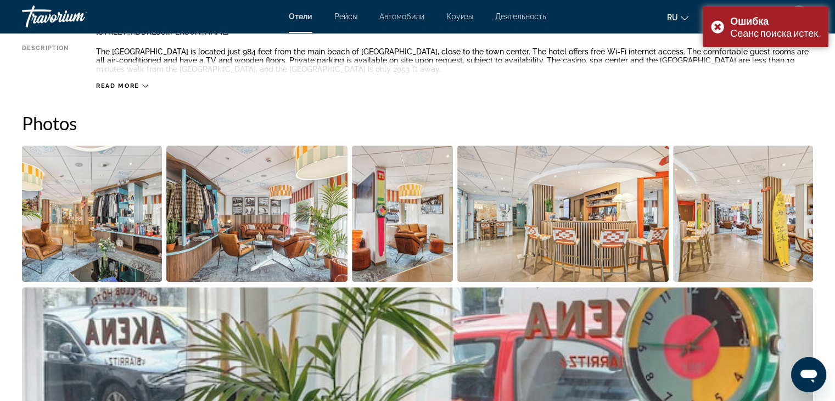
scroll to position [439, 0]
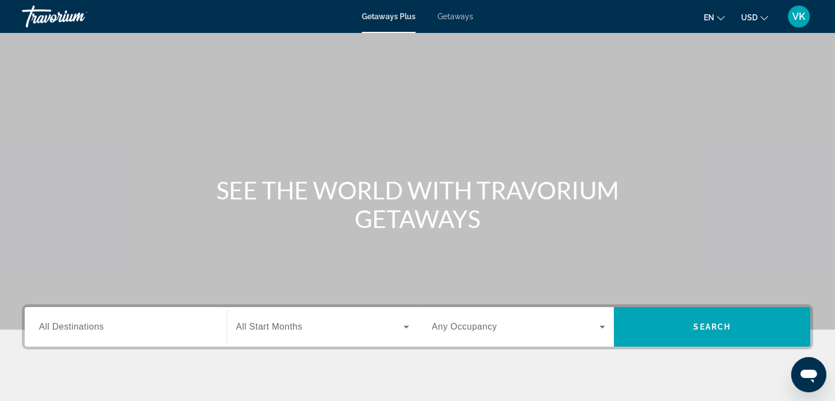
click at [83, 330] on span "All Destinations" at bounding box center [71, 326] width 65 height 9
click at [83, 330] on input "Destination All Destinations" at bounding box center [125, 326] width 173 height 13
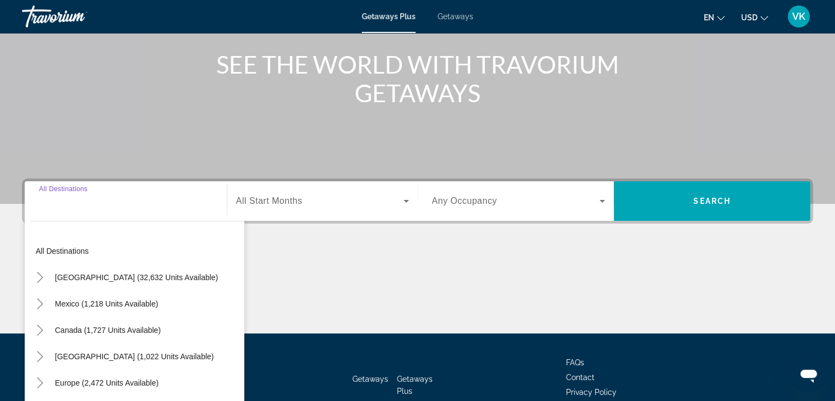
scroll to position [193, 0]
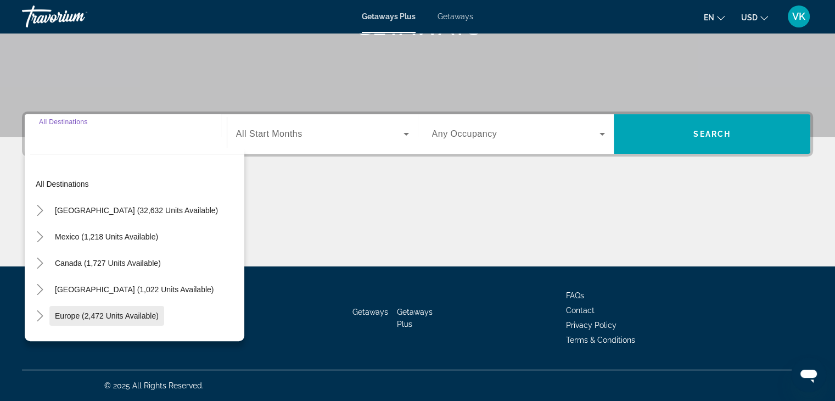
click at [61, 317] on span "Europe (2,472 units available)" at bounding box center [107, 315] width 104 height 9
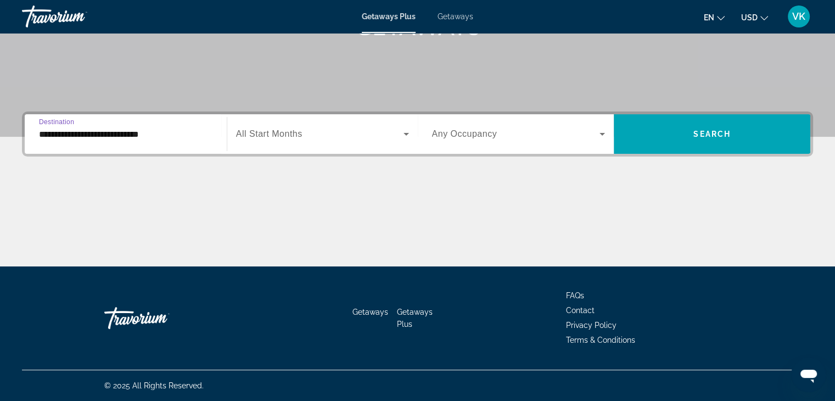
click at [59, 137] on input "**********" at bounding box center [125, 134] width 173 height 13
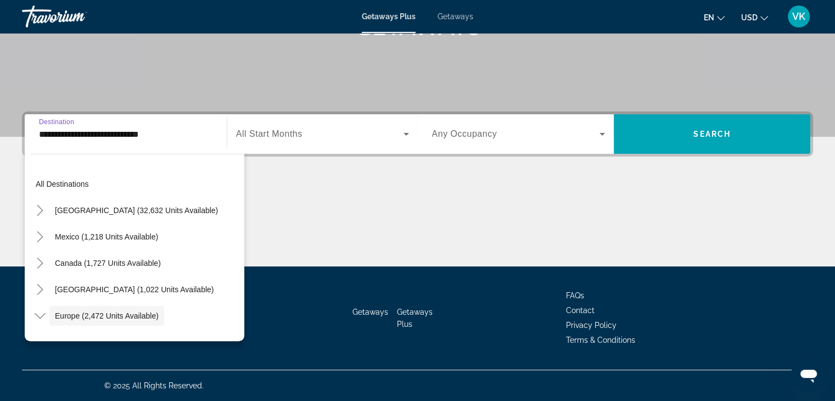
scroll to position [65, 0]
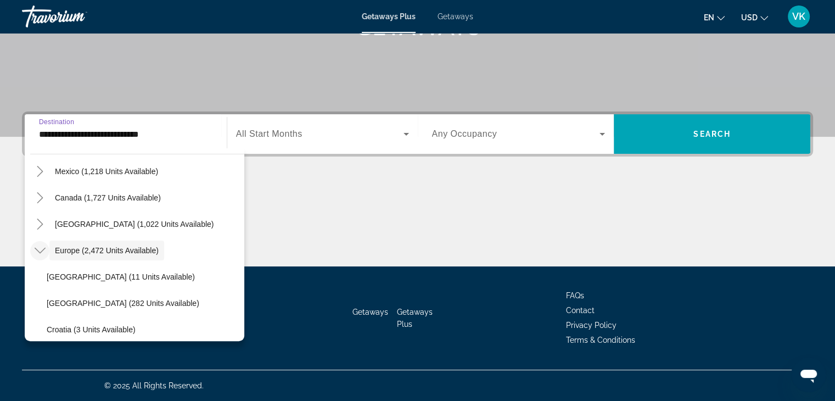
click at [40, 247] on icon "Toggle Europe (2,472 units available)" at bounding box center [40, 250] width 11 height 11
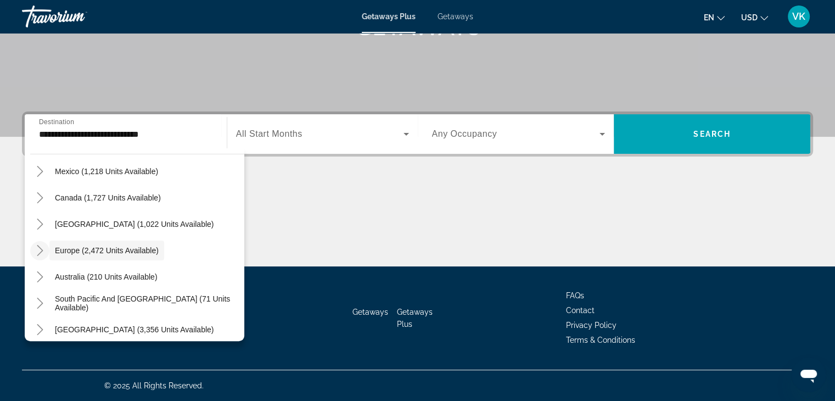
click at [40, 248] on icon "Toggle Europe (2,472 units available)" at bounding box center [40, 250] width 6 height 11
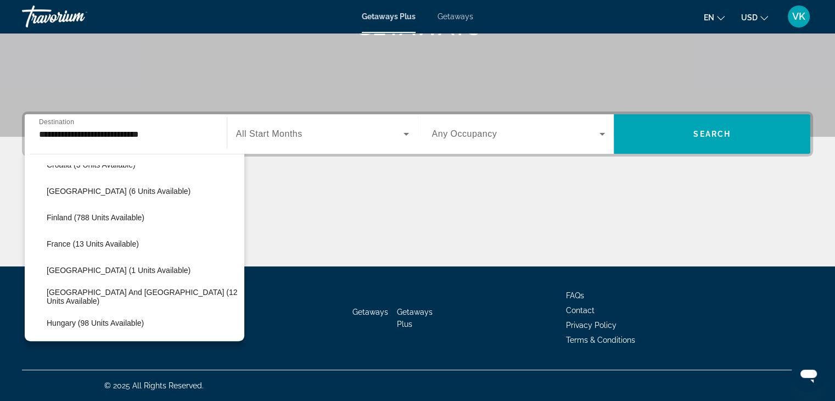
scroll to position [175, 0]
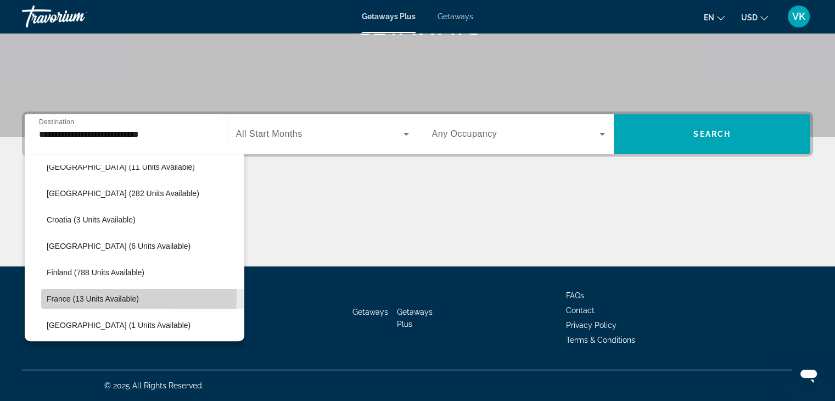
click at [64, 295] on span "France (13 units available)" at bounding box center [93, 298] width 92 height 9
type input "**********"
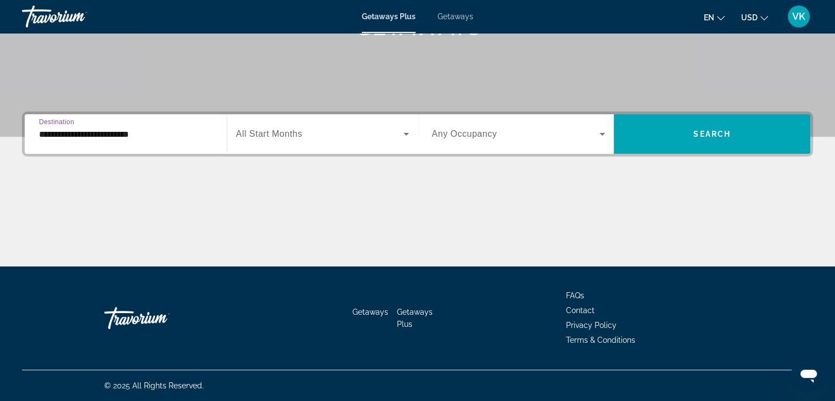
click at [272, 134] on span "All Start Months" at bounding box center [269, 133] width 66 height 9
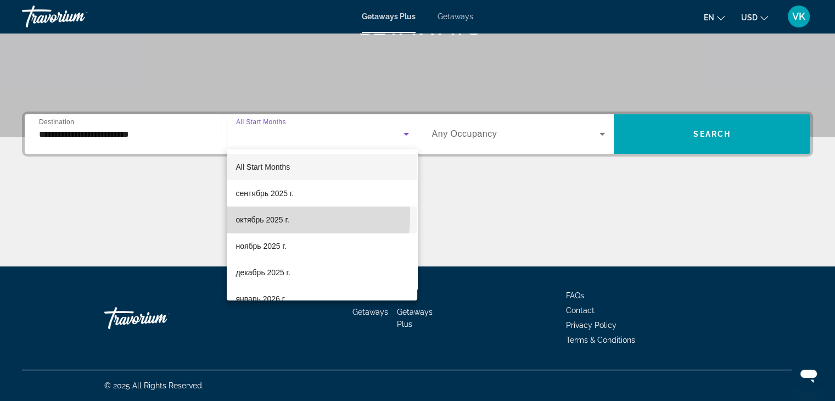
click at [263, 216] on span "октябрь 2025 г." at bounding box center [261, 219] width 53 height 13
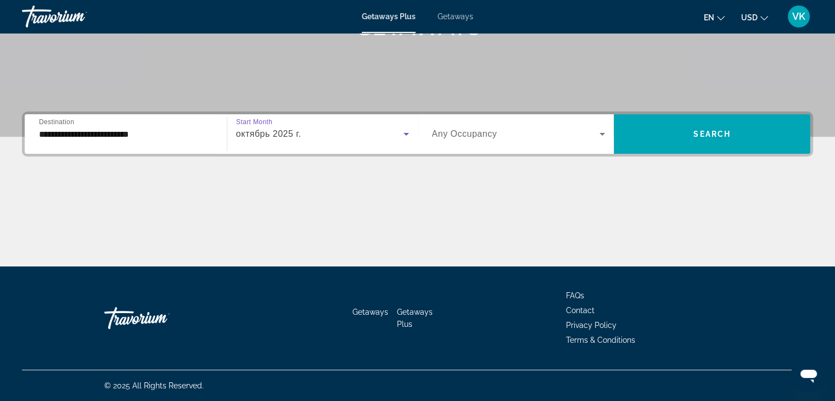
click at [751, 18] on span "USD" at bounding box center [749, 17] width 16 height 9
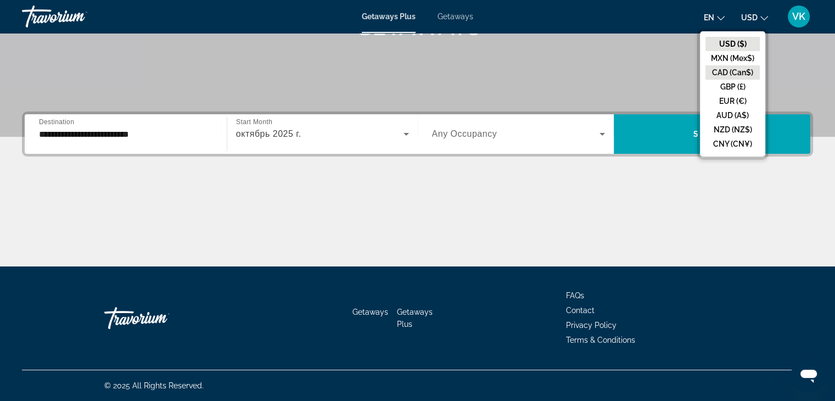
click at [738, 69] on button "CAD (Can$)" at bounding box center [732, 72] width 54 height 14
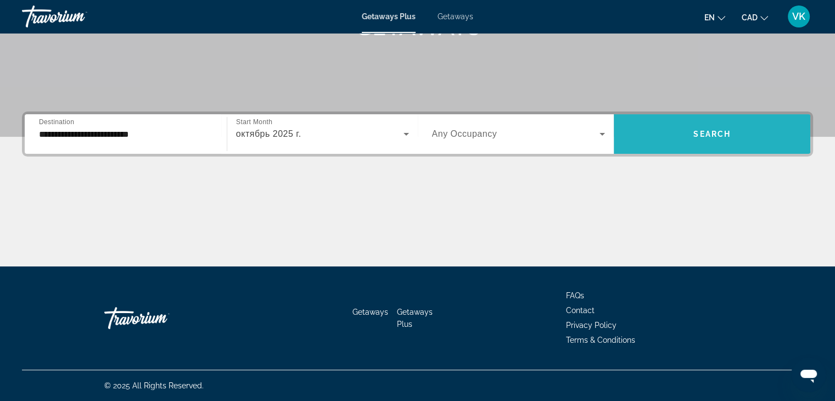
click at [712, 136] on span "Search" at bounding box center [711, 134] width 37 height 9
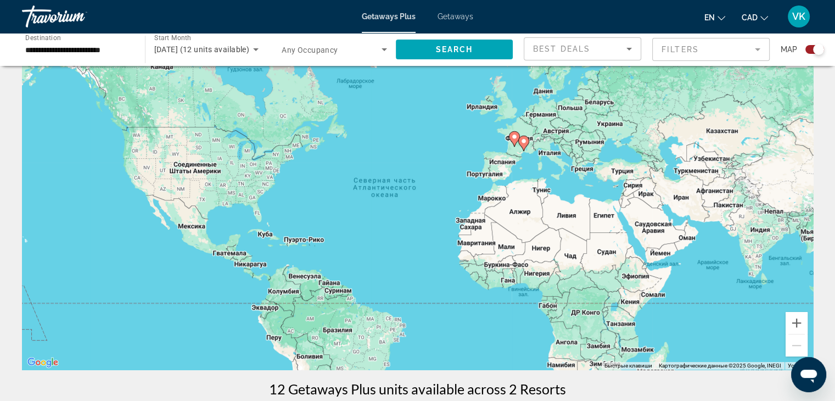
scroll to position [55, 0]
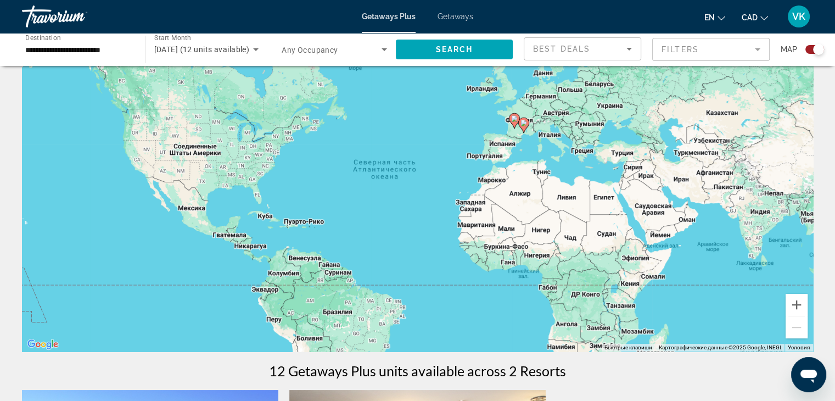
click at [448, 14] on span "Getaways" at bounding box center [455, 16] width 36 height 9
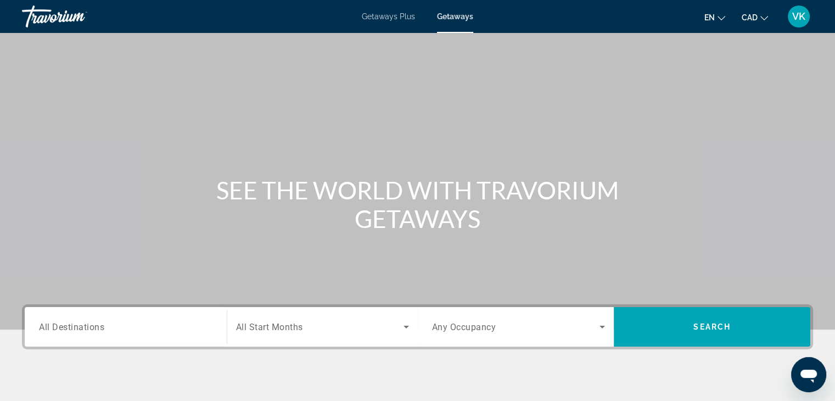
click at [93, 330] on span "All Destinations" at bounding box center [71, 326] width 65 height 10
click at [93, 330] on input "Destination All Destinations" at bounding box center [125, 326] width 173 height 13
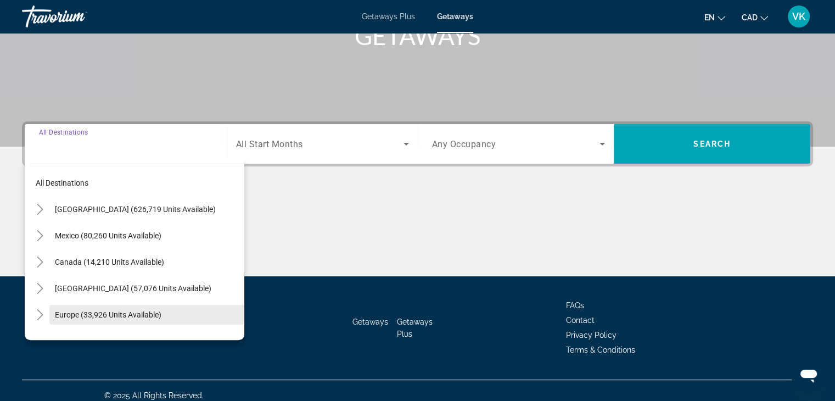
scroll to position [193, 0]
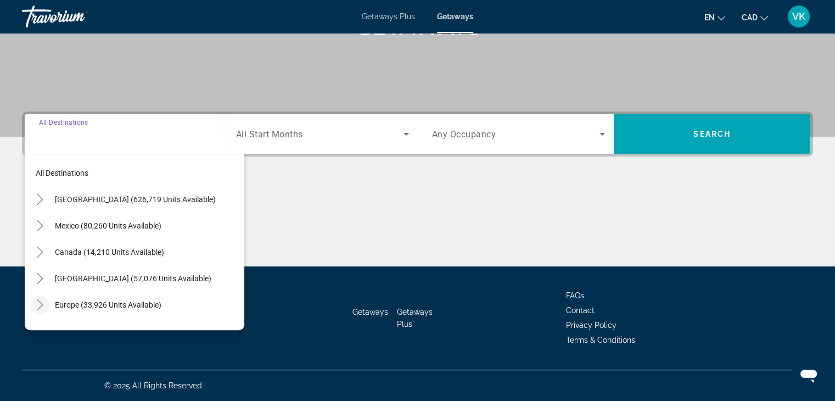
click at [38, 306] on icon "Toggle Europe (33,926 units available)" at bounding box center [40, 304] width 11 height 11
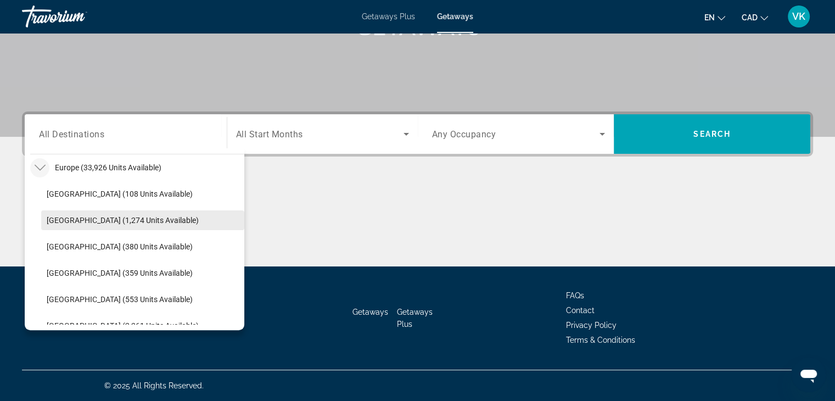
scroll to position [192, 0]
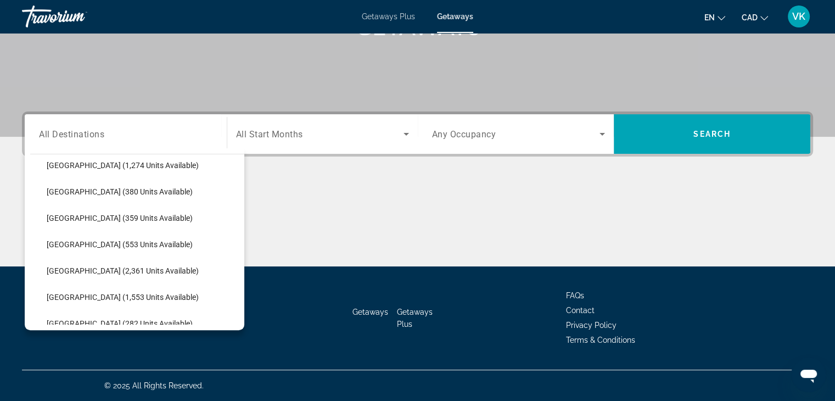
click at [55, 294] on span "France (1,553 units available)" at bounding box center [123, 296] width 152 height 9
type input "**********"
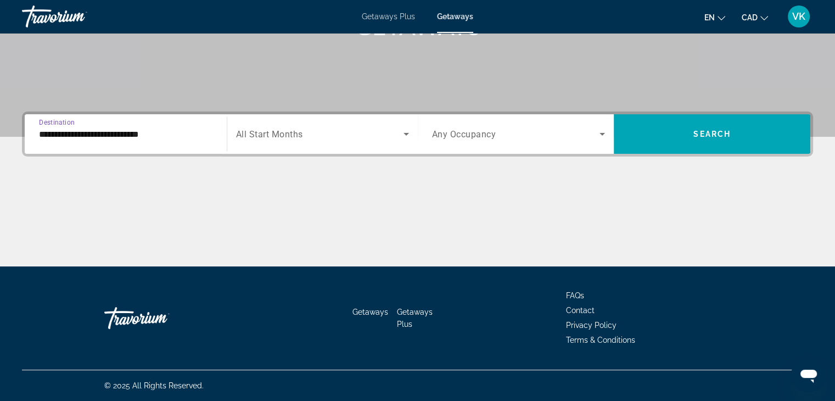
click at [282, 131] on span "All Start Months" at bounding box center [269, 134] width 67 height 10
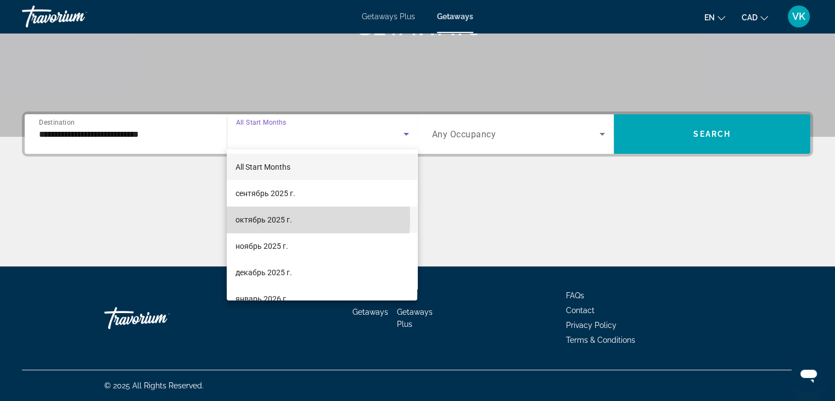
click at [272, 218] on span "октябрь 2025 г." at bounding box center [263, 219] width 57 height 13
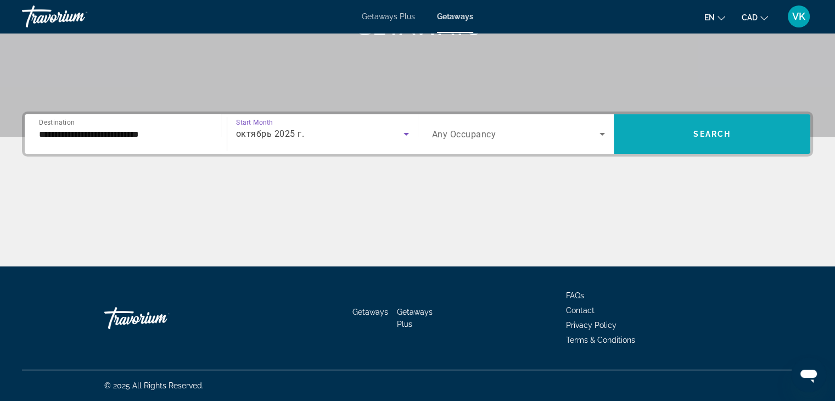
click at [724, 140] on span "Search widget" at bounding box center [712, 134] width 196 height 26
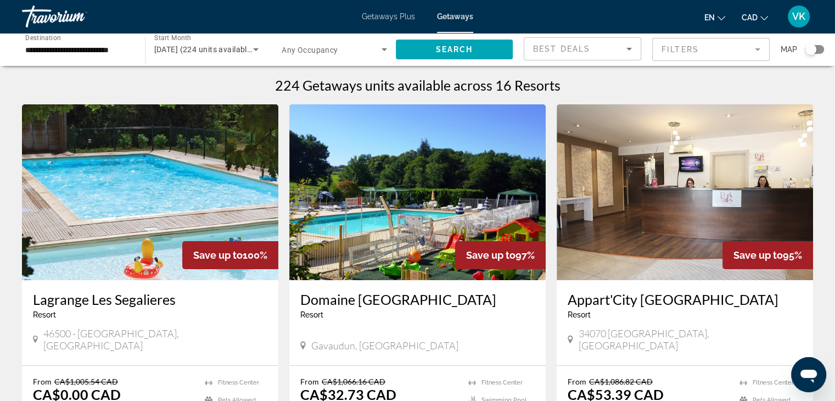
click at [808, 49] on div "Search widget" at bounding box center [810, 49] width 11 height 11
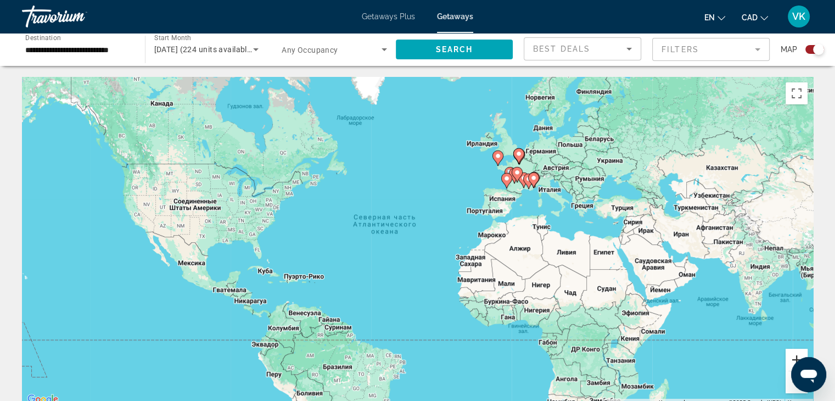
click at [795, 354] on button "Увеличить" at bounding box center [796, 359] width 22 height 22
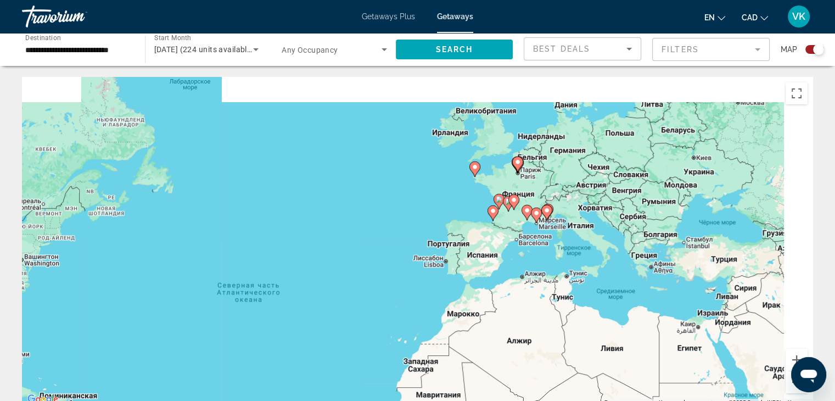
drag, startPoint x: 639, startPoint y: 222, endPoint x: 525, endPoint y: 311, distance: 144.7
click at [526, 311] on div "Чтобы активировать перетаскивание с помощью клавиатуры, нажмите Alt + Ввод. Пос…" at bounding box center [417, 241] width 791 height 329
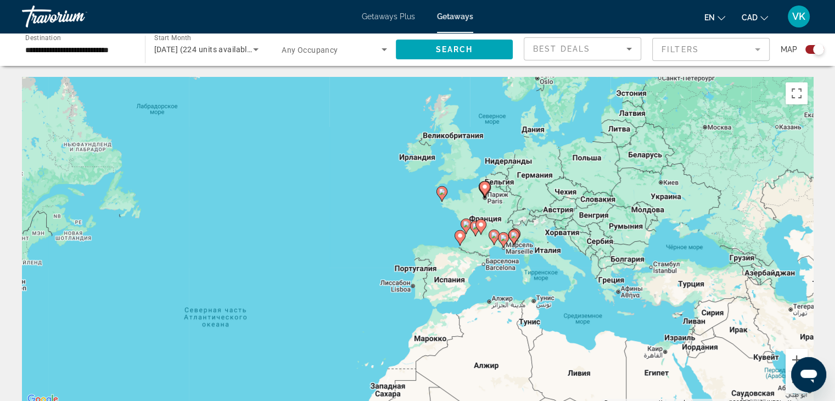
click at [464, 224] on image "Main content" at bounding box center [466, 224] width 7 height 7
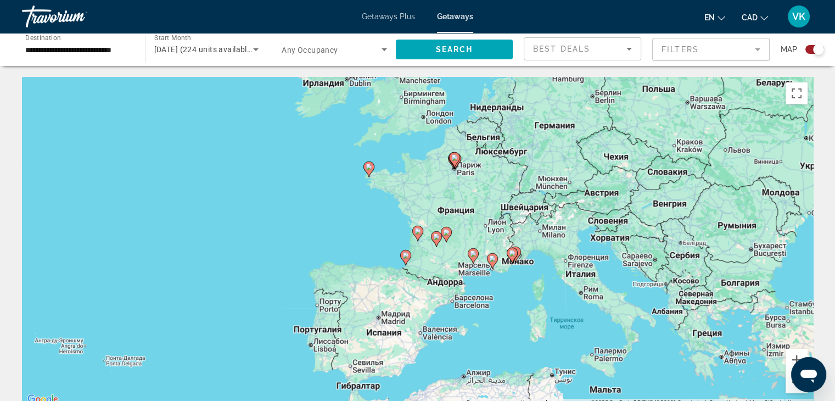
click at [404, 254] on image "Main content" at bounding box center [405, 255] width 7 height 7
type input "**********"
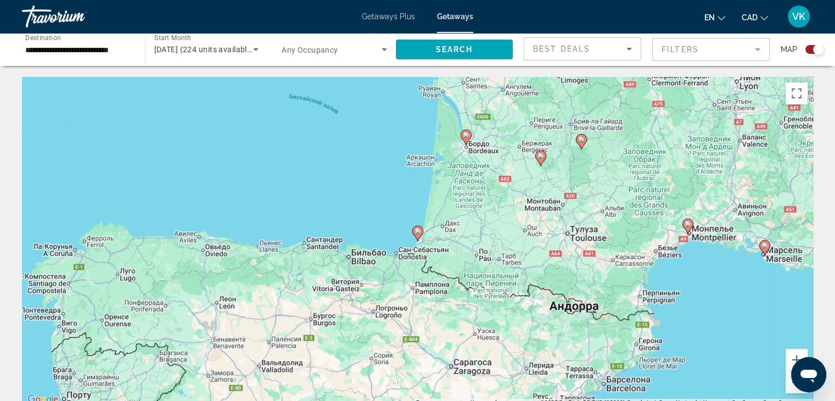
click at [419, 231] on image "Main content" at bounding box center [417, 231] width 7 height 7
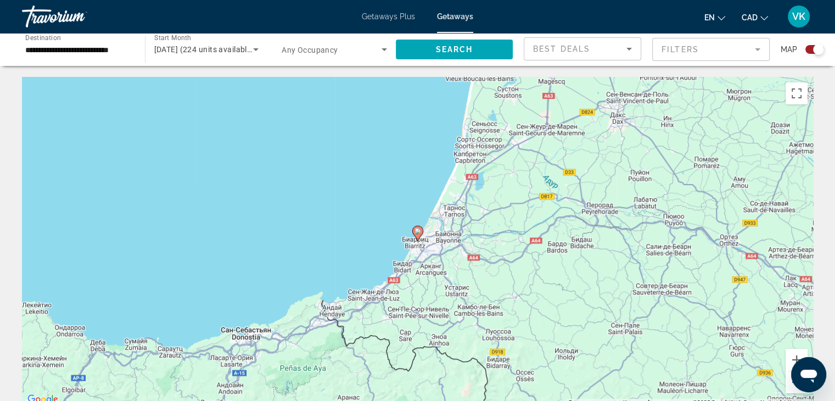
click at [419, 231] on image "Main content" at bounding box center [417, 231] width 7 height 7
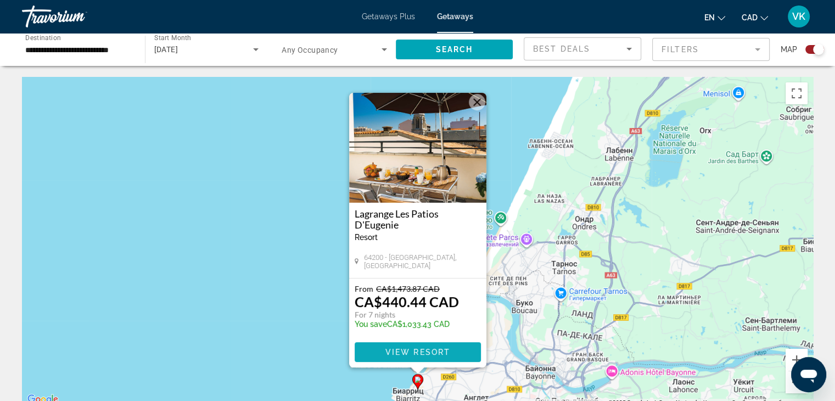
click at [419, 350] on span "View Resort" at bounding box center [417, 351] width 65 height 9
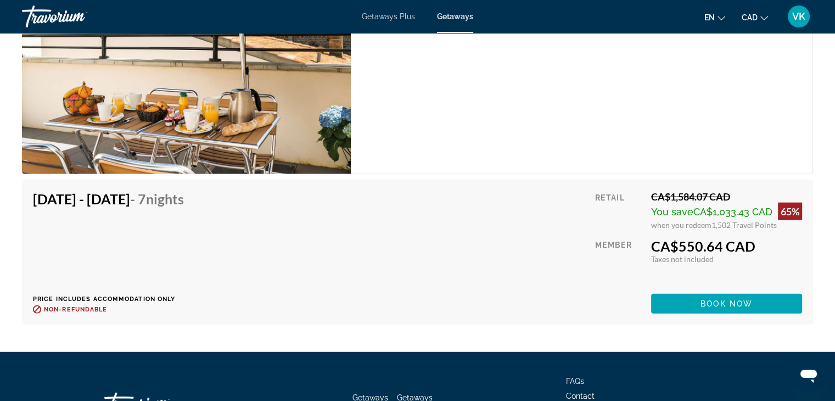
scroll to position [2578, 0]
